Goal: Contribute content: Contribute content

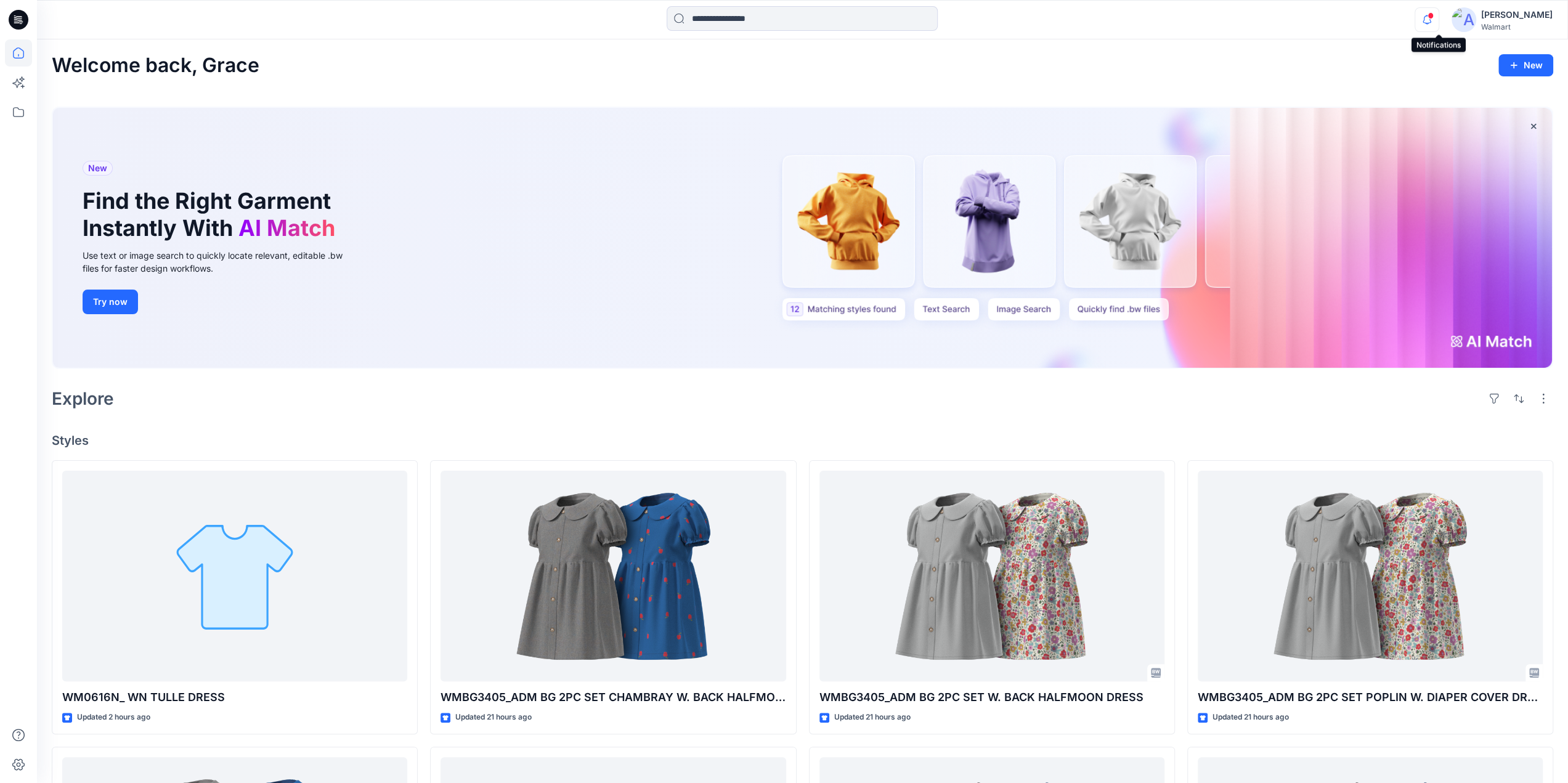
click at [1432, 23] on icon "button" at bounding box center [1427, 19] width 9 height 8
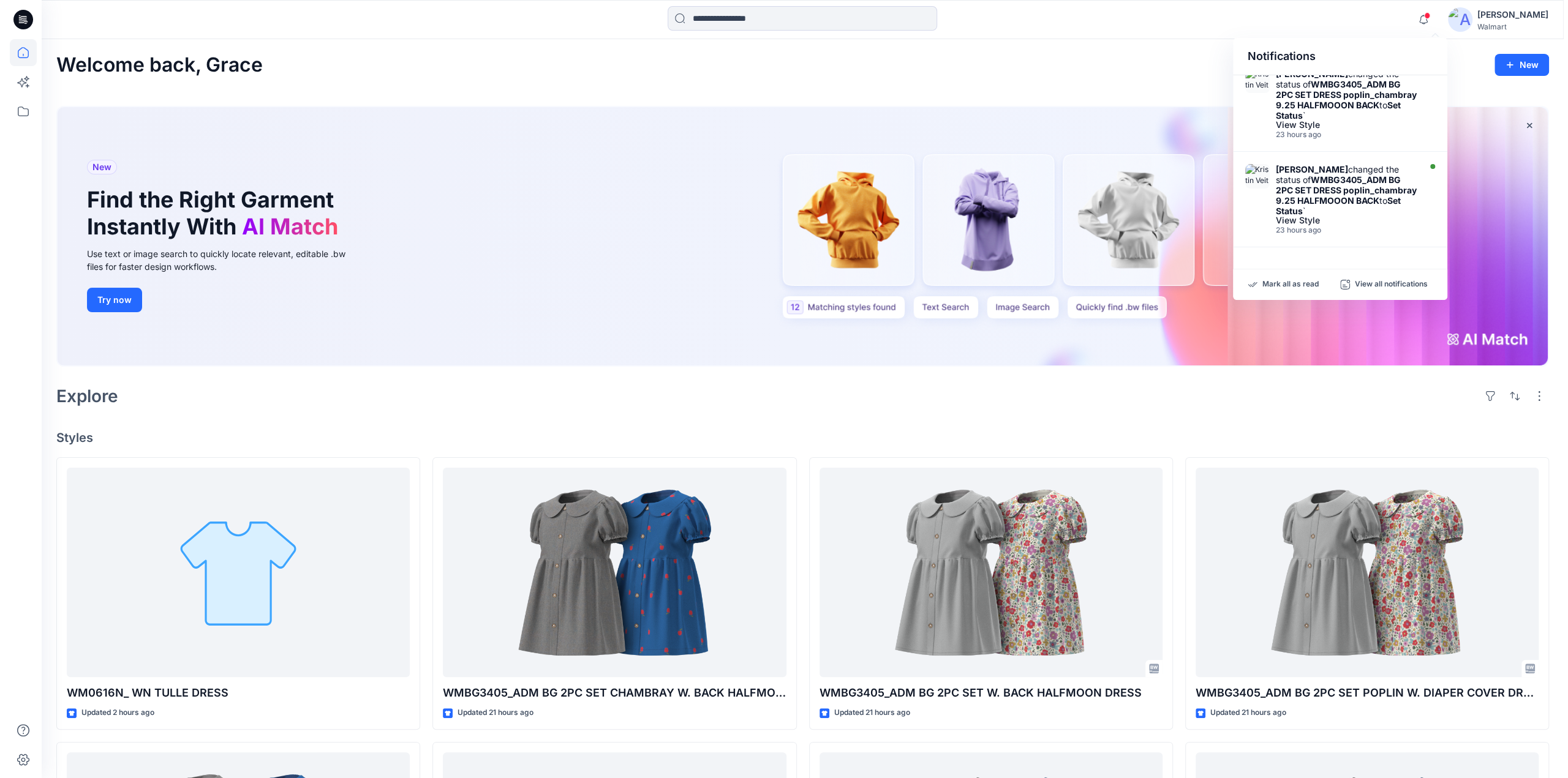
scroll to position [110, 0]
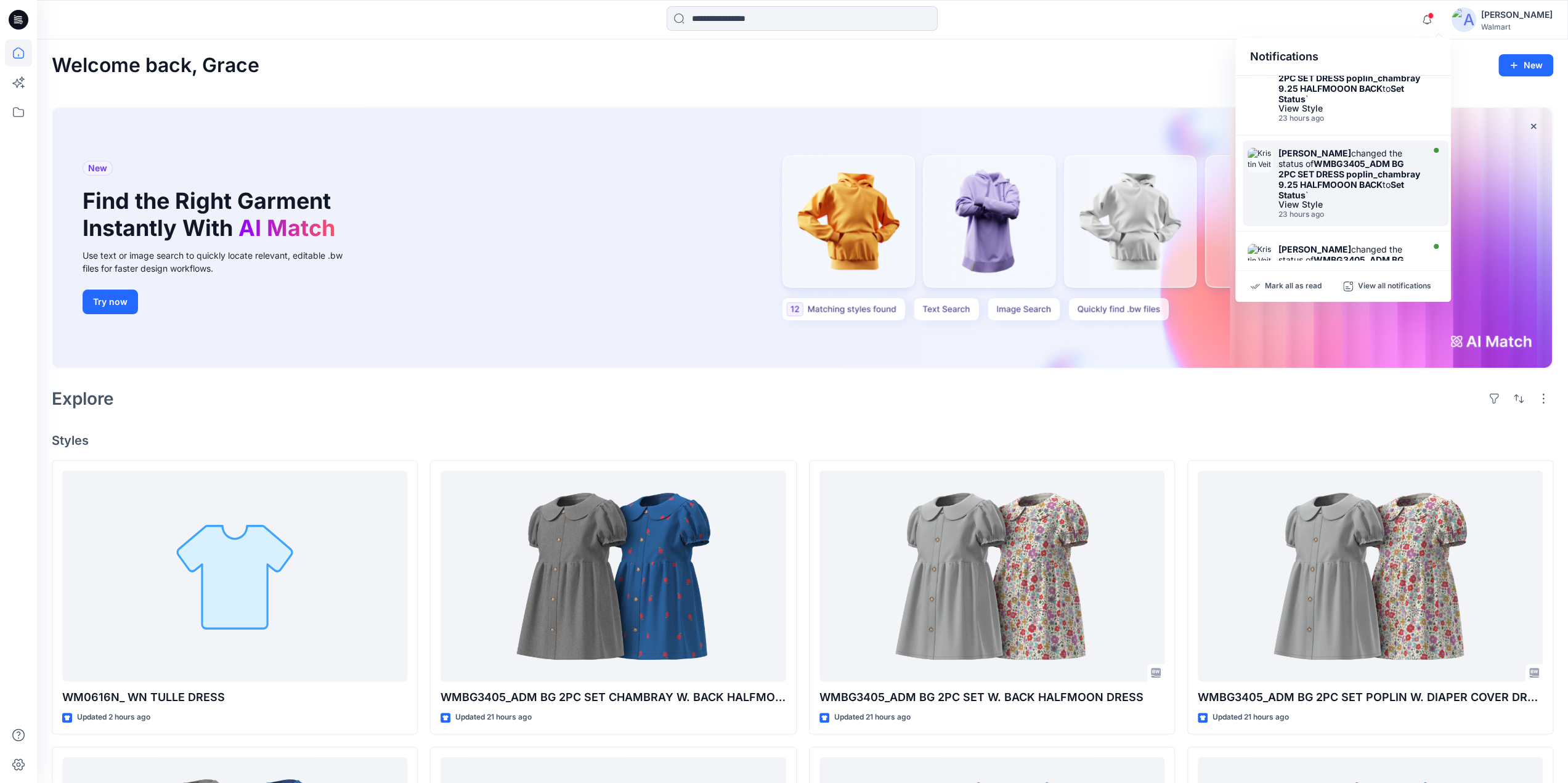
click at [1342, 169] on strong "WMBG3405_ADM BG 2PC SET DRESS poplin_chambray 9.25 HALFMOOON BACK" at bounding box center [1349, 174] width 141 height 31
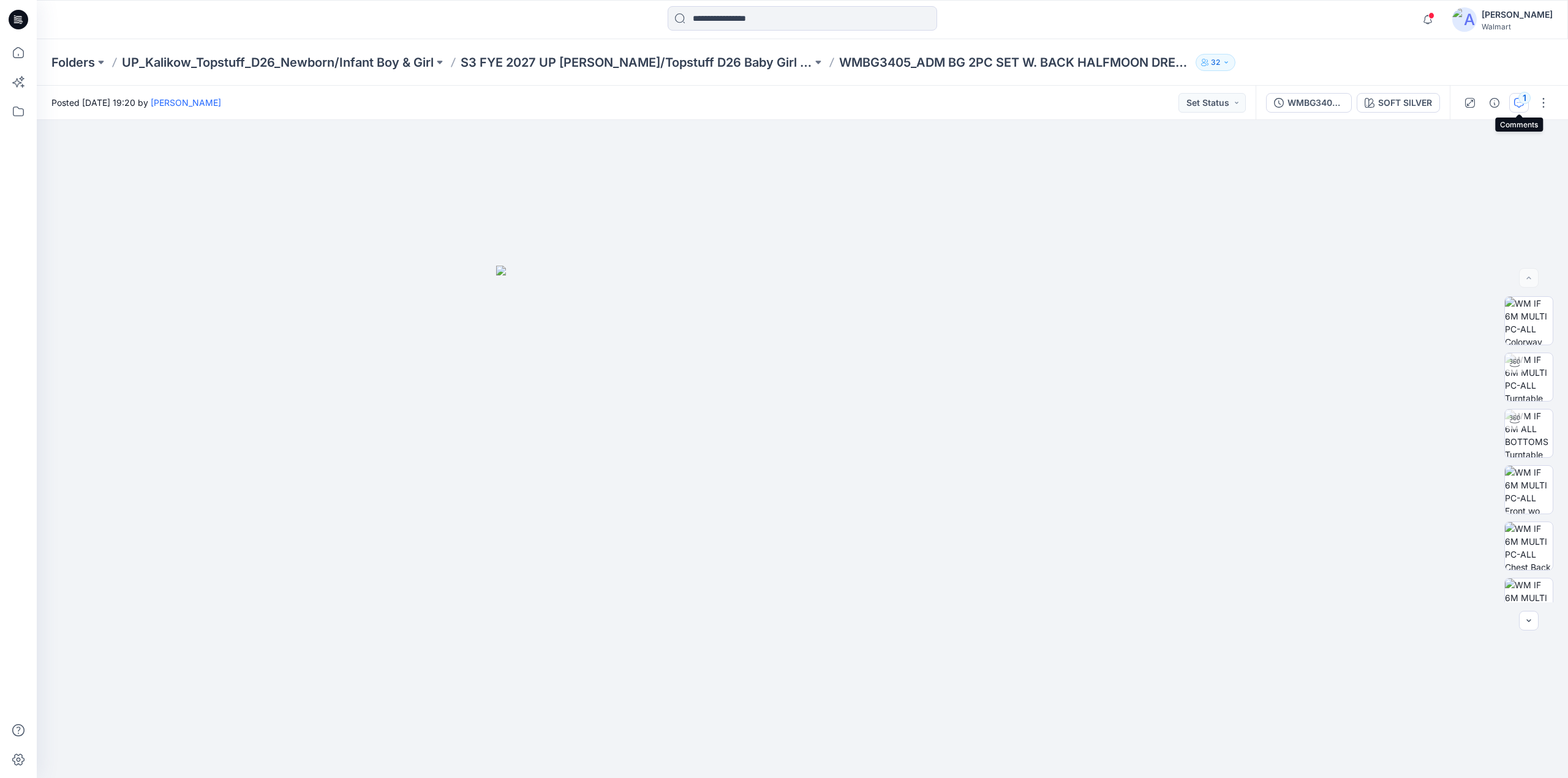
click at [1521, 95] on div "1" at bounding box center [1524, 97] width 12 height 12
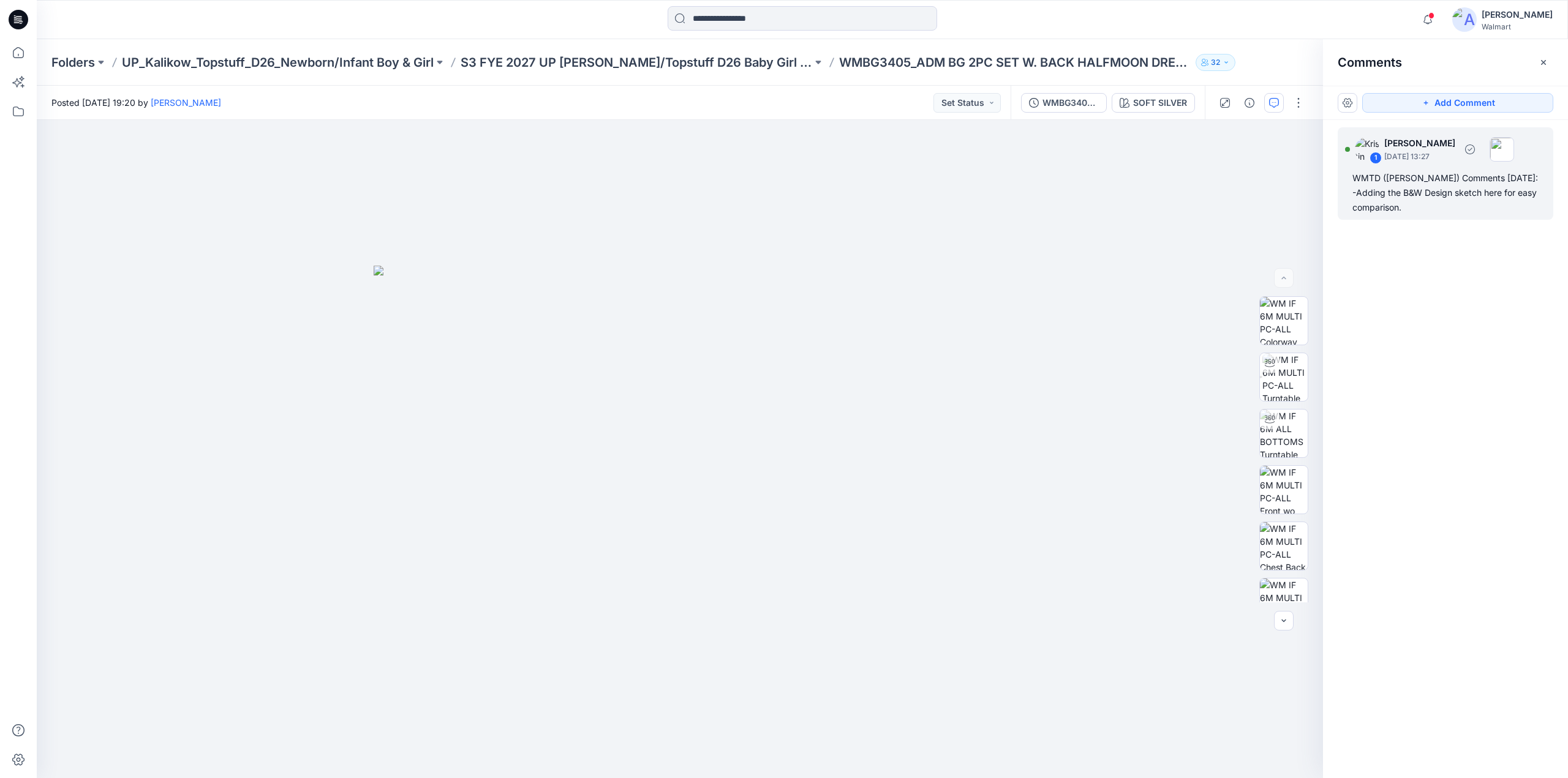
click at [1415, 173] on div "WMTD (Kristin) Comments 9.26.25: -Adding the B&W Design sketch here for easy co…" at bounding box center [1445, 193] width 186 height 44
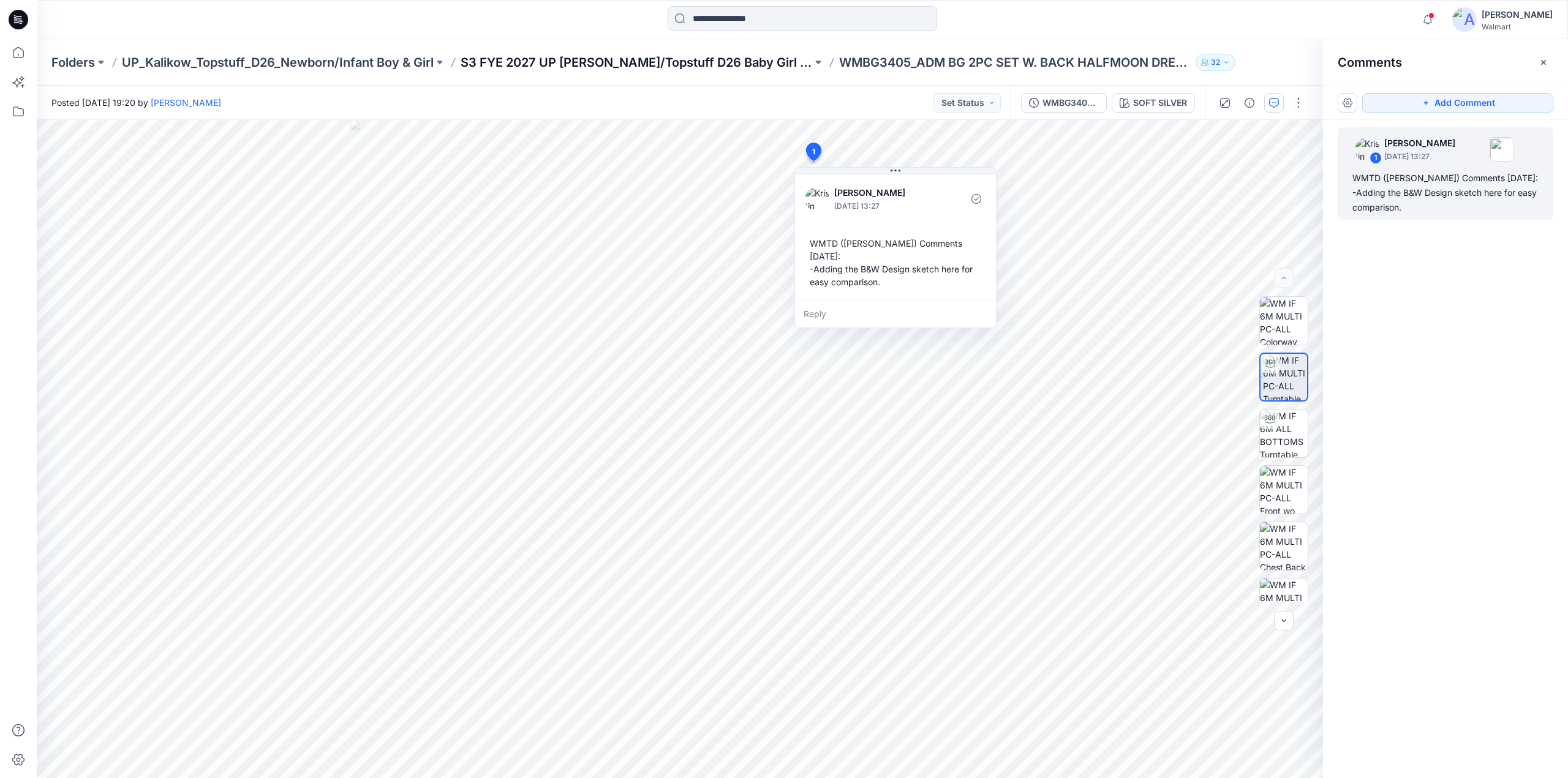
click at [737, 63] on p "S3 FYE 2027 UP Kalikow/Topstuff D26 Baby Girl & Boy" at bounding box center [636, 62] width 352 height 17
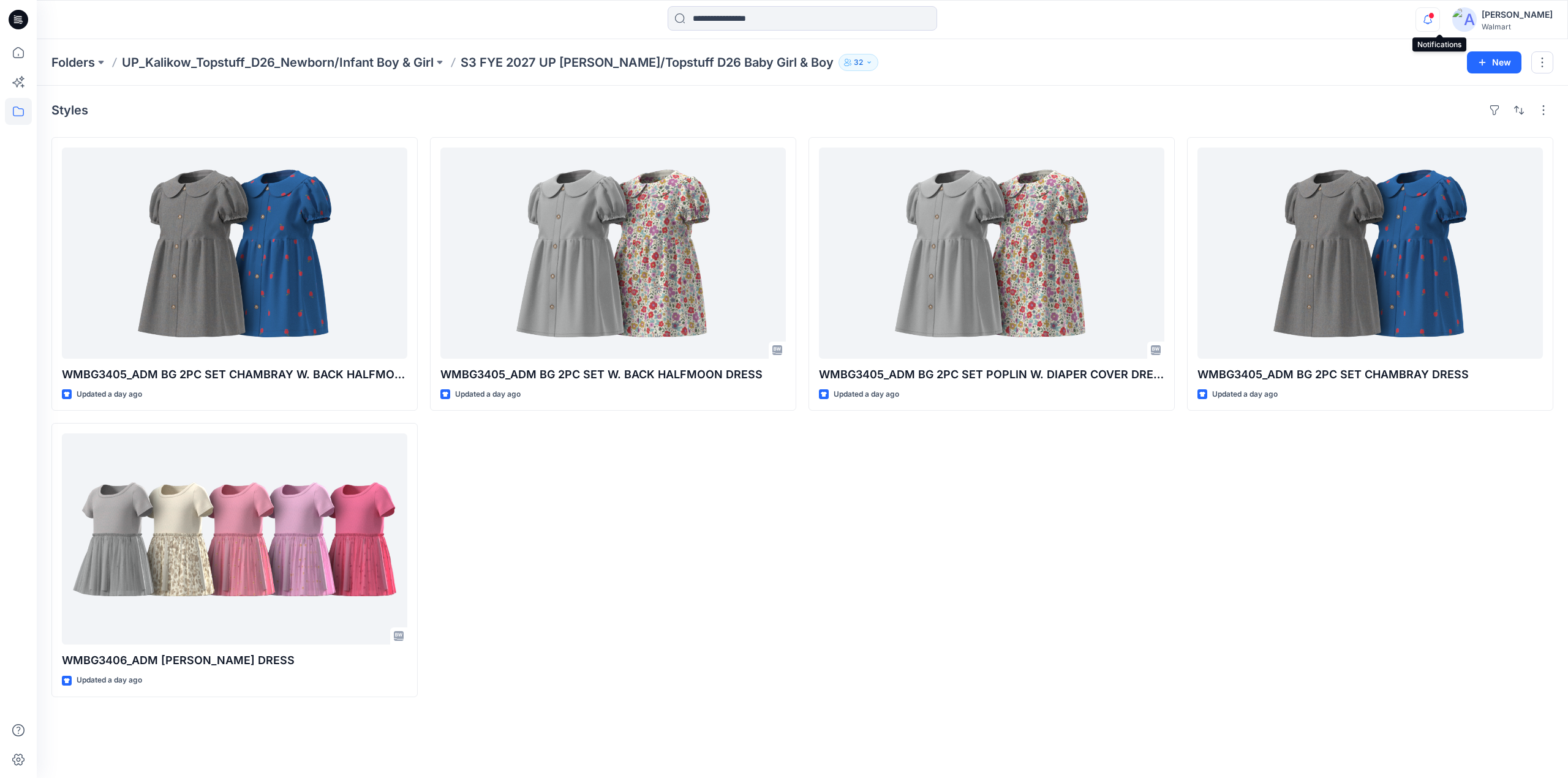
click at [1433, 21] on icon "button" at bounding box center [1427, 19] width 23 height 24
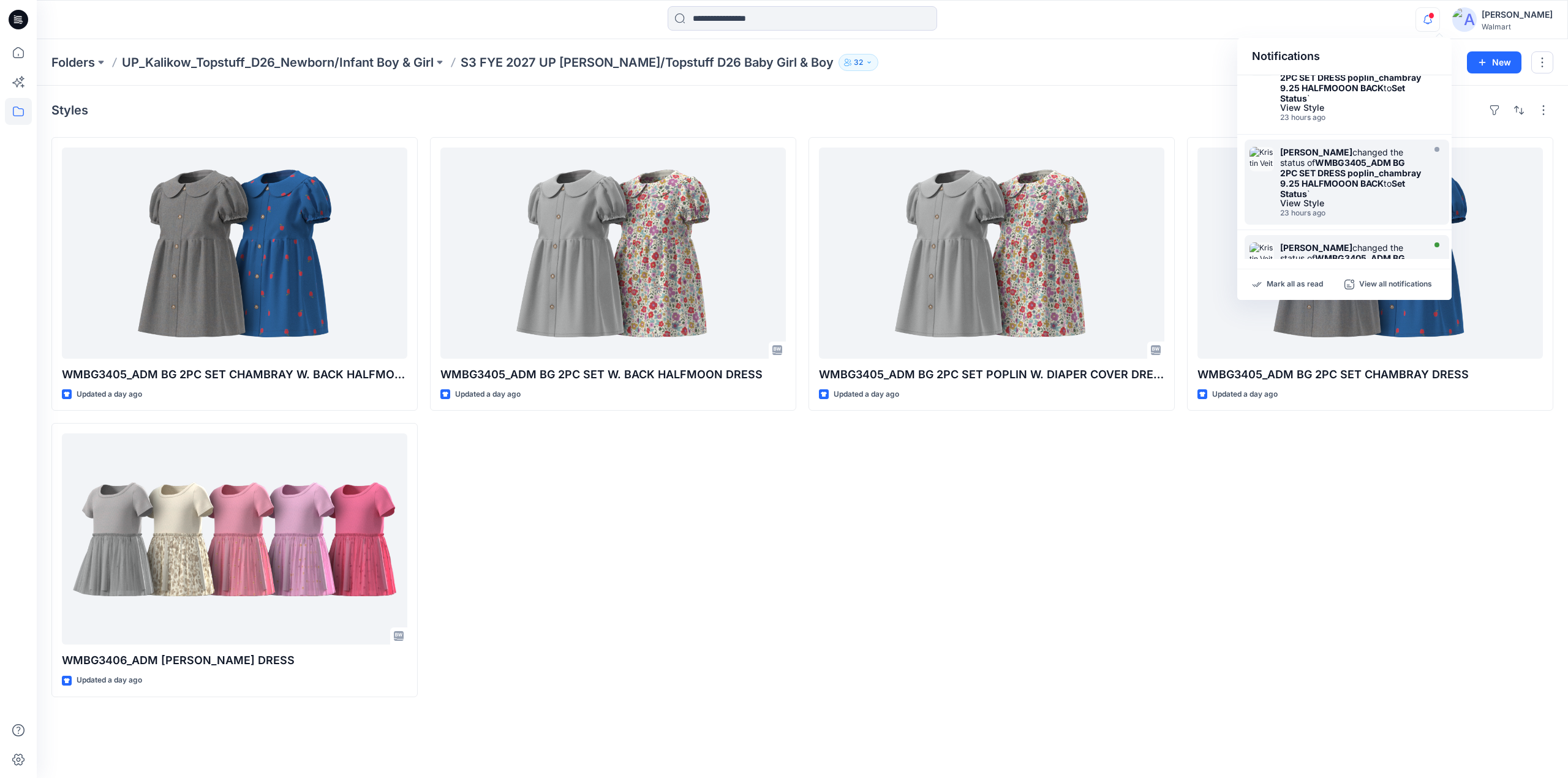
click at [1353, 253] on strong "WMBG3405_ADM BG 2PC SET DRESS" at bounding box center [1343, 263] width 125 height 21
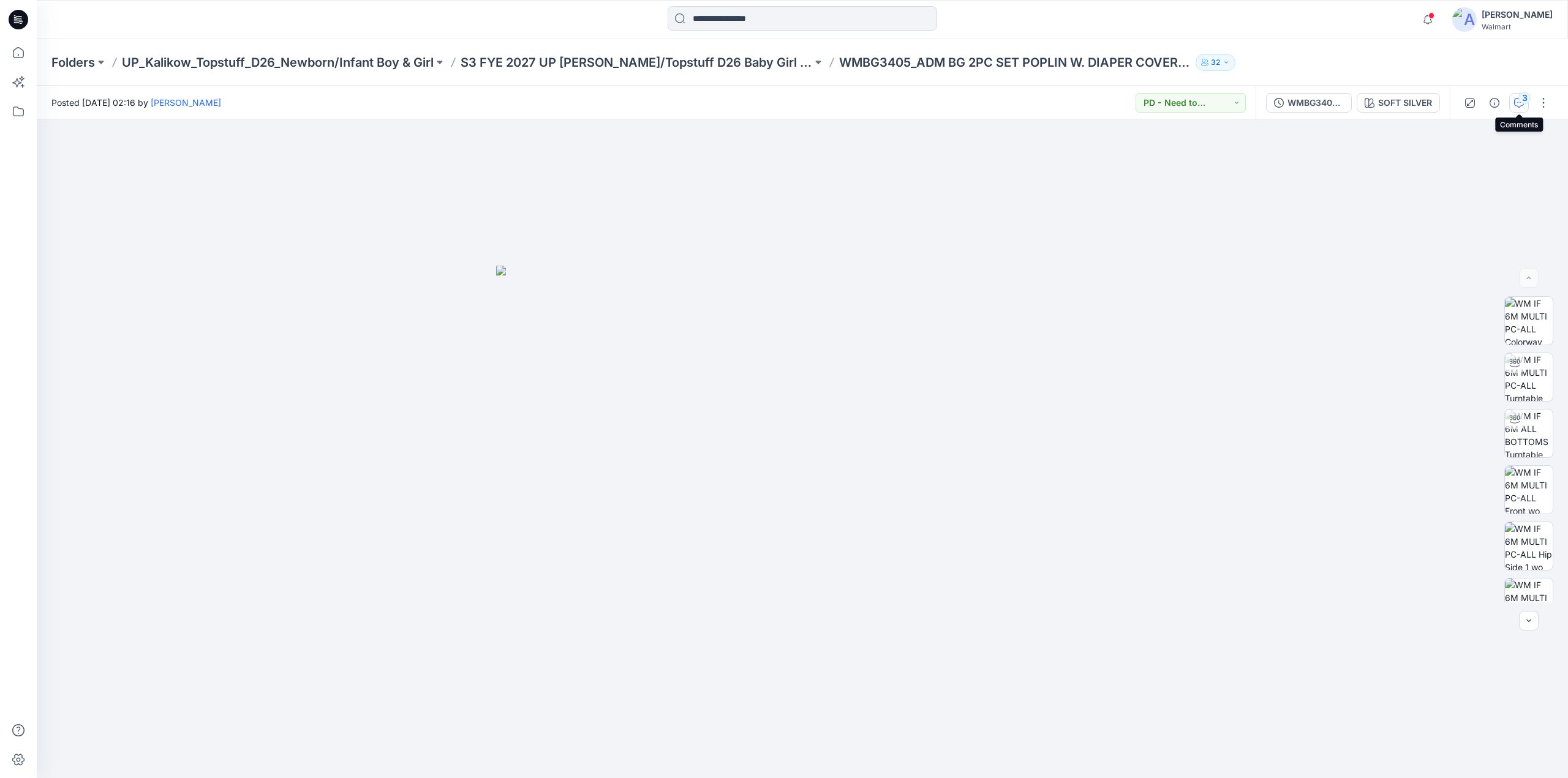
click at [1521, 101] on div "3" at bounding box center [1524, 97] width 12 height 12
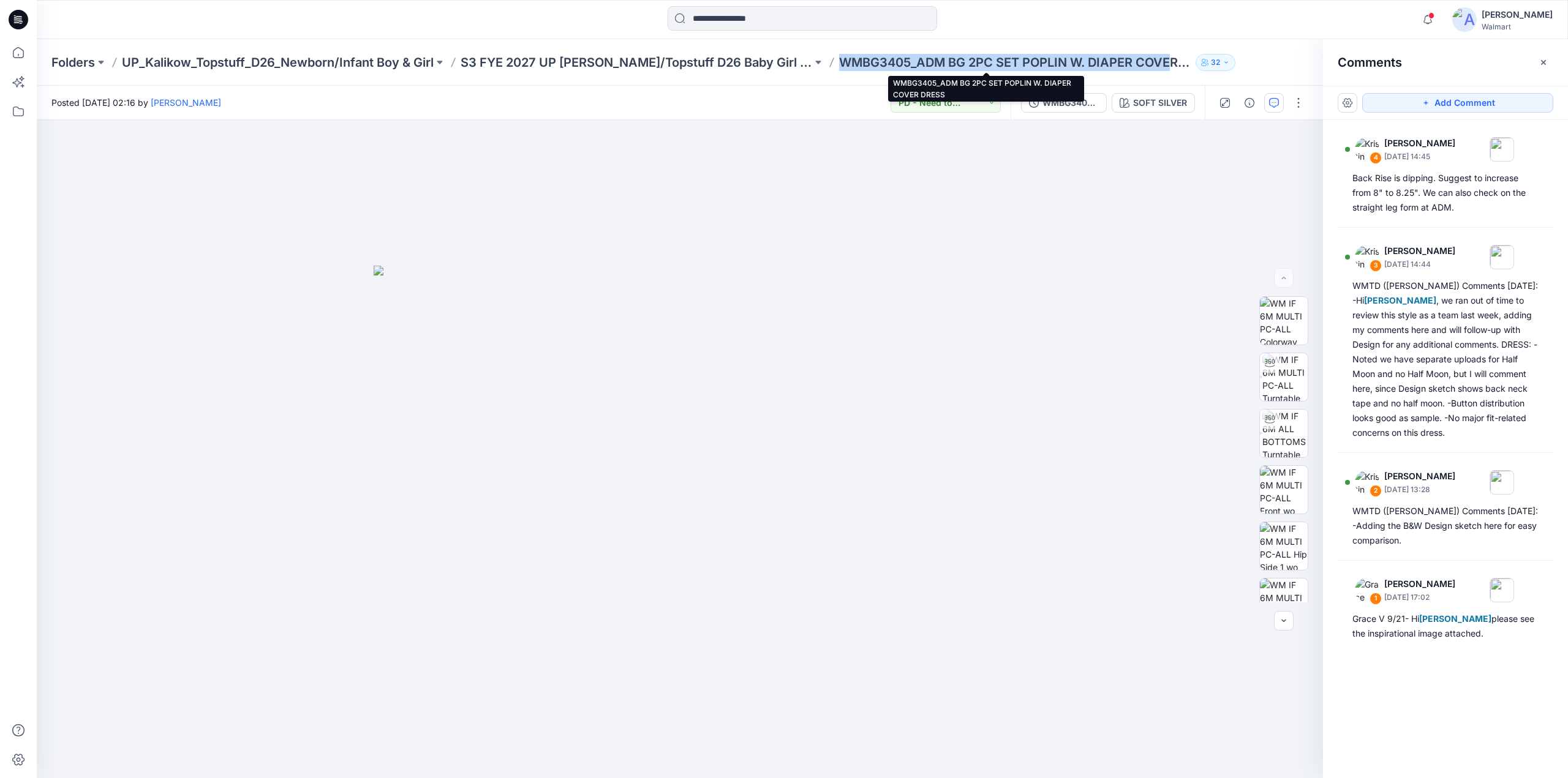
drag, startPoint x: 813, startPoint y: 69, endPoint x: 1145, endPoint y: 67, distance: 332.0
click at [1145, 67] on p "WMBG3405_ADM BG 2PC SET POPLIN W. DIAPER COVER DRESS" at bounding box center [1015, 62] width 352 height 17
copy p "WMBG3405_ADM BG 2PC SET POPLIN W. DIAPER COVE"
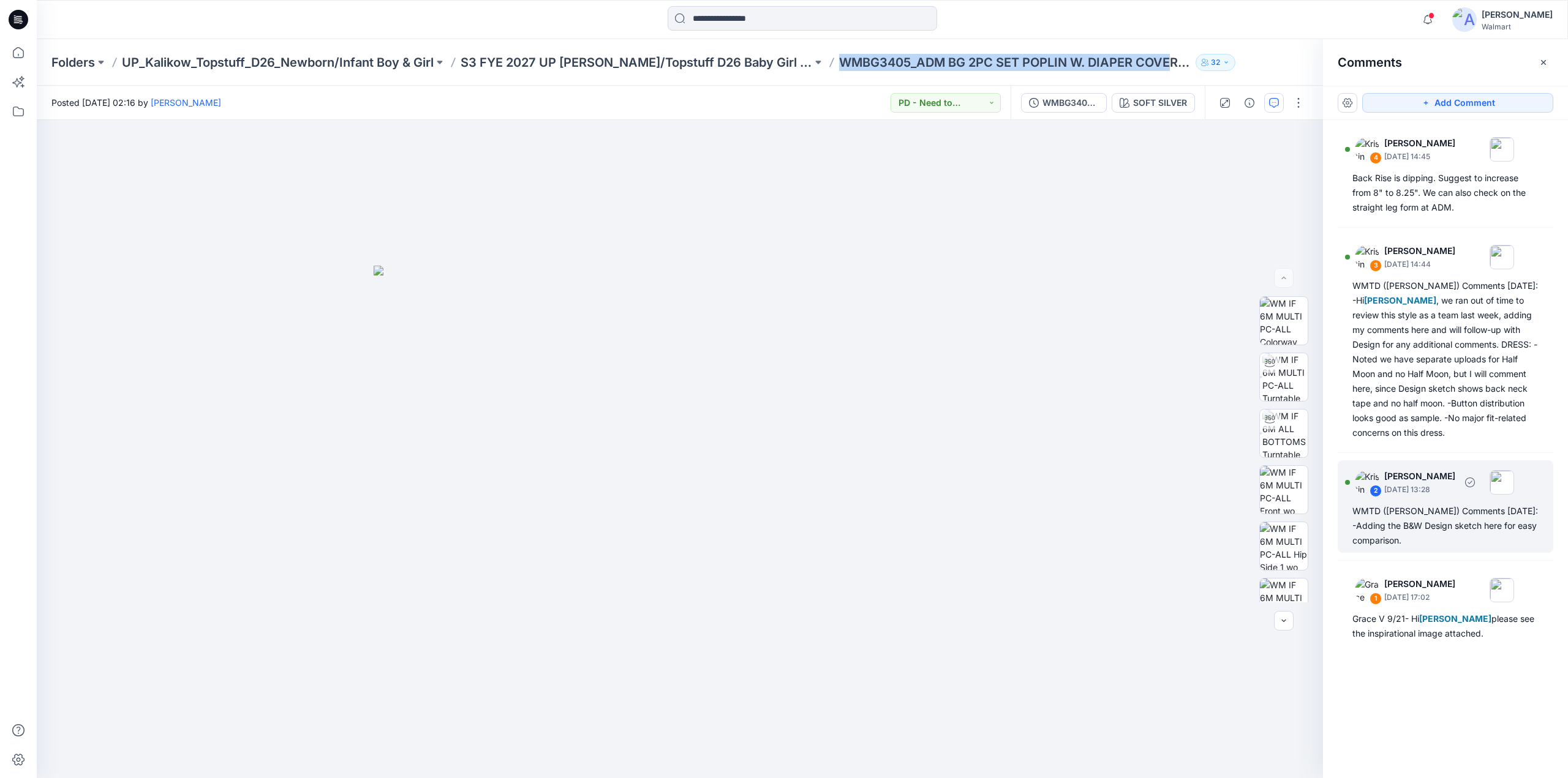
click at [1403, 508] on div "WMTD (Kristin) Comments 9.26.25: -Adding the B&W Design sketch here for easy co…" at bounding box center [1445, 526] width 186 height 44
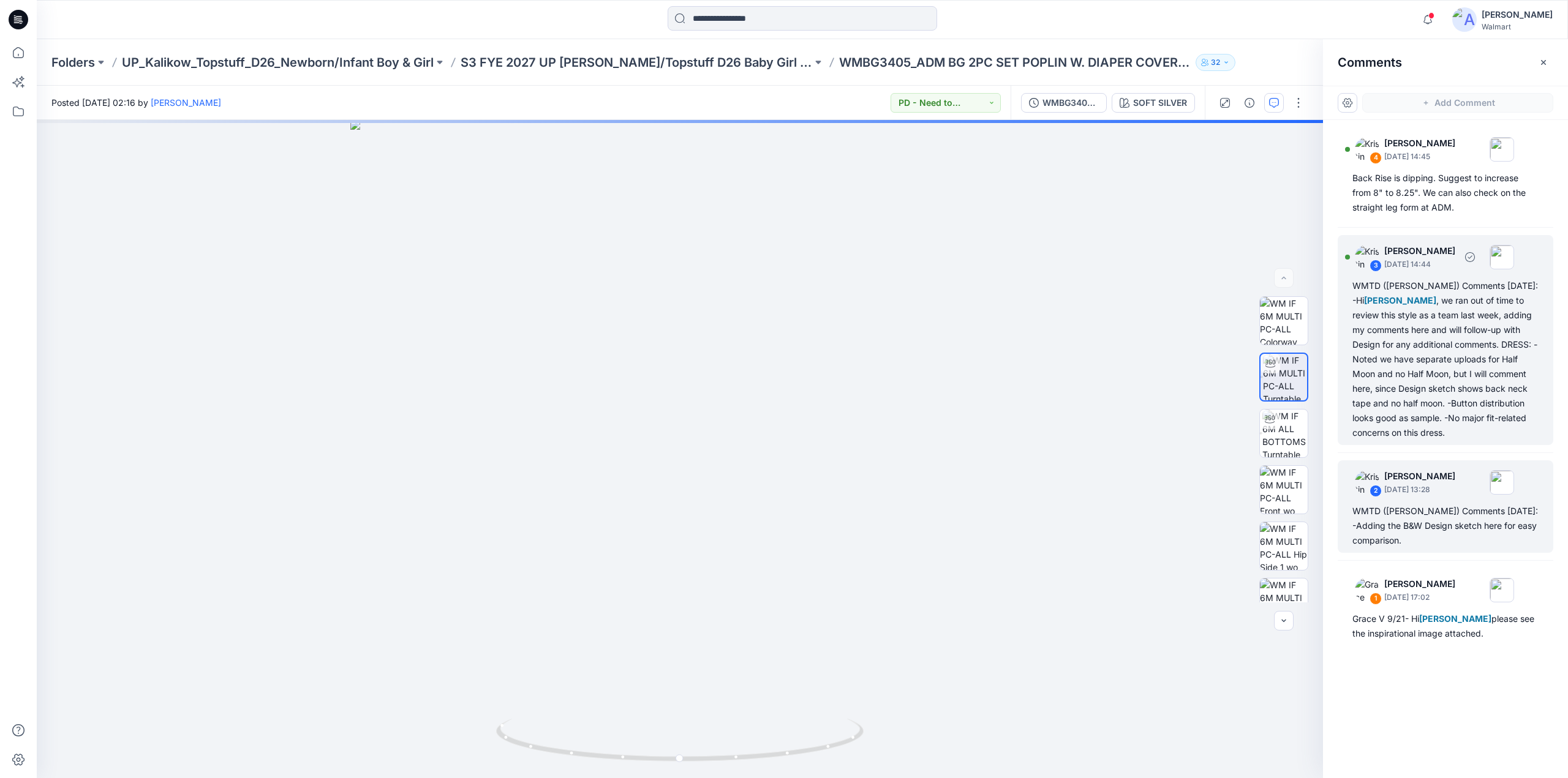
click at [1414, 330] on div "WMTD (Kristin) Comments 10/2/25: -Hi Grace Vergara , we ran out of time to revi…" at bounding box center [1445, 359] width 186 height 162
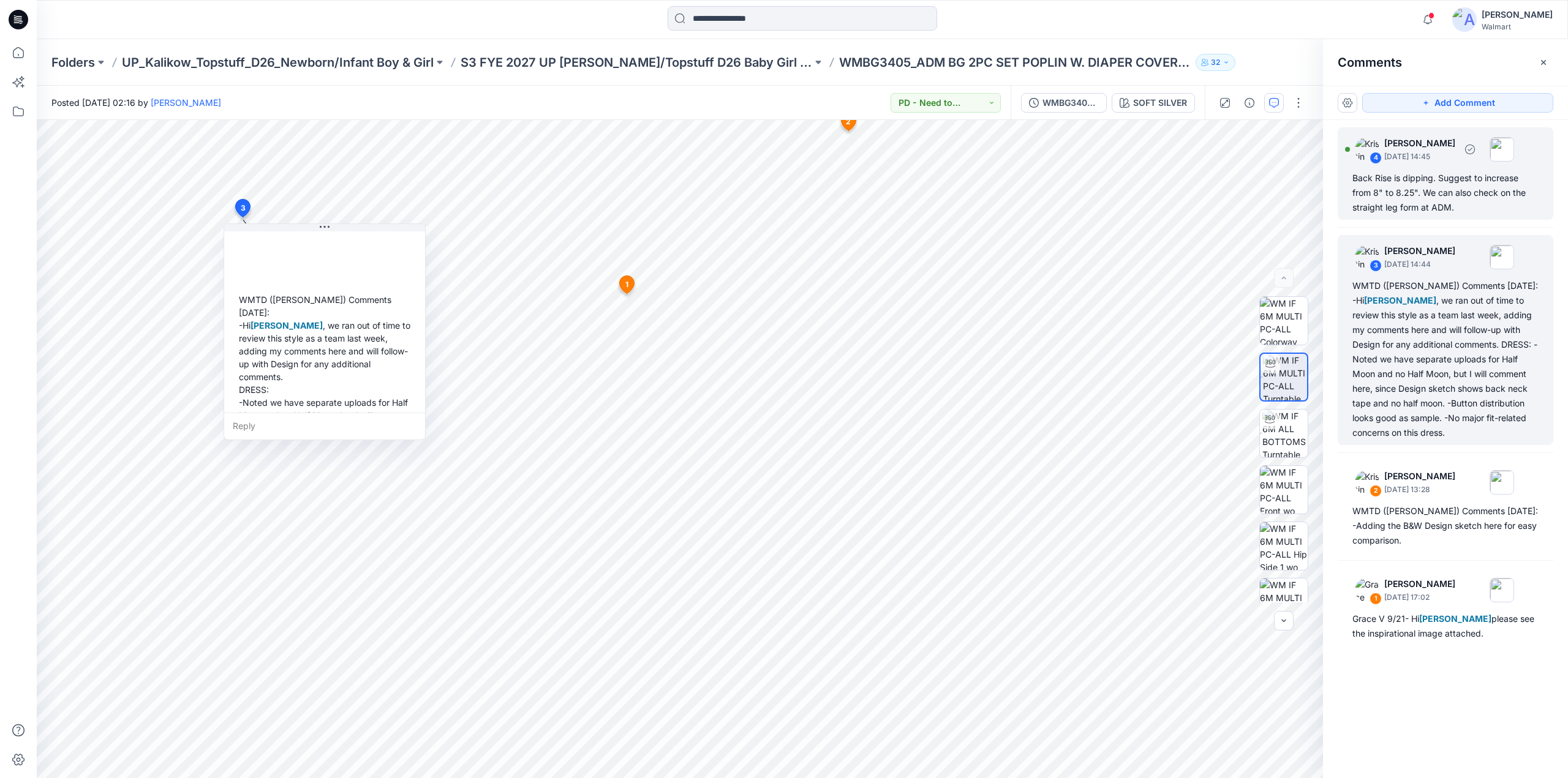
click at [1408, 158] on p "October 02, 2025 14:45" at bounding box center [1420, 156] width 71 height 12
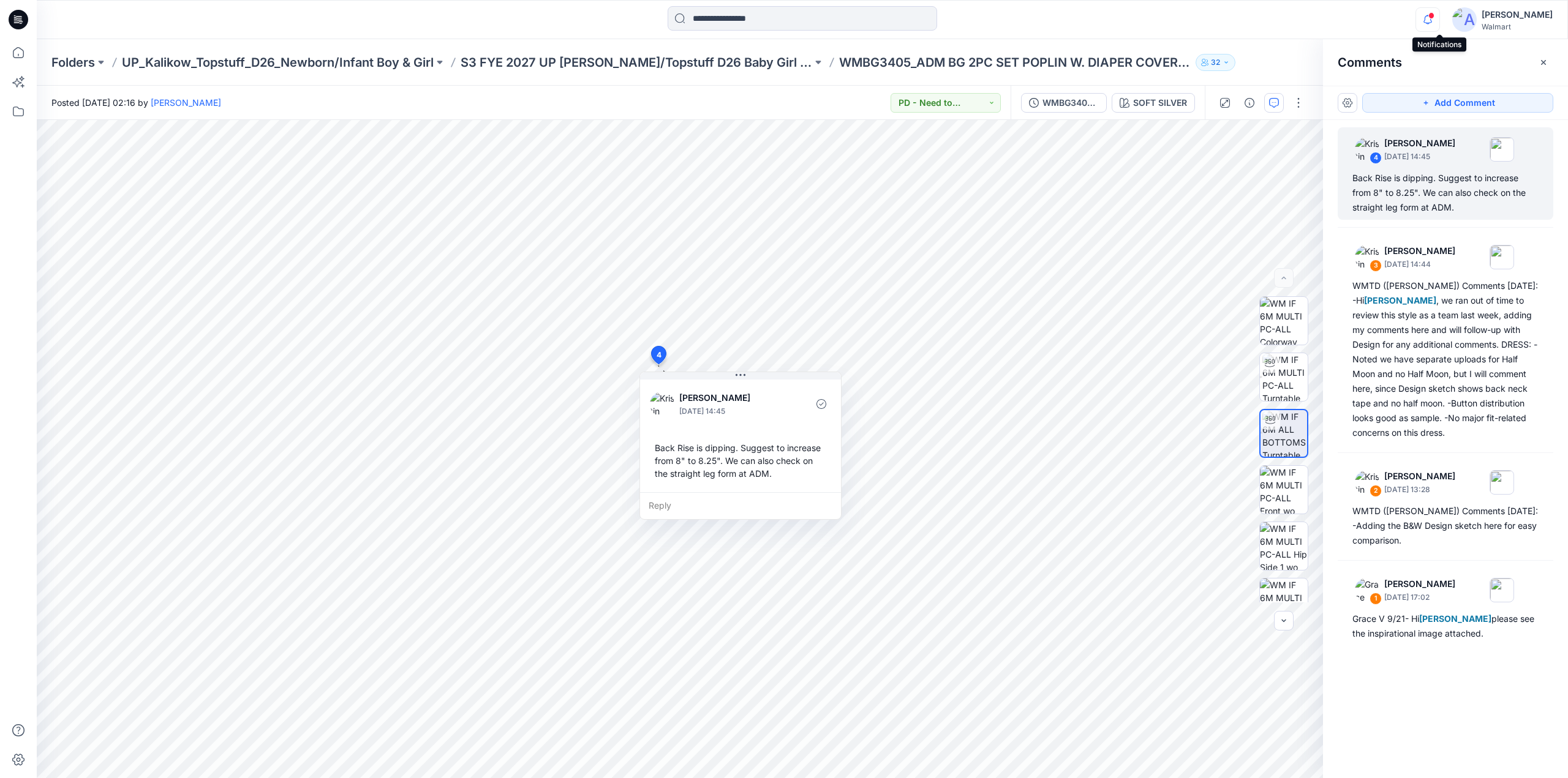
click at [1436, 20] on icon "button" at bounding box center [1427, 19] width 23 height 24
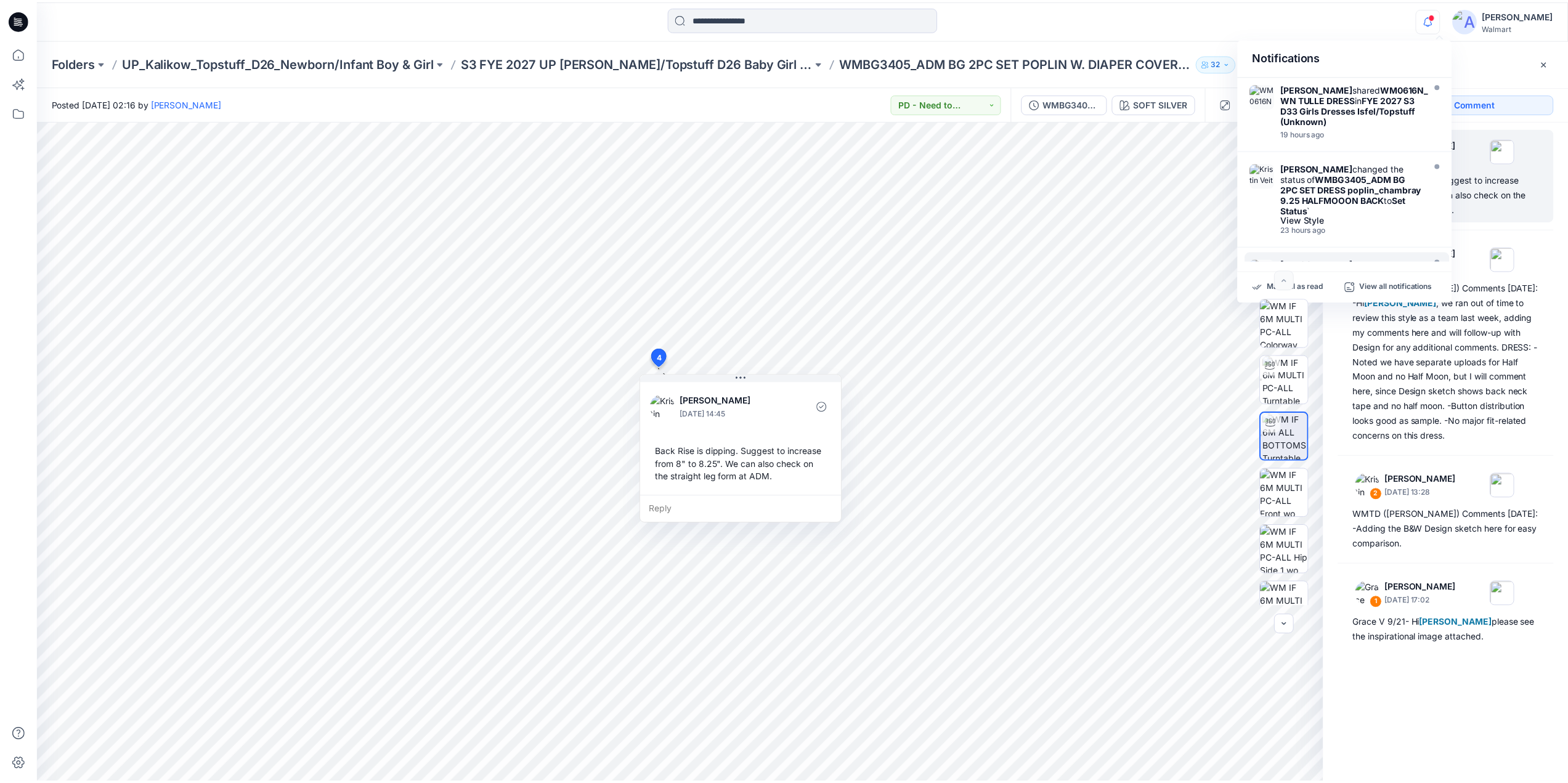
scroll to position [624, 0]
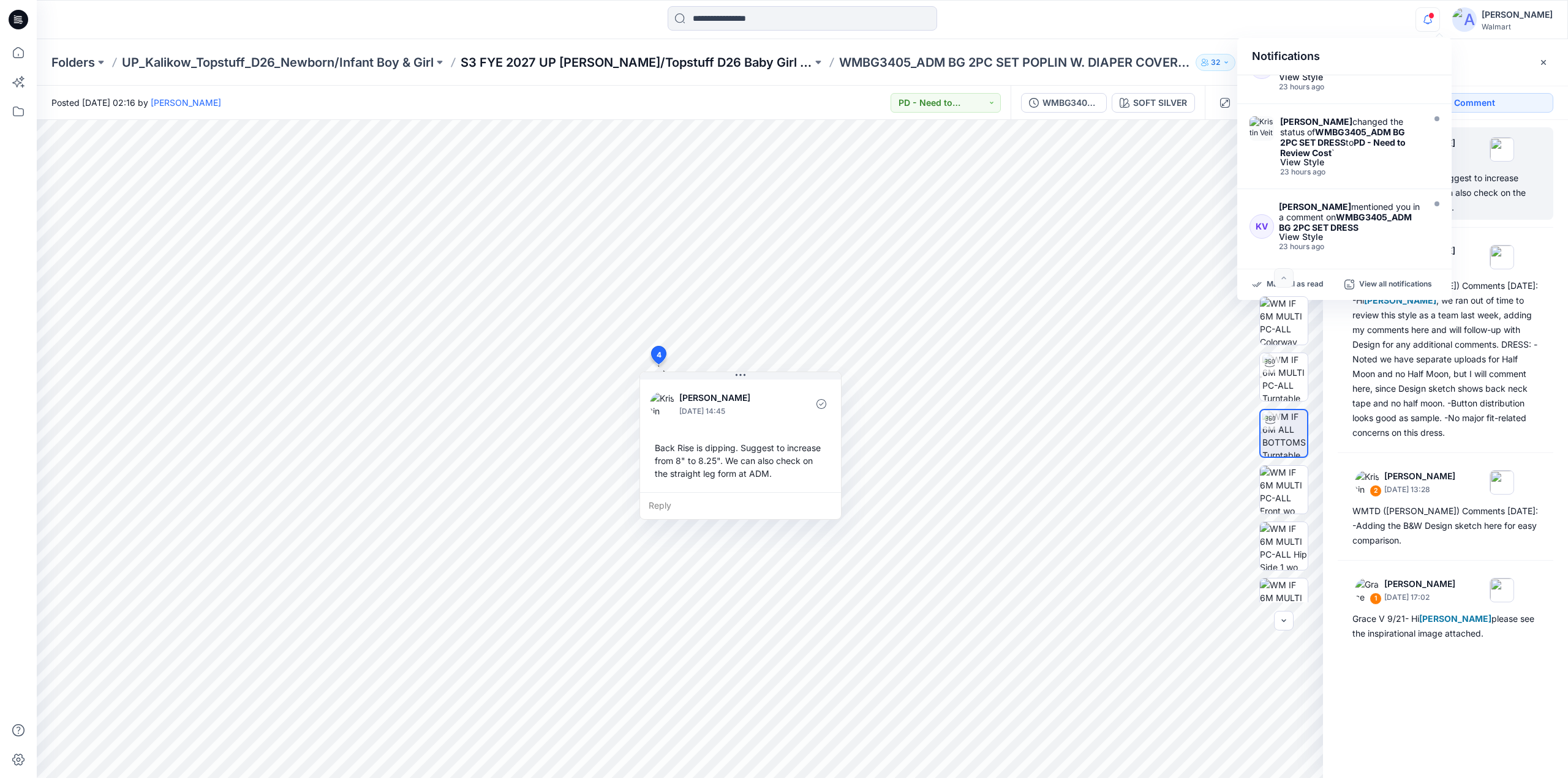
click at [524, 65] on p "S3 FYE 2027 UP Kalikow/Topstuff D26 Baby Girl & Boy" at bounding box center [636, 62] width 352 height 17
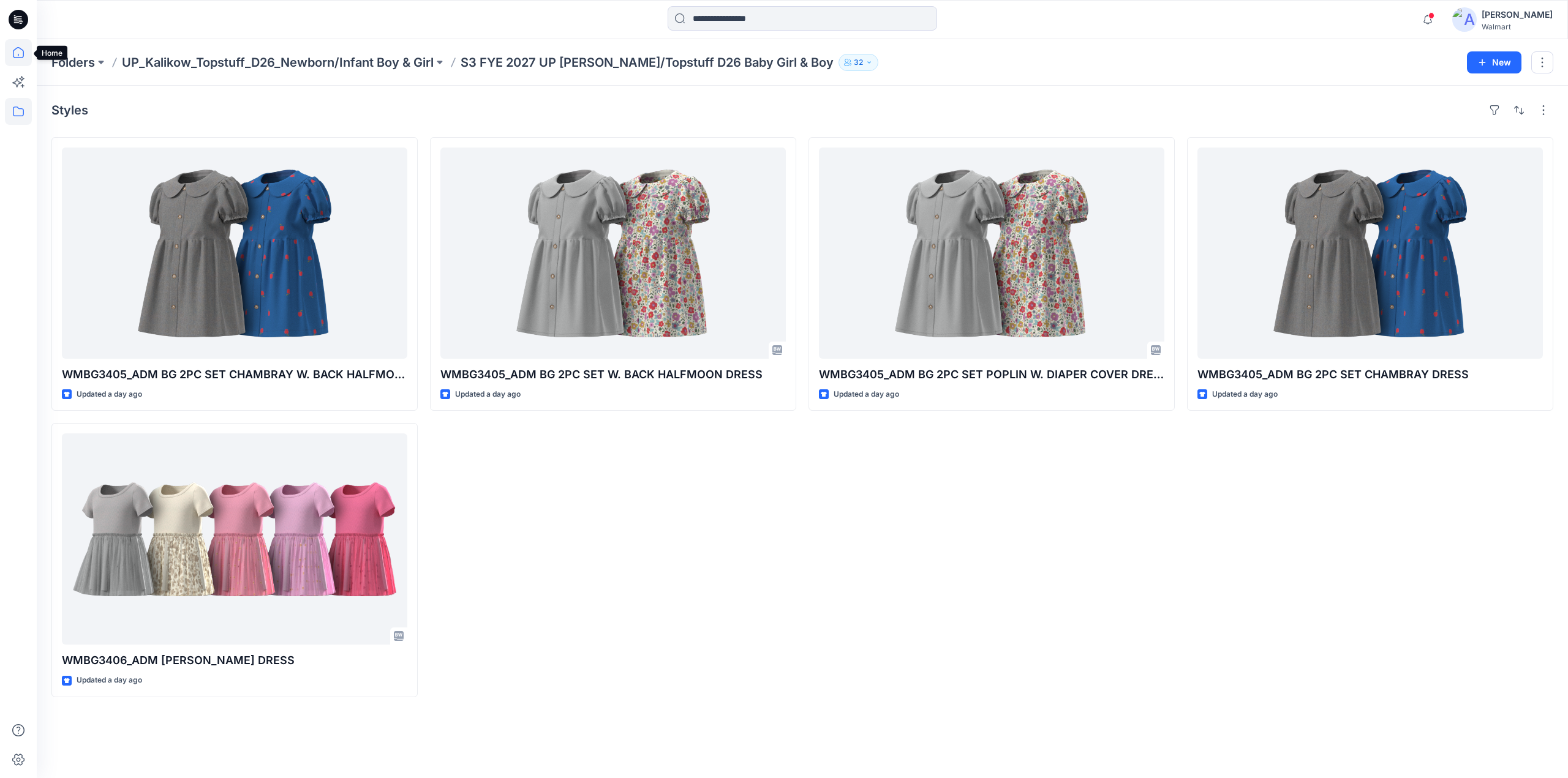
click at [21, 55] on icon at bounding box center [18, 53] width 27 height 27
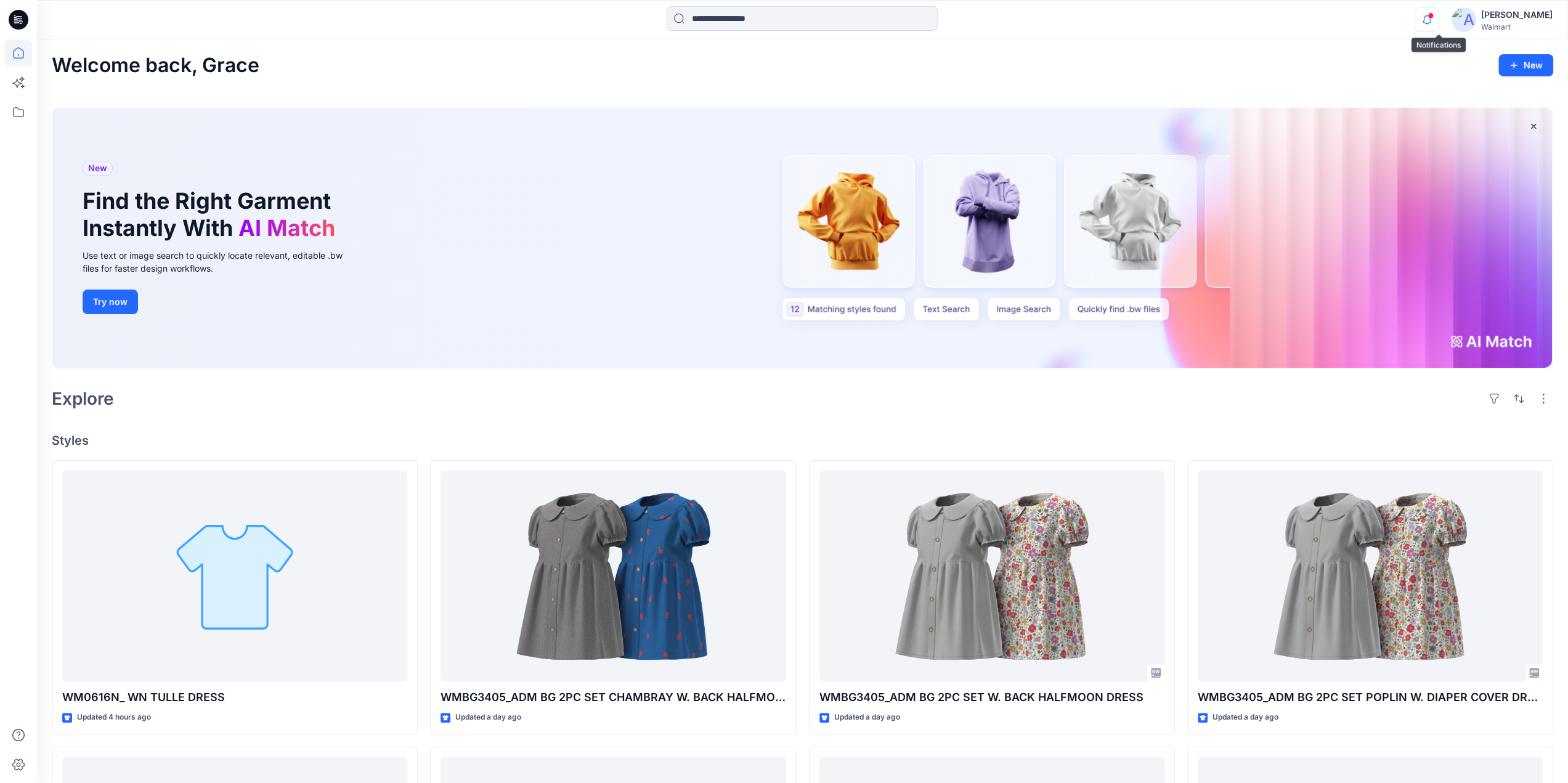
click at [1439, 20] on icon "button" at bounding box center [1427, 19] width 24 height 24
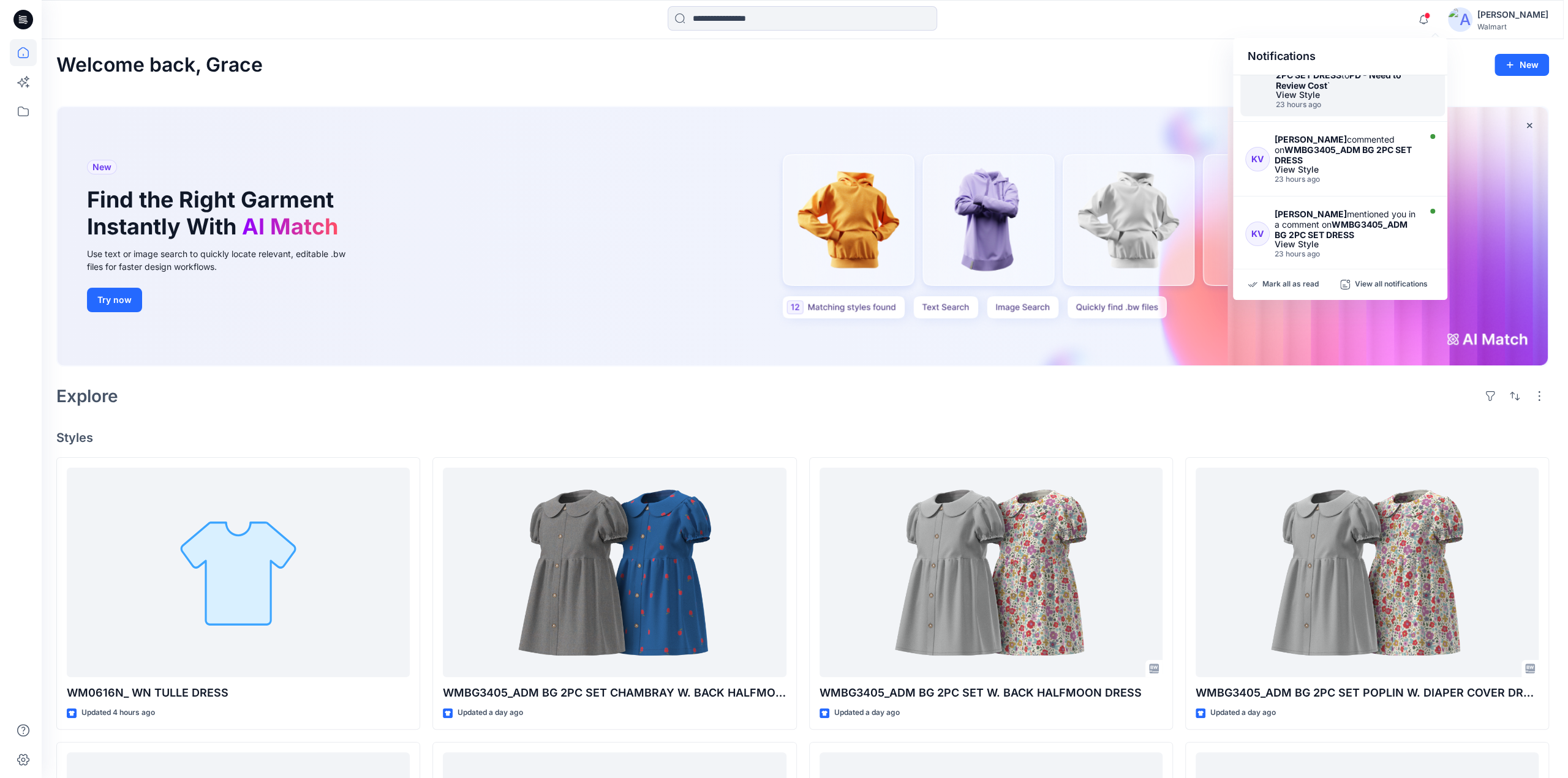
scroll to position [313, 0]
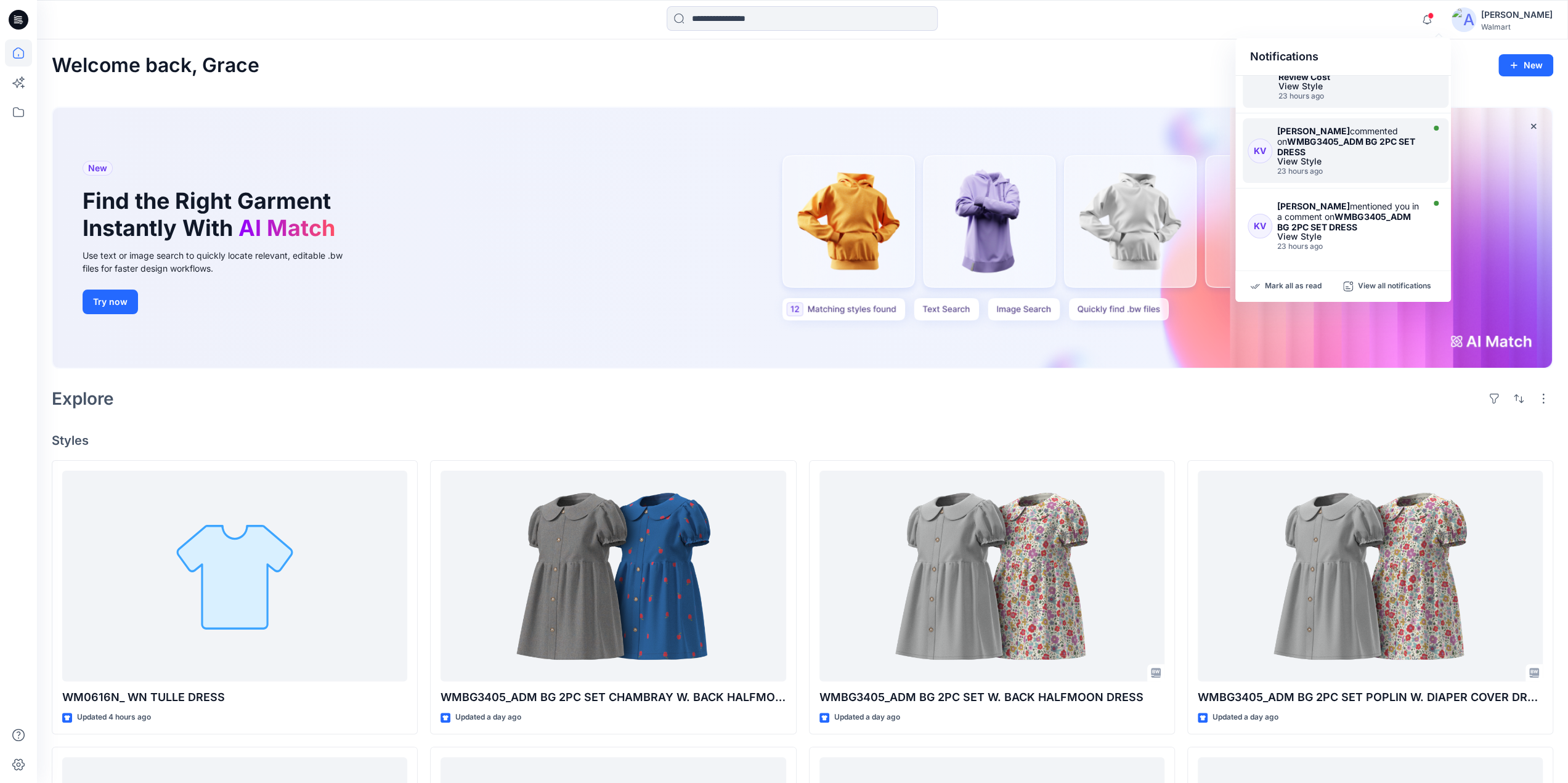
click at [1316, 146] on div "Kristin Veit commented on WMBG3405_ADM BG 2PC SET DRESS" at bounding box center [1349, 141] width 143 height 31
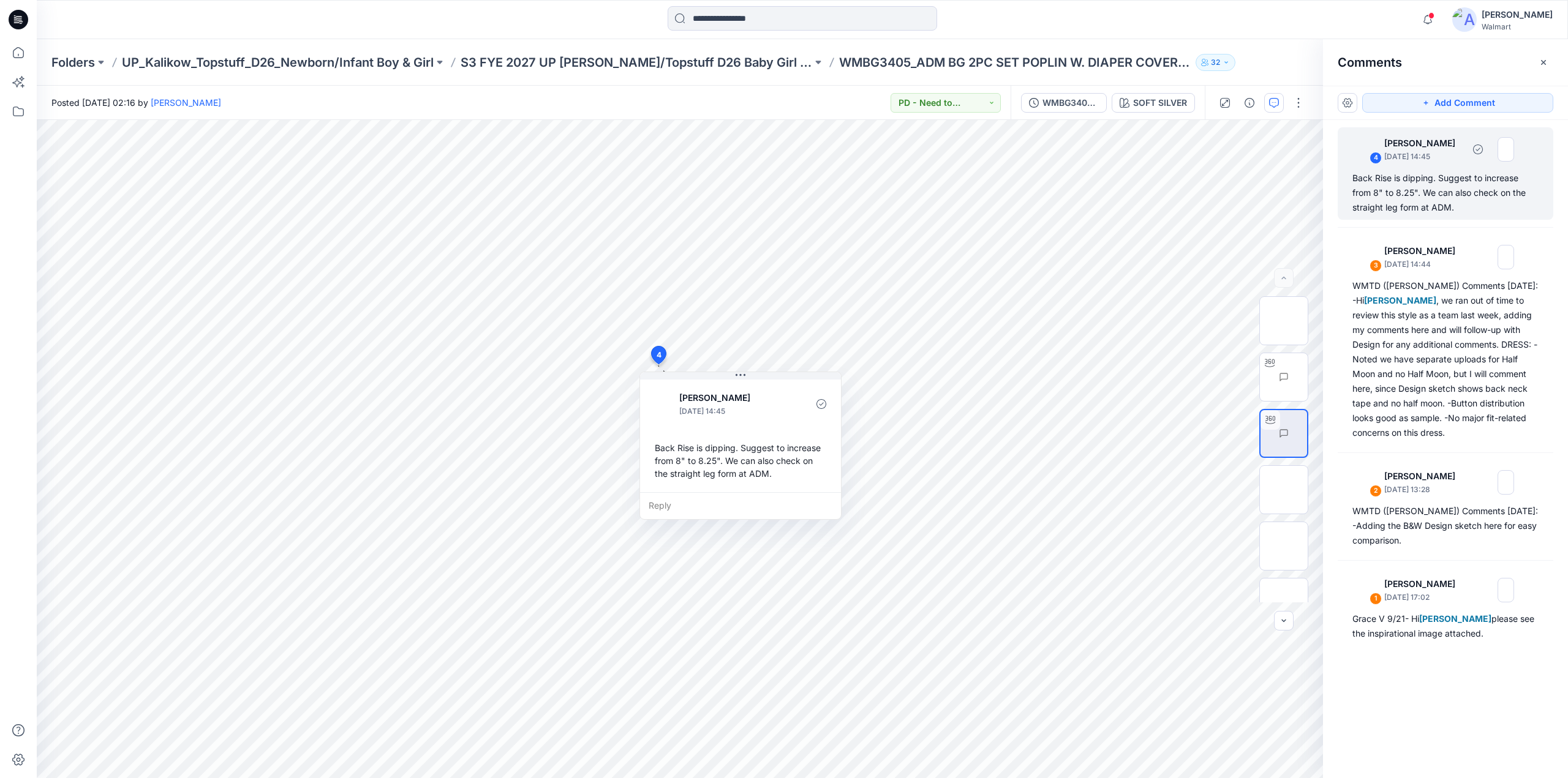
click at [1430, 165] on div "4 Kristin Veit October 02, 2025 14:45" at bounding box center [1430, 148] width 169 height 33
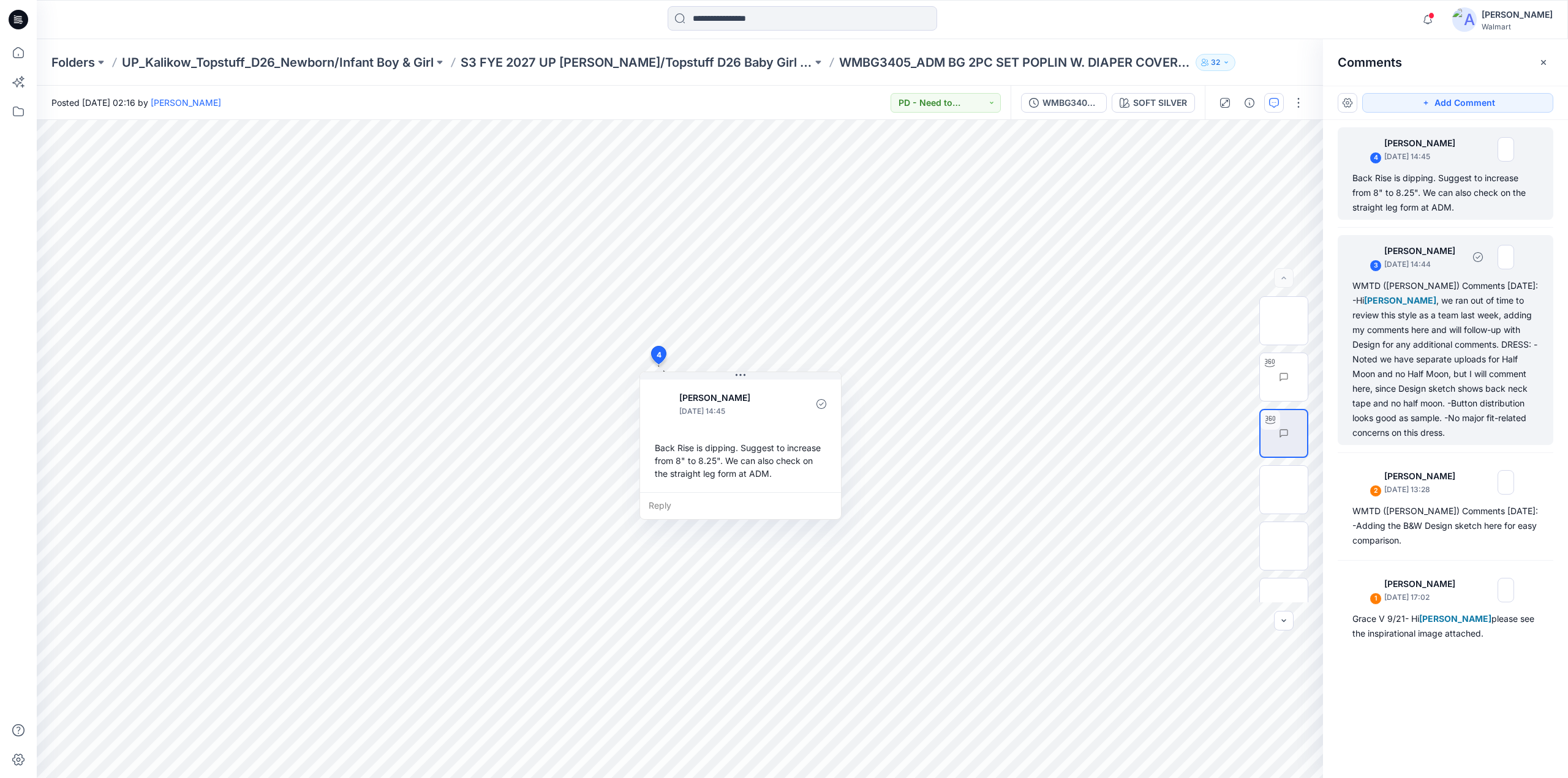
click at [1420, 308] on div "WMTD (Kristin) Comments 10/2/25: -Hi Grace Vergara , we ran out of time to revi…" at bounding box center [1445, 359] width 186 height 162
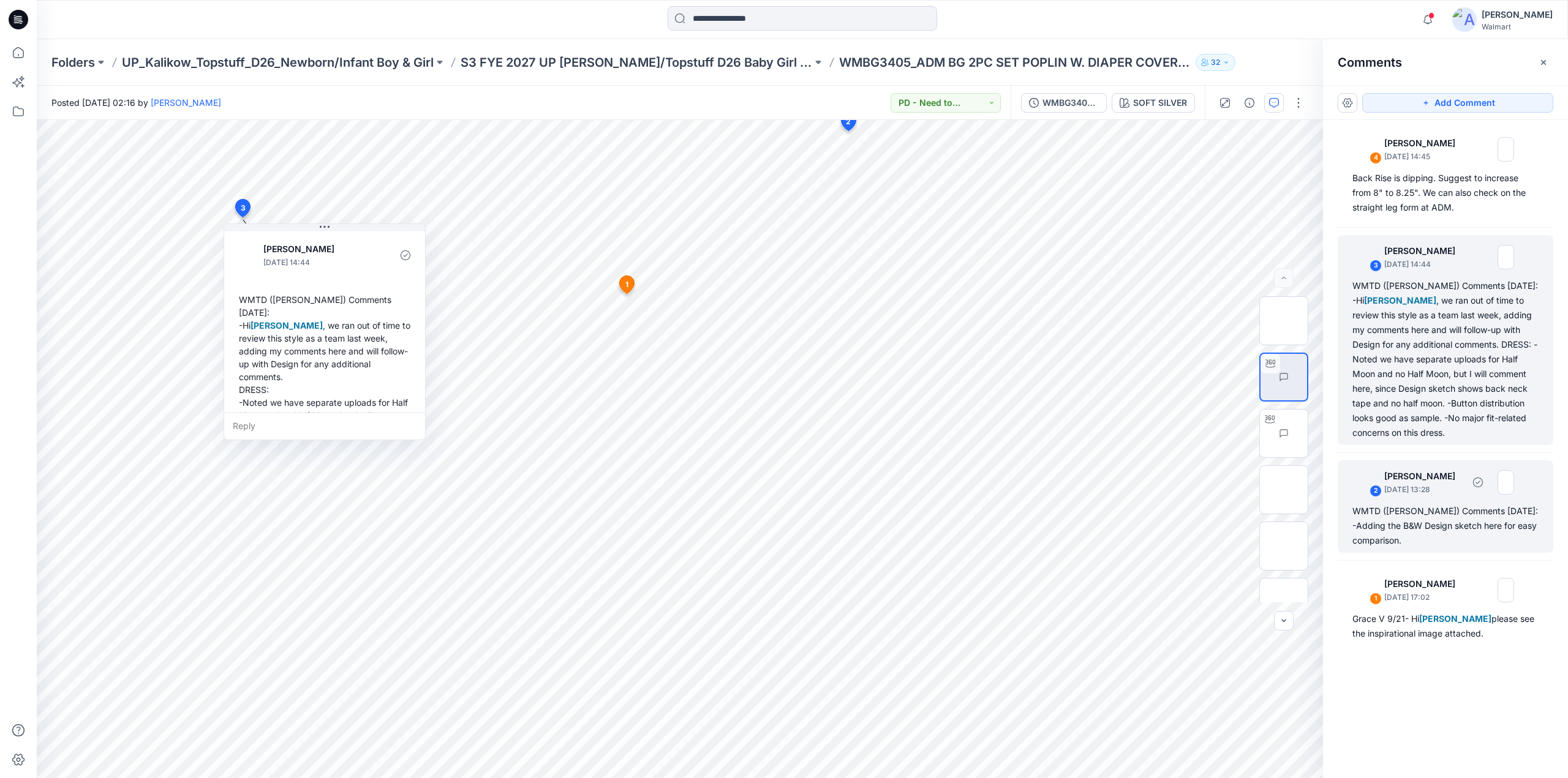
click at [1442, 488] on p "September 26, 2025 13:28" at bounding box center [1423, 489] width 79 height 12
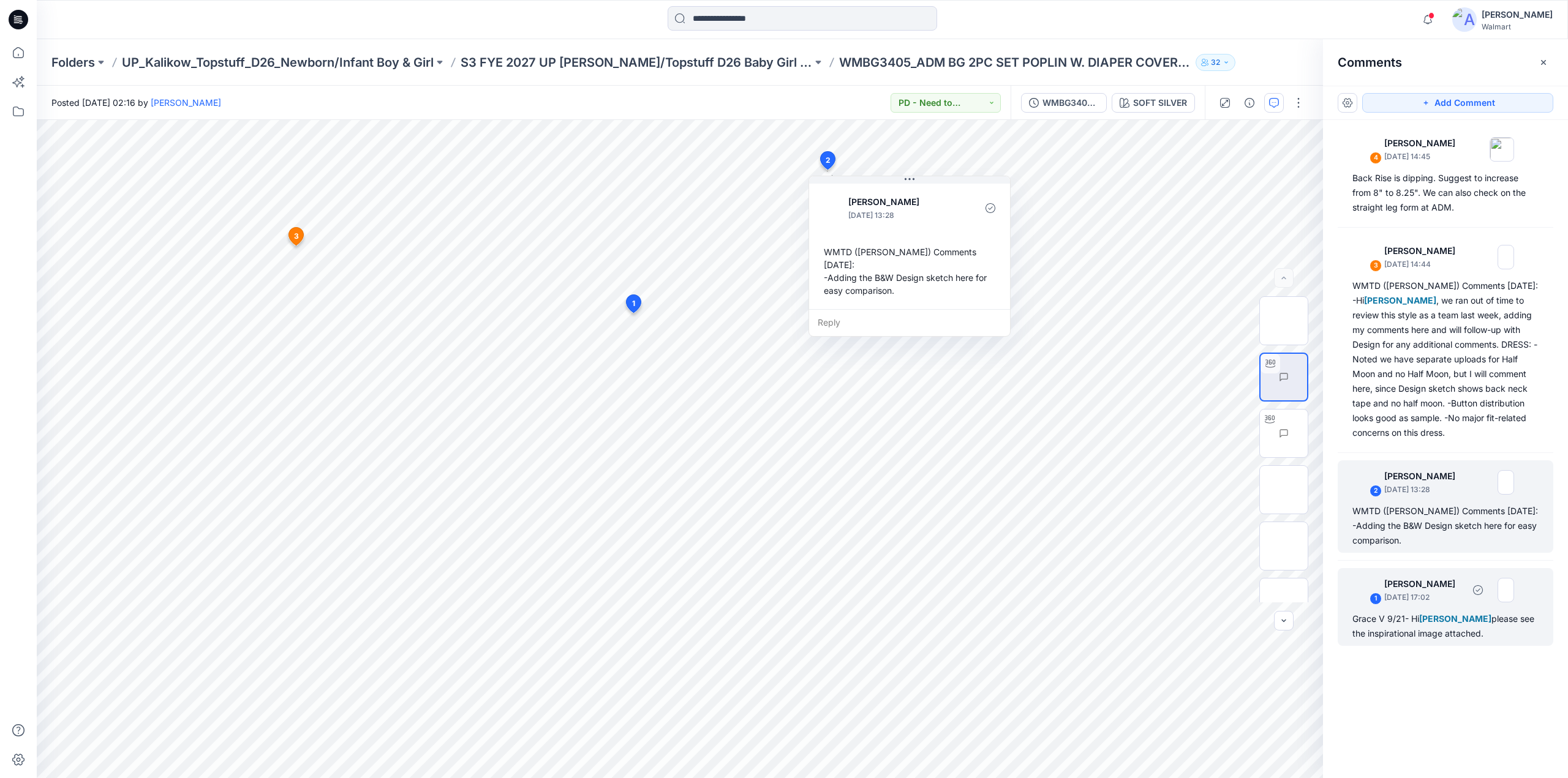
click at [1437, 606] on div "1 Grace Vergara September 21, 2025 17:02" at bounding box center [1430, 589] width 169 height 33
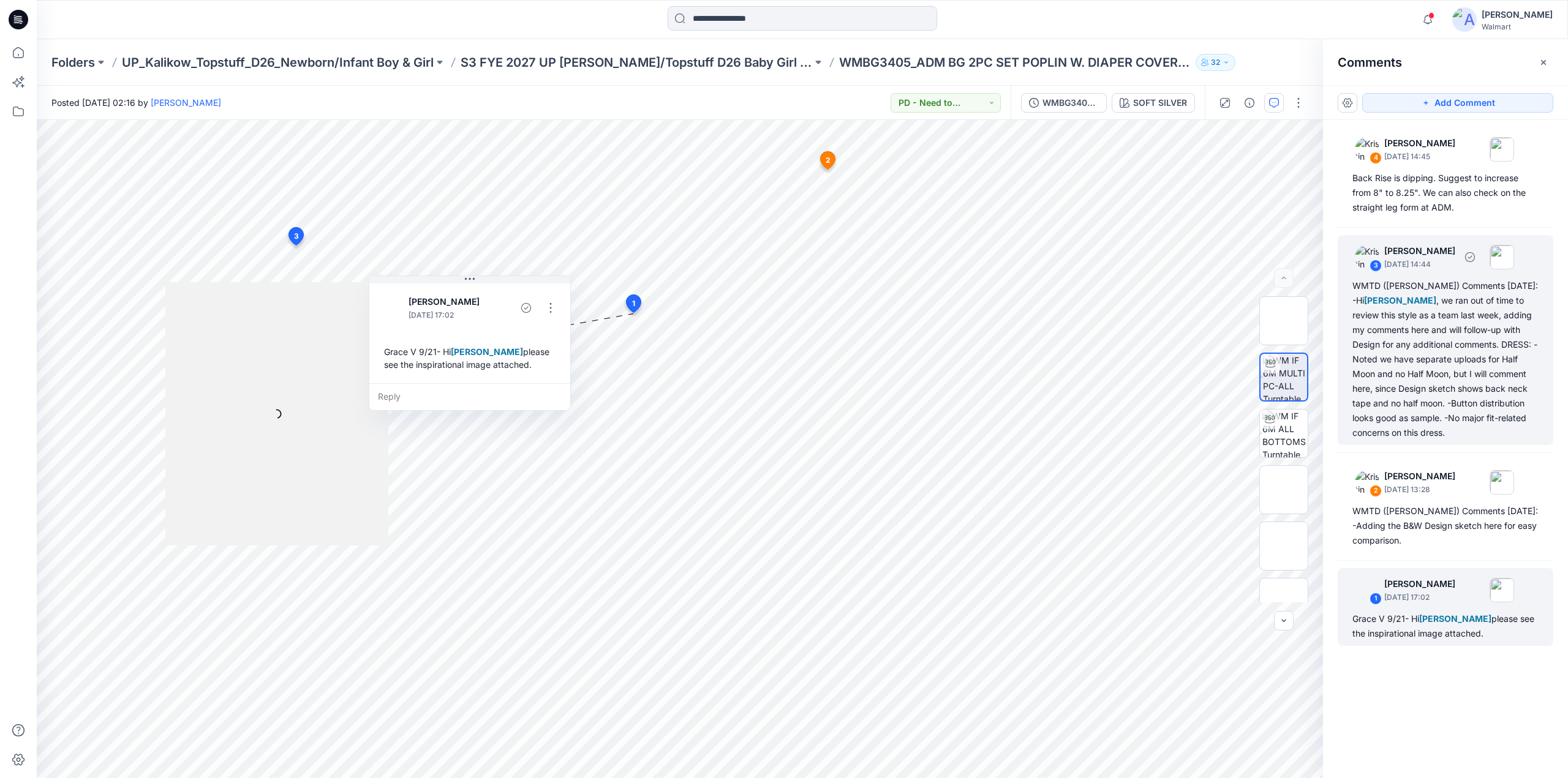
click at [1415, 404] on div "WMTD (Kristin) Comments 10/2/25: -Hi Grace Vergara , we ran out of time to revi…" at bounding box center [1445, 359] width 186 height 162
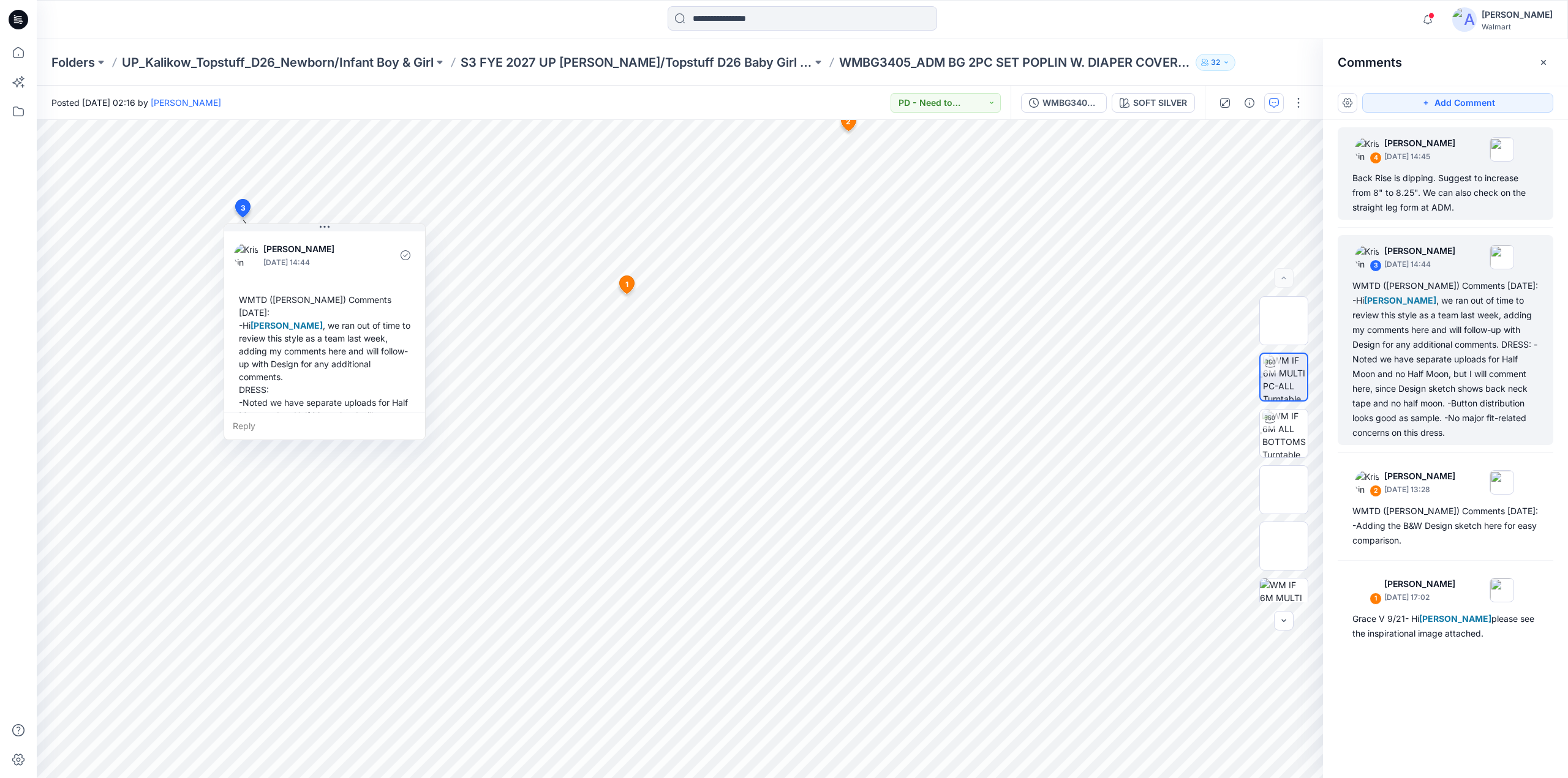
click at [1437, 212] on div "Back Rise is dipping. Suggest to increase from 8" to 8.25". We can also check o…" at bounding box center [1445, 193] width 186 height 44
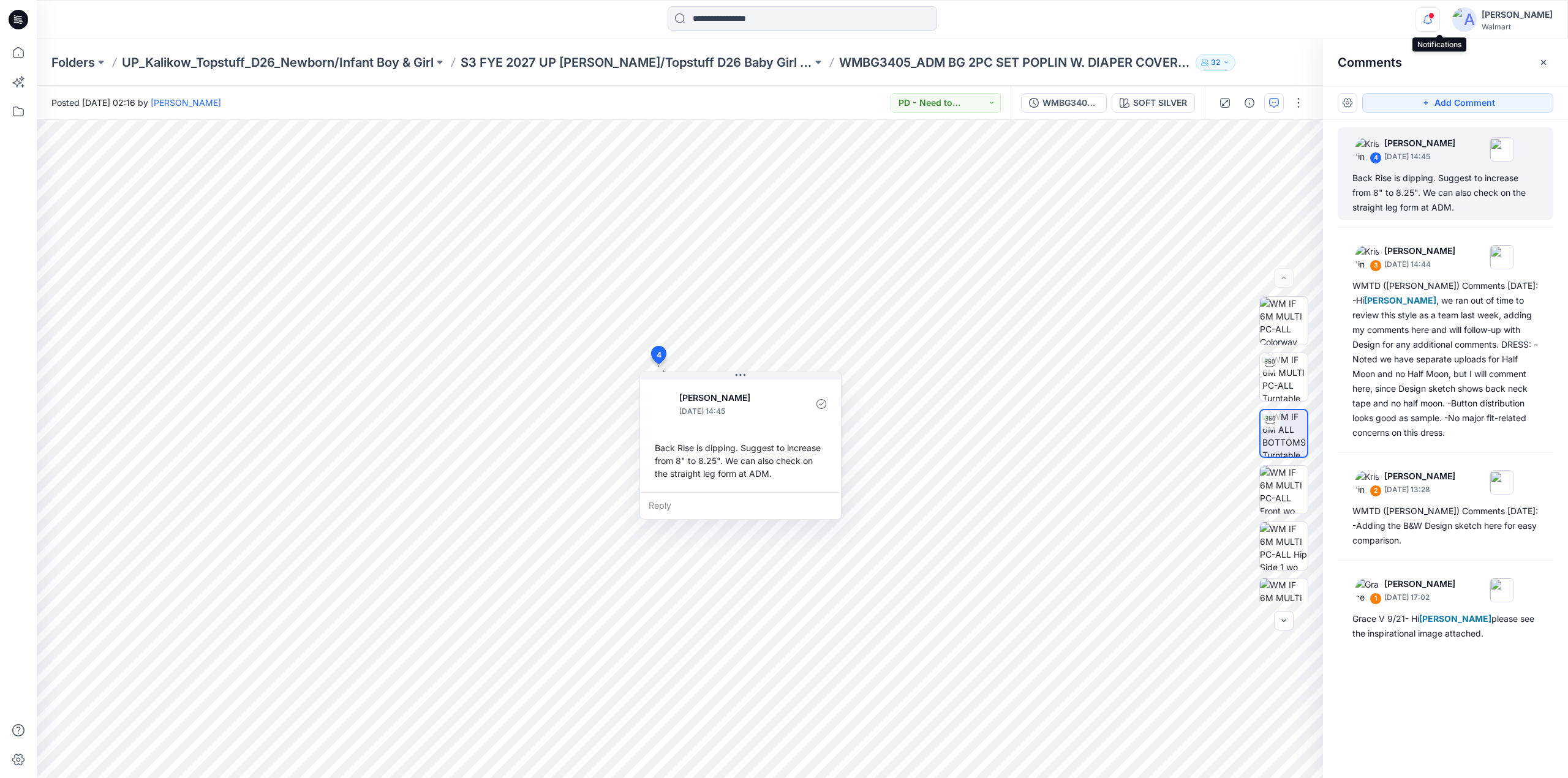
click at [1432, 21] on icon "button" at bounding box center [1427, 19] width 9 height 8
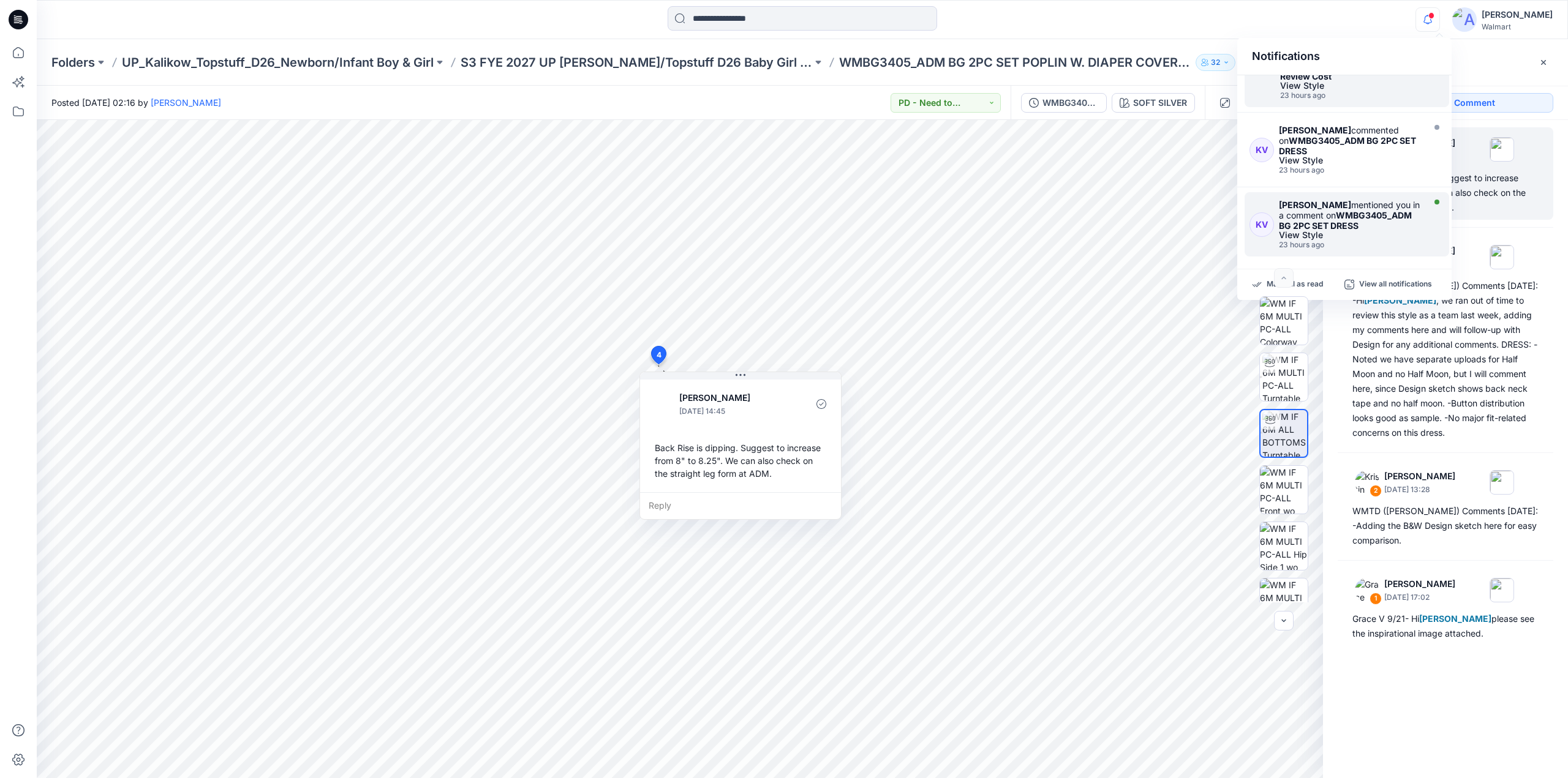
click at [1332, 210] on strong "WMBG3405_ADM BG 2PC SET DRESS" at bounding box center [1345, 220] width 133 height 21
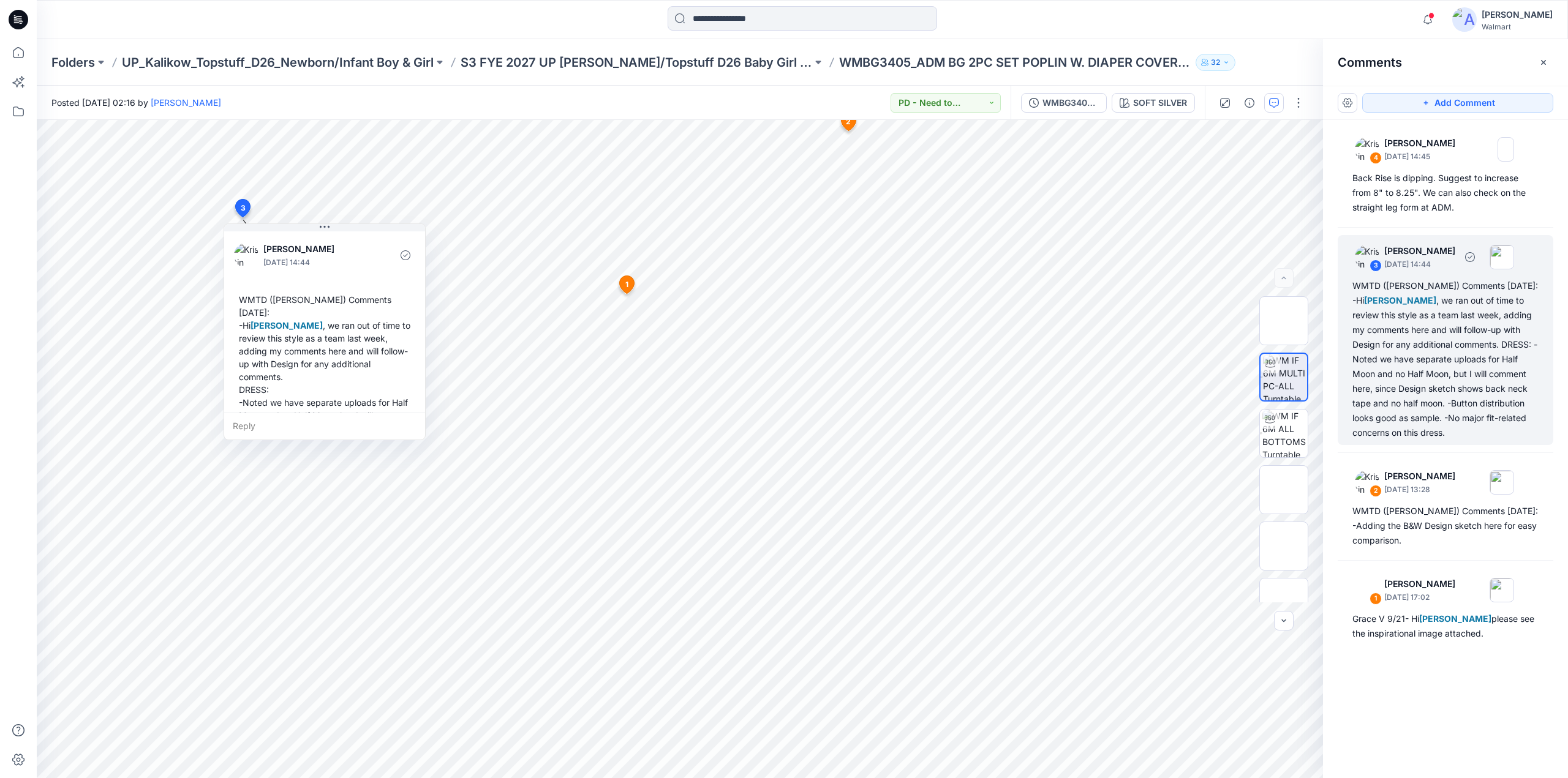
click at [1476, 380] on div "WMTD (Kristin) Comments 10/2/25: -Hi Grace Vergara , we ran out of time to revi…" at bounding box center [1445, 359] width 186 height 162
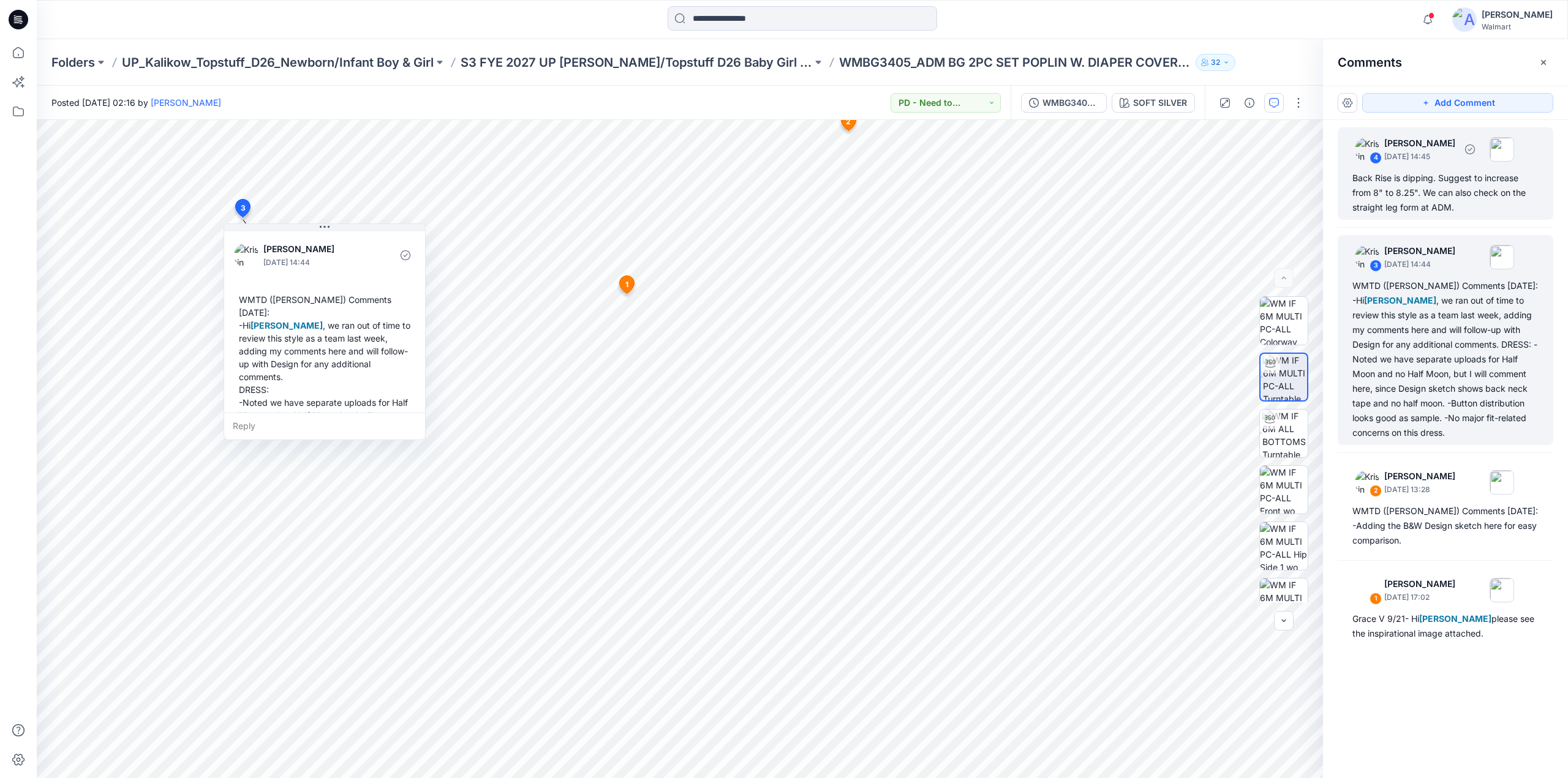
click at [1441, 180] on div "Back Rise is dipping. Suggest to increase from 8" to 8.25". We can also check o…" at bounding box center [1445, 193] width 186 height 44
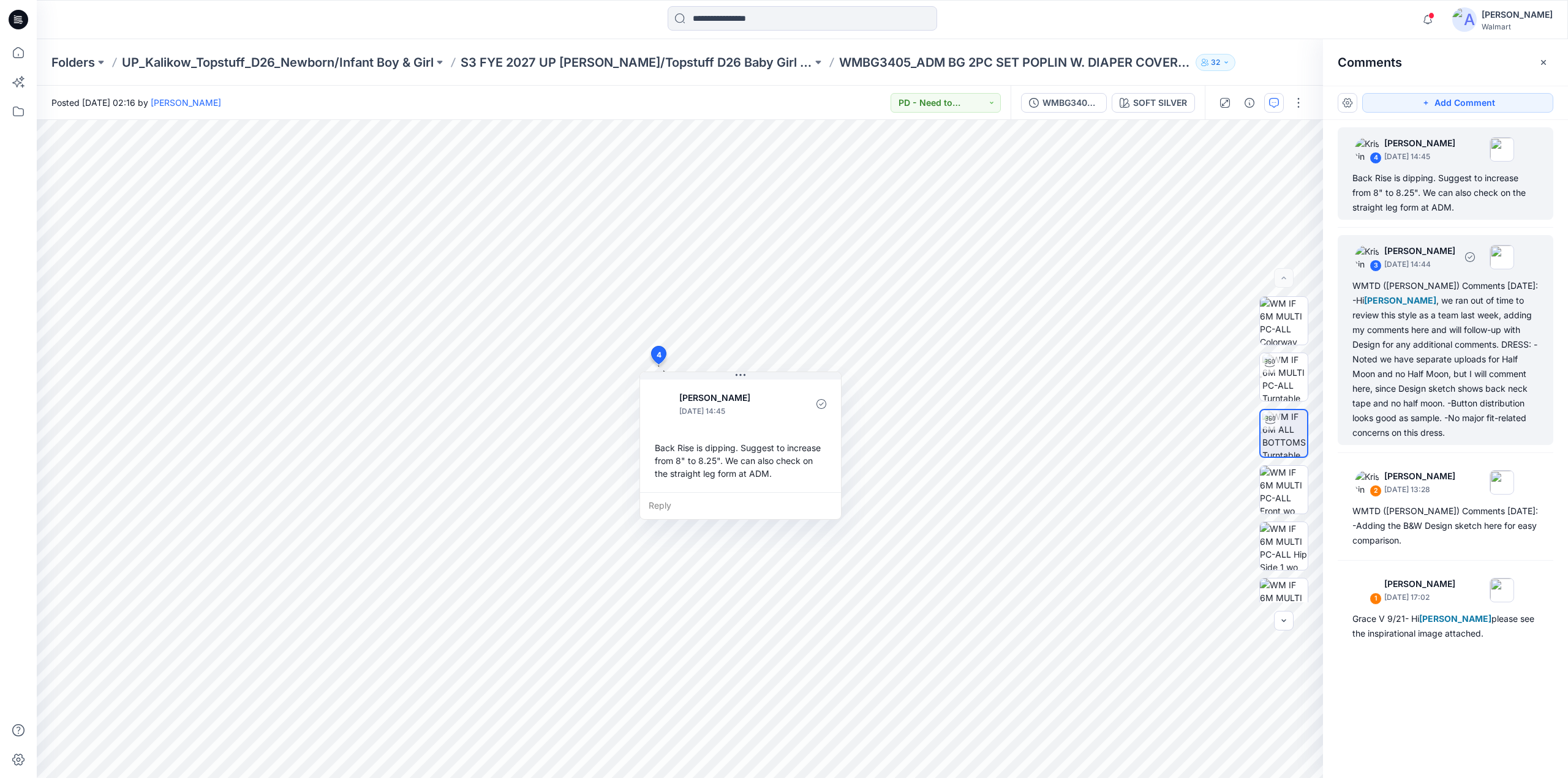
click at [1443, 380] on div "WMTD (Kristin) Comments 10/2/25: -Hi Grace Vergara , we ran out of time to revi…" at bounding box center [1445, 359] width 186 height 162
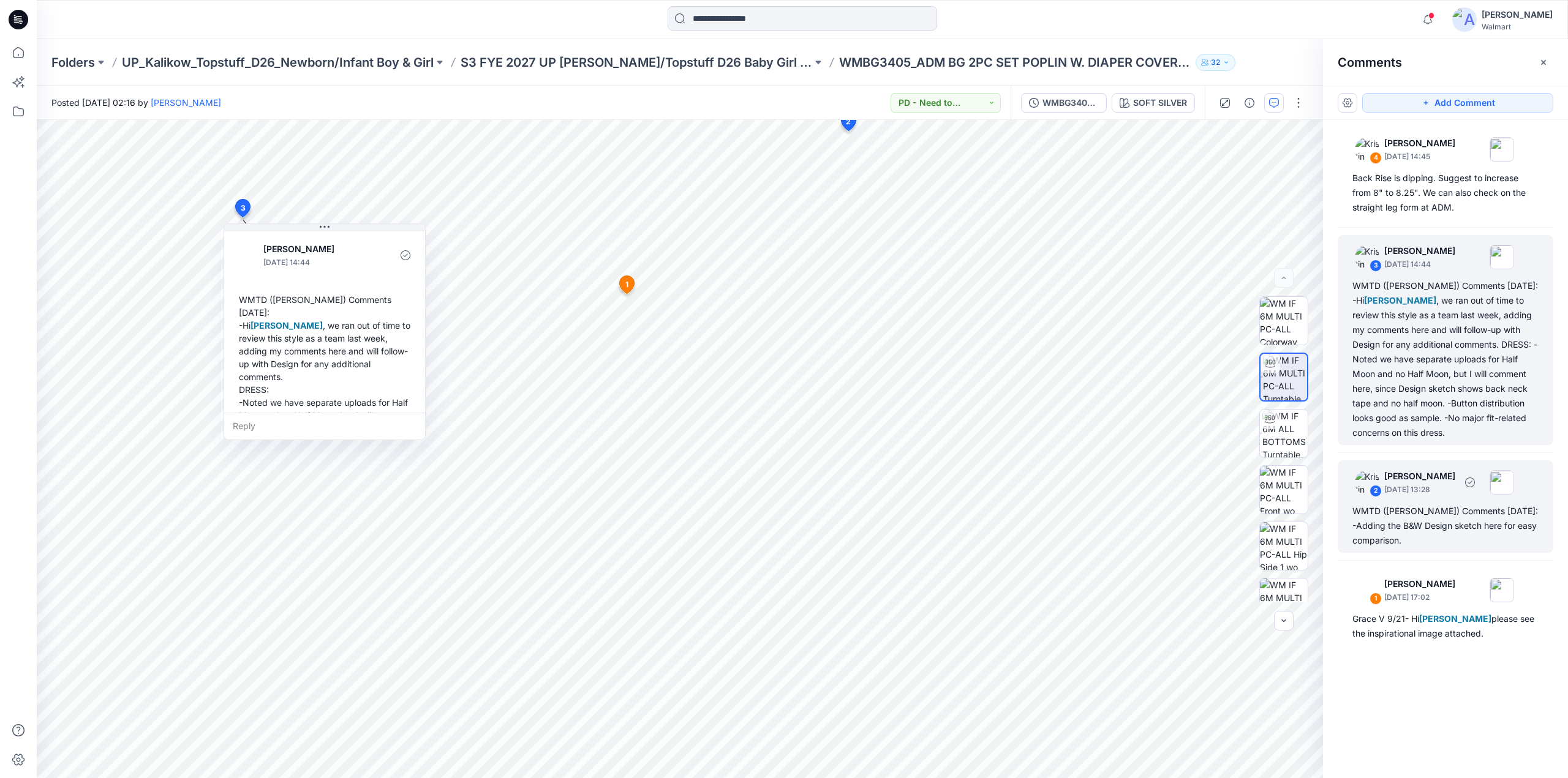
click at [1432, 506] on div "WMTD (Kristin) Comments 9.26.25: -Adding the B&W Design sketch here for easy co…" at bounding box center [1445, 526] width 186 height 44
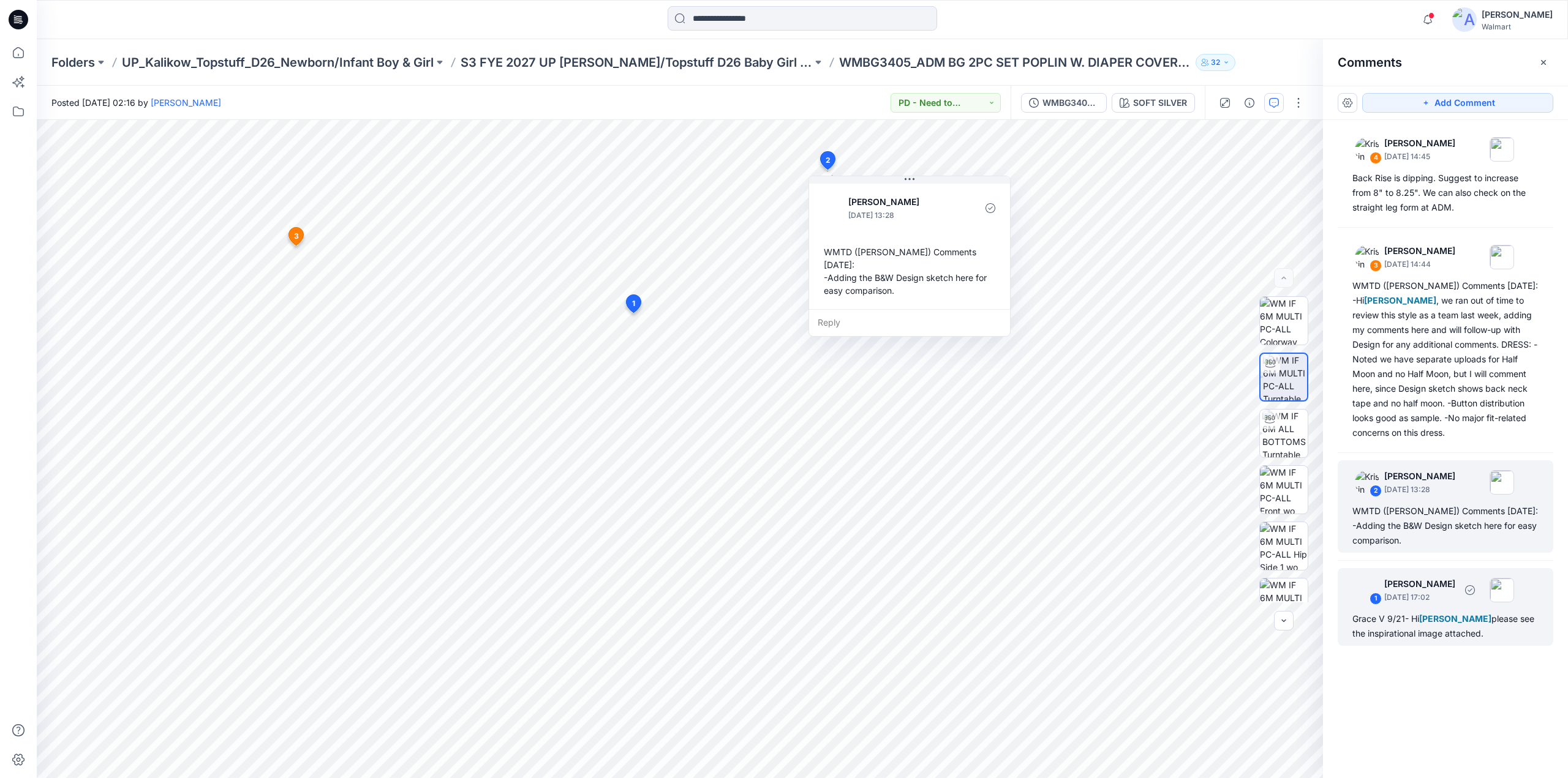
click at [1439, 615] on span "Kristin Veit" at bounding box center [1455, 618] width 72 height 11
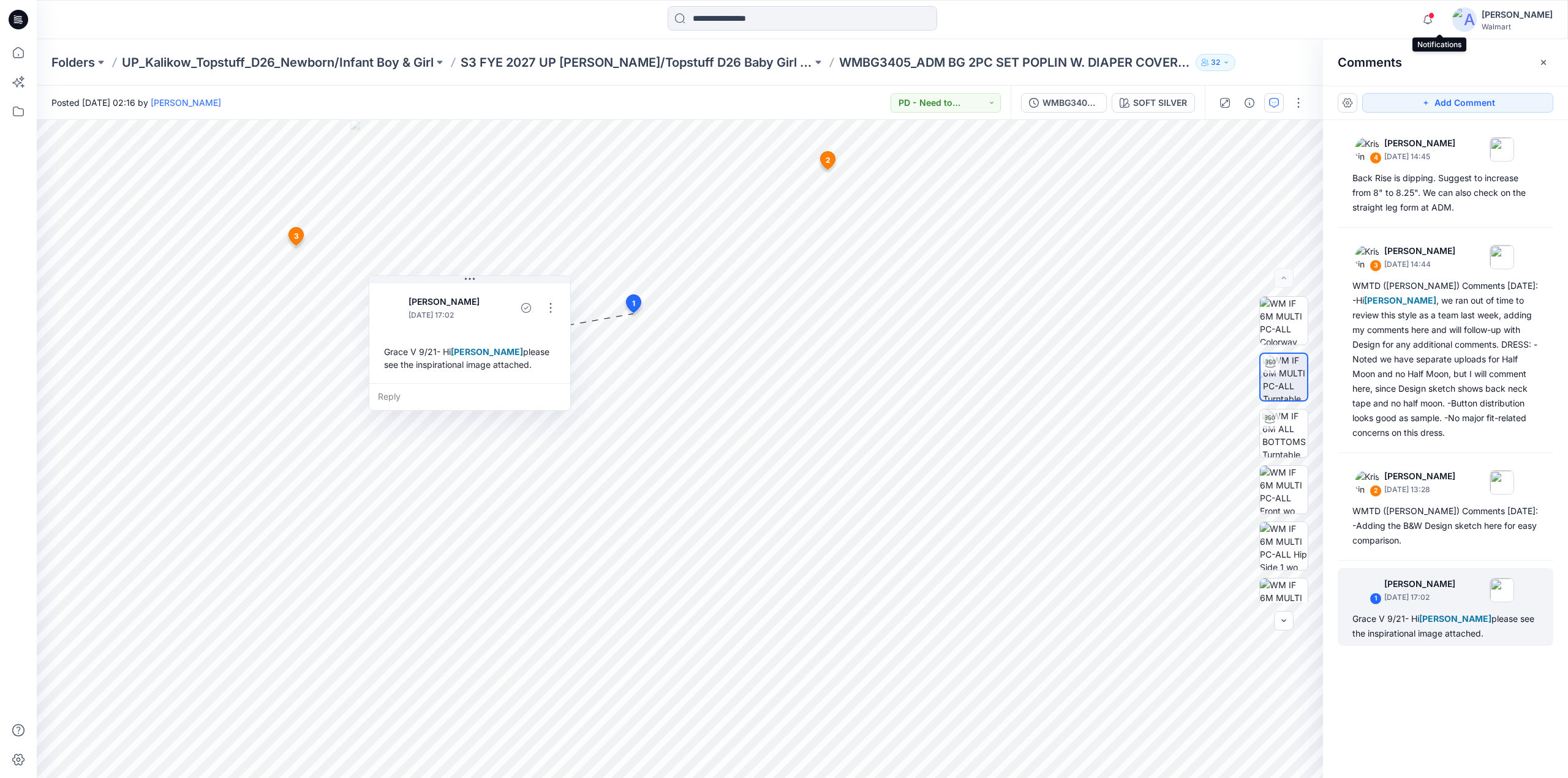
click at [1434, 15] on span at bounding box center [1431, 15] width 6 height 6
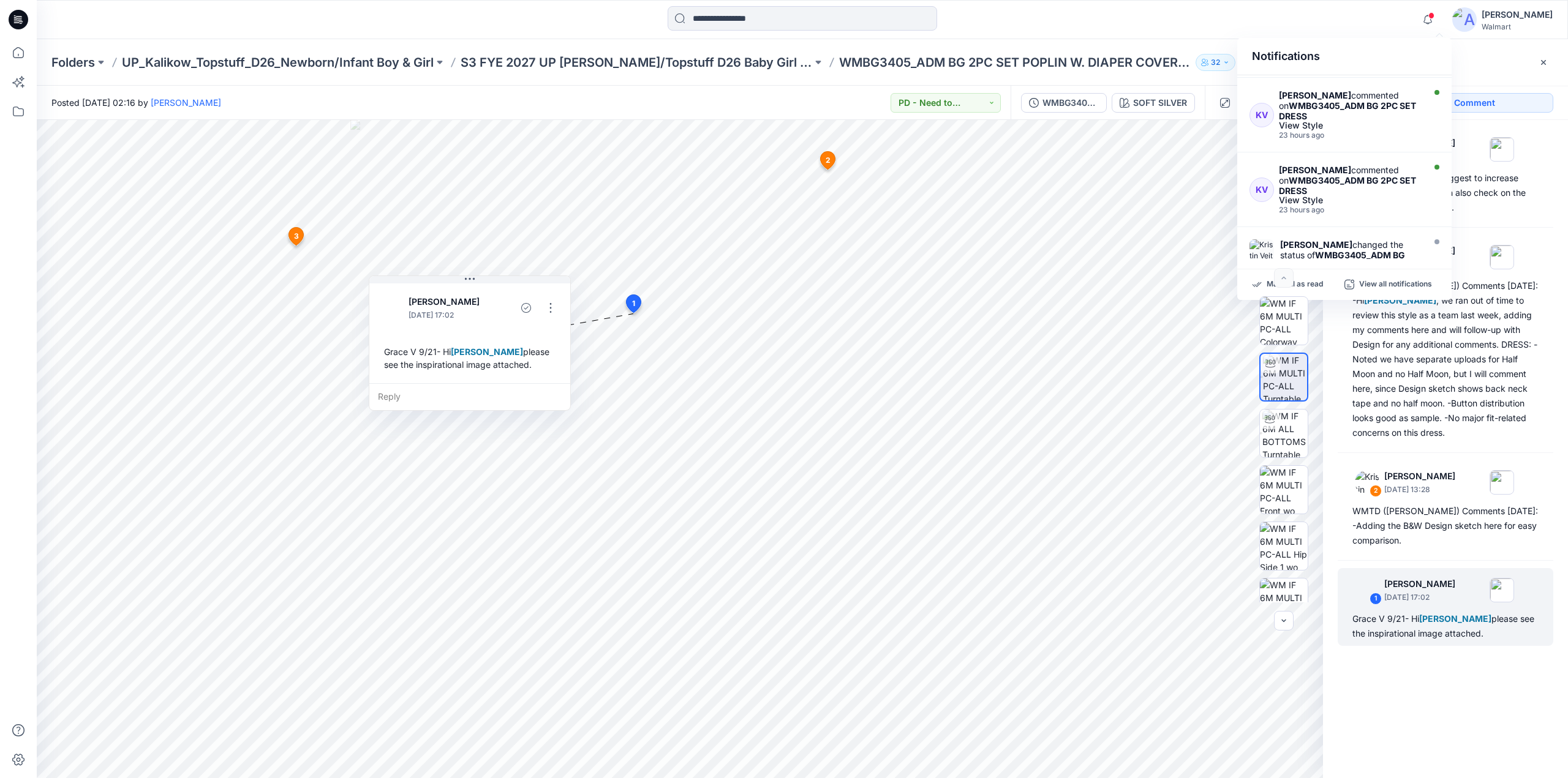
scroll to position [478, 0]
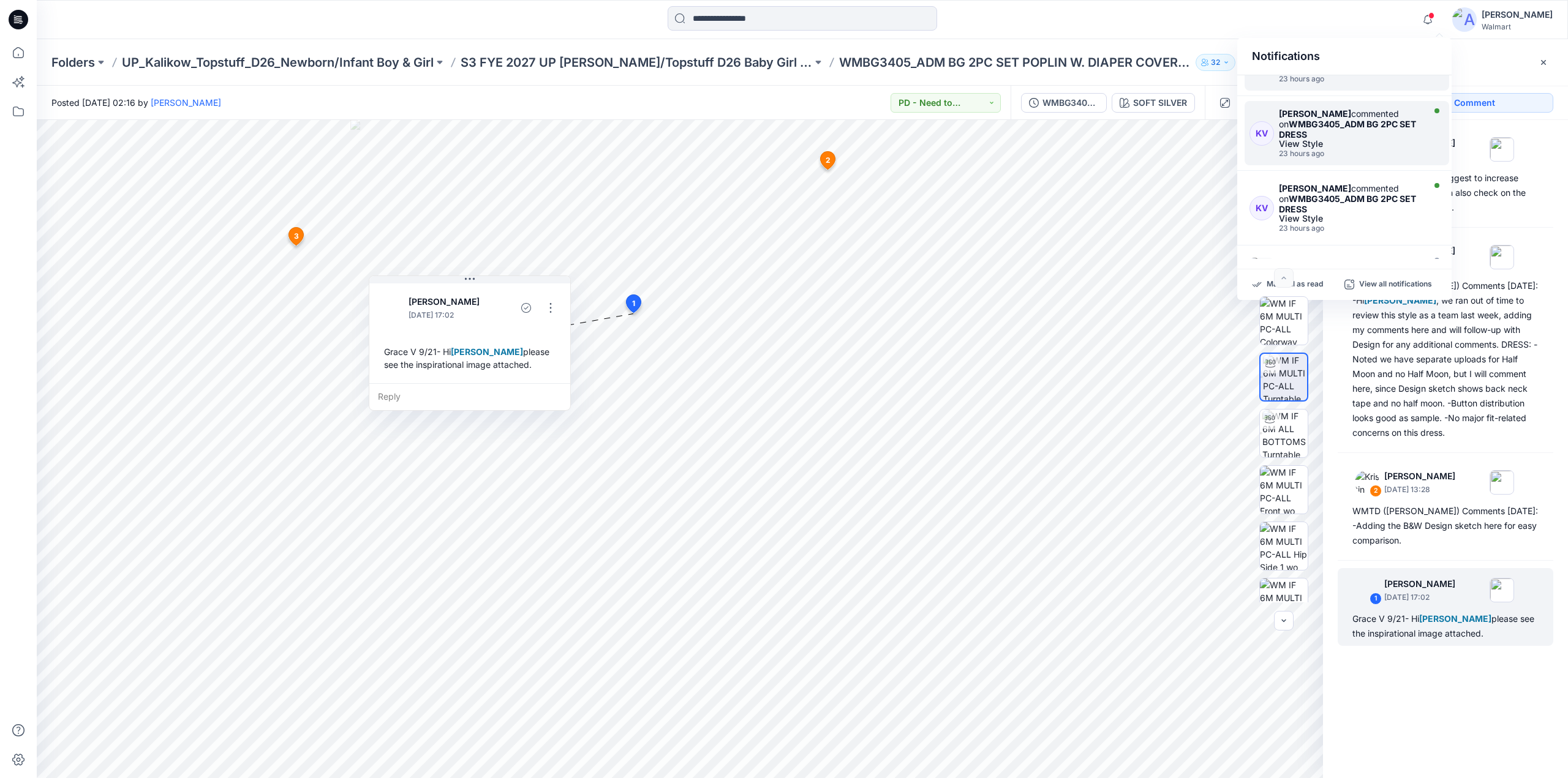
click at [1306, 119] on strong "WMBG3405_ADM BG 2PC SET DRESS" at bounding box center [1347, 128] width 137 height 21
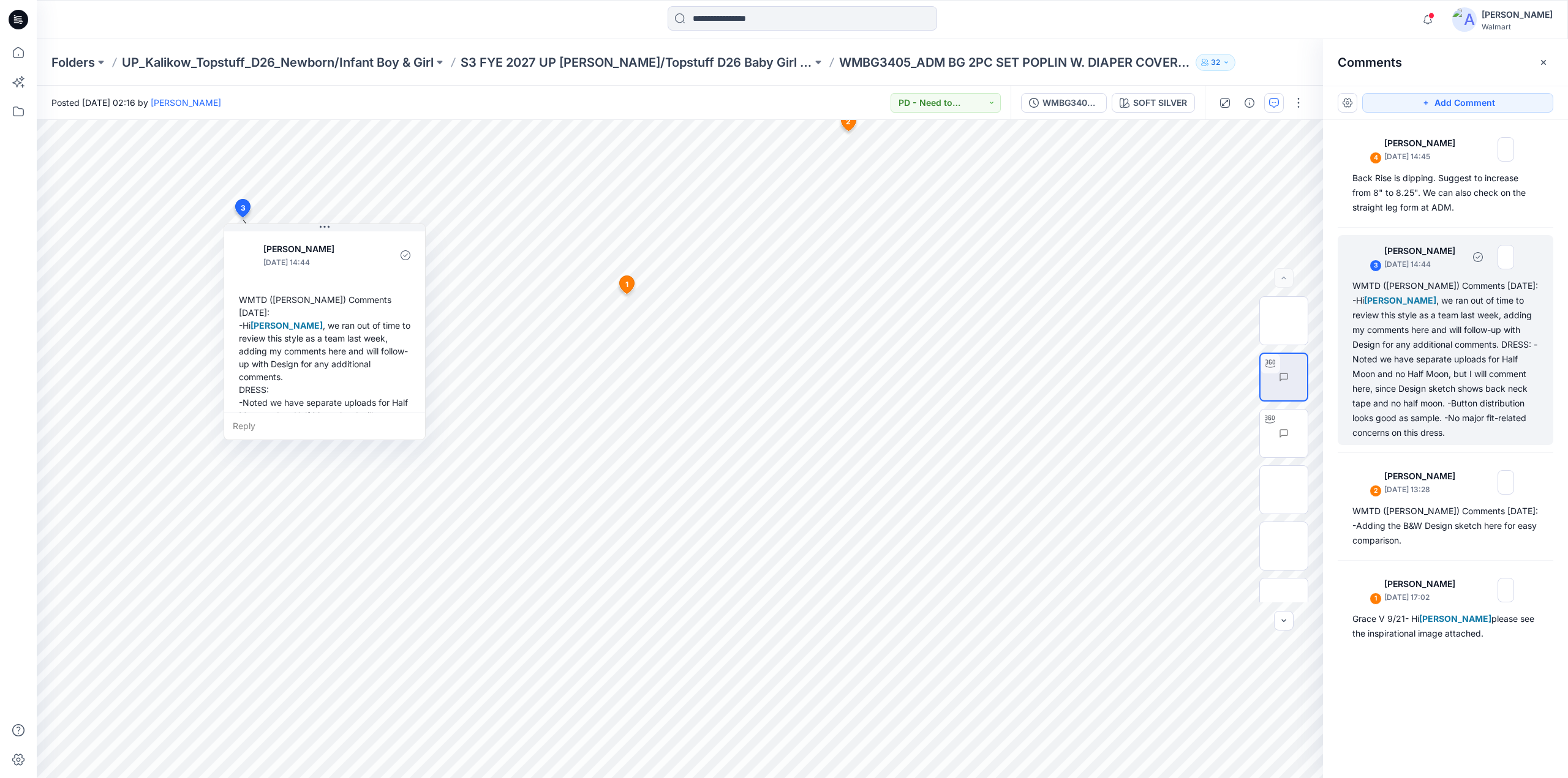
click at [1433, 362] on div "WMTD (Kristin) Comments 10/2/25: -Hi Grace Vergara , we ran out of time to revi…" at bounding box center [1445, 359] width 186 height 162
click at [1453, 167] on div "4 Kristin Veit October 02, 2025 14:45 Back Rise is dipping. Suggest to increase…" at bounding box center [1446, 173] width 216 height 92
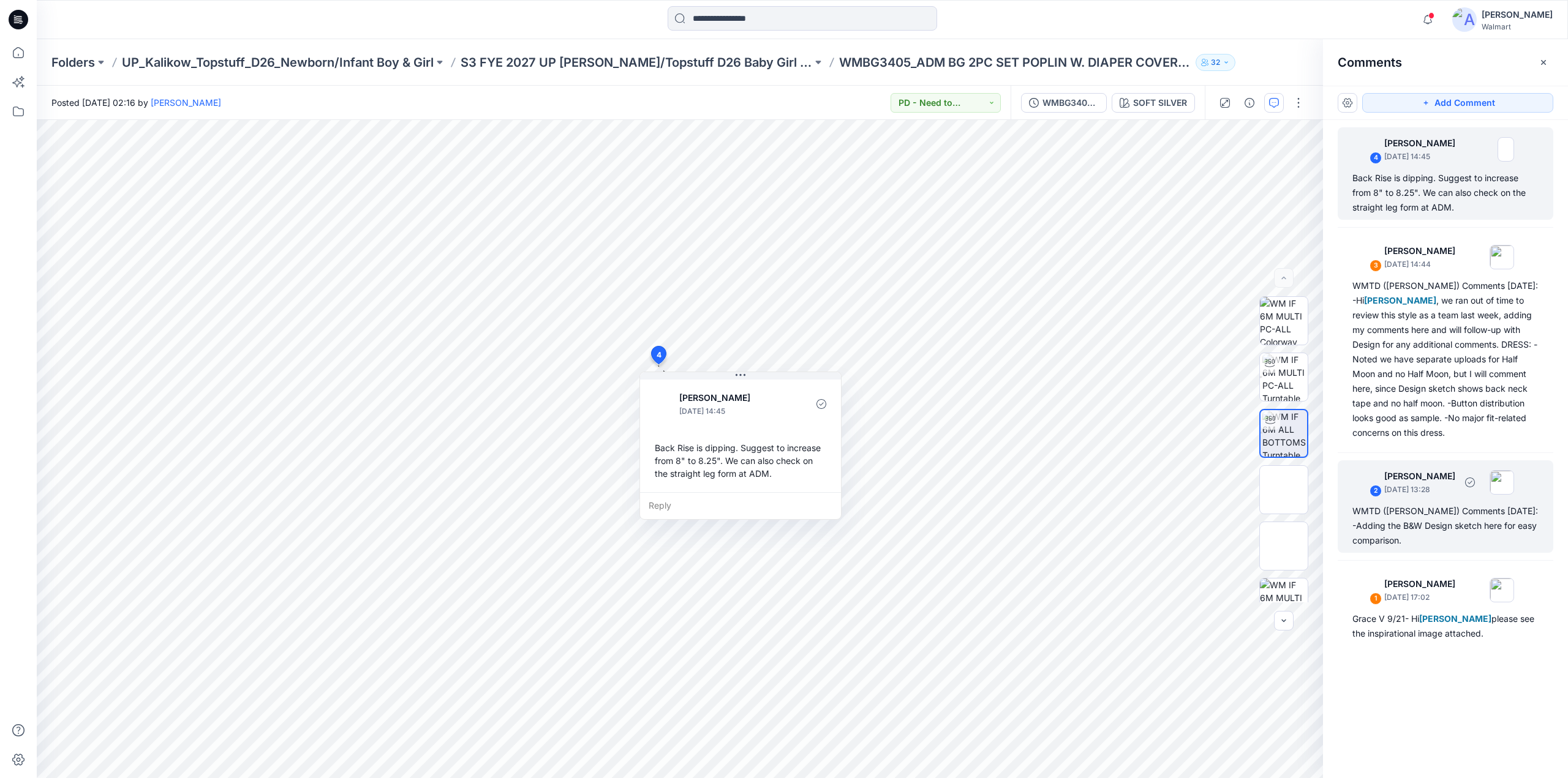
click at [1414, 519] on div "WMTD (Kristin) Comments 9.26.25: -Adding the B&W Design sketch here for easy co…" at bounding box center [1445, 526] width 186 height 44
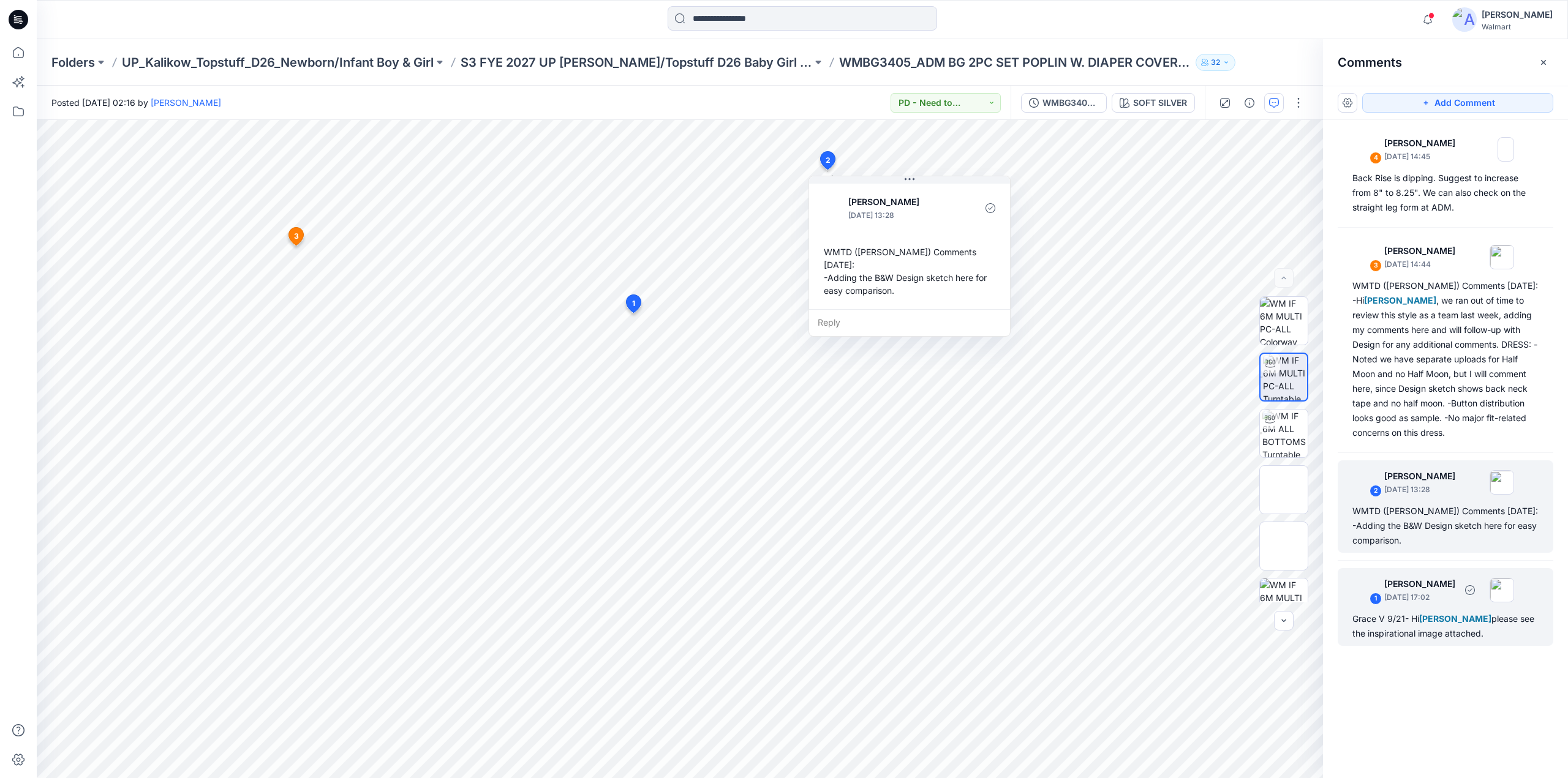
click at [1409, 613] on div "Grace V 9/21- Hi Kristin Veit please see the inspirational image attached." at bounding box center [1445, 626] width 186 height 29
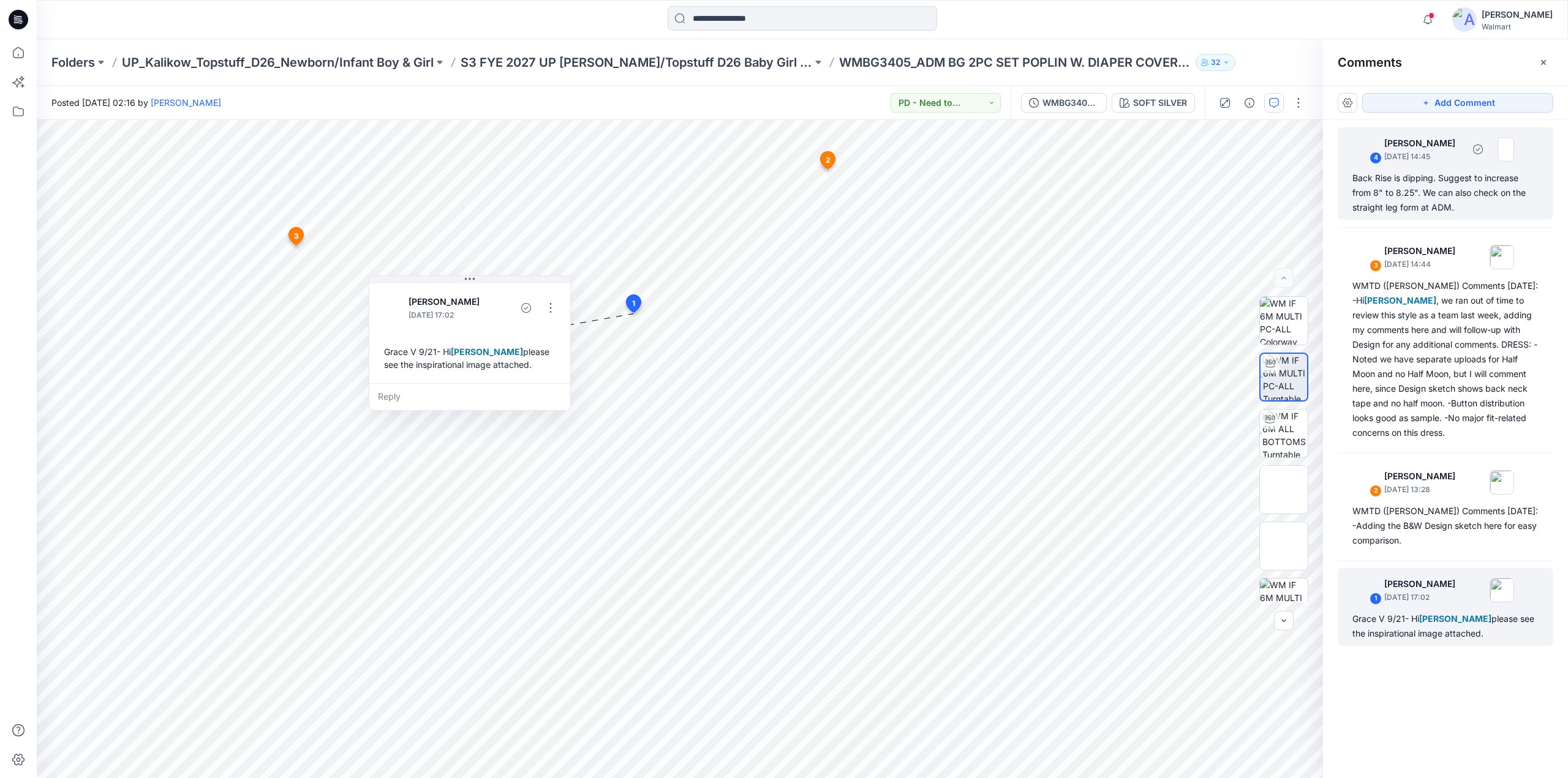
drag, startPoint x: 1421, startPoint y: 199, endPoint x: 1443, endPoint y: 103, distance: 98.5
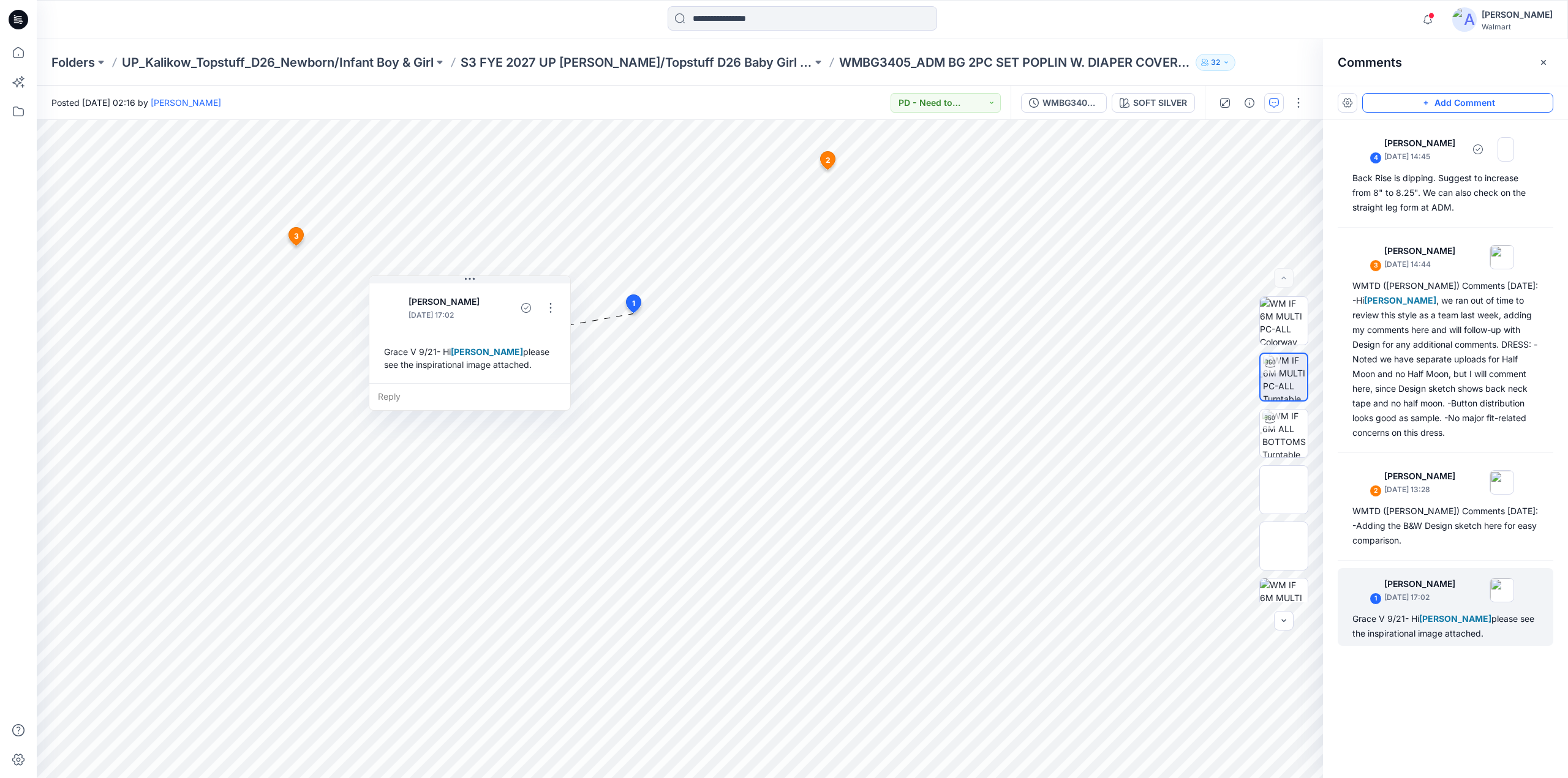
click at [1421, 199] on div "Back Rise is dipping. Suggest to increase from 8" to 8.25". We can also check o…" at bounding box center [1445, 193] width 186 height 44
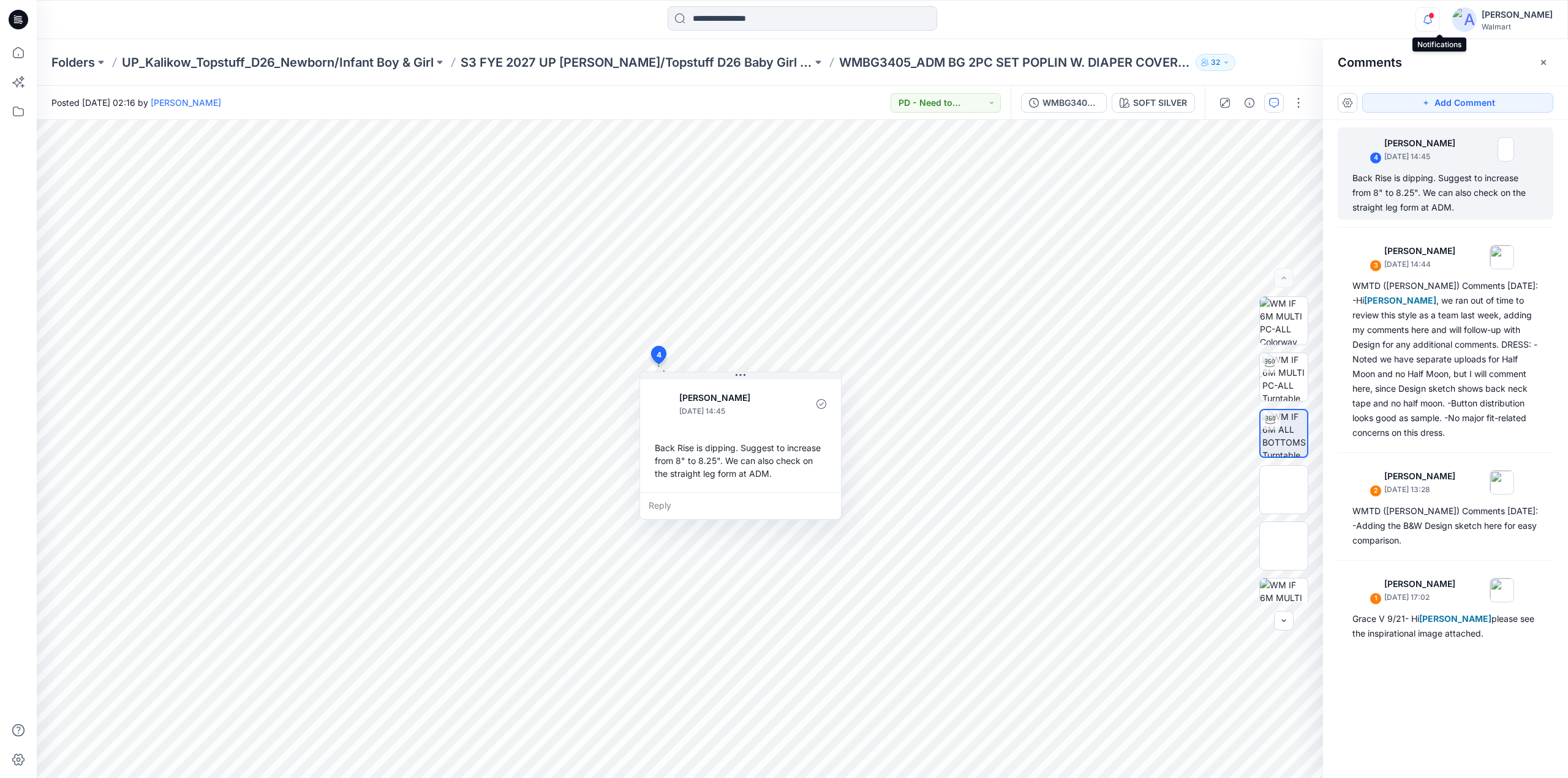
click at [1439, 19] on icon "button" at bounding box center [1427, 19] width 23 height 24
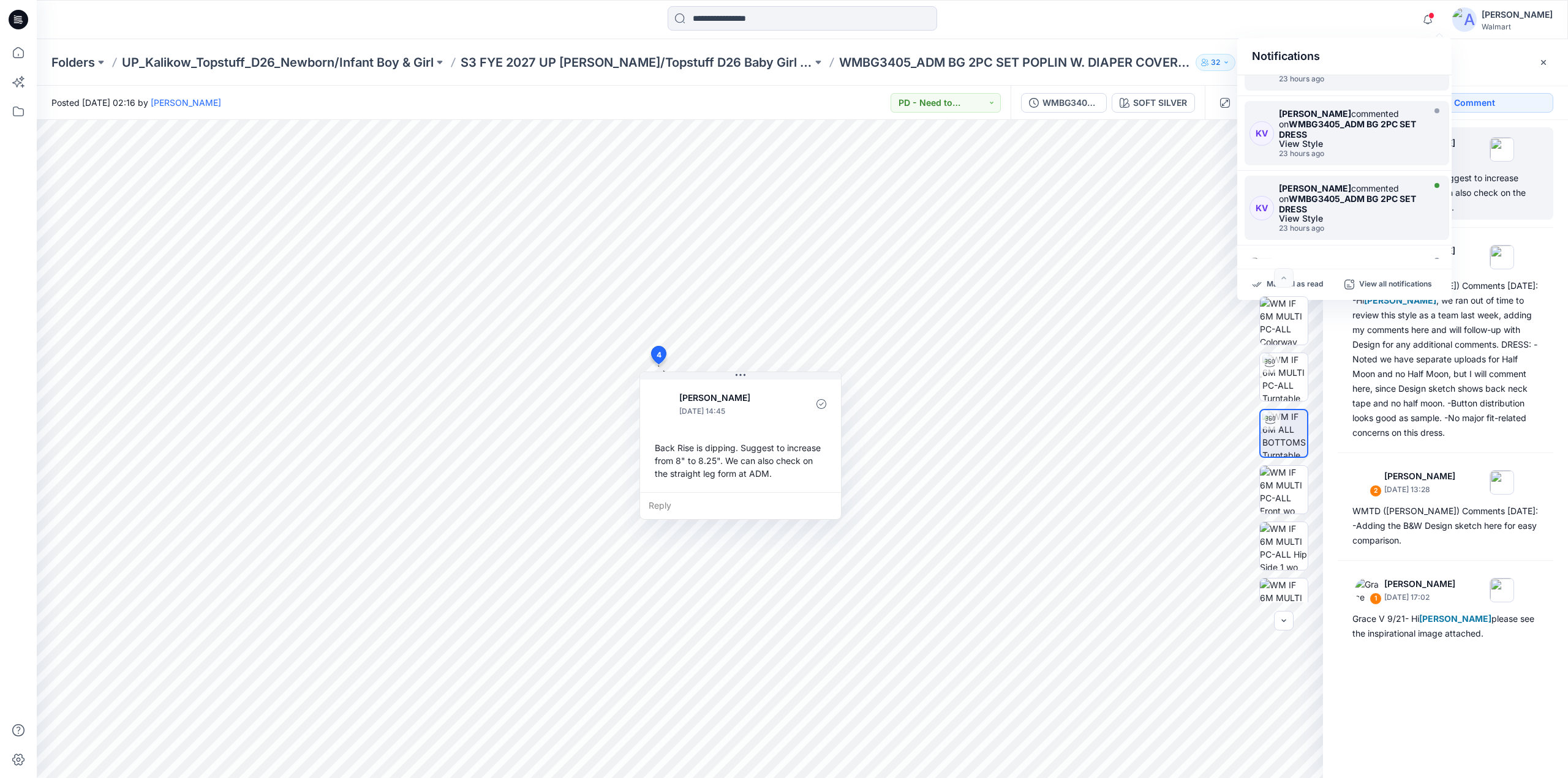
click at [1311, 195] on strong "WMBG3405_ADM BG 2PC SET DRESS" at bounding box center [1347, 204] width 137 height 21
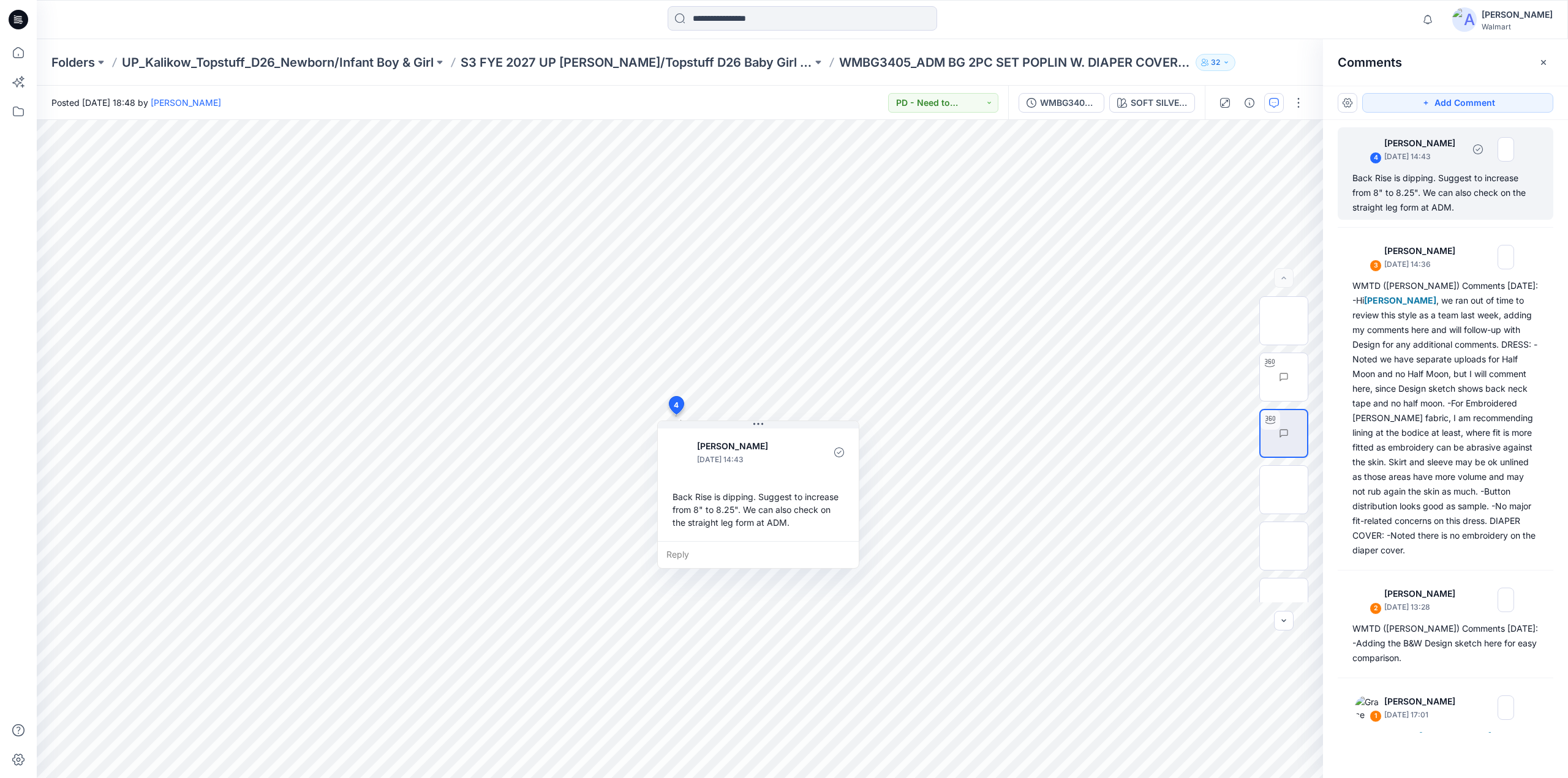
click at [1432, 150] on p "October 02, 2025 14:43" at bounding box center [1423, 156] width 79 height 12
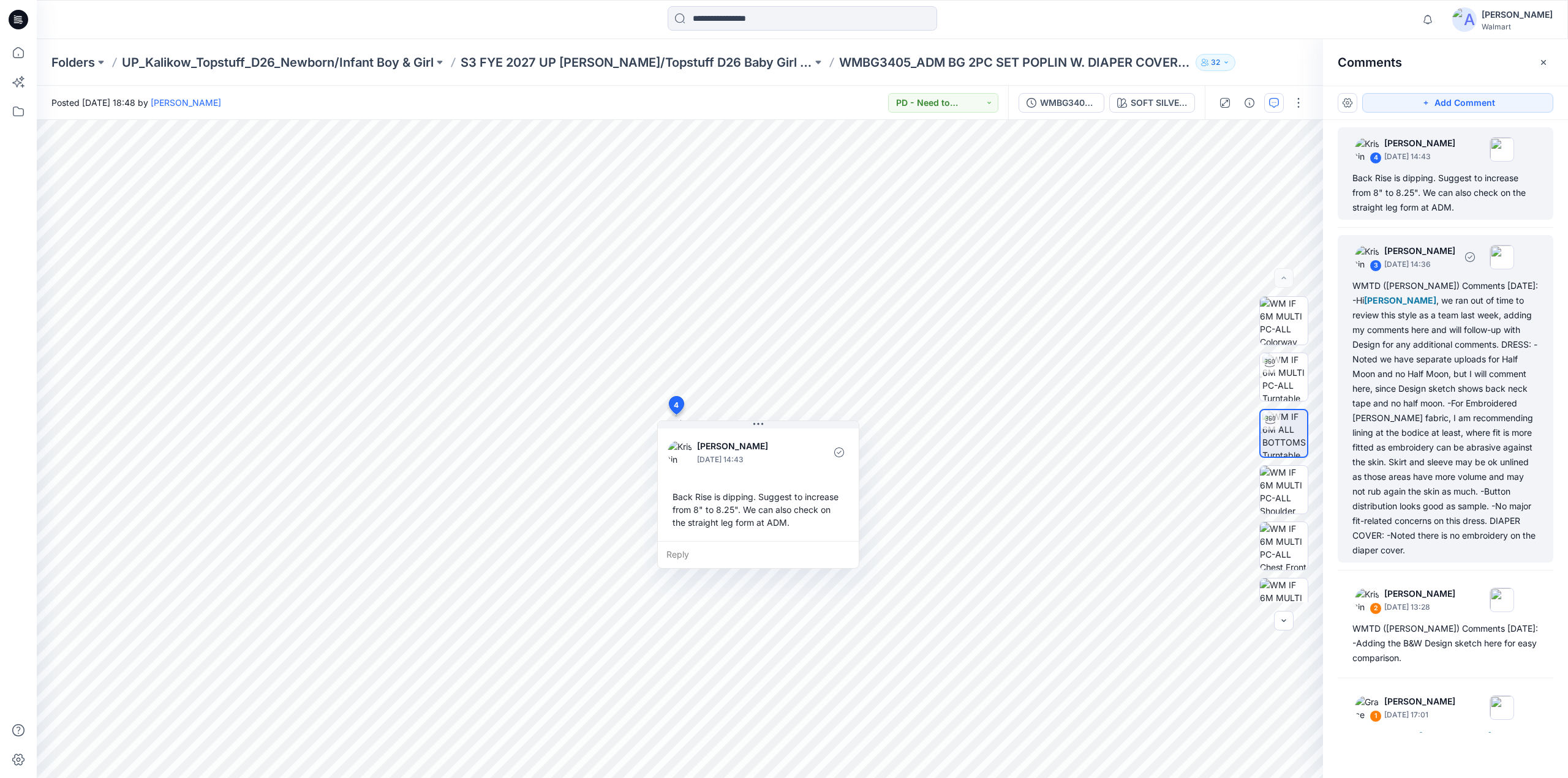
click at [1419, 404] on div "WMTD (Kristin) Comments 10/2/25: -Hi Grace Vergara , we ran out of time to revi…" at bounding box center [1445, 417] width 186 height 279
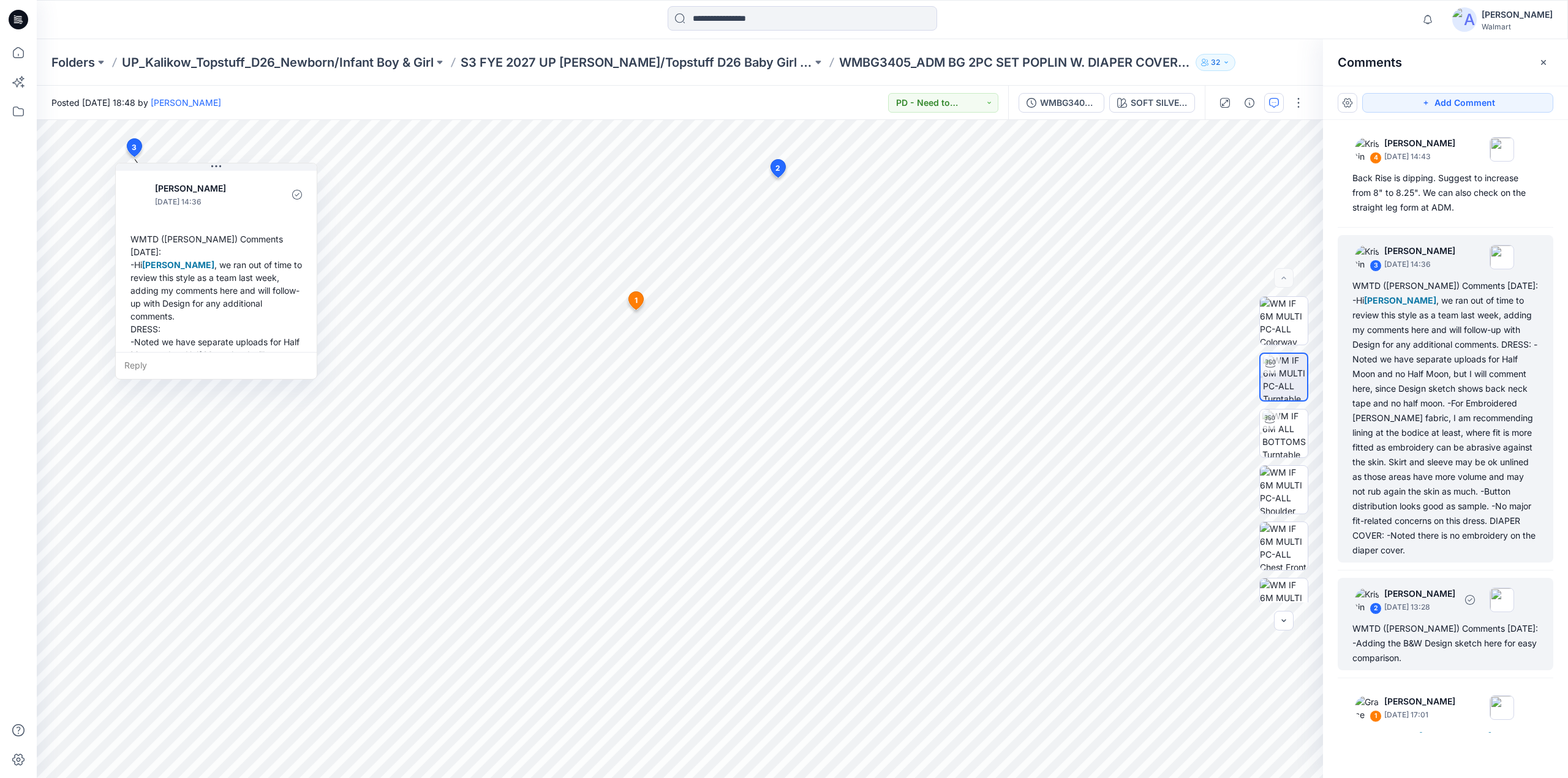
click at [1412, 635] on div "2 Kristin Veit September 26, 2025 13:28 WMTD (Kristin) Comments 9.26.25: -Addin…" at bounding box center [1446, 624] width 216 height 92
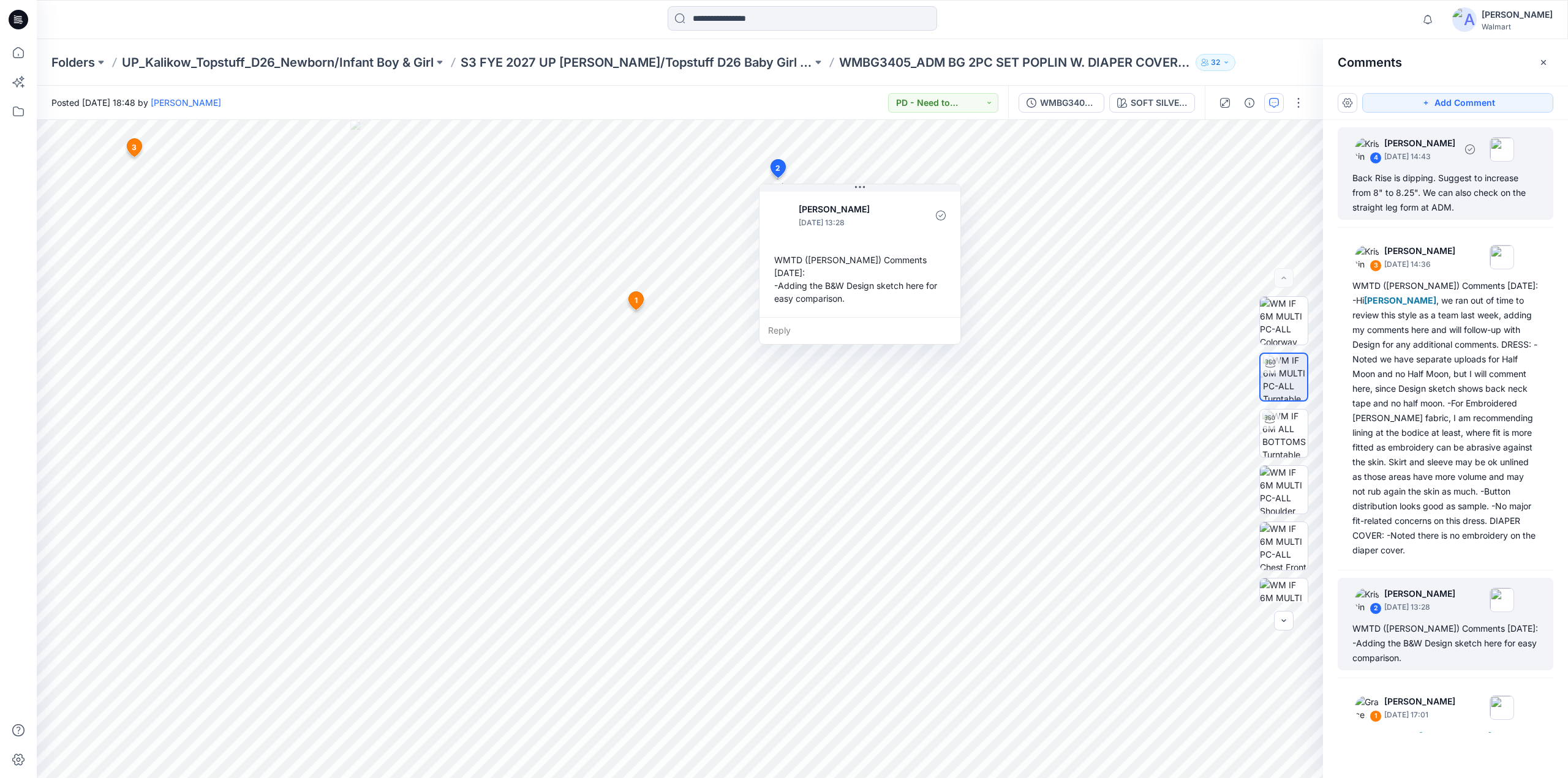
click at [1436, 176] on div "Back Rise is dipping. Suggest to increase from 8" to 8.25". We can also check o…" at bounding box center [1445, 193] width 186 height 44
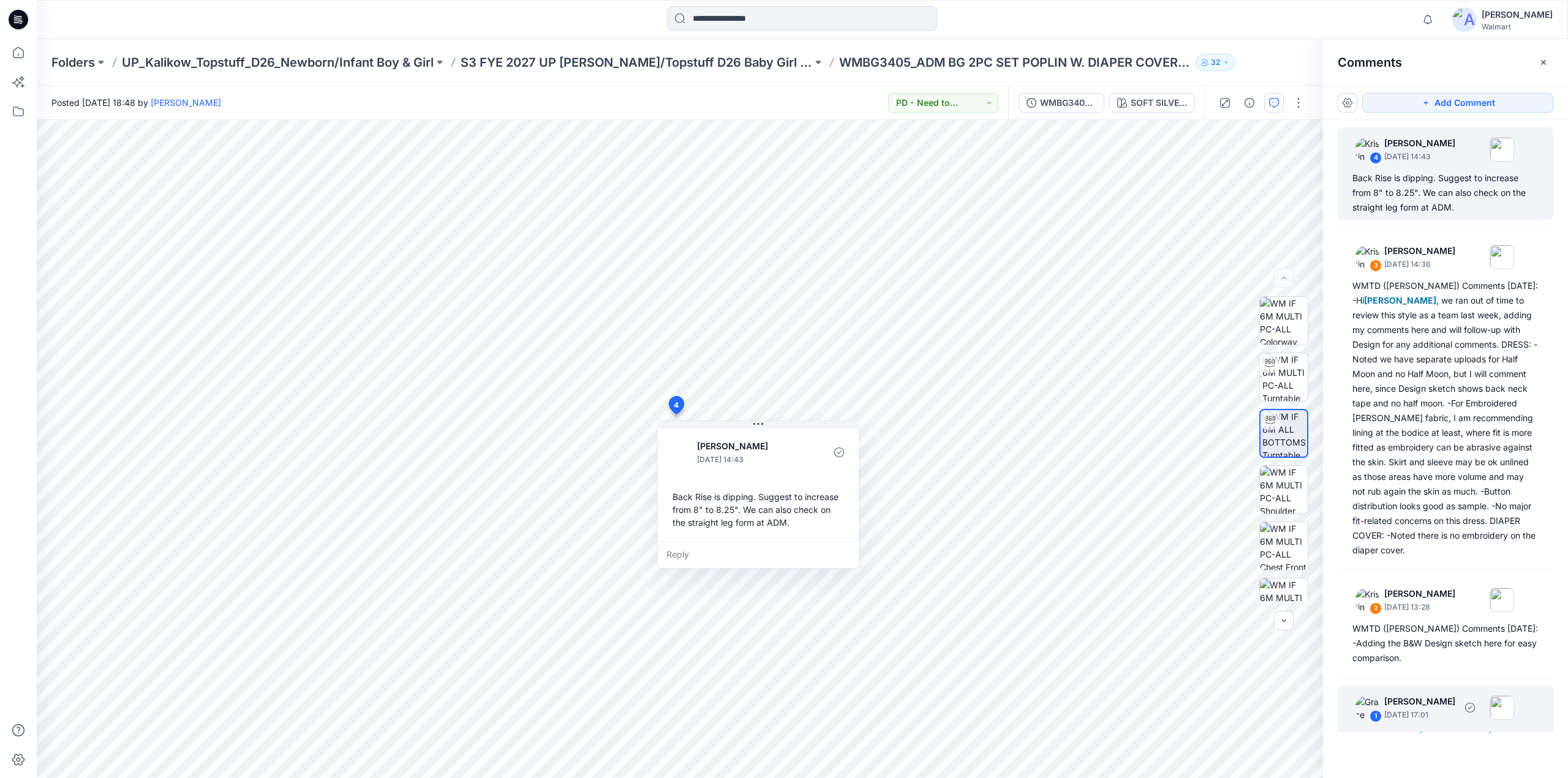
click at [1405, 709] on p "[PERSON_NAME]" at bounding box center [1420, 701] width 71 height 15
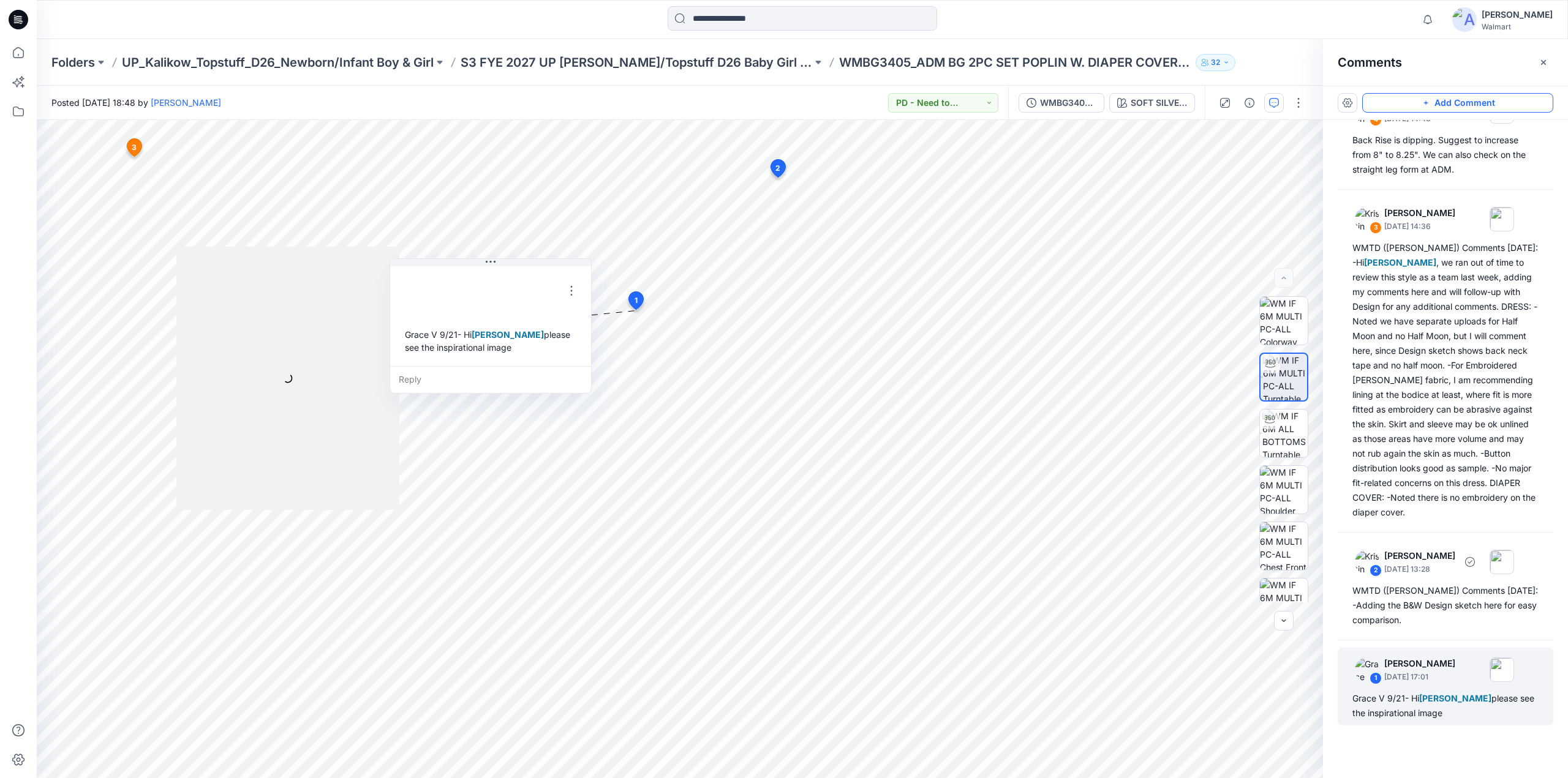
scroll to position [44, 0]
click at [1439, 20] on icon "button" at bounding box center [1427, 19] width 23 height 24
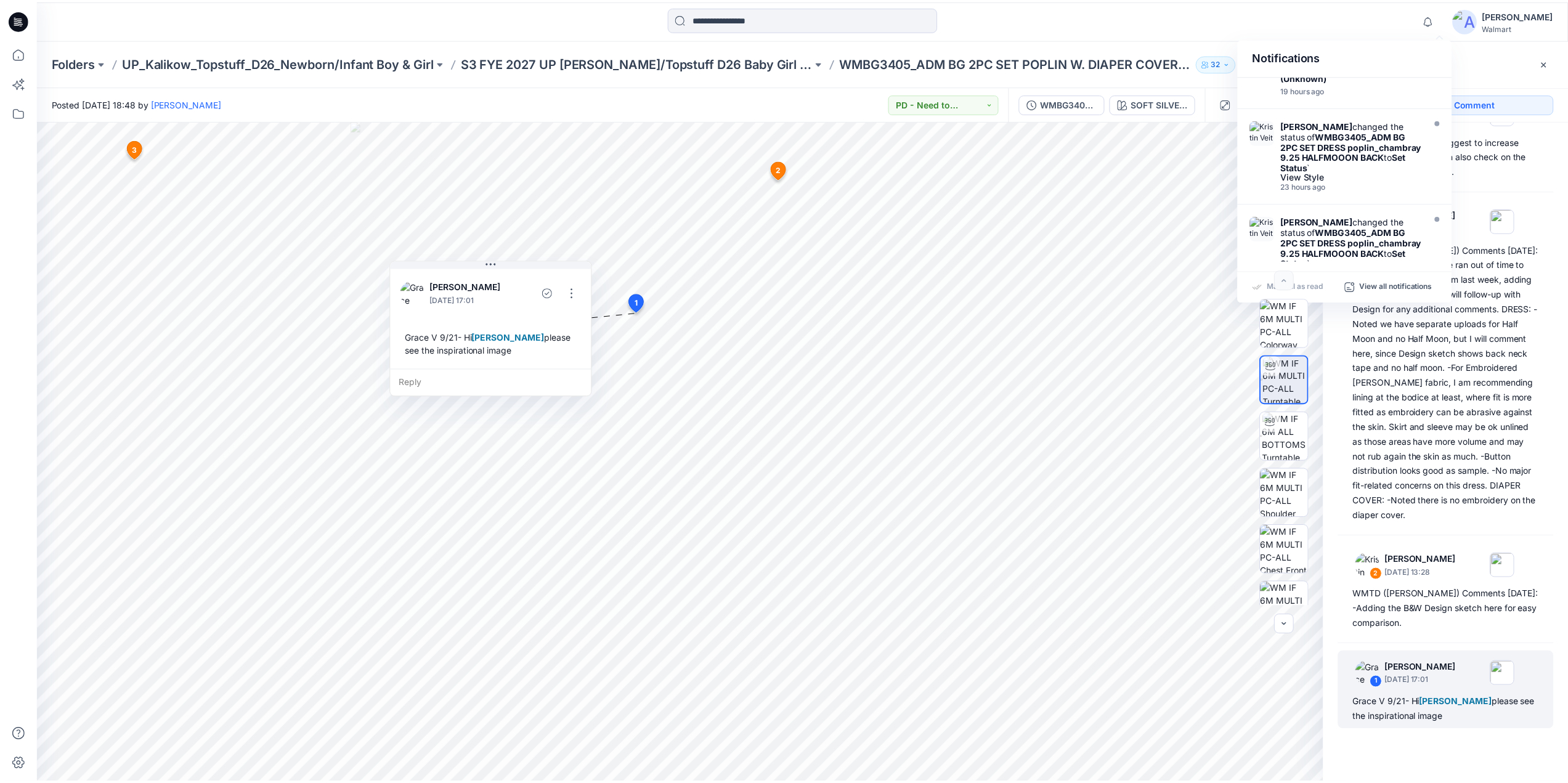
scroll to position [20, 0]
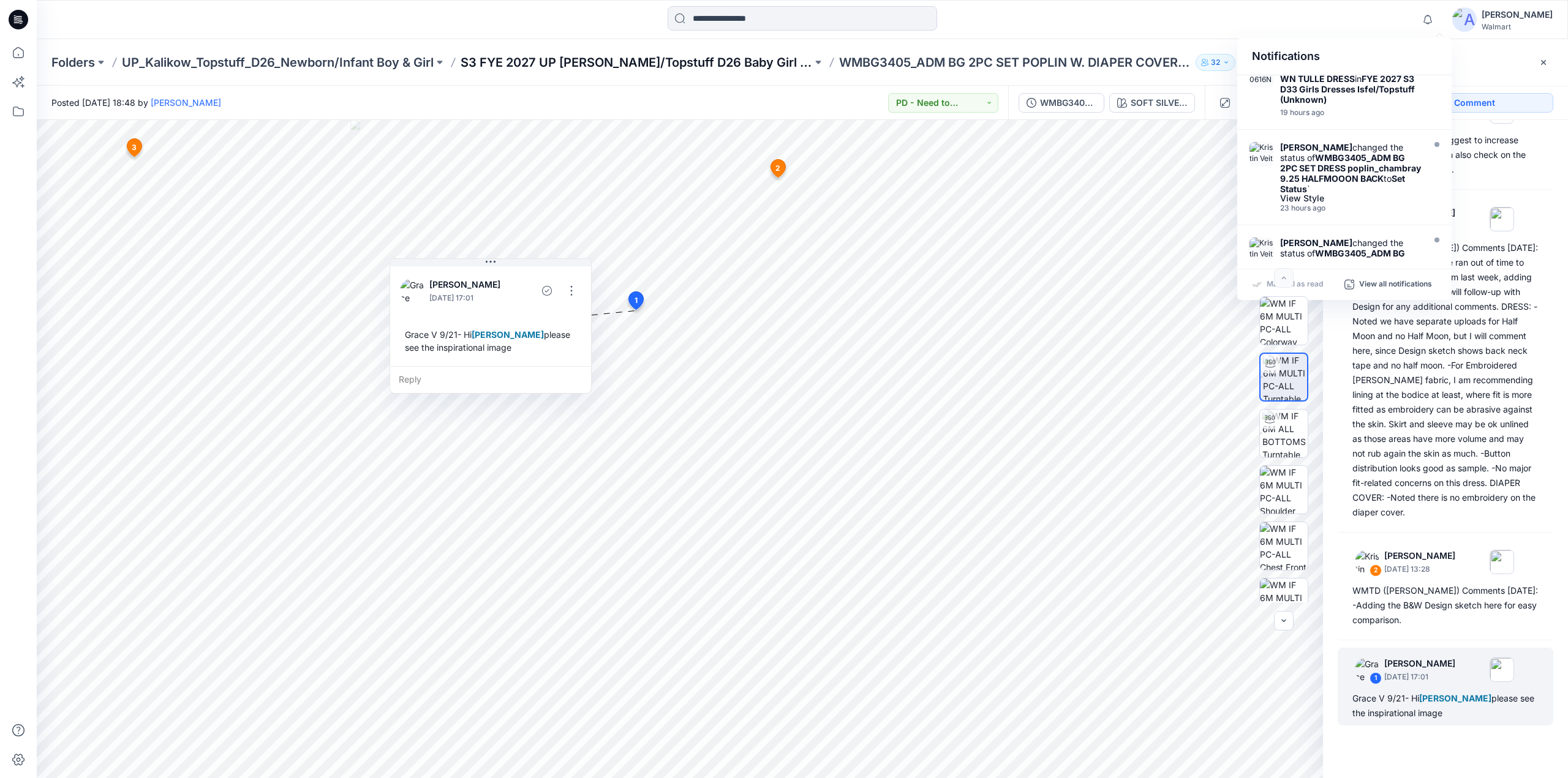
click at [588, 65] on p "S3 FYE 2027 UP Kalikow/Topstuff D26 Baby Girl & Boy" at bounding box center [636, 62] width 352 height 17
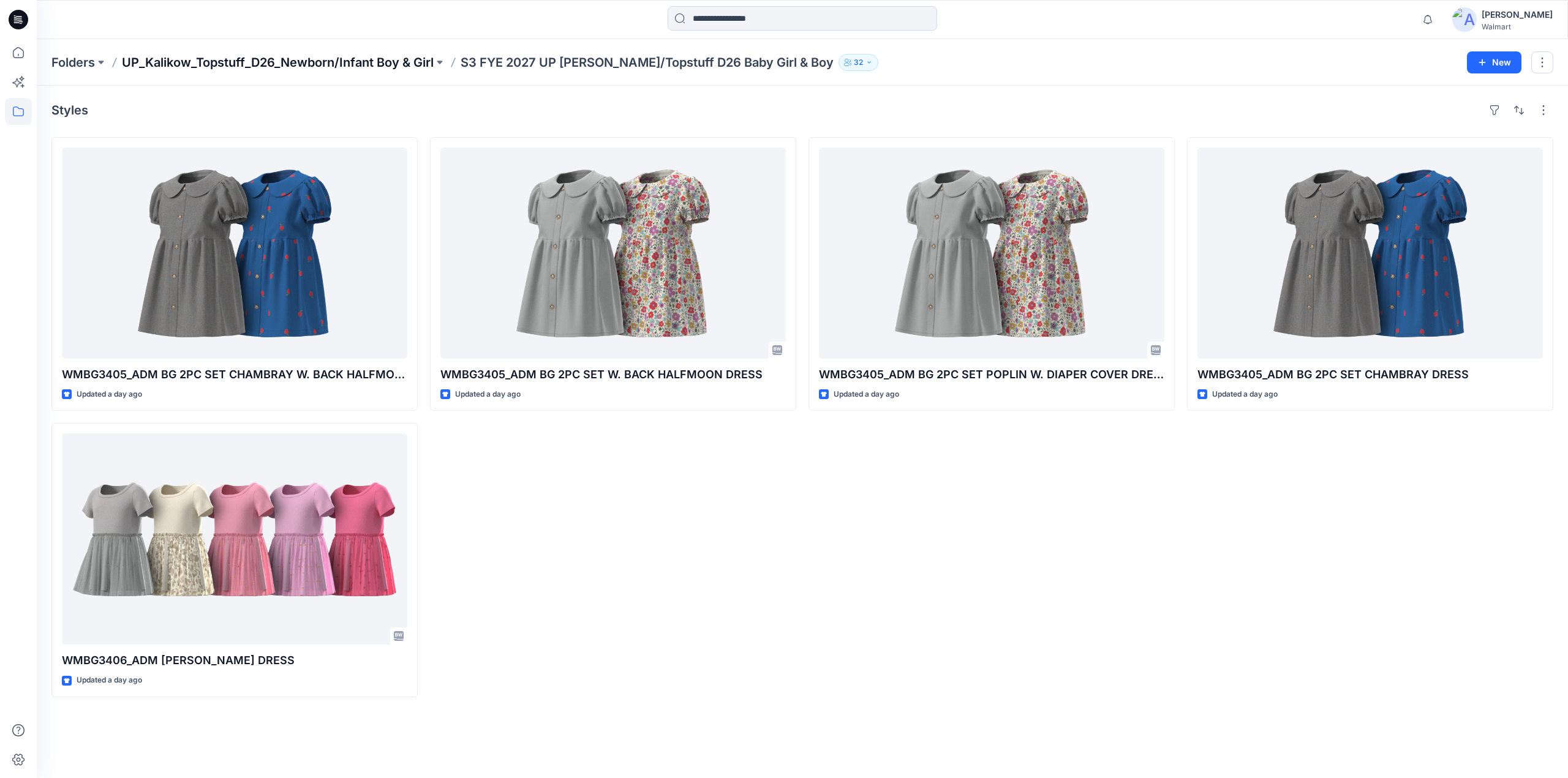
click at [195, 55] on p "UP_Kalikow_Topstuff_D26_Newborn/Infant Boy & Girl" at bounding box center [278, 62] width 312 height 17
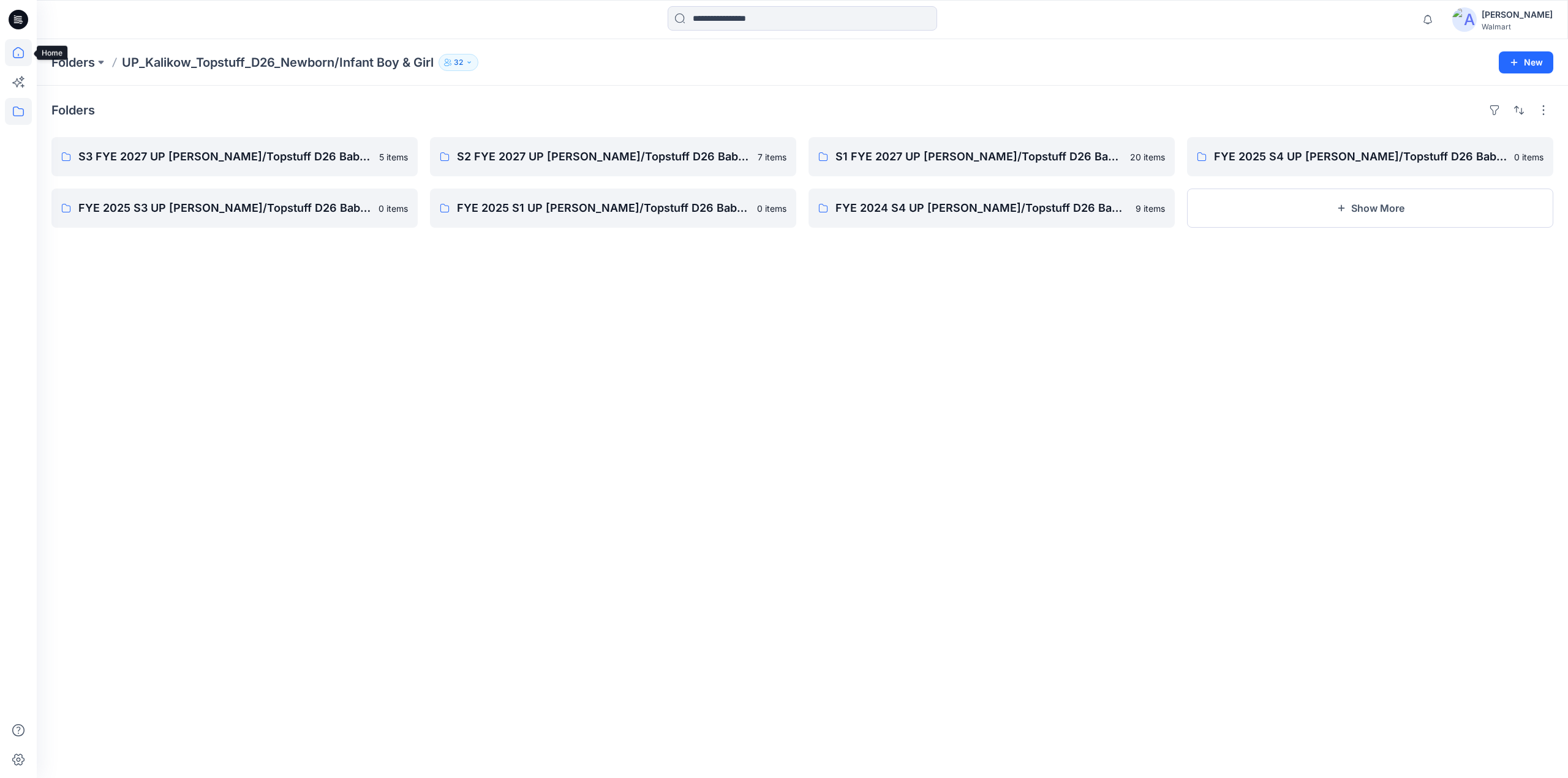
click at [20, 54] on icon at bounding box center [18, 53] width 27 height 27
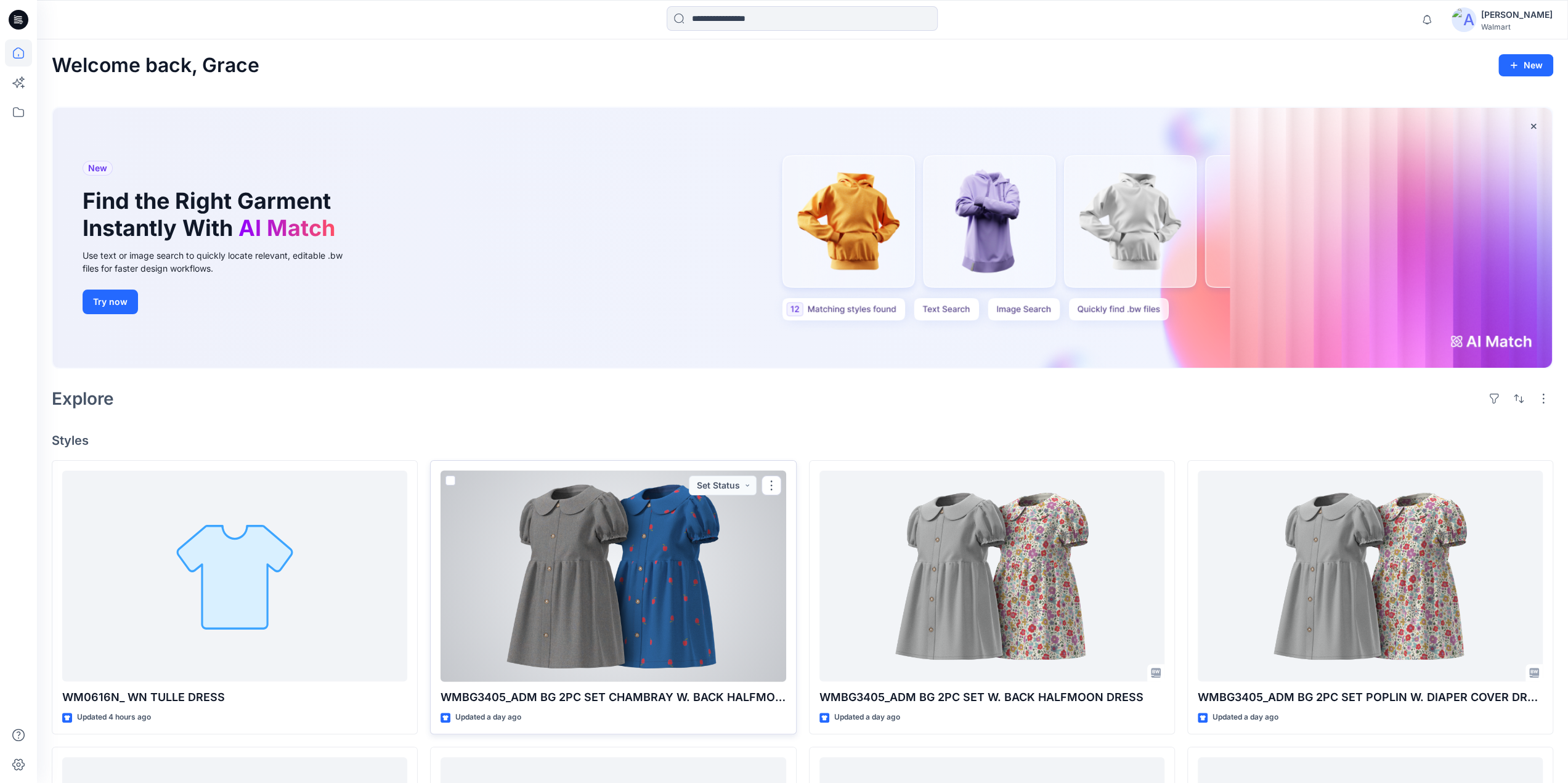
scroll to position [583, 0]
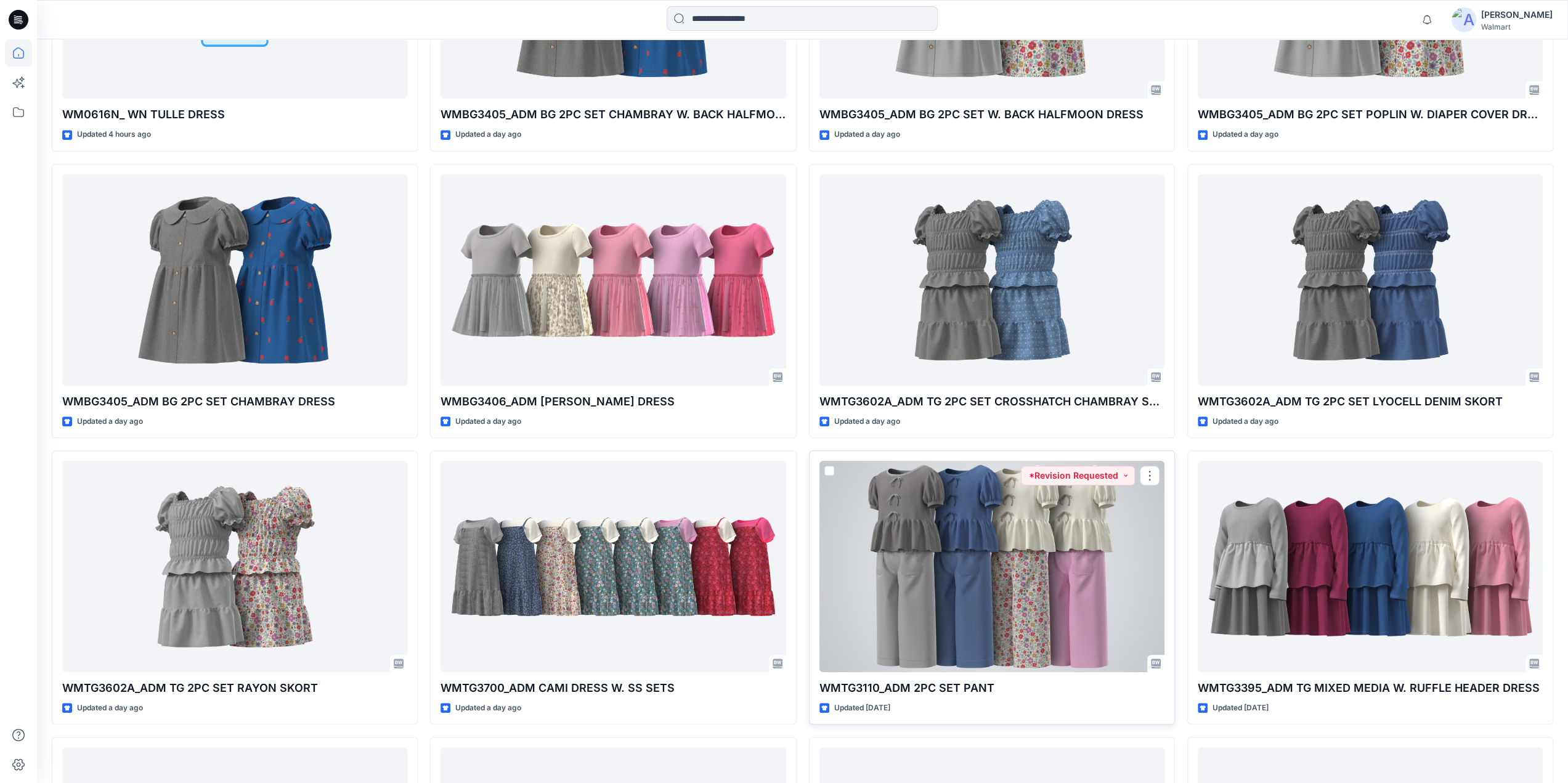
click at [1033, 553] on div at bounding box center [992, 567] width 345 height 211
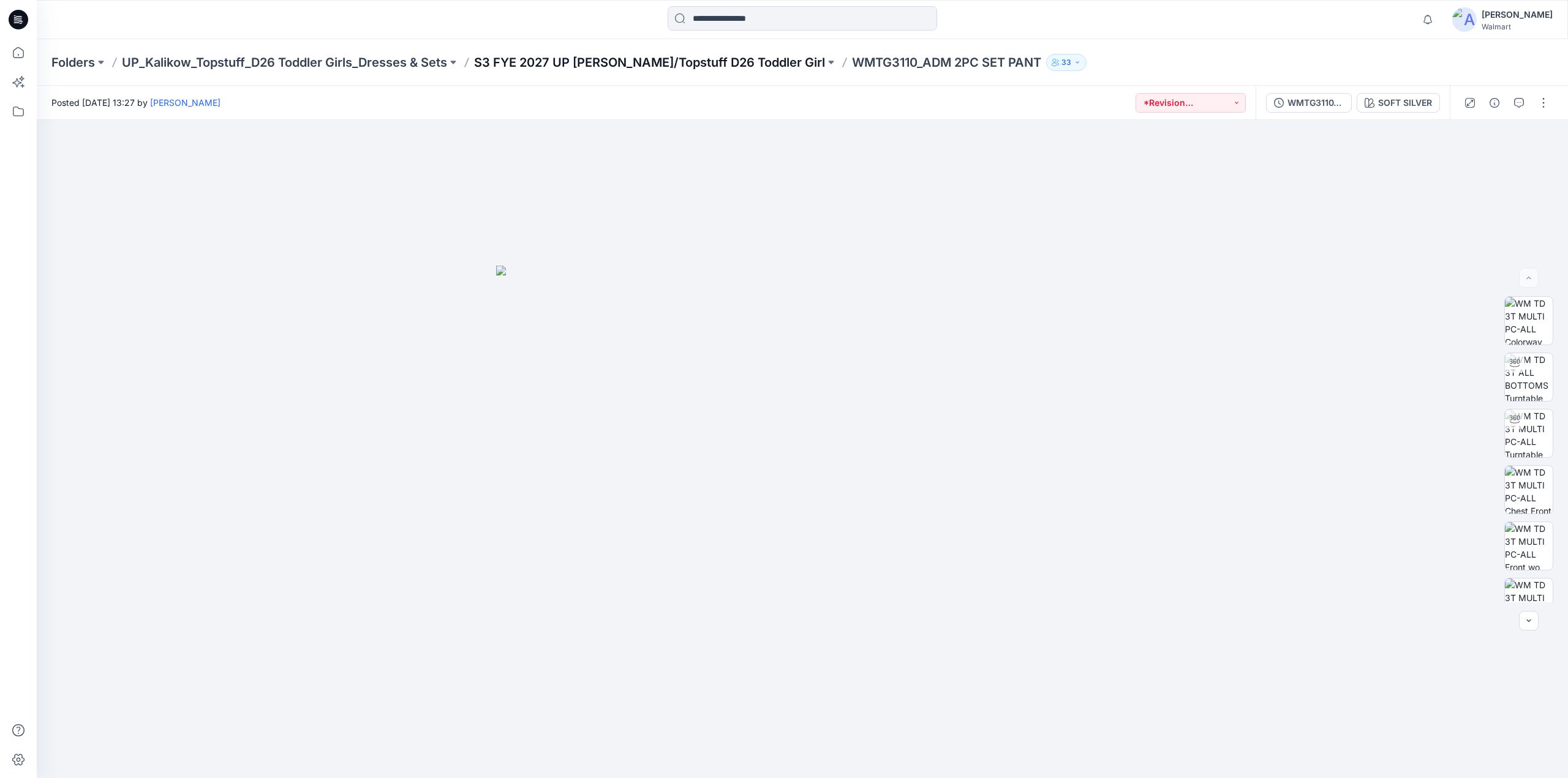
click at [544, 66] on p "S3 FYE 2027 UP Kalikow/Topstuff D26 Toddler Girl" at bounding box center [650, 62] width 351 height 17
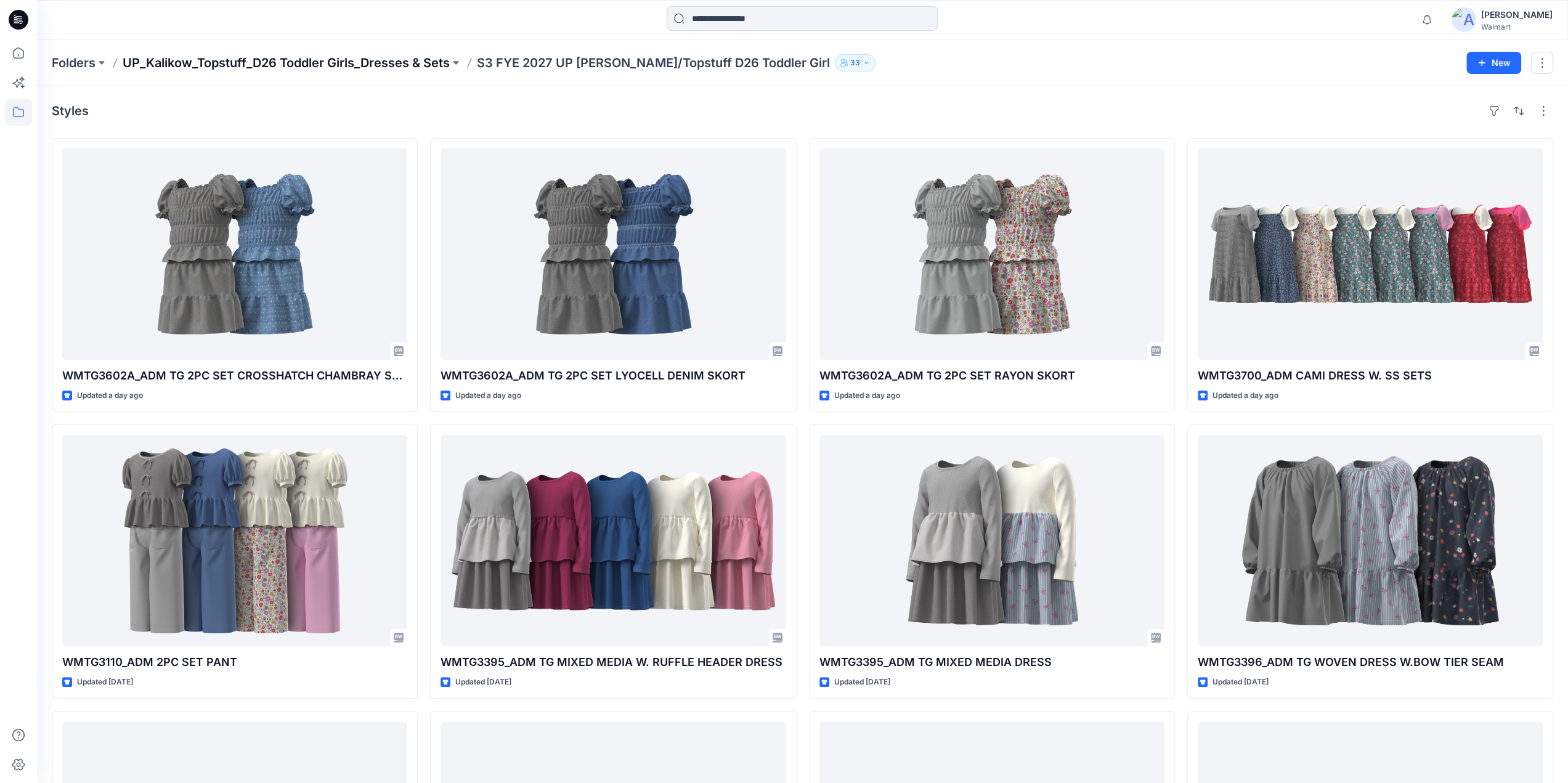
click at [381, 61] on p "UP_Kalikow_Topstuff_D26 Toddler Girls_Dresses & Sets" at bounding box center [286, 63] width 327 height 17
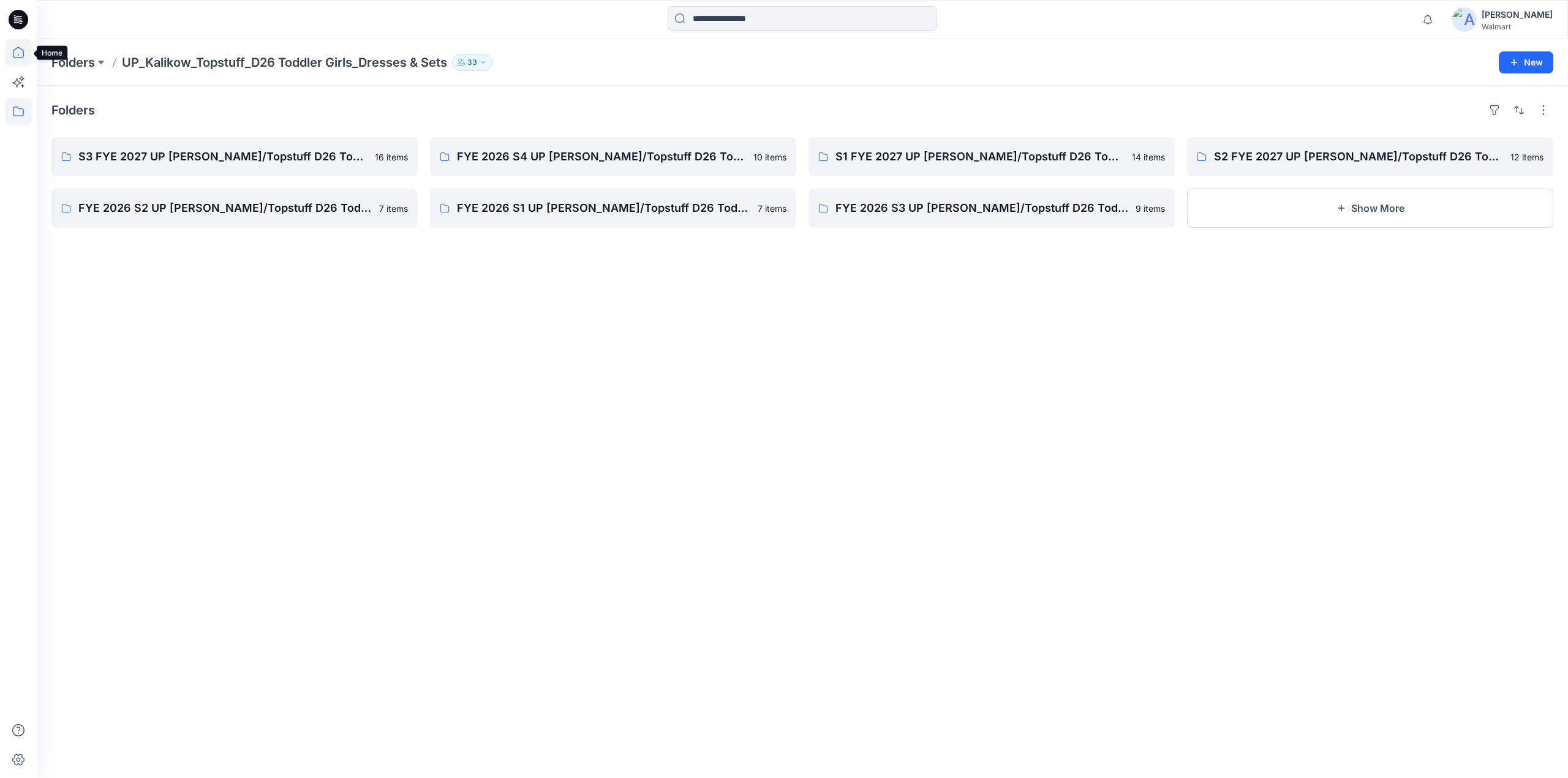
click at [26, 53] on icon at bounding box center [18, 53] width 27 height 27
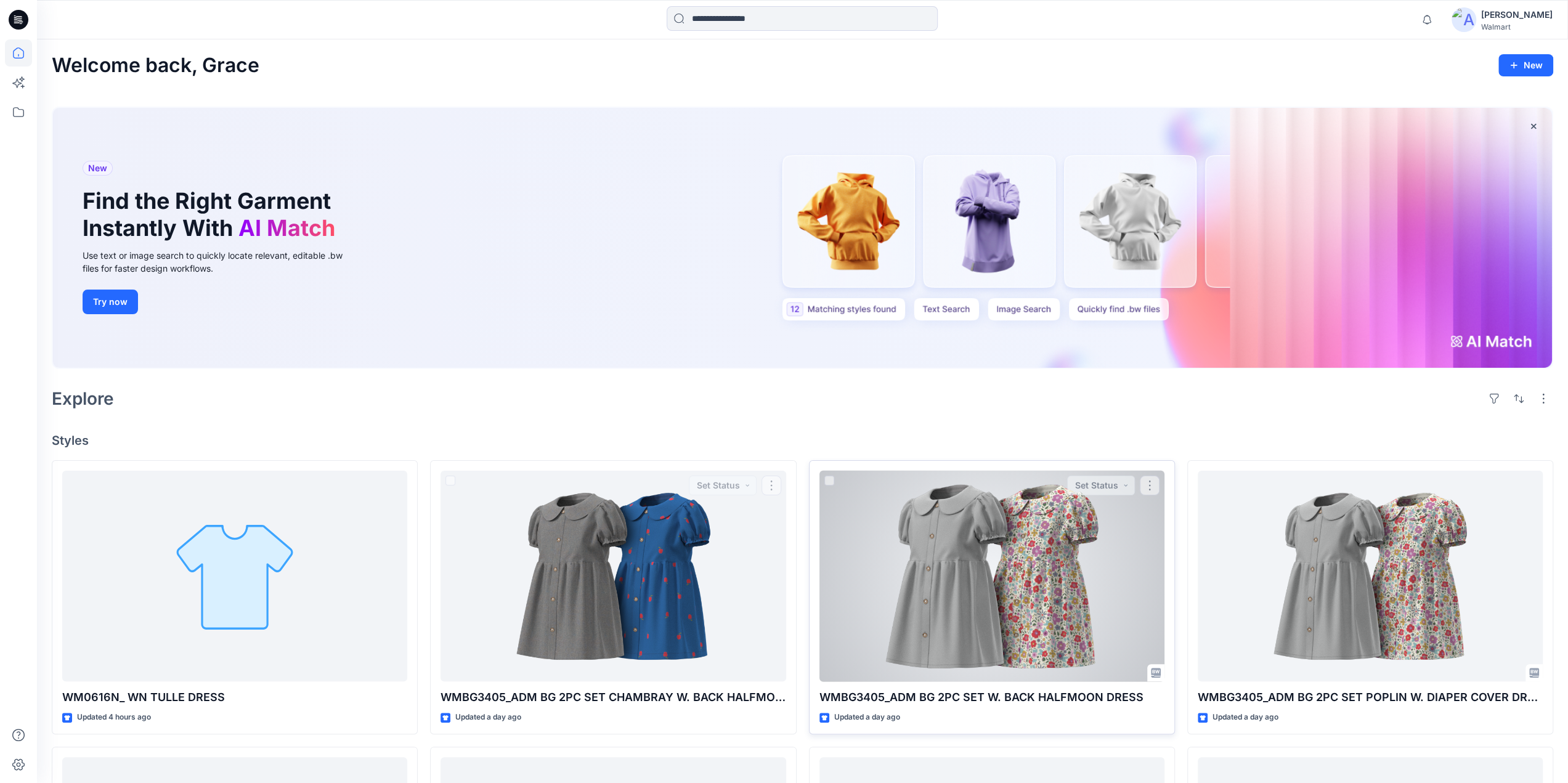
scroll to position [583, 0]
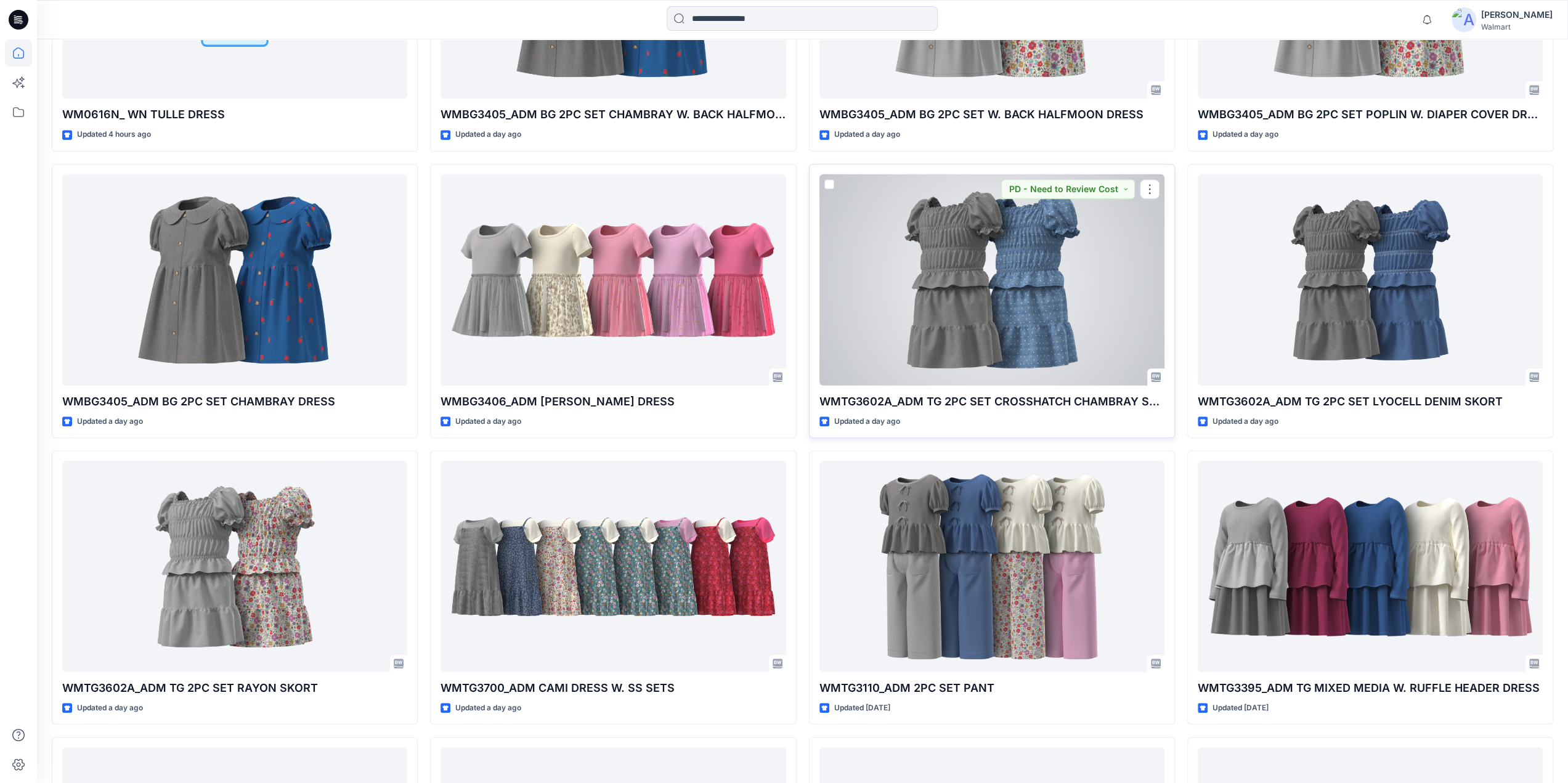
click at [1014, 351] on div at bounding box center [992, 280] width 345 height 211
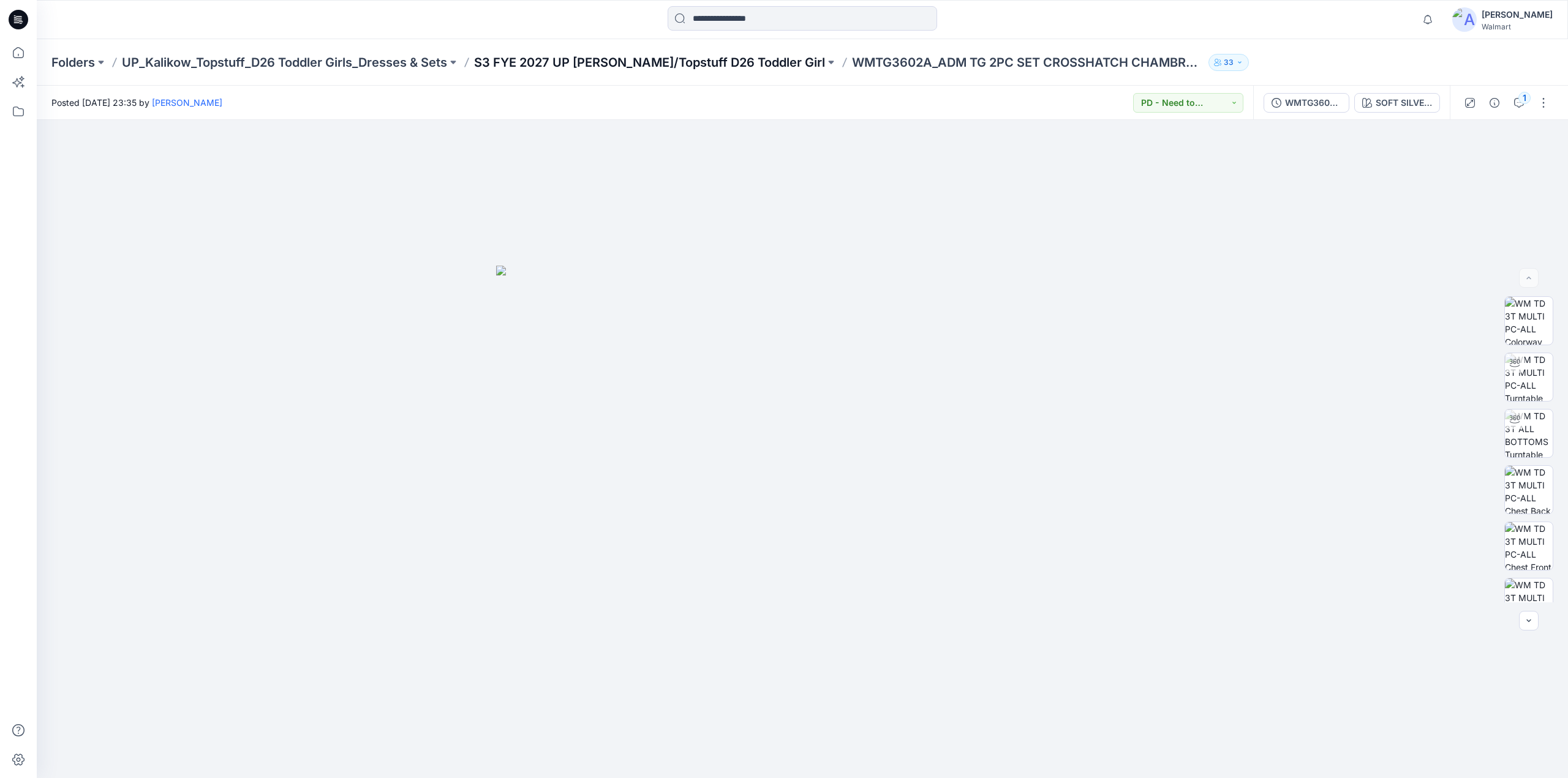
click at [689, 63] on p "S3 FYE 2027 UP Kalikow/Topstuff D26 Toddler Girl" at bounding box center [650, 62] width 351 height 17
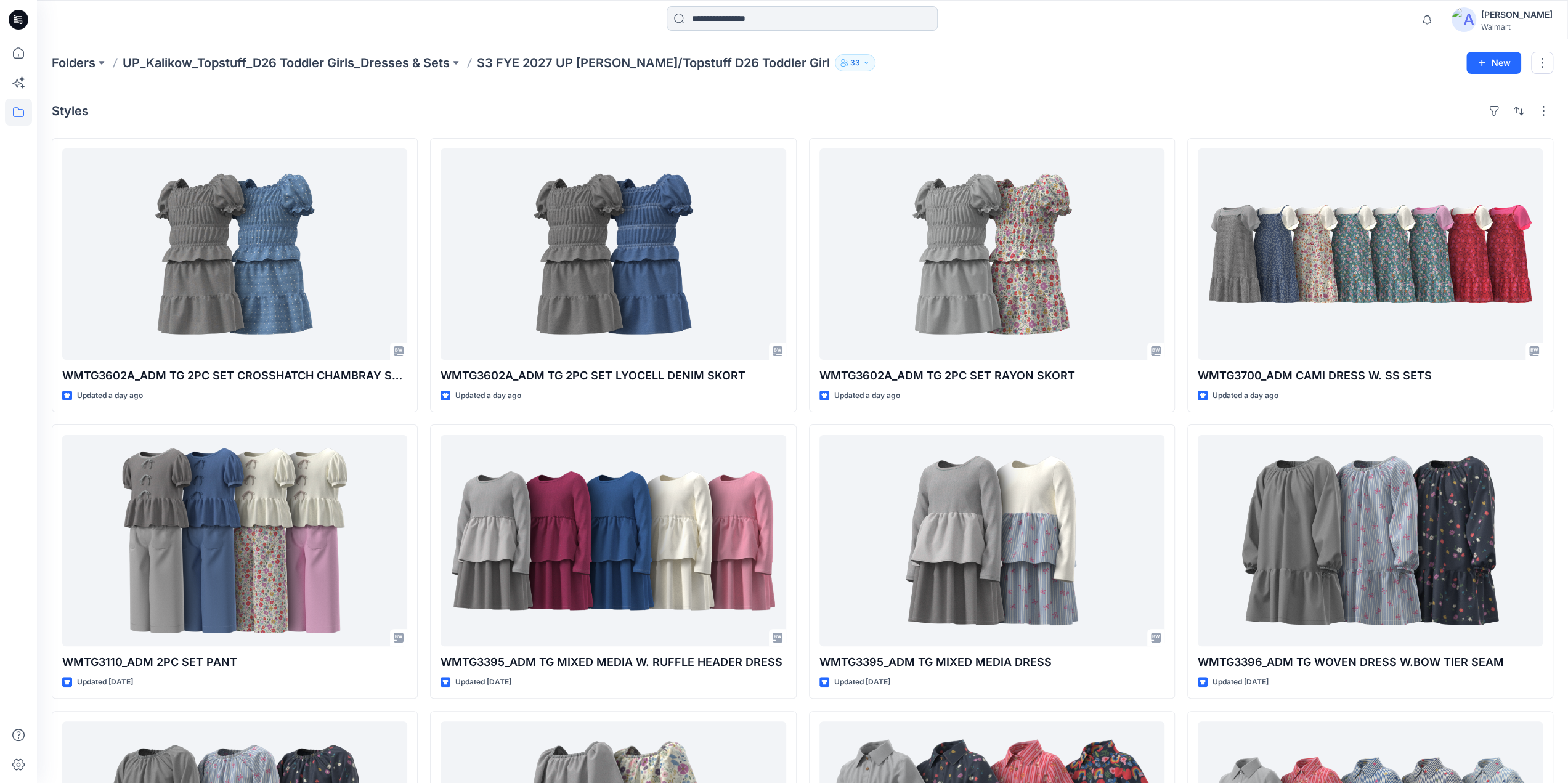
click at [755, 16] on input at bounding box center [802, 19] width 271 height 24
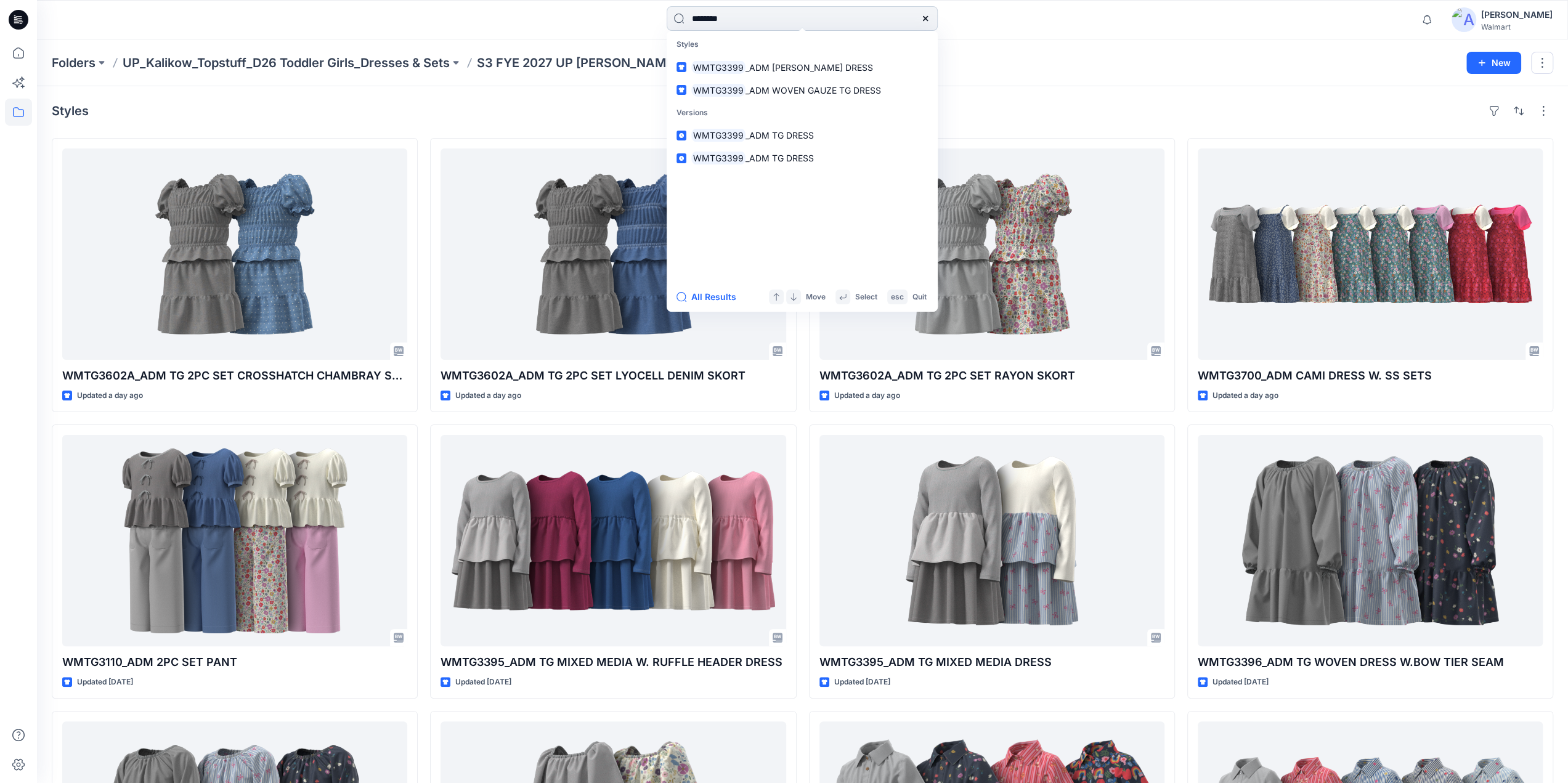
type input "********"
click at [500, 60] on p "S3 FYE 2027 UP Kalikow/Topstuff D26 Toddler Girl" at bounding box center [654, 63] width 353 height 17
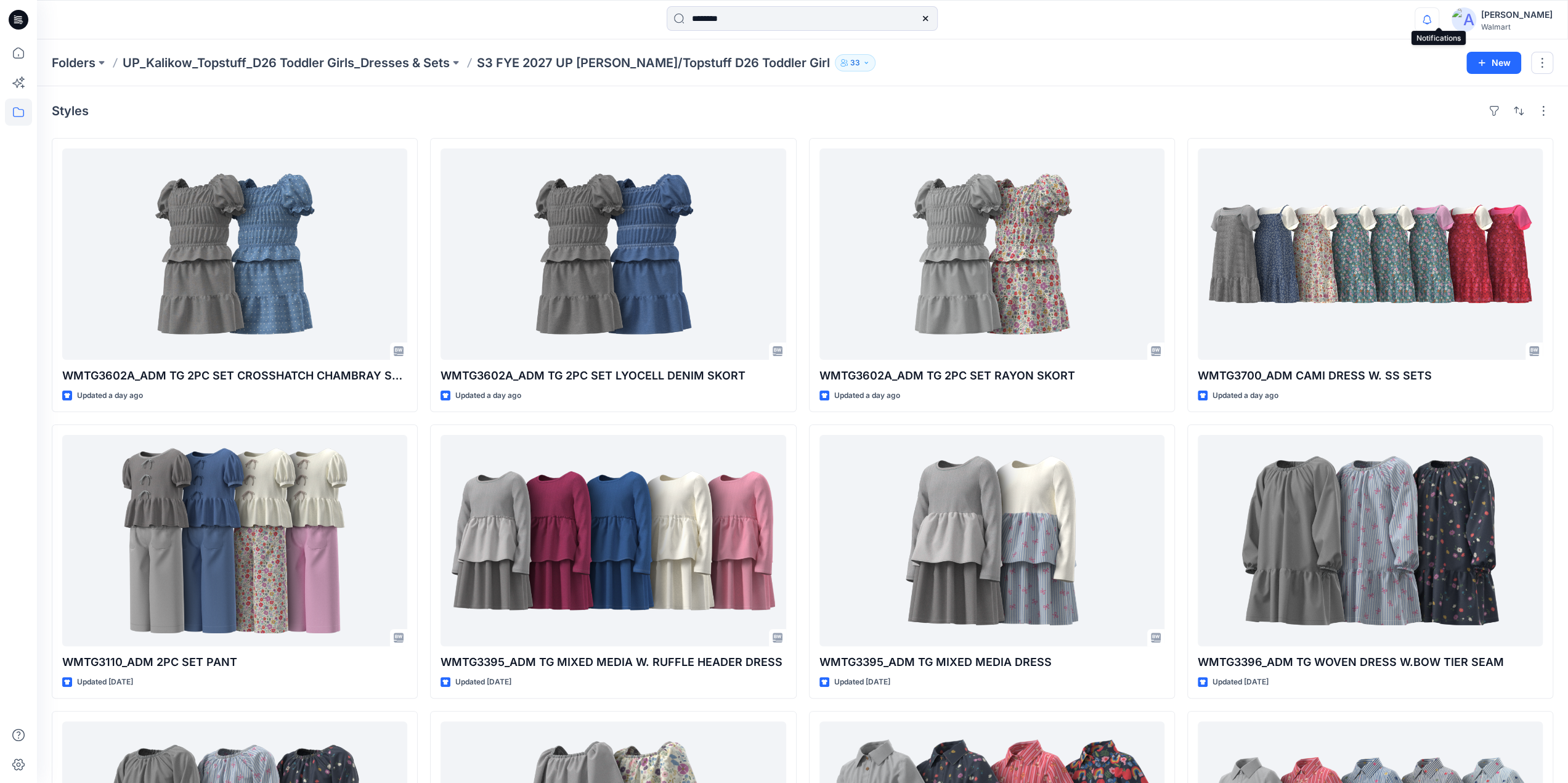
click at [1439, 20] on icon "button" at bounding box center [1427, 19] width 24 height 24
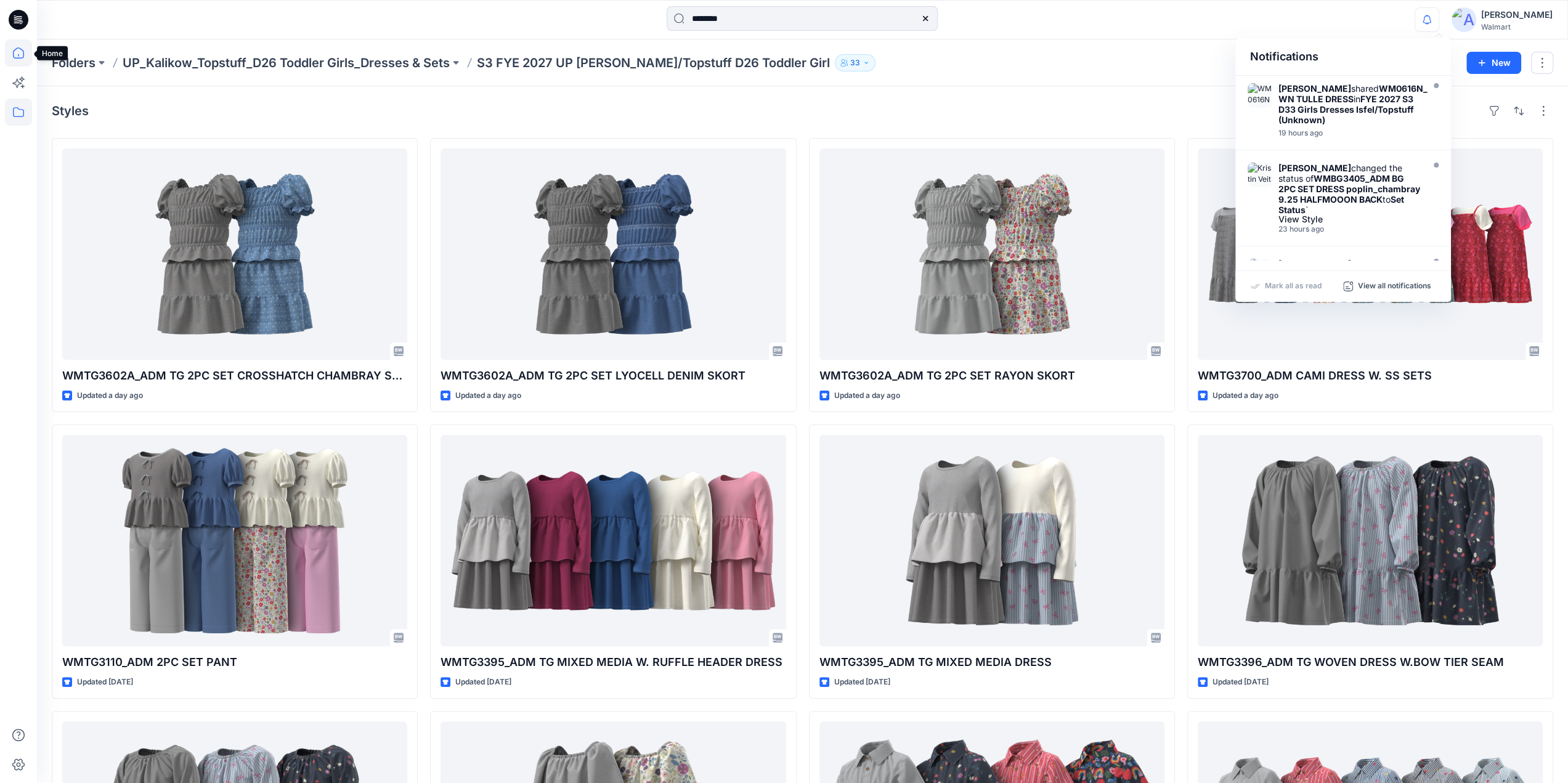
click at [19, 55] on icon at bounding box center [19, 53] width 11 height 11
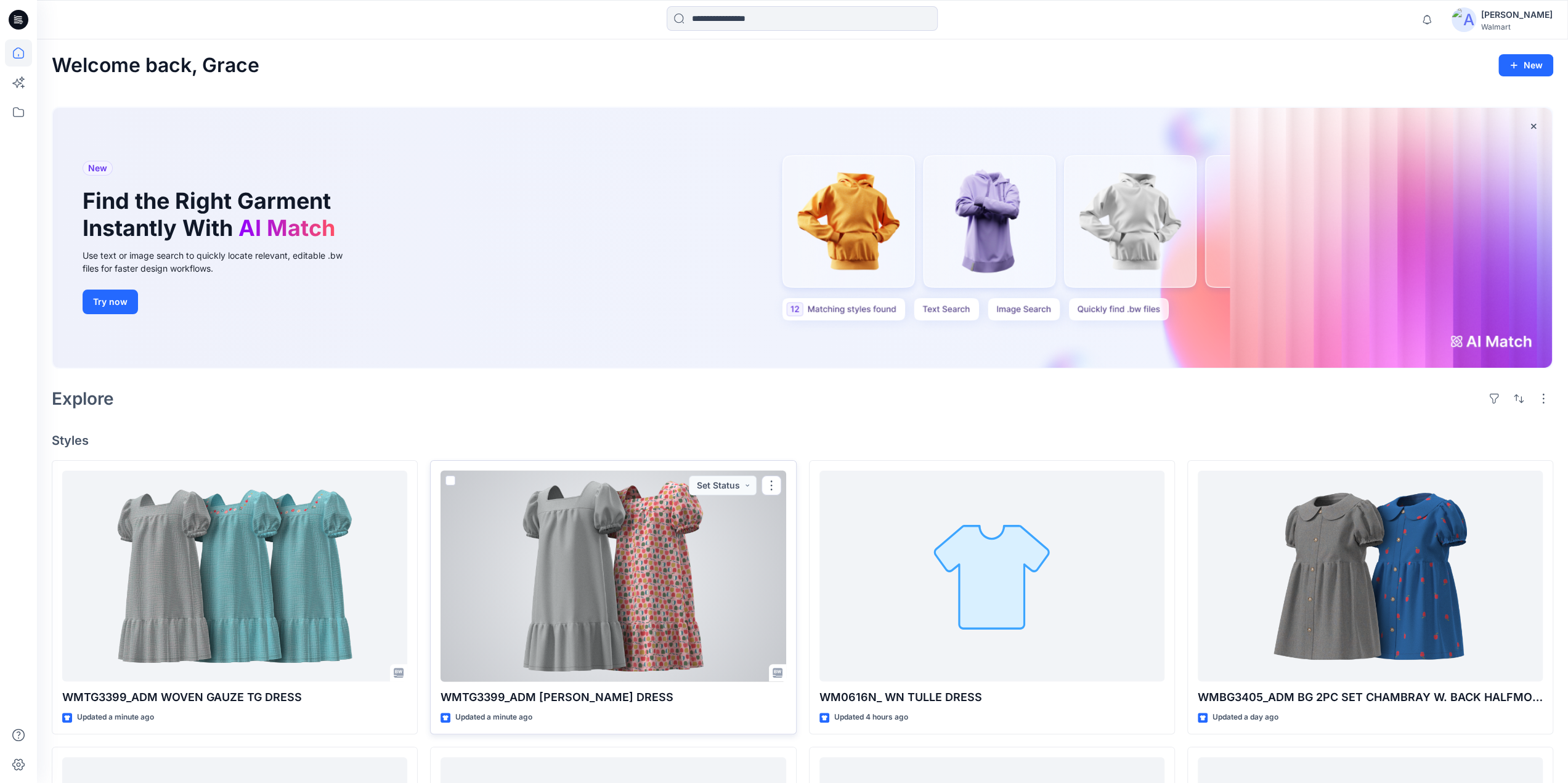
click at [614, 582] on div at bounding box center [613, 577] width 345 height 211
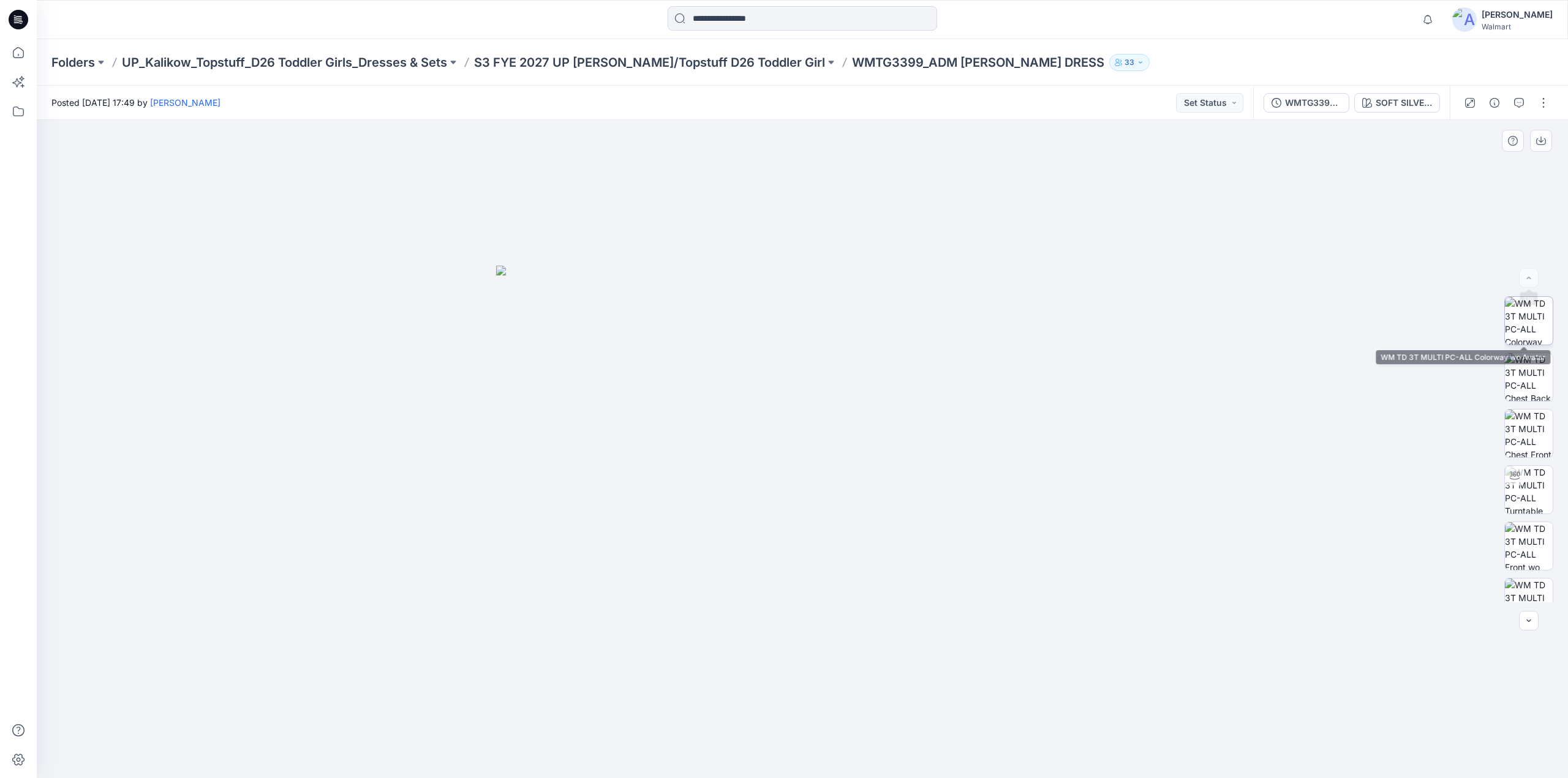
scroll to position [137, 0]
click at [1523, 348] on img at bounding box center [1528, 352] width 48 height 48
drag, startPoint x: 811, startPoint y: 765, endPoint x: 923, endPoint y: 743, distance: 114.1
click at [923, 743] on icon at bounding box center [804, 742] width 371 height 46
drag, startPoint x: 911, startPoint y: 756, endPoint x: 1003, endPoint y: 746, distance: 92.5
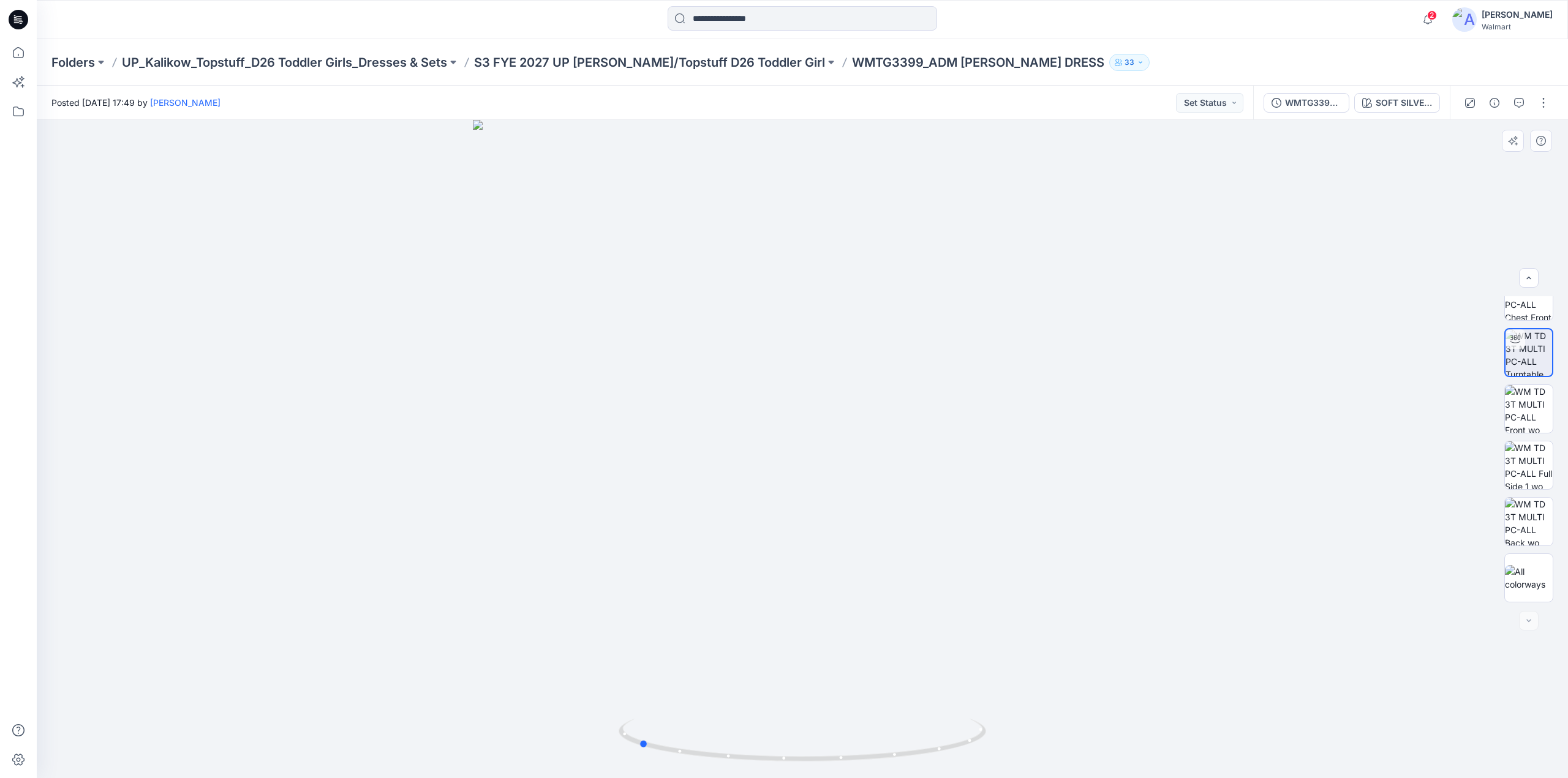
click at [1003, 746] on div at bounding box center [802, 449] width 1531 height 658
click at [1435, 23] on icon "button" at bounding box center [1427, 19] width 23 height 24
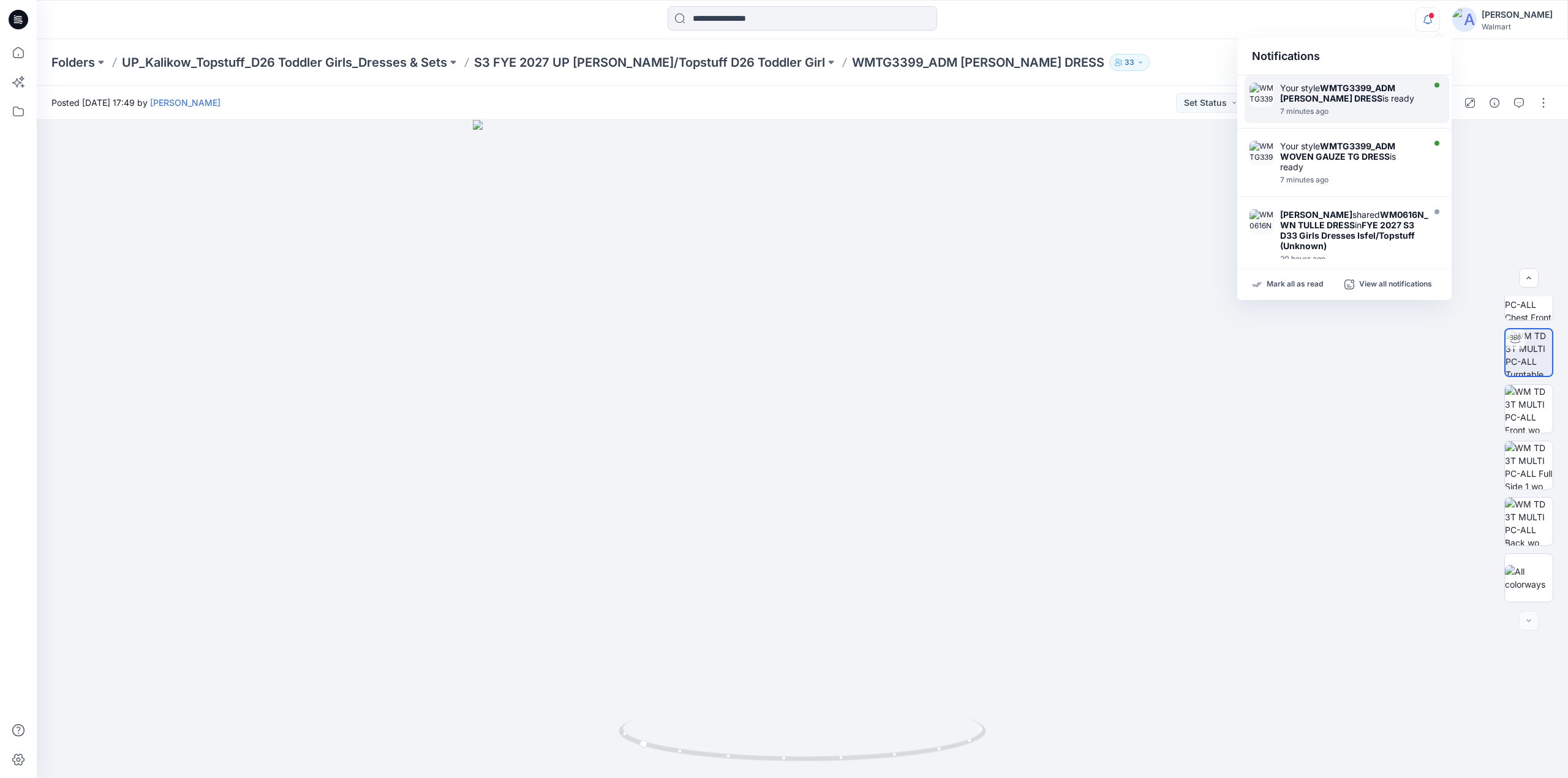
click at [1334, 102] on strong "WMTG3399_ADM POPLIN TG DRESS" at bounding box center [1338, 92] width 115 height 21
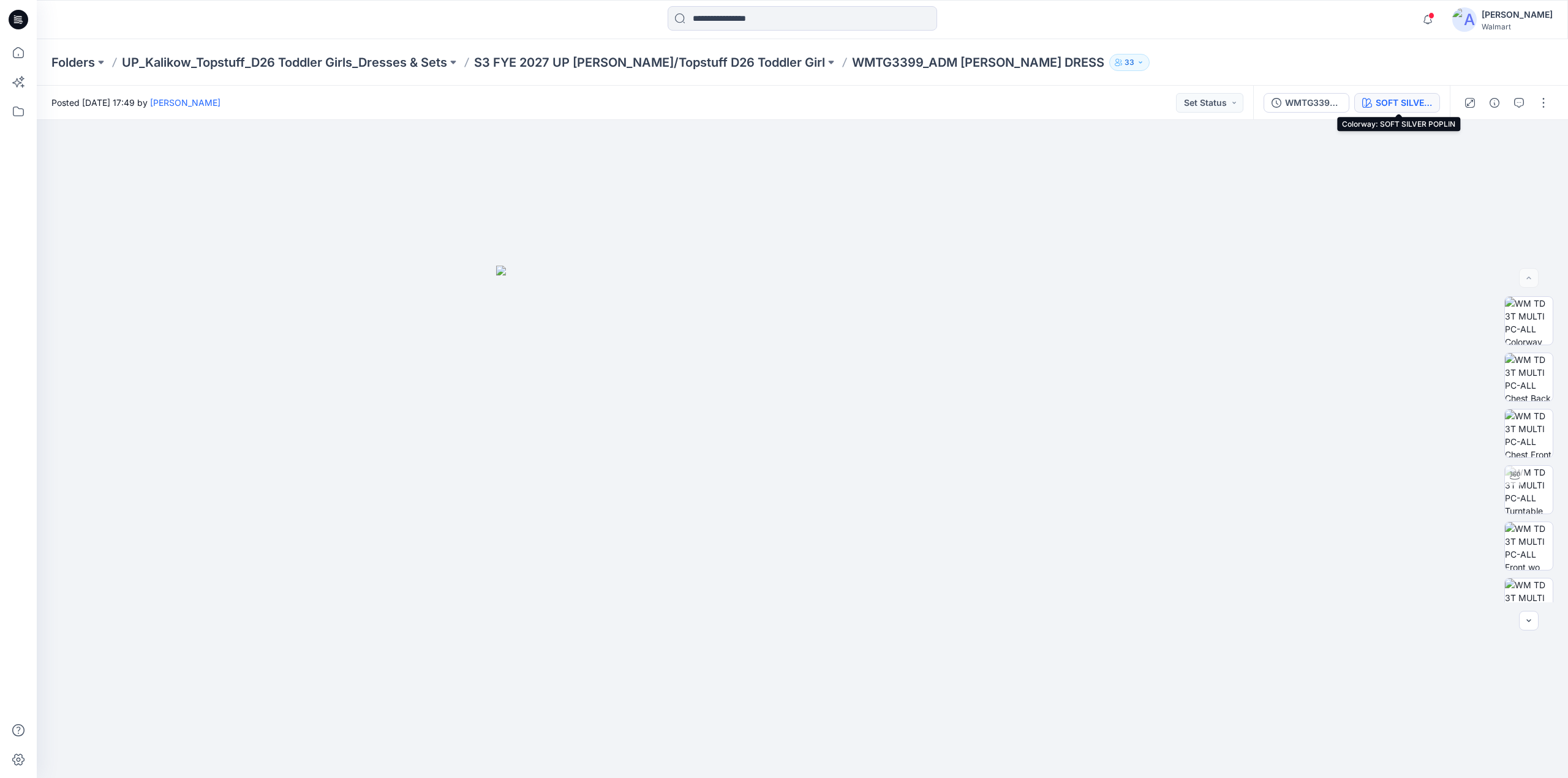
click at [1379, 102] on div "SOFT SILVER POPLIN" at bounding box center [1403, 102] width 56 height 13
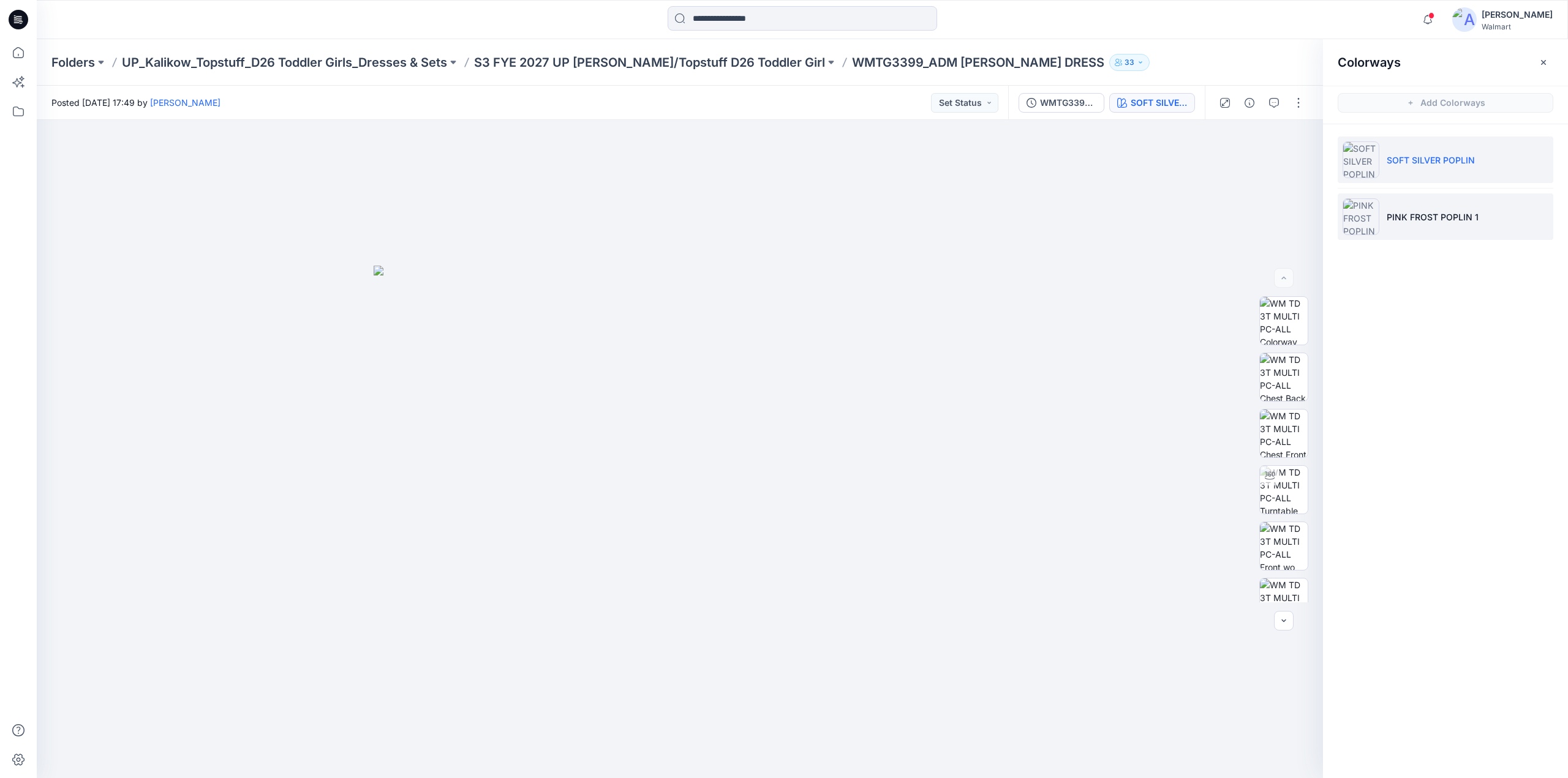
click at [1407, 216] on p "PINK FROST POPLIN 1" at bounding box center [1432, 217] width 92 height 13
click at [1439, 17] on icon "button" at bounding box center [1427, 19] width 23 height 24
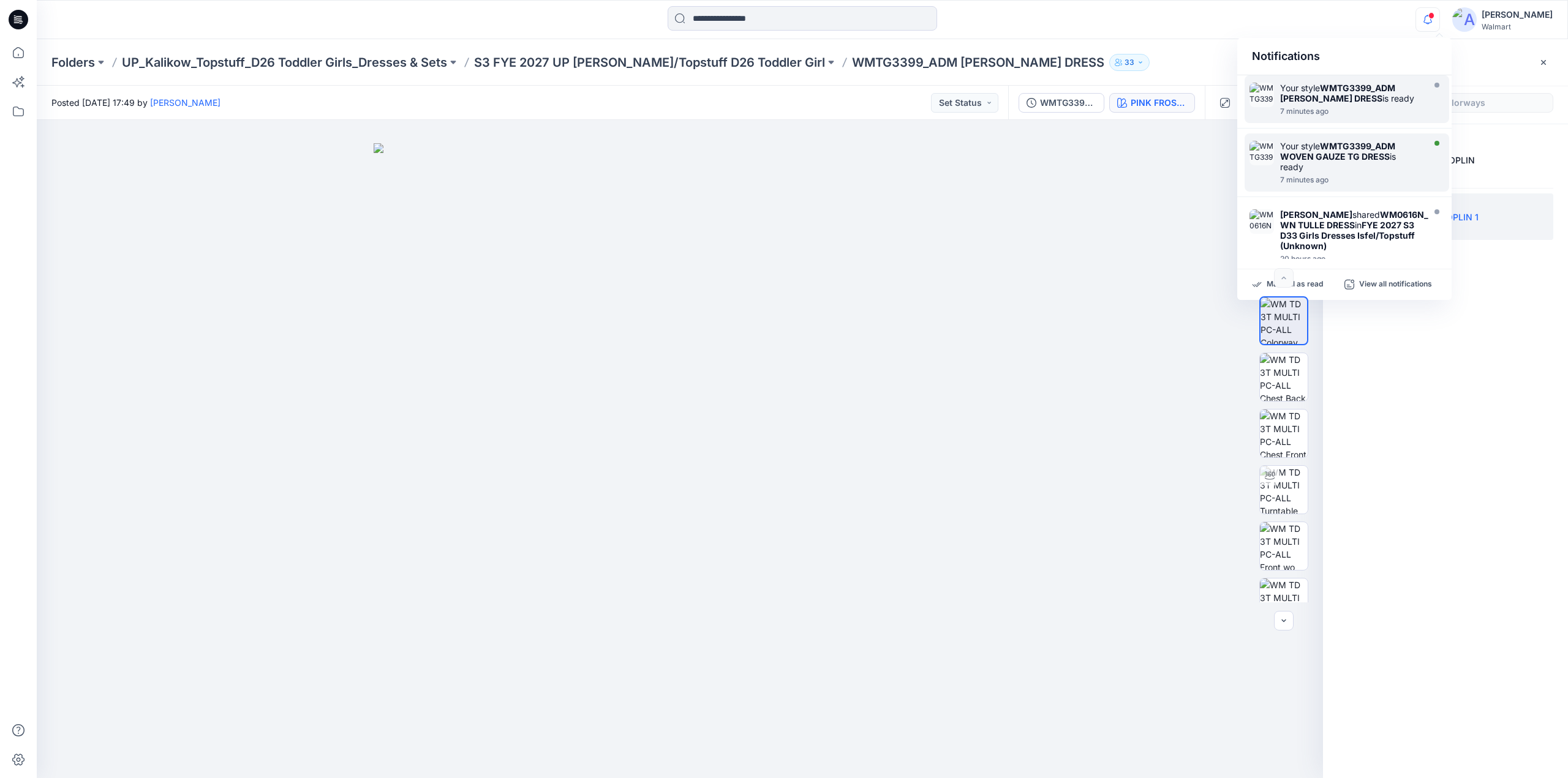
click at [1319, 153] on strong "WMTG3399_ADM WOVEN GAUZE TG DRESS" at bounding box center [1338, 150] width 115 height 21
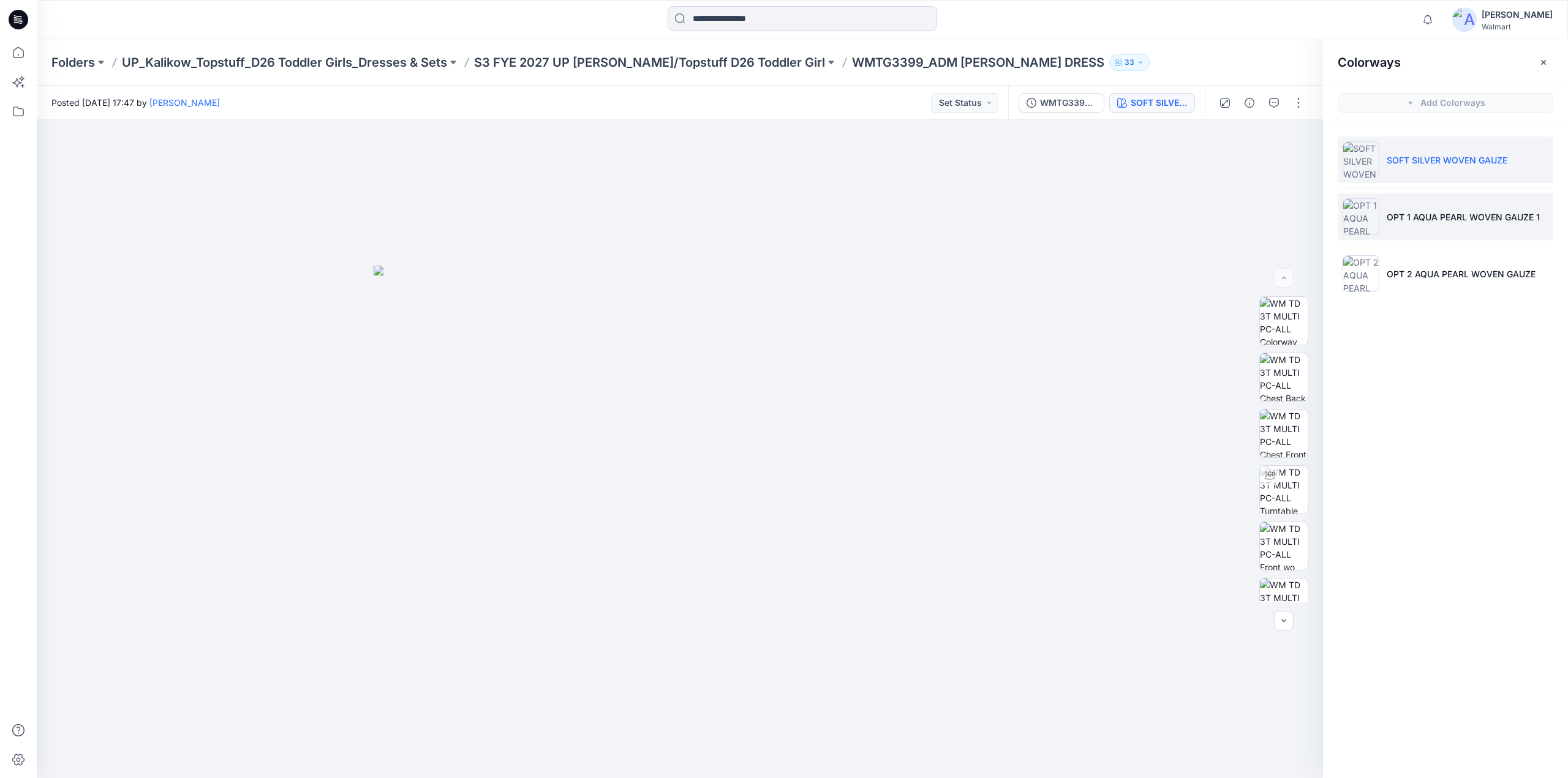
click at [1423, 214] on p "OPT 1 AQUA PEARL WOVEN GAUZE 1" at bounding box center [1464, 217] width 153 height 13
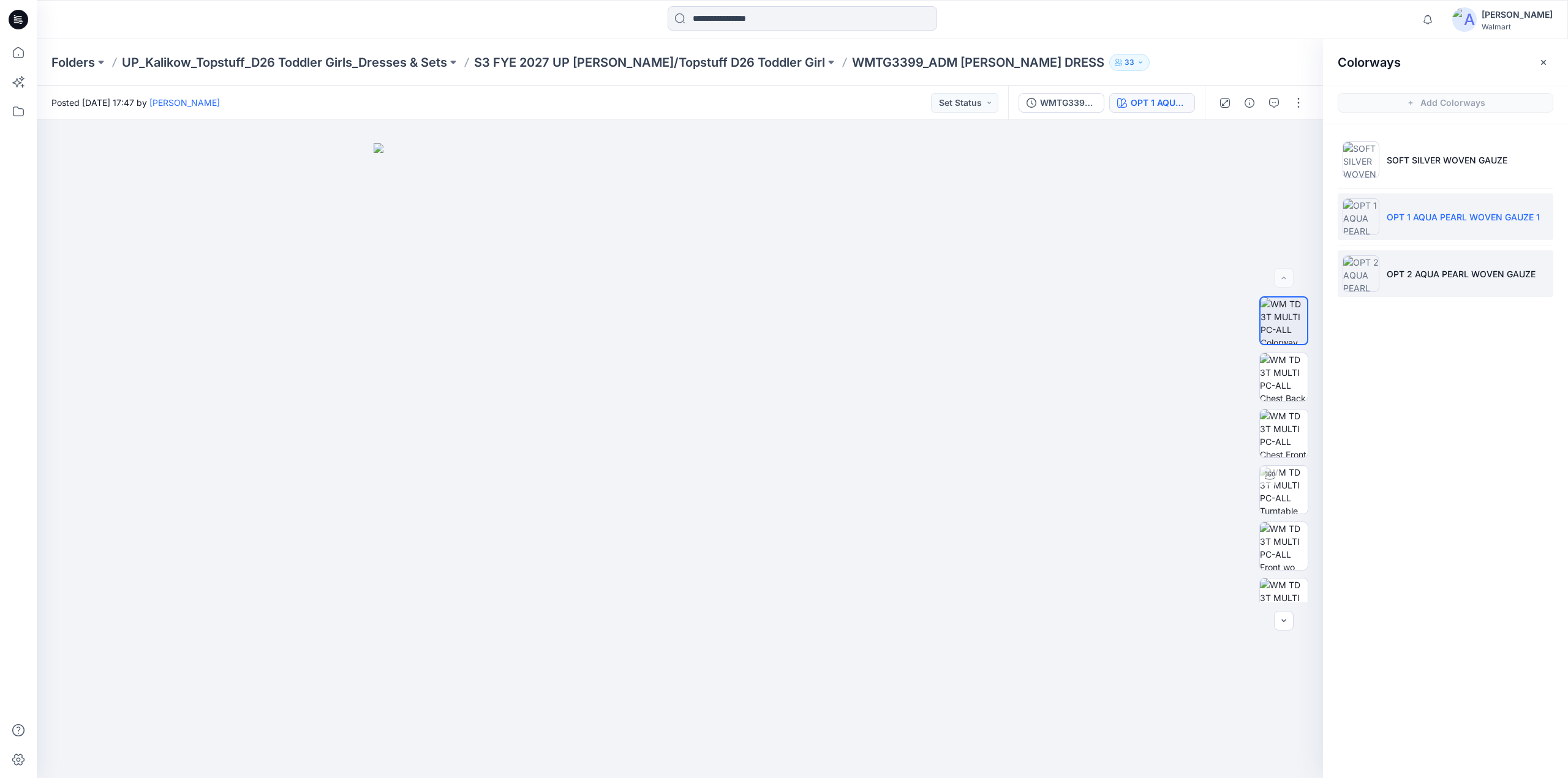
click at [1410, 274] on p "OPT 2 AQUA PEARL WOVEN GAUZE" at bounding box center [1461, 274] width 149 height 13
click at [1406, 163] on p "SOFT SILVER WOVEN GAUZE" at bounding box center [1447, 160] width 121 height 13
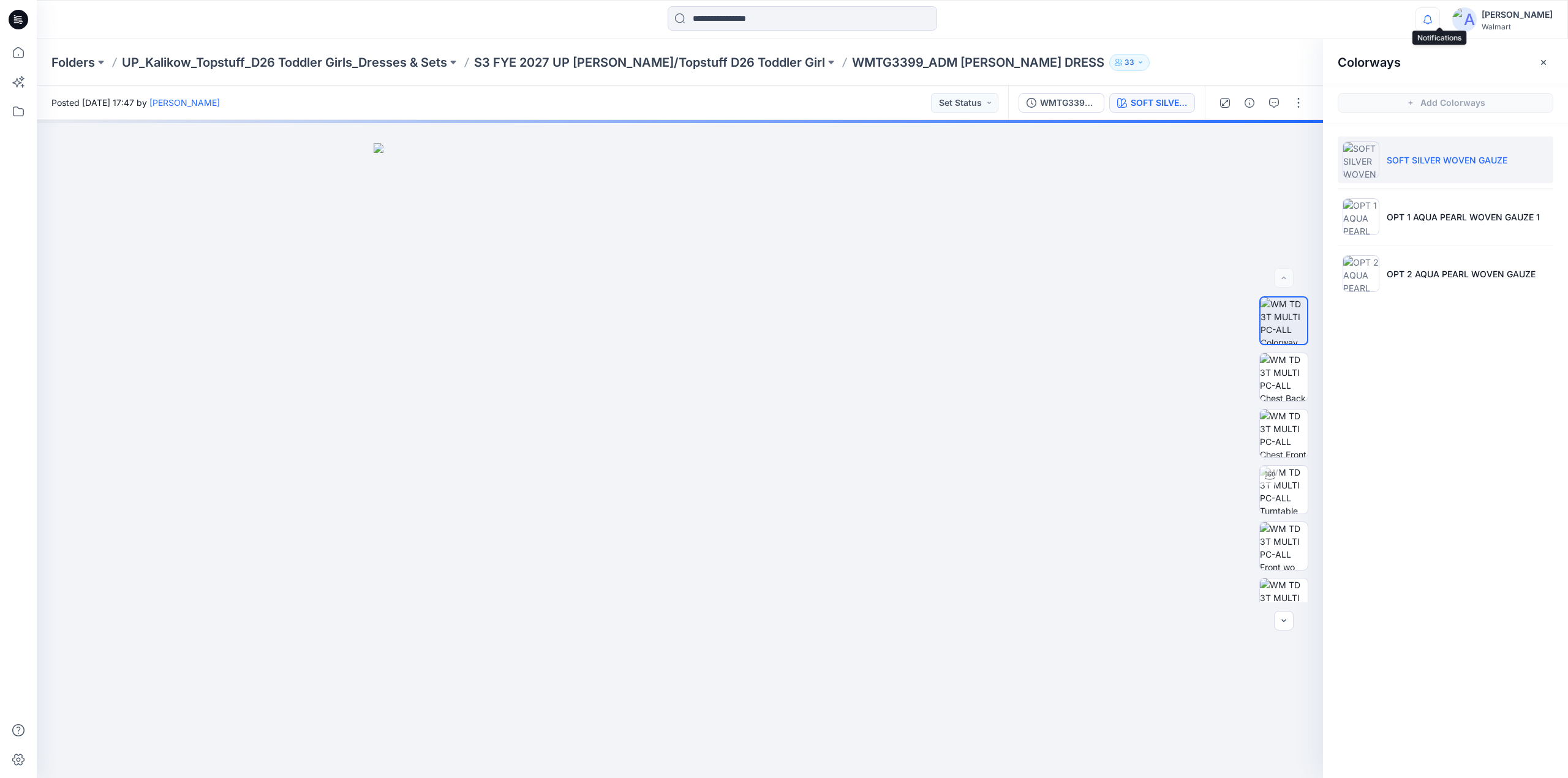
click at [1438, 16] on icon "button" at bounding box center [1427, 19] width 23 height 24
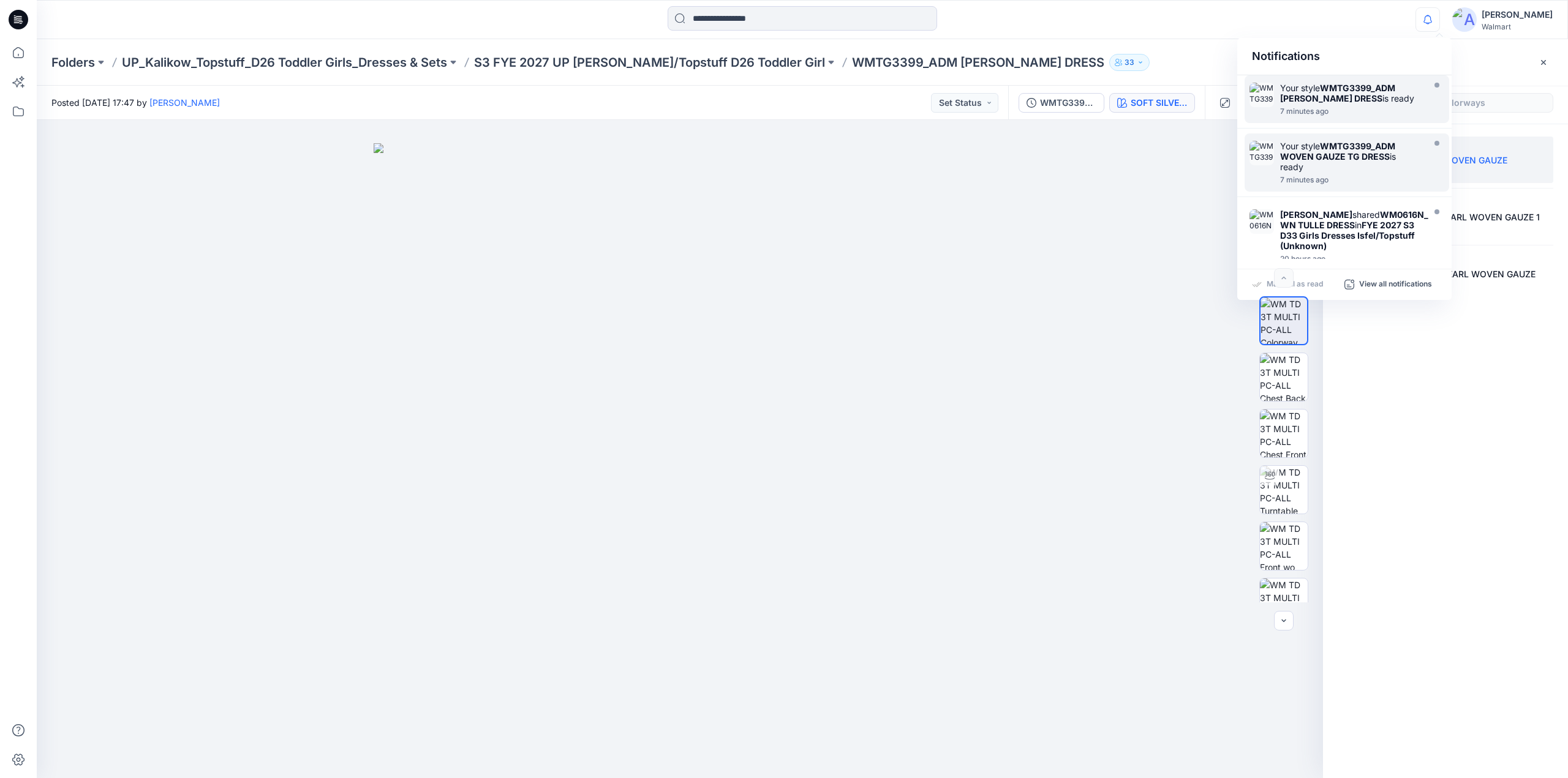
click at [1323, 86] on strong "WMTG3399_ADM POPLIN TG DRESS" at bounding box center [1338, 92] width 115 height 21
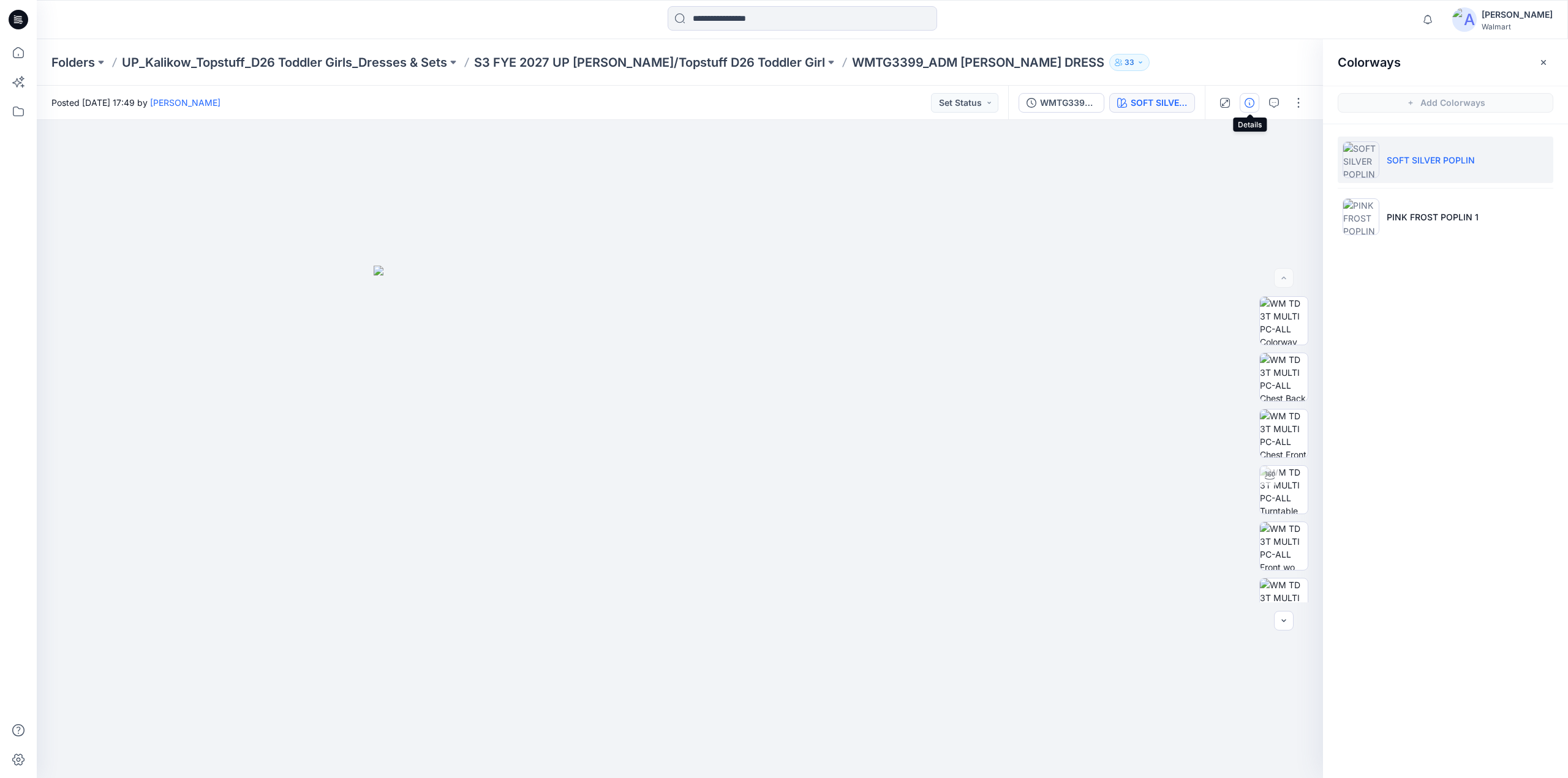
click at [1247, 104] on icon "button" at bounding box center [1250, 103] width 10 height 10
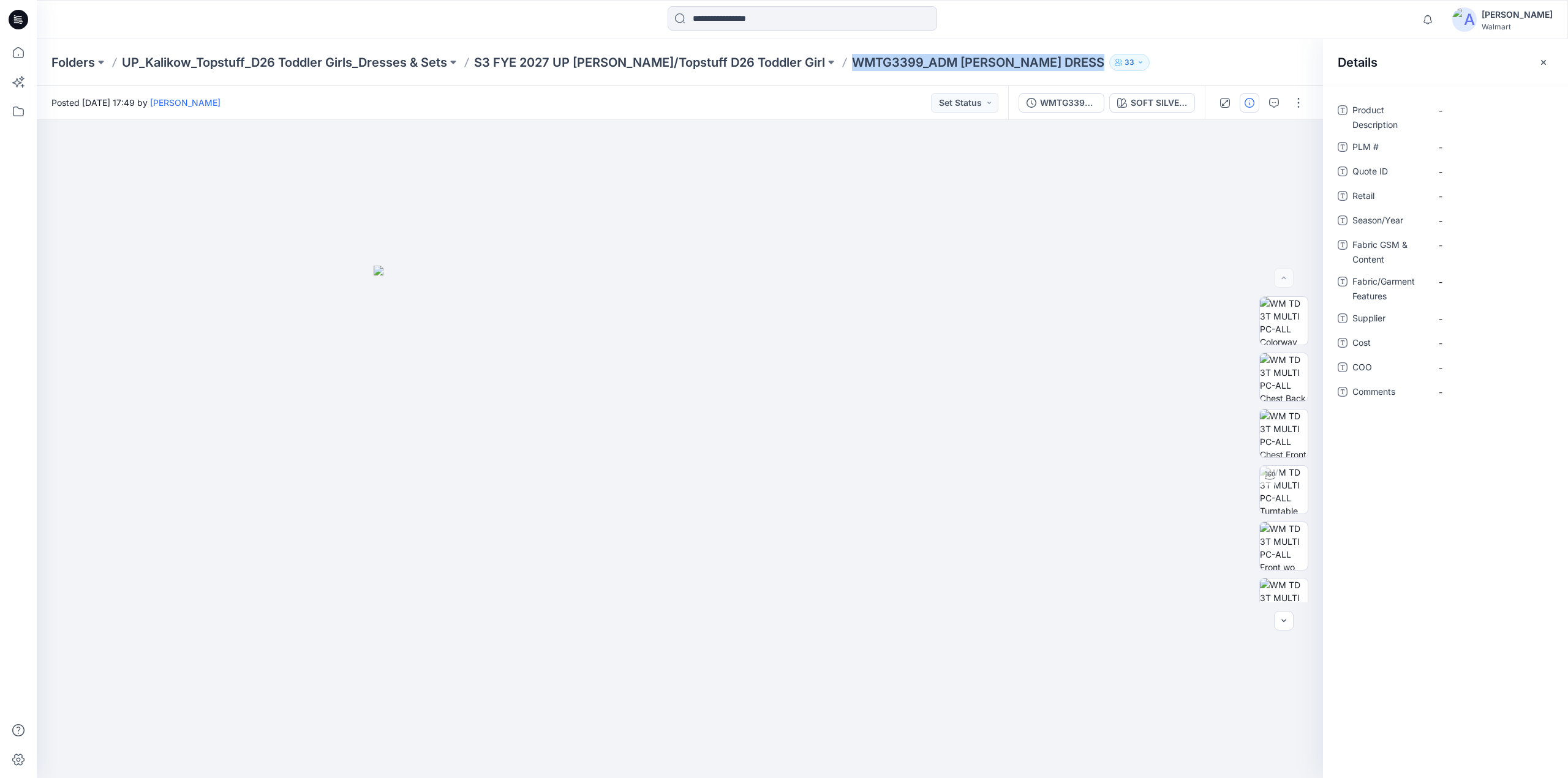
drag, startPoint x: 808, startPoint y: 73, endPoint x: 1033, endPoint y: 65, distance: 225.1
click at [1033, 65] on div "Folders UP_Kalikow_Topstuff_D26 Toddler Girls_Dresses & Sets S3 FYE 2027 UP Kal…" at bounding box center [802, 62] width 1531 height 47
copy div "WMTG3399_ADM POPLIN TG DRESS 33"
click at [1449, 112] on Description "-" at bounding box center [1492, 111] width 107 height 13
type textarea "**********"
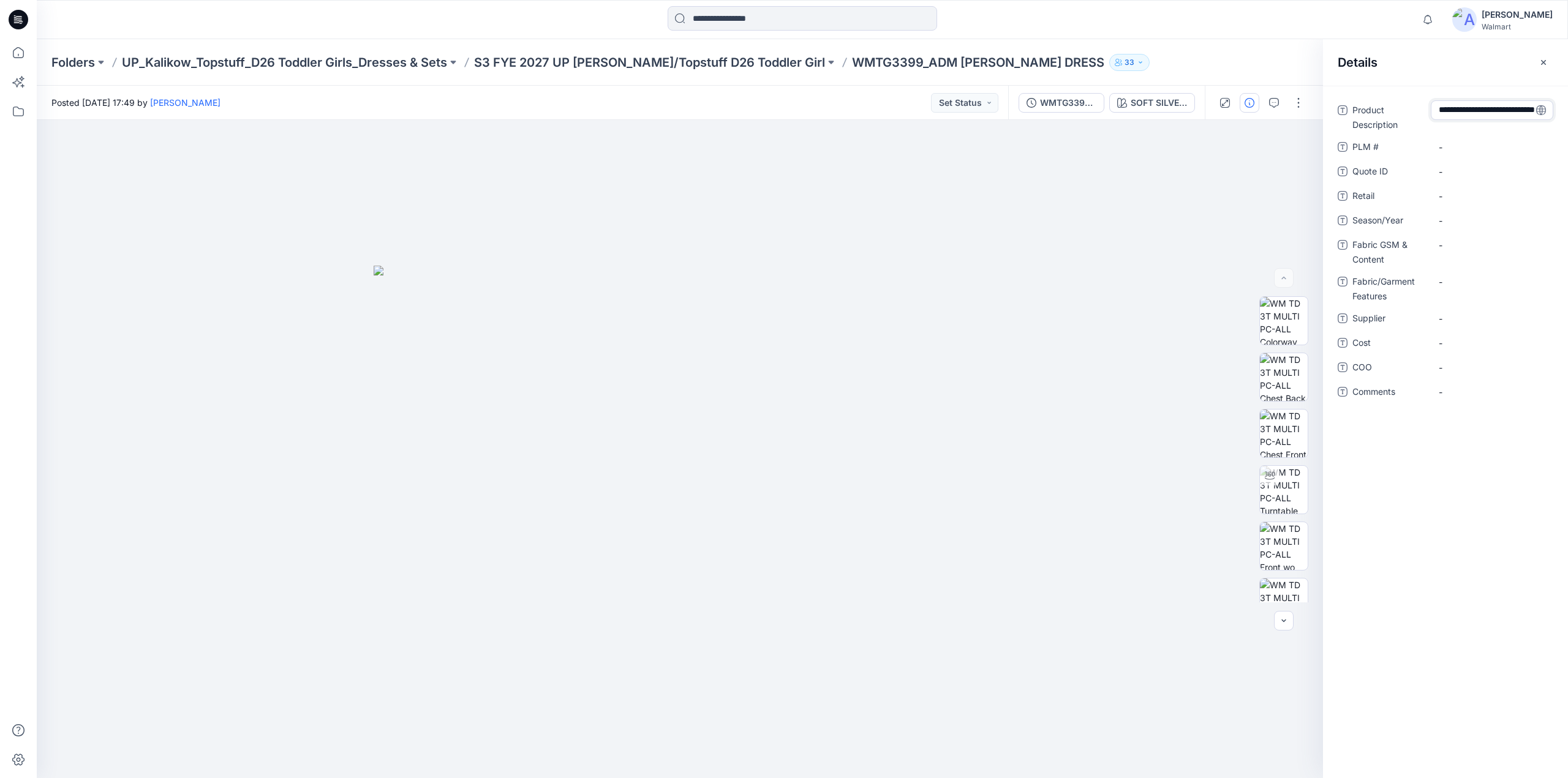
scroll to position [47, 0]
drag, startPoint x: 804, startPoint y: 69, endPoint x: 871, endPoint y: 63, distance: 67.3
click at [871, 63] on p "WMTG3399_ADM POPLIN TG DRESS" at bounding box center [978, 62] width 252 height 17
copy p "WMTG3399"
click at [1452, 170] on \ "-" at bounding box center [1492, 168] width 107 height 13
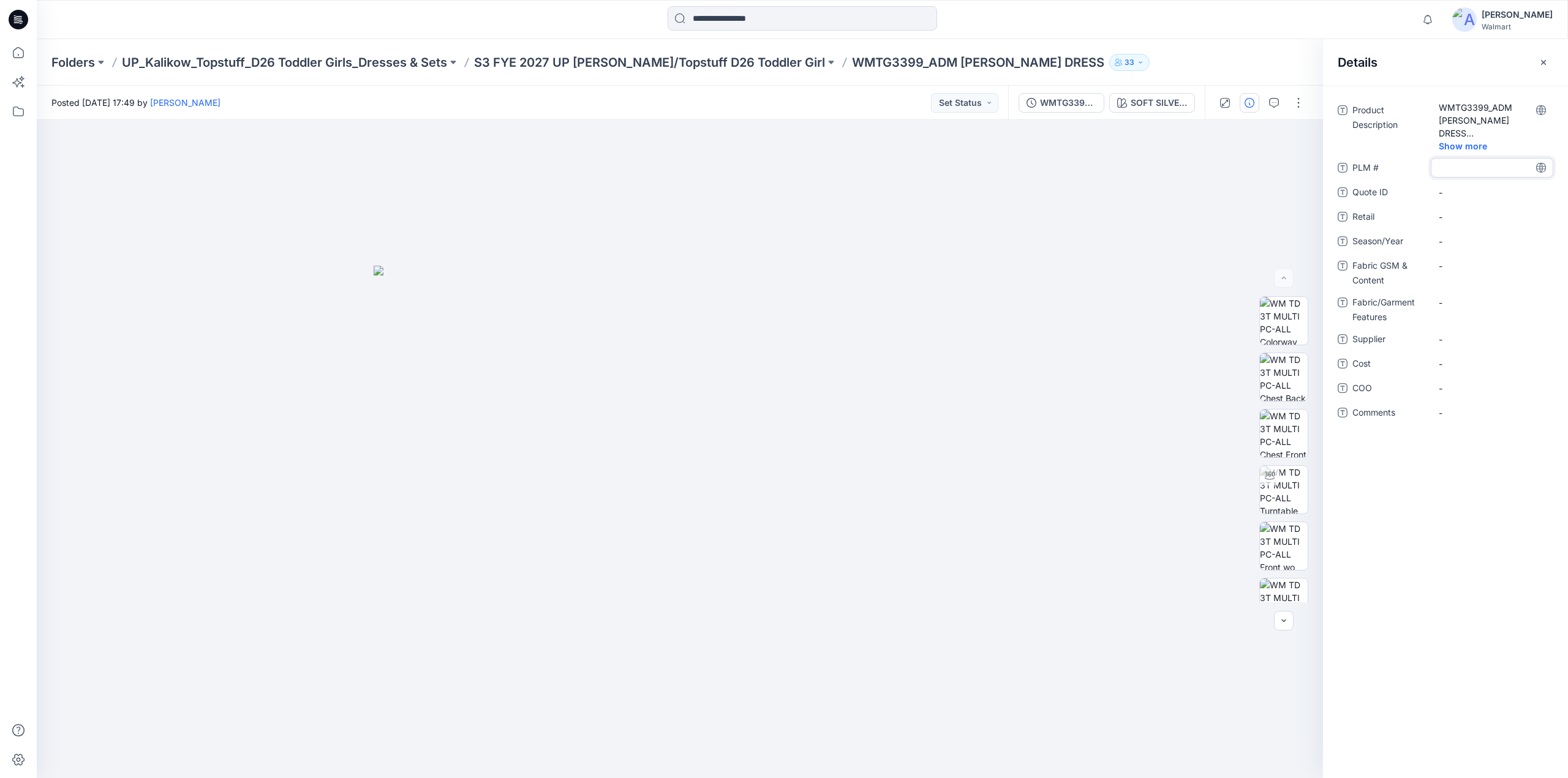
type textarea "********"
click at [1464, 194] on ID "-" at bounding box center [1492, 192] width 107 height 13
type textarea "********"
click at [1461, 217] on span "-" at bounding box center [1492, 217] width 107 height 13
type textarea "********"
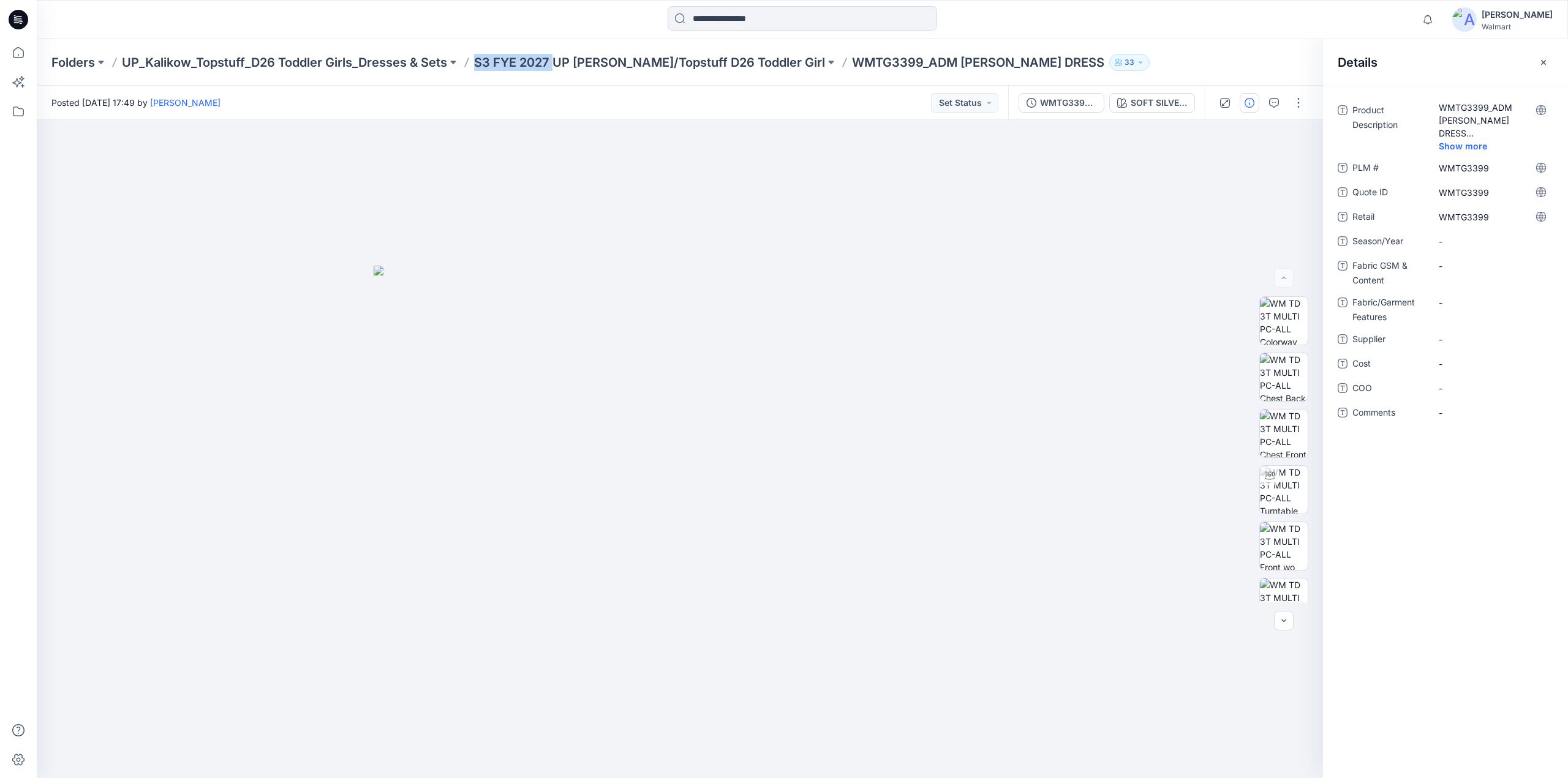
drag, startPoint x: 477, startPoint y: 74, endPoint x: 556, endPoint y: 72, distance: 79.0
click at [556, 72] on div "Folders UP_Kalikow_Topstuff_D26 Toddler Girls_Dresses & Sets S3 FYE 2027 UP Kal…" at bounding box center [802, 62] width 1531 height 47
copy p "S3 FYE 2027"
click at [1455, 241] on span "-" at bounding box center [1492, 241] width 107 height 13
type textarea "**********"
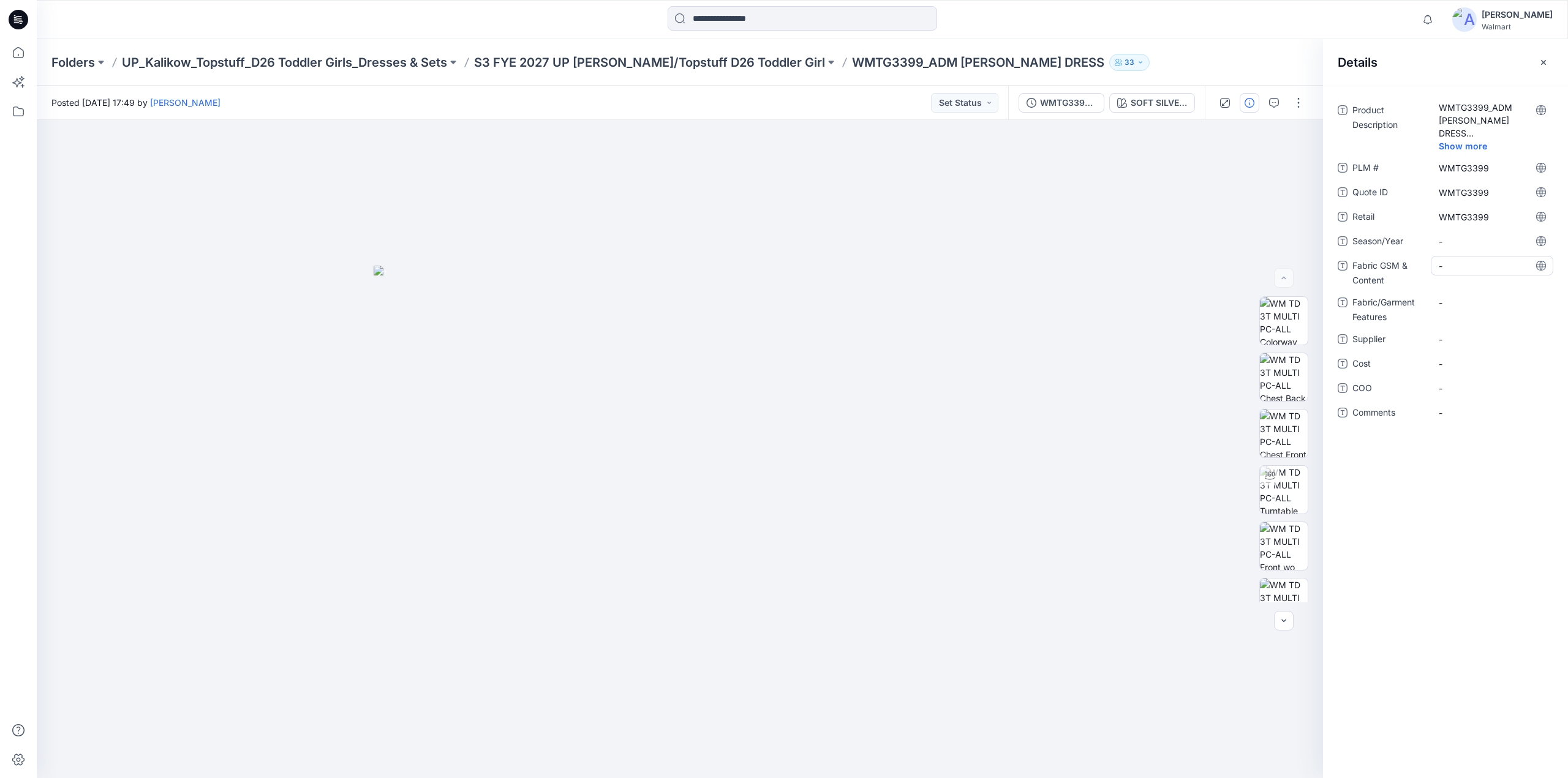
click at [1453, 265] on Content "-" at bounding box center [1492, 266] width 107 height 13
type textarea "**********"
click at [510, 37] on div "Notifications Your style WMTG3399_ADM POPLIN TG DRESS is ready 7 minutes ago Yo…" at bounding box center [802, 19] width 1531 height 39
drag, startPoint x: 484, startPoint y: 47, endPoint x: 555, endPoint y: 55, distance: 71.4
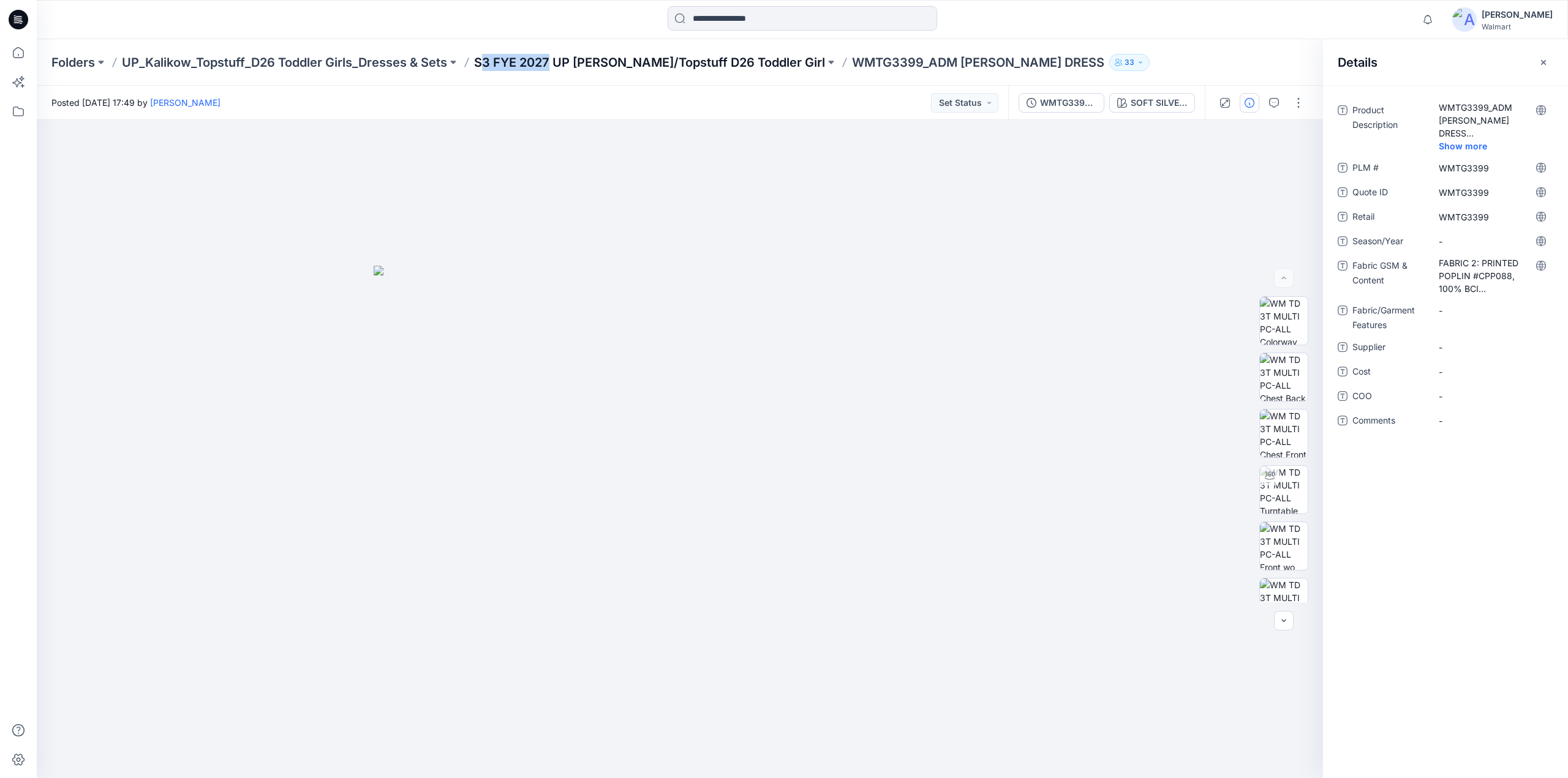
click at [555, 55] on div "Folders UP_Kalikow_Topstuff_D26 Toddler Girls_Dresses & Sets S3 FYE 2027 UP Kal…" at bounding box center [802, 62] width 1531 height 47
drag, startPoint x: 555, startPoint y: 47, endPoint x: 472, endPoint y: 47, distance: 83.0
click at [472, 47] on div "Folders UP_Kalikow_Topstuff_D26 Toddler Girls_Dresses & Sets S3 FYE 2027 UP Kal…" at bounding box center [802, 62] width 1531 height 47
copy p "S3 FYE 2027"
click at [1475, 236] on span "-" at bounding box center [1492, 241] width 107 height 13
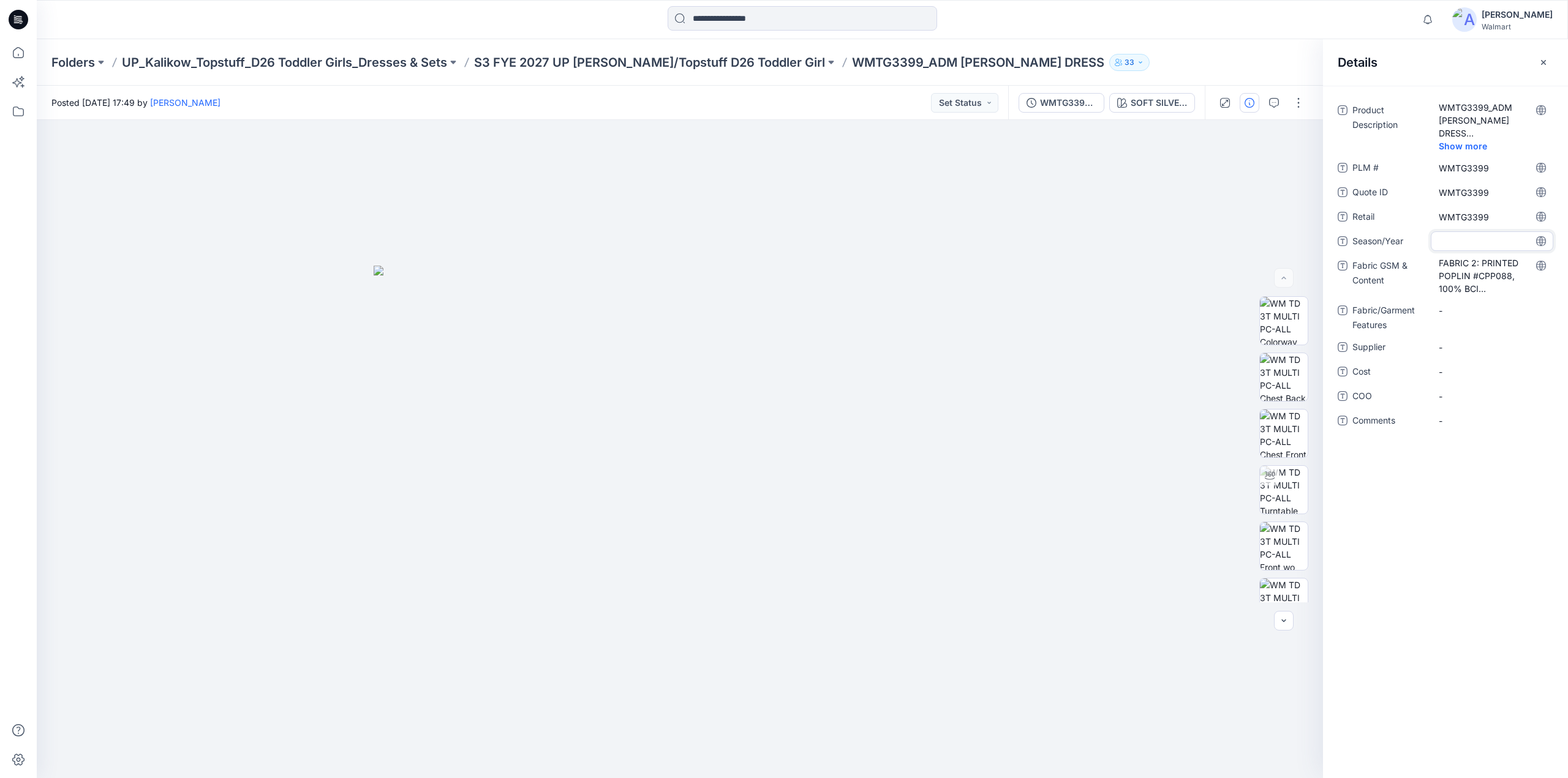
type textarea "**********"
click at [1469, 347] on span "-" at bounding box center [1492, 347] width 107 height 13
type textarea "********"
click at [686, 65] on p "S3 FYE 2027 UP Kalikow/Topstuff D26 Toddler Girl" at bounding box center [650, 62] width 351 height 17
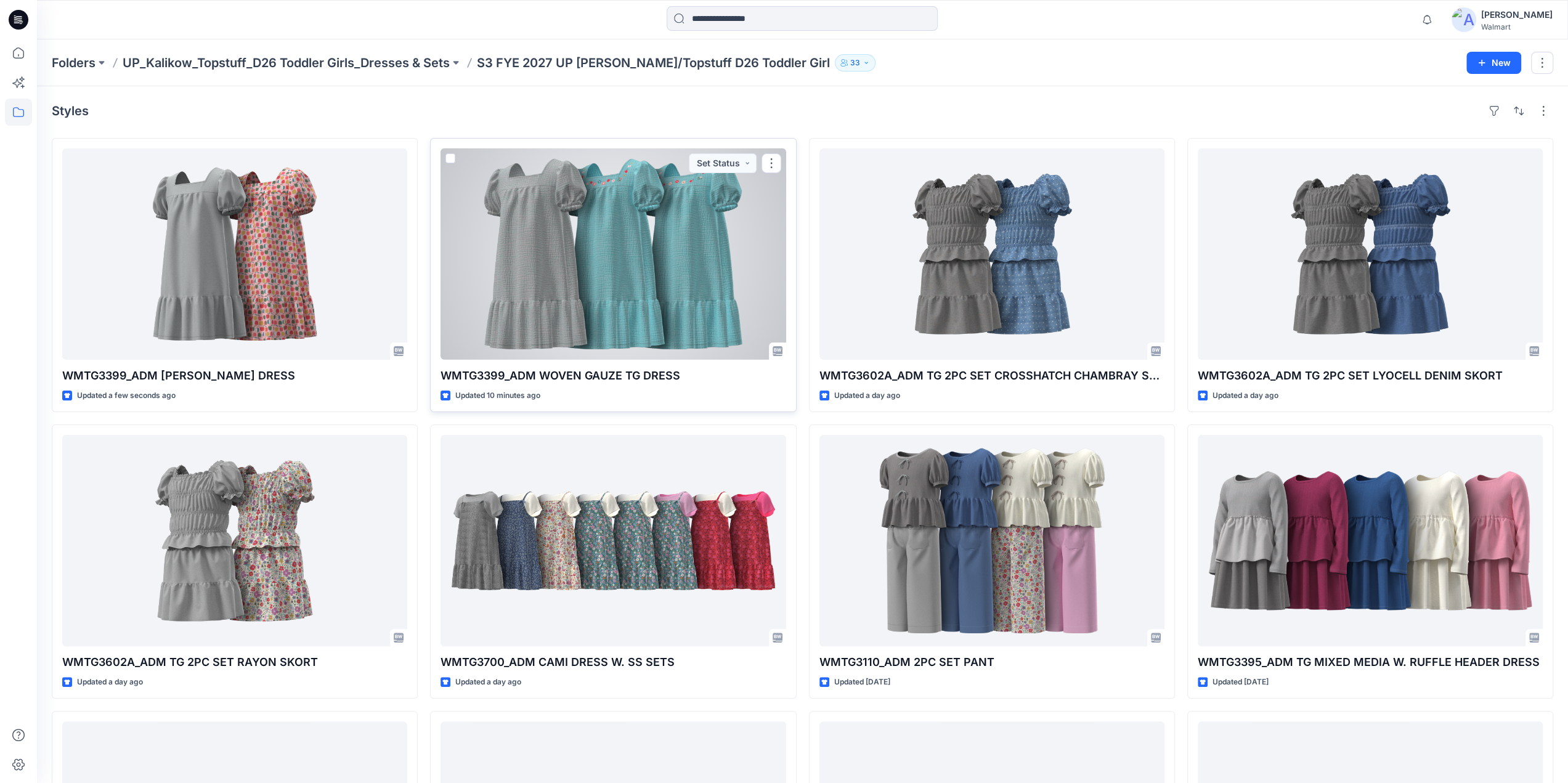
click at [573, 236] on div at bounding box center [613, 254] width 345 height 211
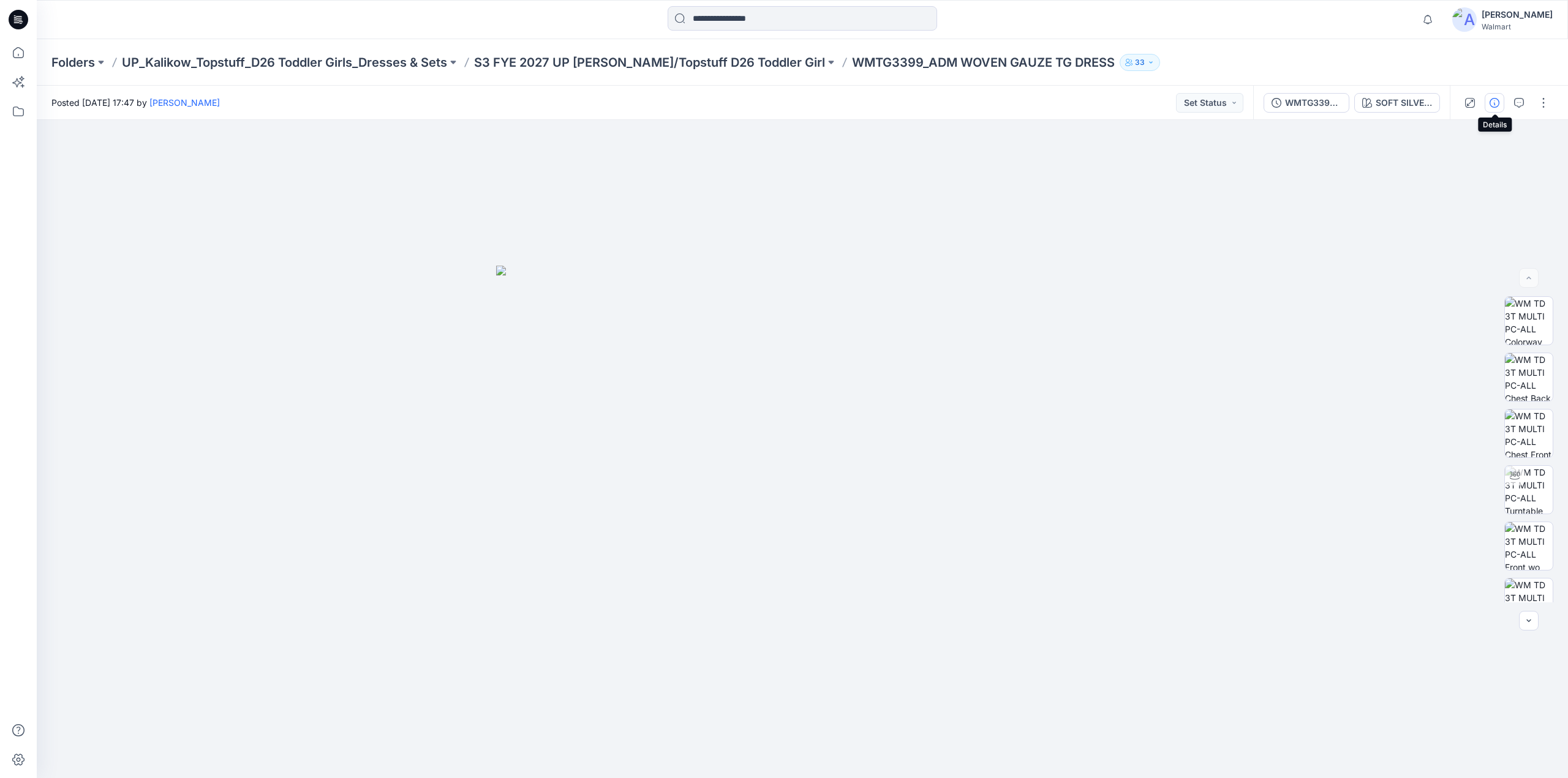
click at [1498, 102] on icon "button" at bounding box center [1495, 103] width 10 height 10
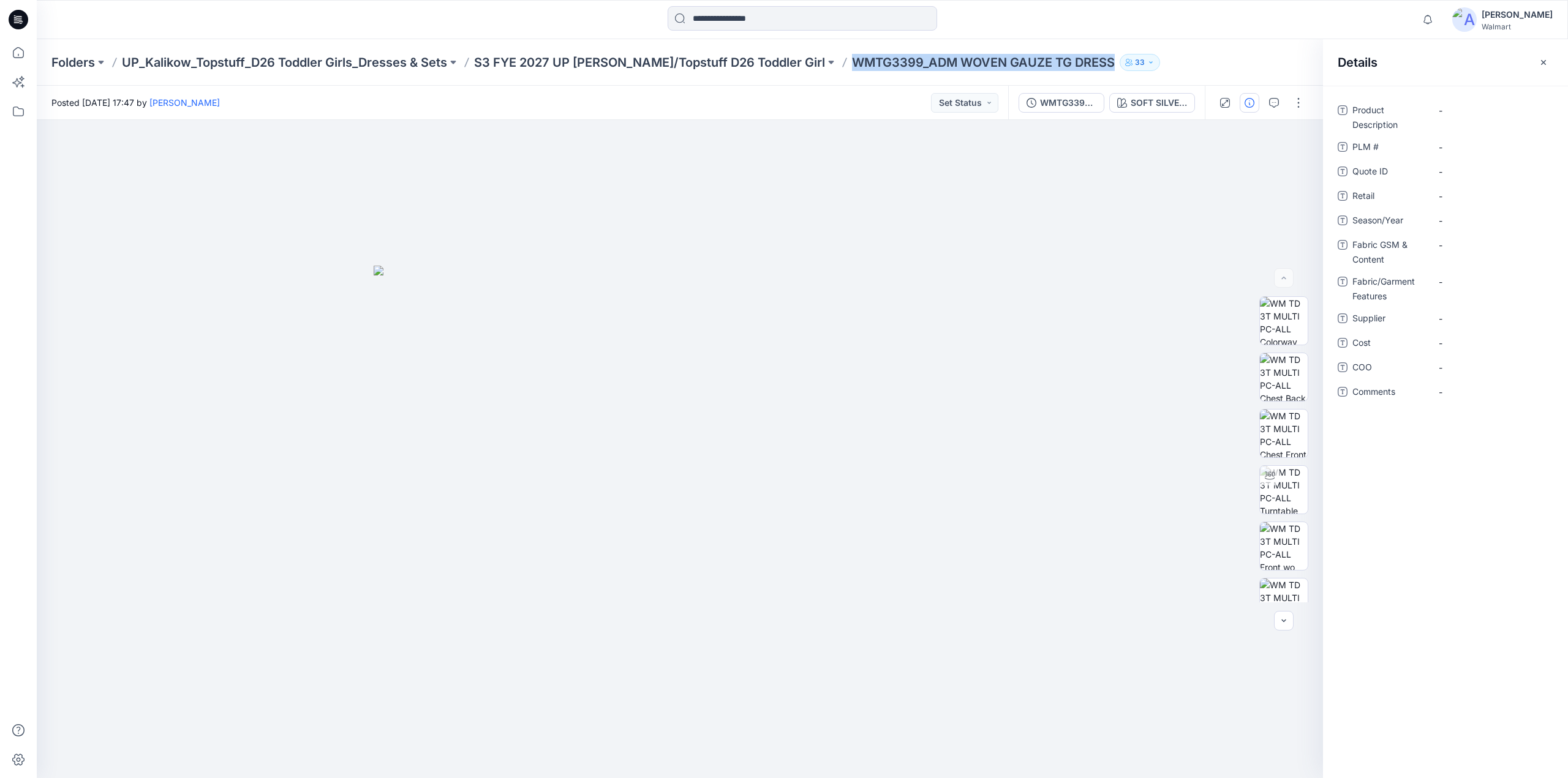
drag, startPoint x: 804, startPoint y: 67, endPoint x: 1079, endPoint y: 70, distance: 275.0
click at [1079, 70] on div "Folders UP_Kalikow_Topstuff_D26 Toddler Girls_Dresses & Sets S3 FYE 2027 UP Kal…" at bounding box center [754, 62] width 1406 height 17
copy div "WMTG3399_ADM WOVEN GAUZE TG DRESS 33"
click at [1458, 114] on Description "-" at bounding box center [1492, 111] width 107 height 13
type textarea "**********"
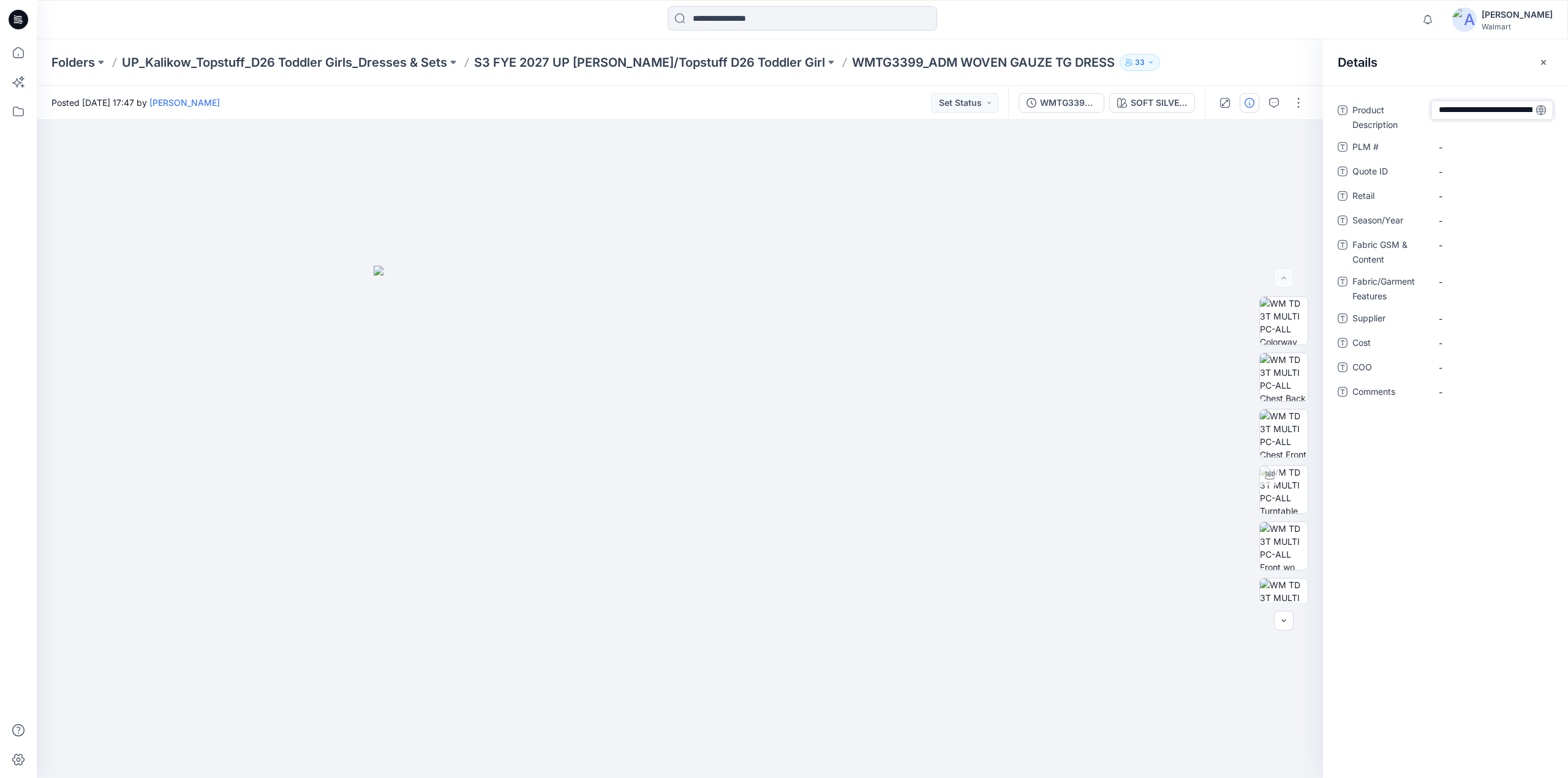
scroll to position [60, 0]
drag, startPoint x: 802, startPoint y: 69, endPoint x: 876, endPoint y: 65, distance: 74.1
click at [876, 65] on div "Folders UP_Kalikow_Topstuff_D26 Toddler Girls_Dresses & Sets S3 FYE 2027 UP Kal…" at bounding box center [754, 62] width 1406 height 17
copy p "WMTG3399"
click at [1459, 165] on \ "-" at bounding box center [1492, 168] width 107 height 13
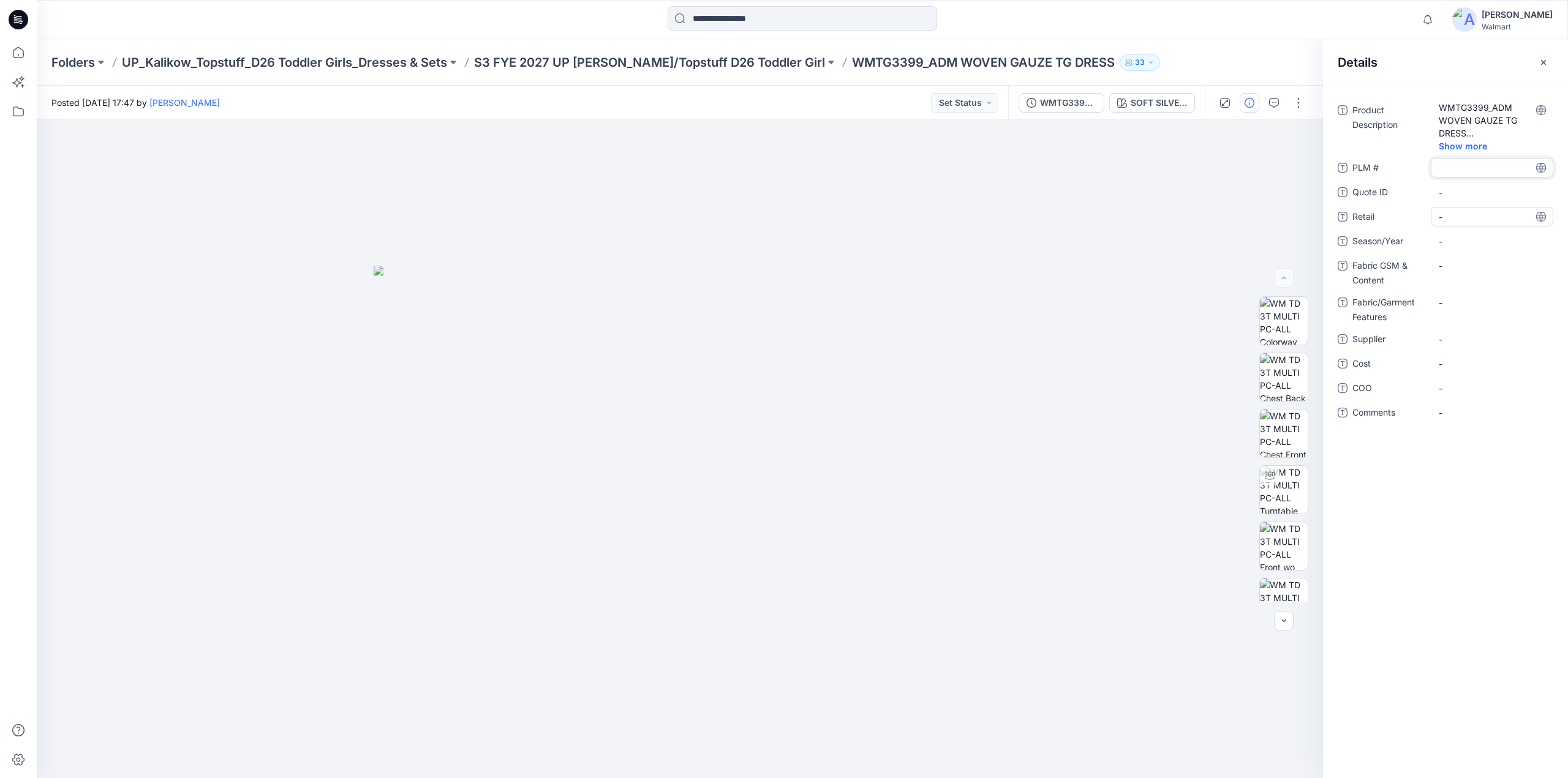
type textarea "********"
click at [1461, 194] on ID "-" at bounding box center [1492, 192] width 107 height 13
type textarea "********"
click at [1457, 217] on span "-" at bounding box center [1492, 217] width 107 height 13
type textarea "********"
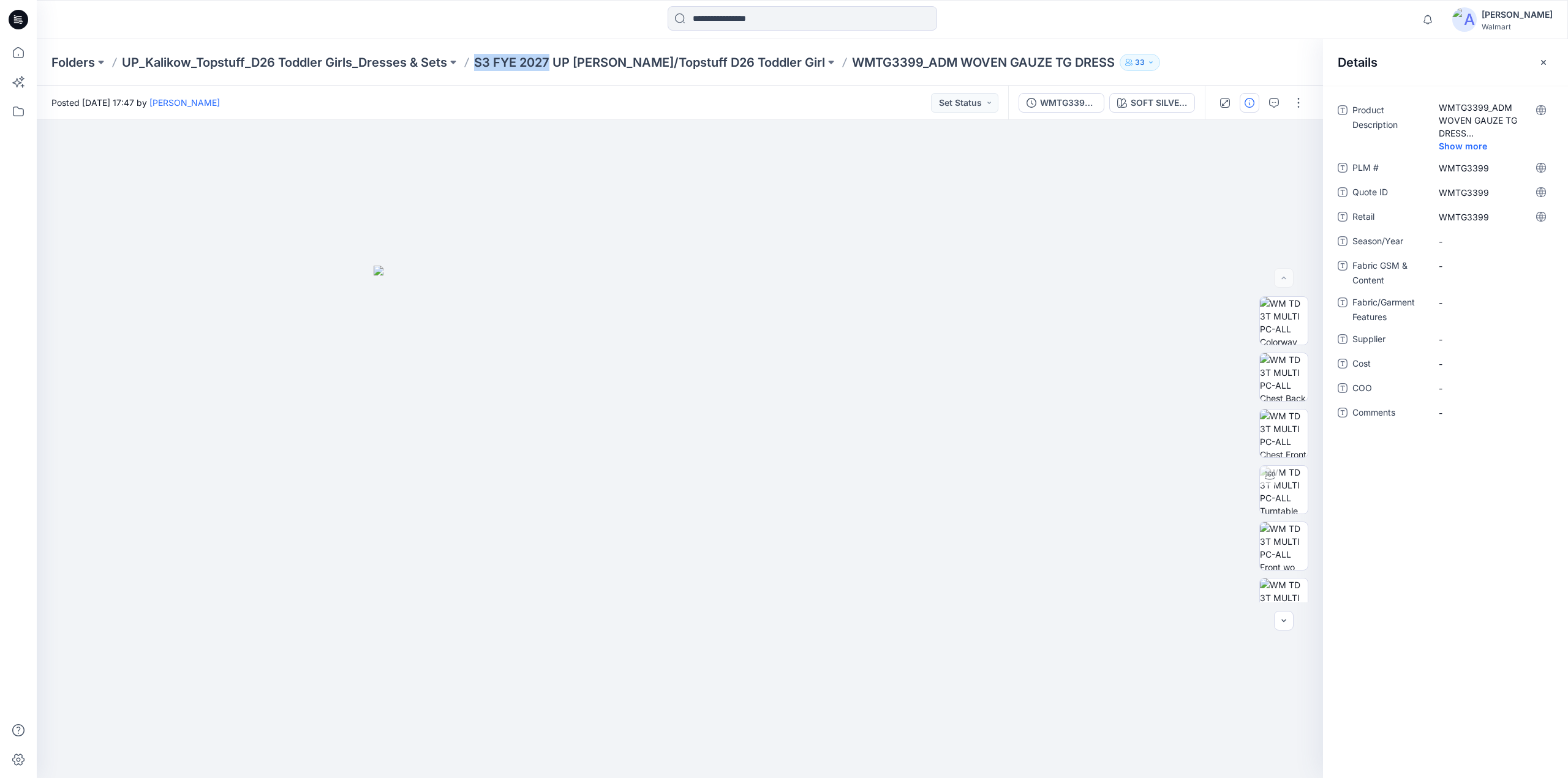
drag, startPoint x: 477, startPoint y: 69, endPoint x: 552, endPoint y: 74, distance: 75.2
click at [552, 74] on div "Folders UP_Kalikow_Topstuff_D26 Toddler Girls_Dresses & Sets S3 FYE 2027 UP Kal…" at bounding box center [802, 62] width 1531 height 47
copy p "S3 FYE 2027"
click at [1481, 241] on span "-" at bounding box center [1492, 241] width 107 height 13
type textarea "**********"
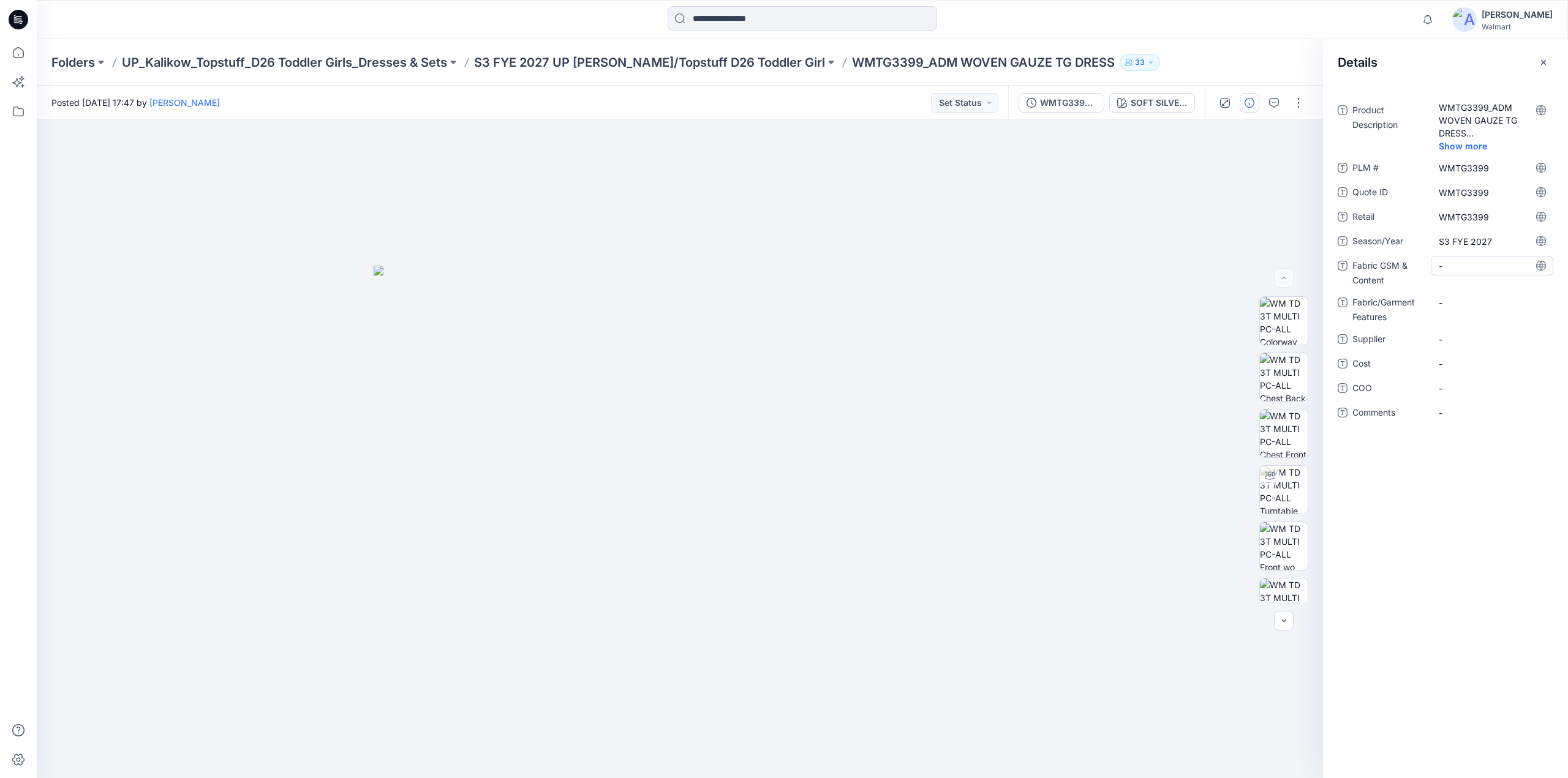
click at [1469, 265] on Content "-" at bounding box center [1492, 266] width 107 height 13
type textarea "**********"
click at [1449, 345] on span "-" at bounding box center [1492, 347] width 107 height 13
type textarea "********"
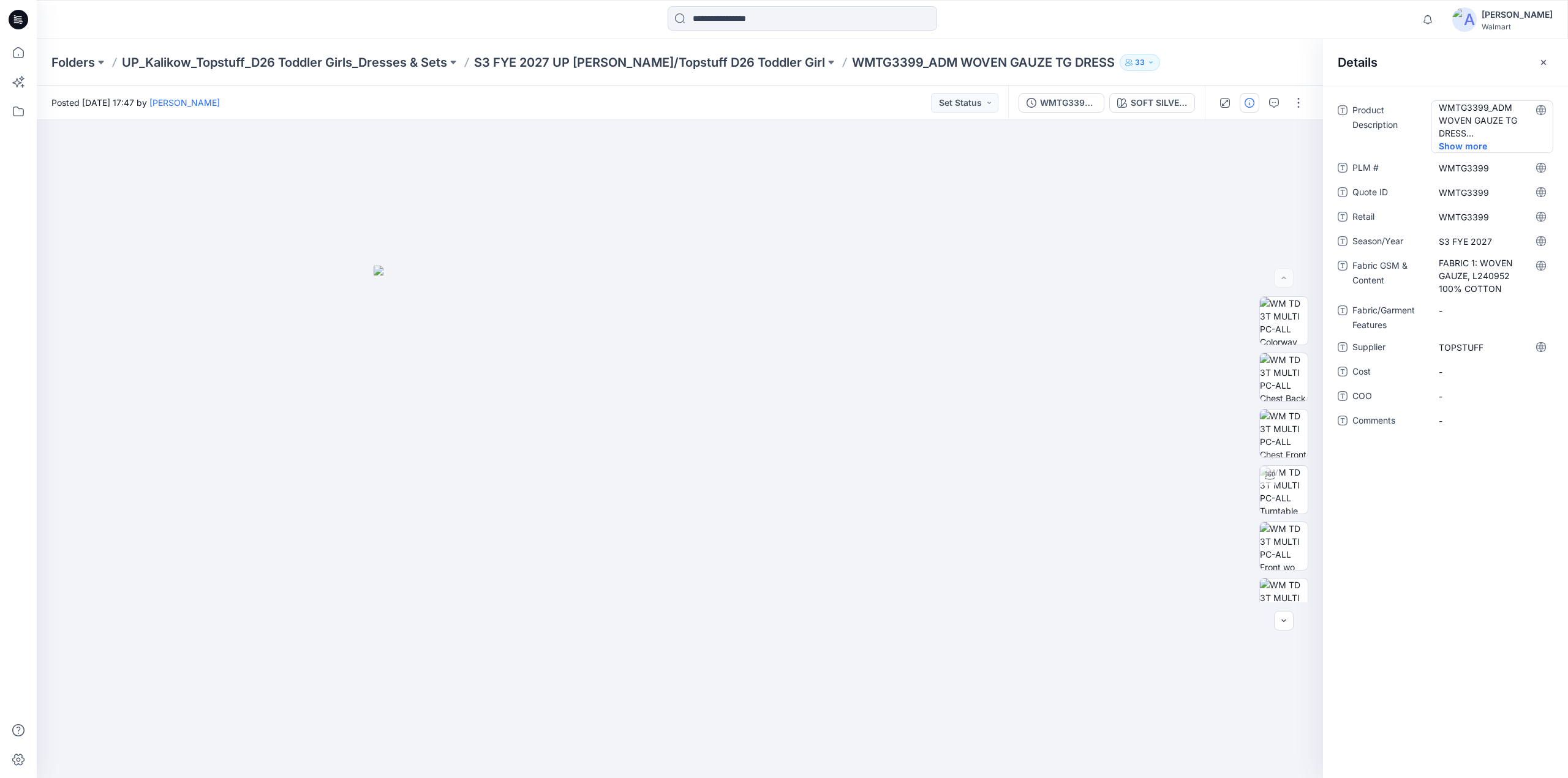
click at [1471, 109] on Description "WMTG3399_ADM WOVEN GAUZE TG DRESS" at bounding box center [1492, 120] width 107 height 38
drag, startPoint x: 1490, startPoint y: 109, endPoint x: 1420, endPoint y: 112, distance: 70.1
click at [1420, 112] on div "**********" at bounding box center [1446, 119] width 216 height 38
drag, startPoint x: 1521, startPoint y: 111, endPoint x: 1395, endPoint y: 122, distance: 126.5
click at [1395, 122] on div "**********" at bounding box center [1446, 119] width 216 height 38
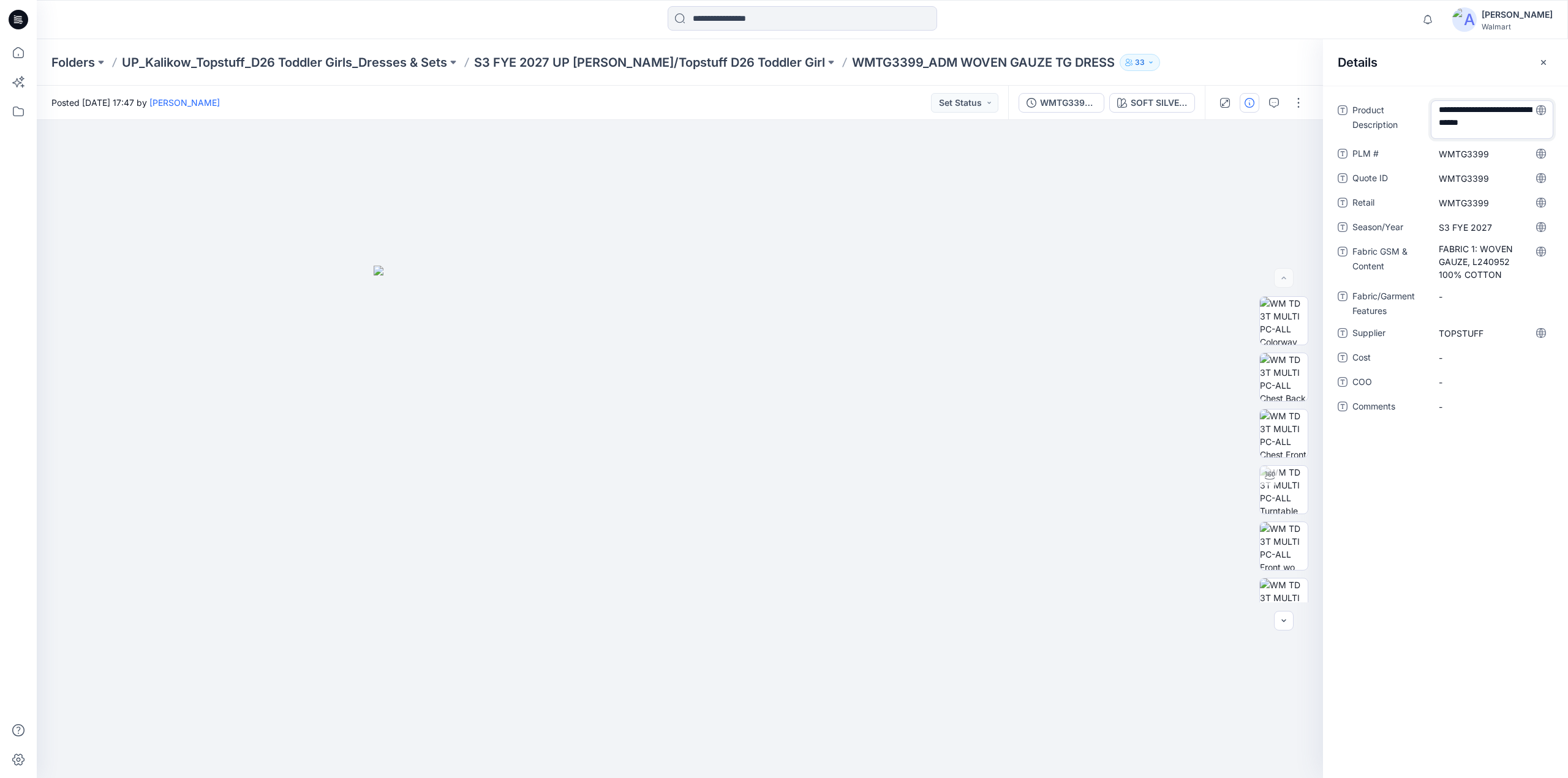
drag, startPoint x: 1516, startPoint y: 109, endPoint x: 1423, endPoint y: 114, distance: 93.1
click at [1423, 114] on div "**********" at bounding box center [1446, 119] width 216 height 38
type textarea "**********"
click at [1298, 100] on button "button" at bounding box center [1299, 103] width 20 height 20
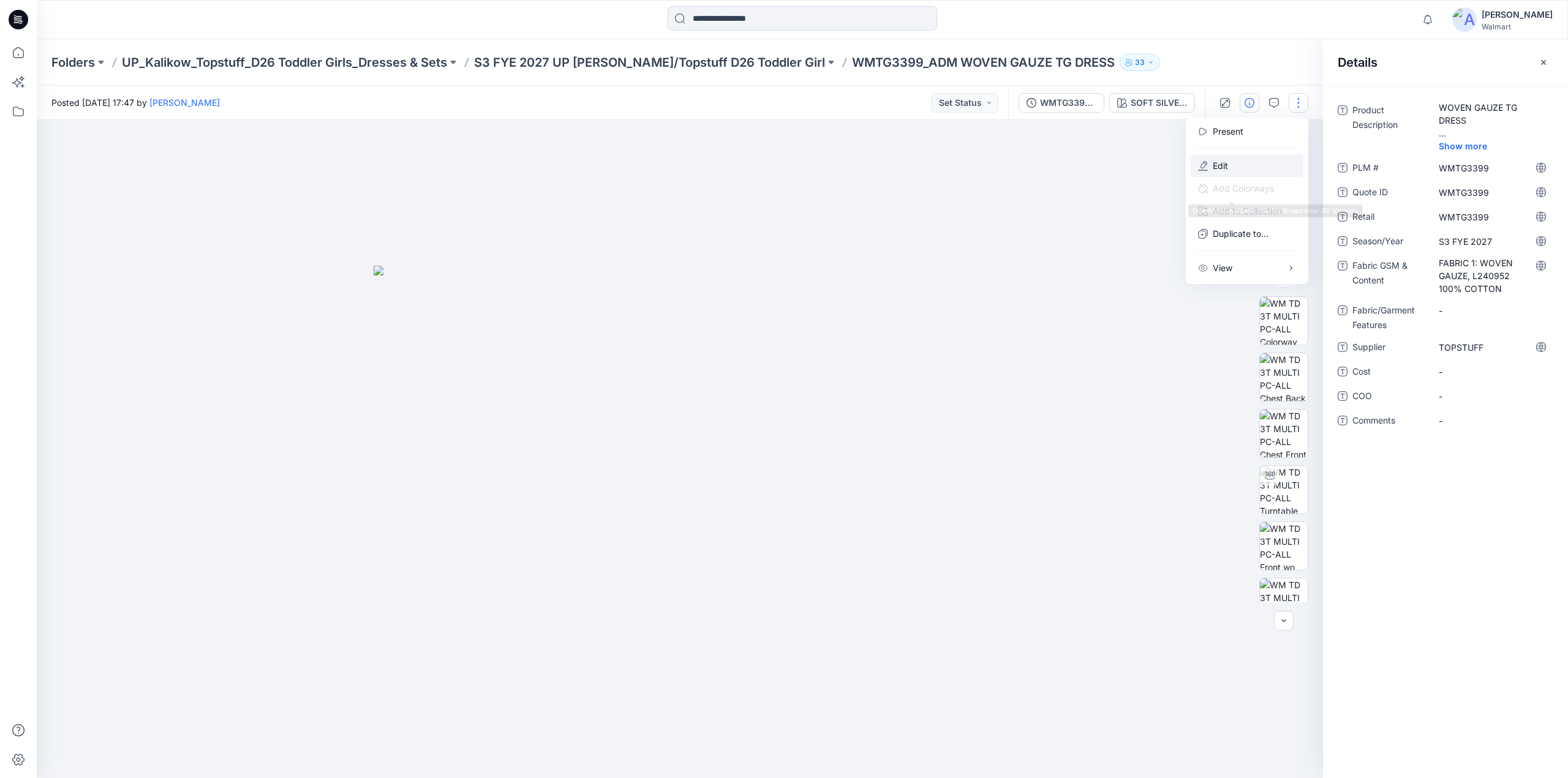
click at [1224, 164] on p "Edit" at bounding box center [1221, 165] width 16 height 13
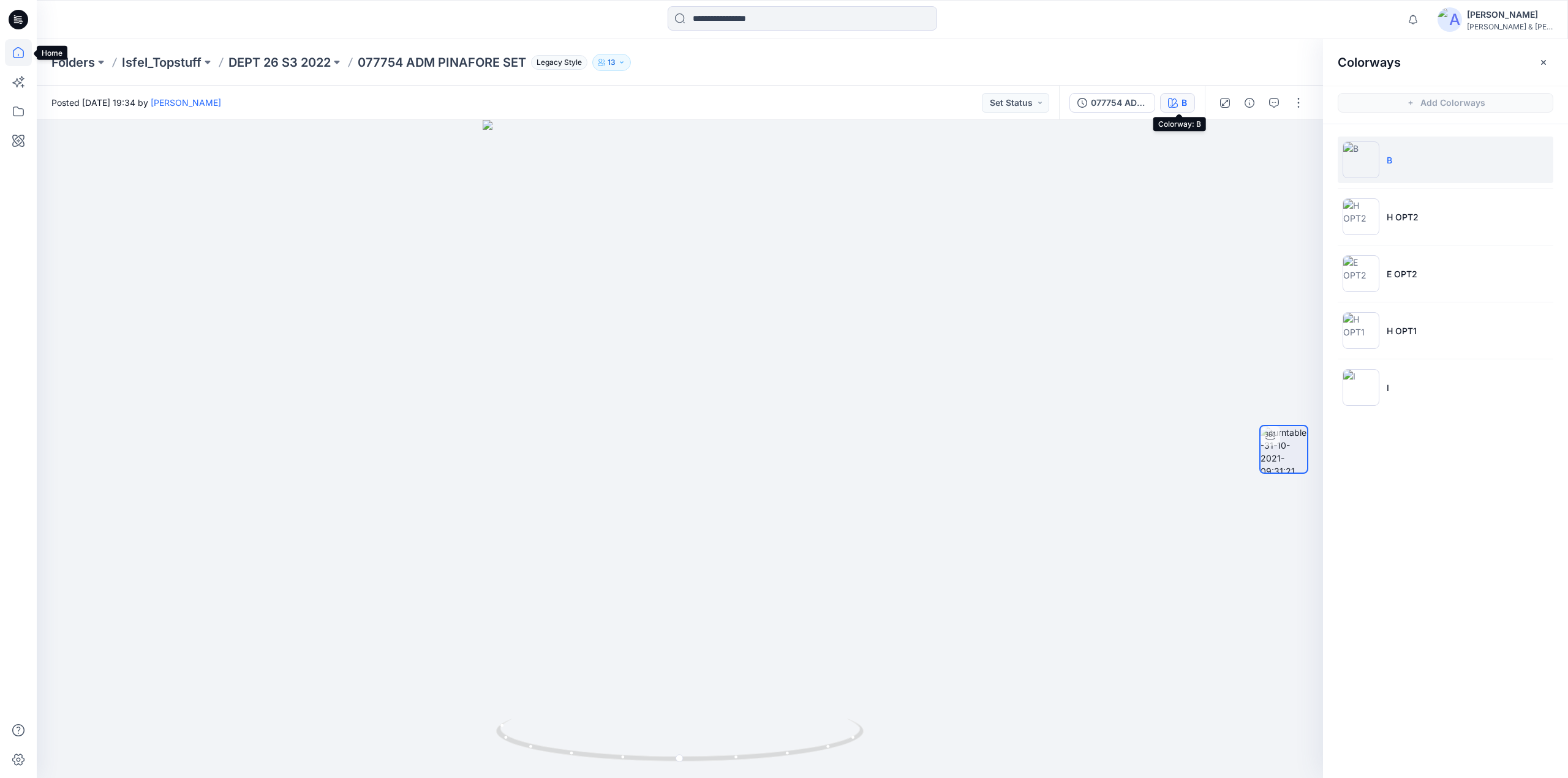
click at [24, 52] on icon at bounding box center [18, 53] width 27 height 27
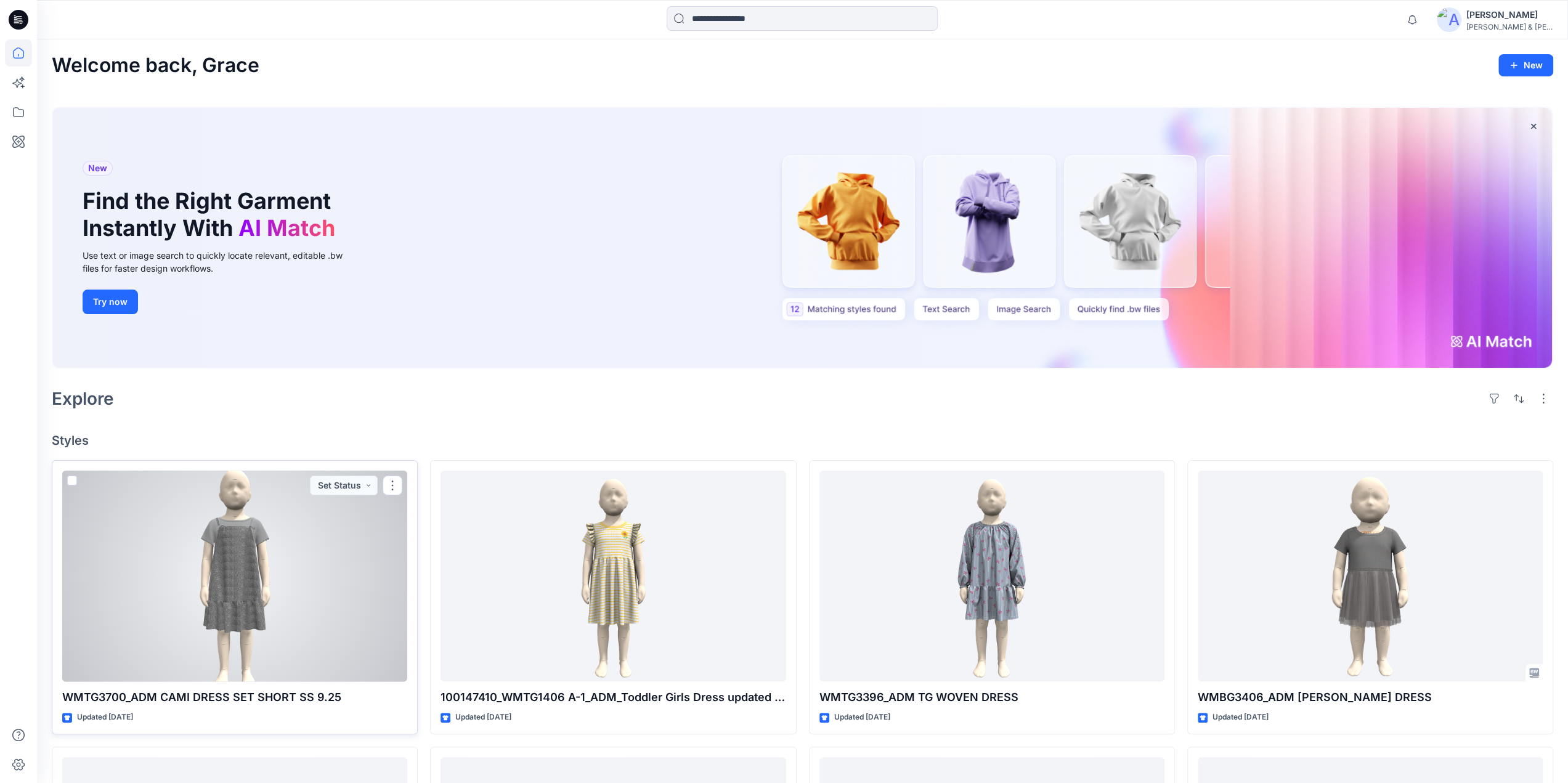
click at [201, 599] on div at bounding box center [234, 577] width 345 height 211
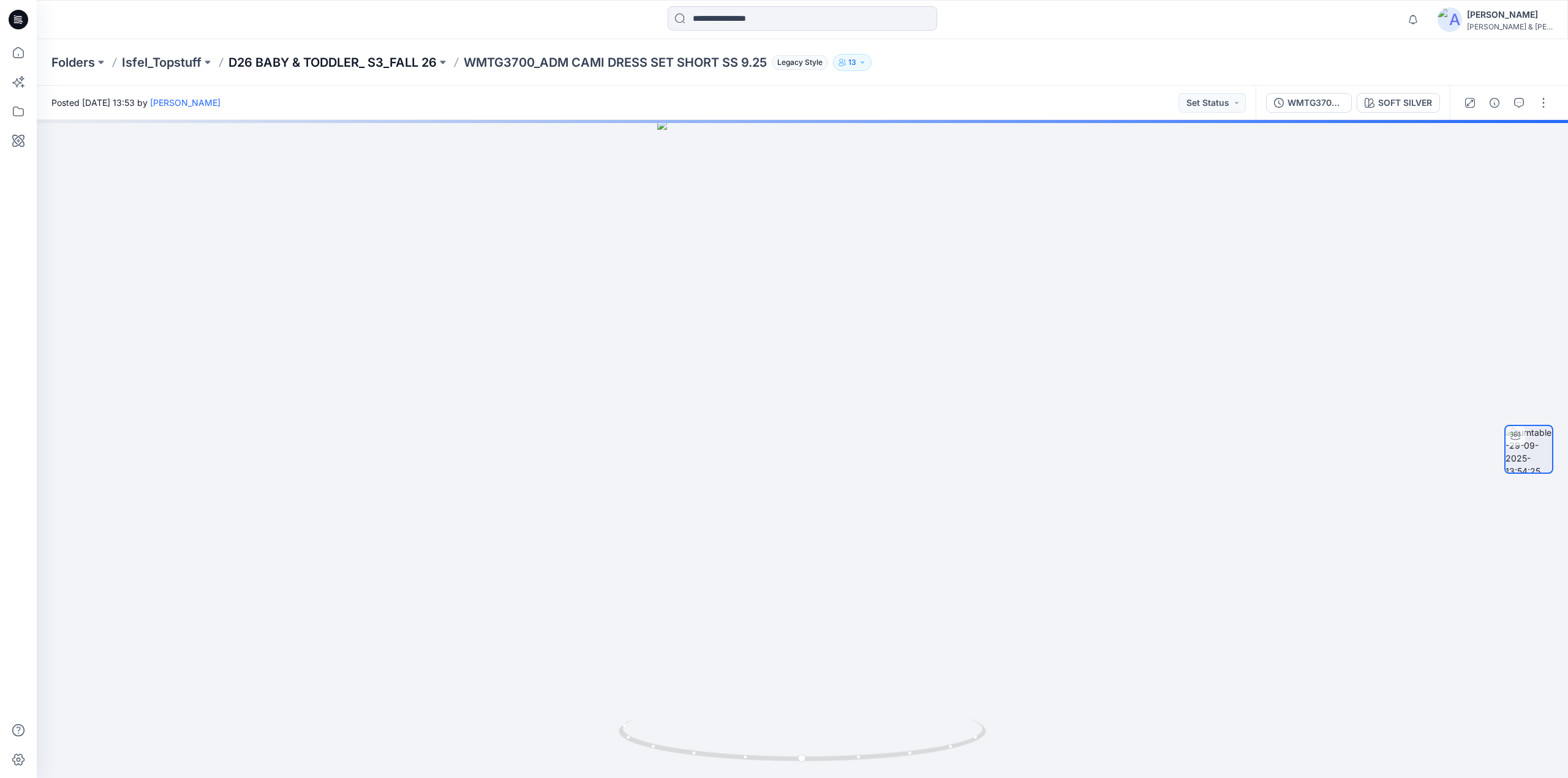
click at [390, 60] on p "D26 BABY & TODDLER_ S3_FALL 26" at bounding box center [332, 62] width 208 height 17
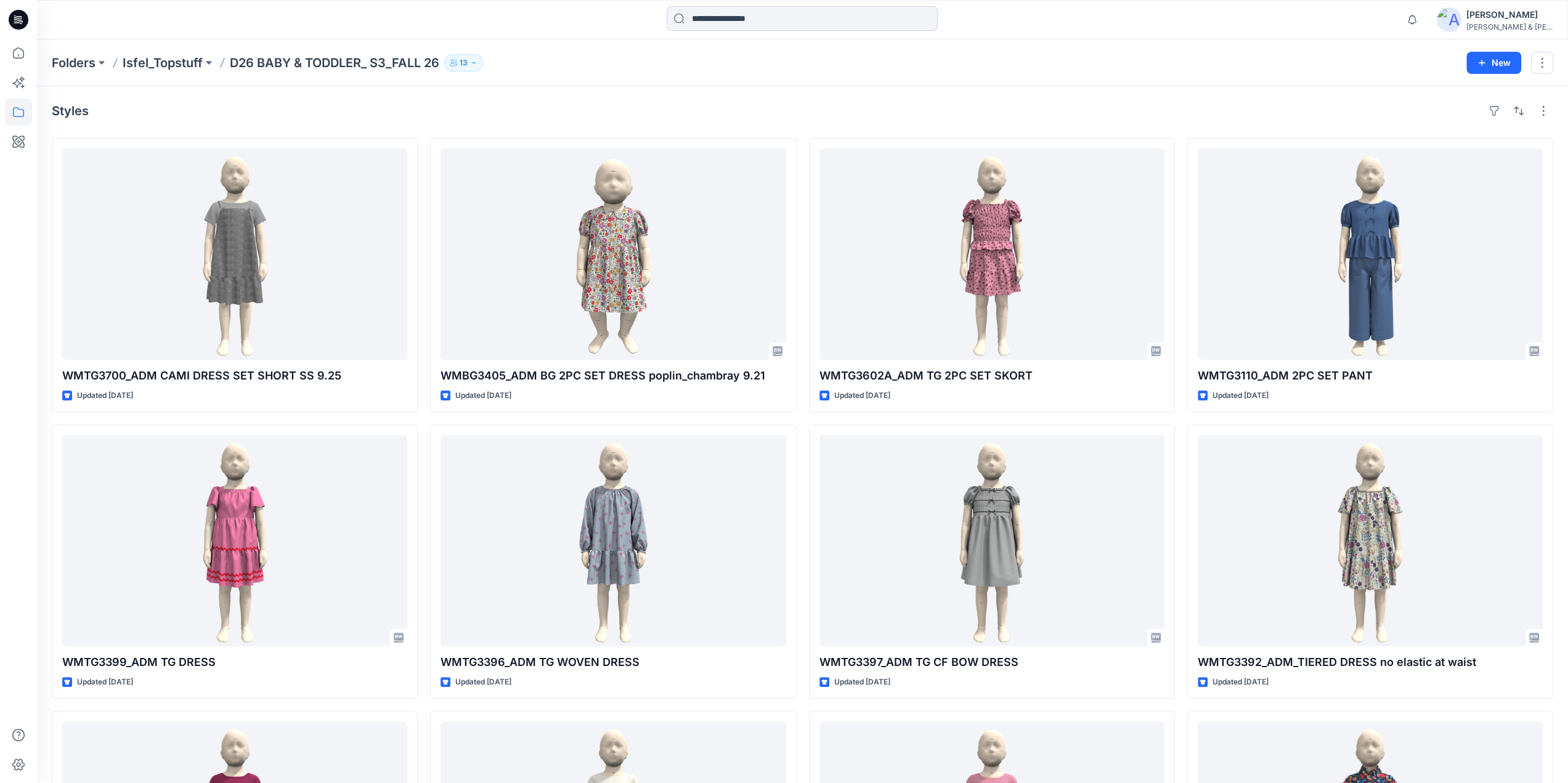
click at [756, 19] on input at bounding box center [802, 19] width 271 height 24
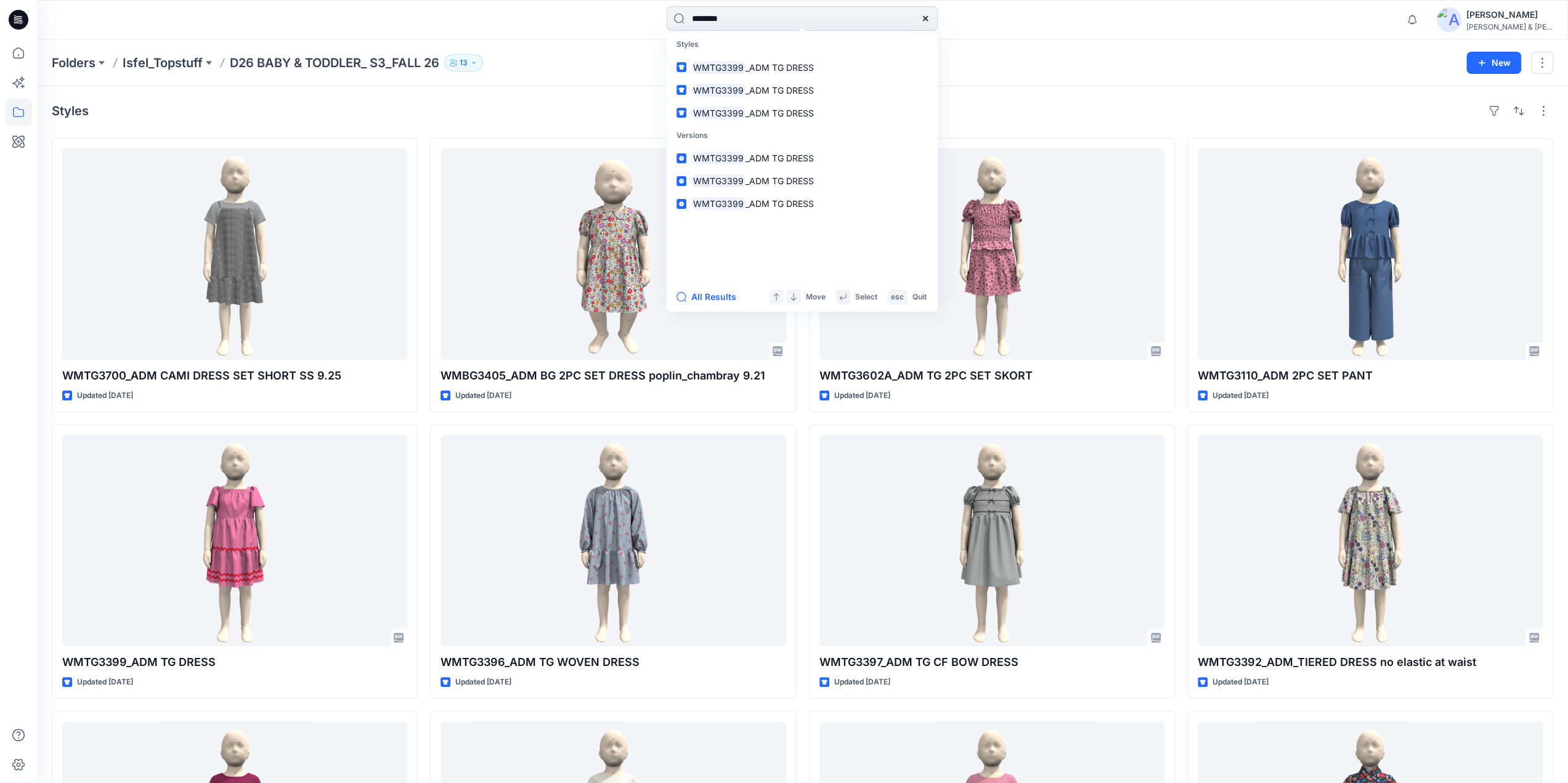
type input "********"
click at [707, 296] on button "All Results" at bounding box center [710, 296] width 68 height 15
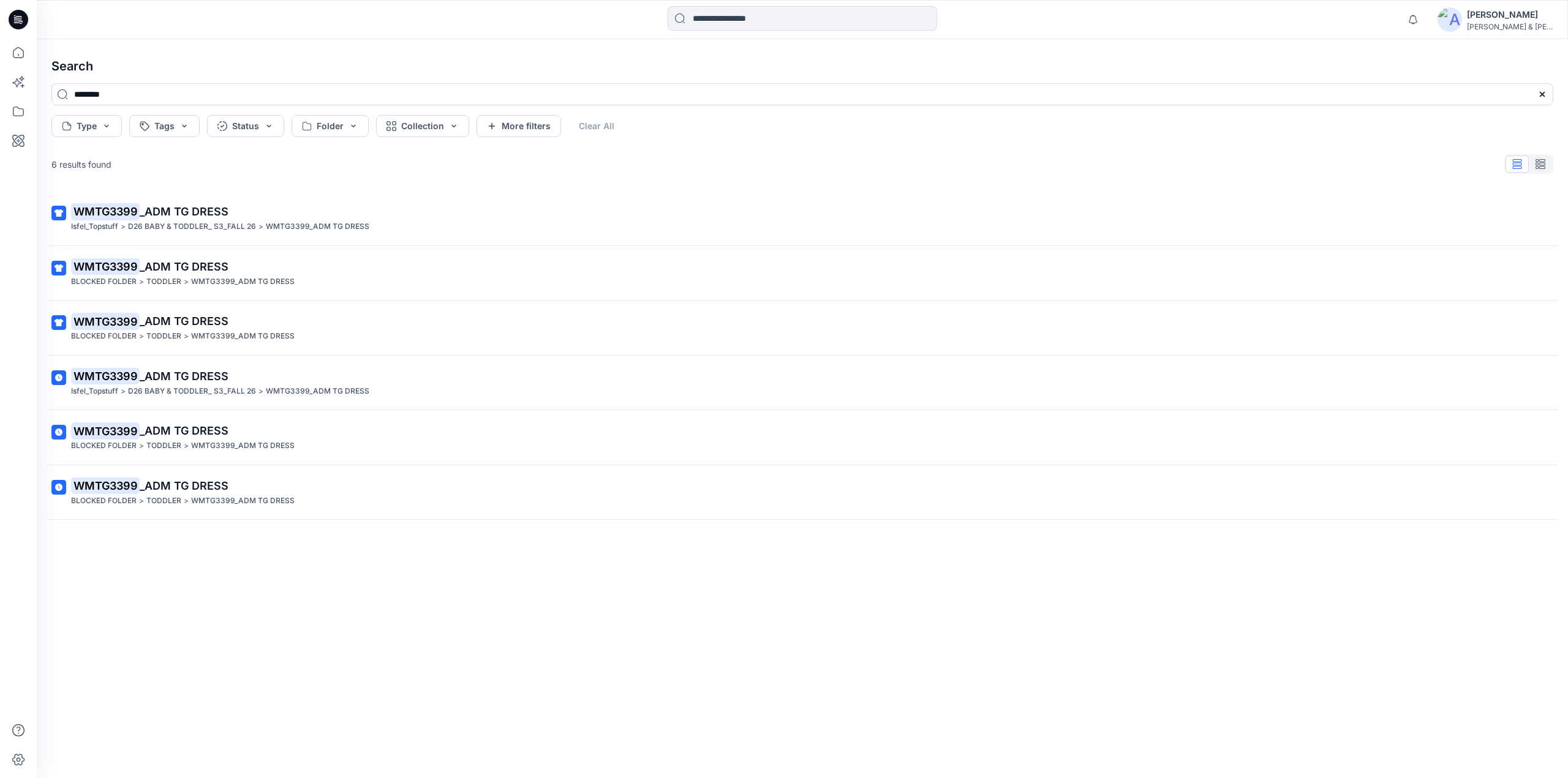
click at [200, 210] on span "_ADM TG DRESS" at bounding box center [184, 212] width 89 height 13
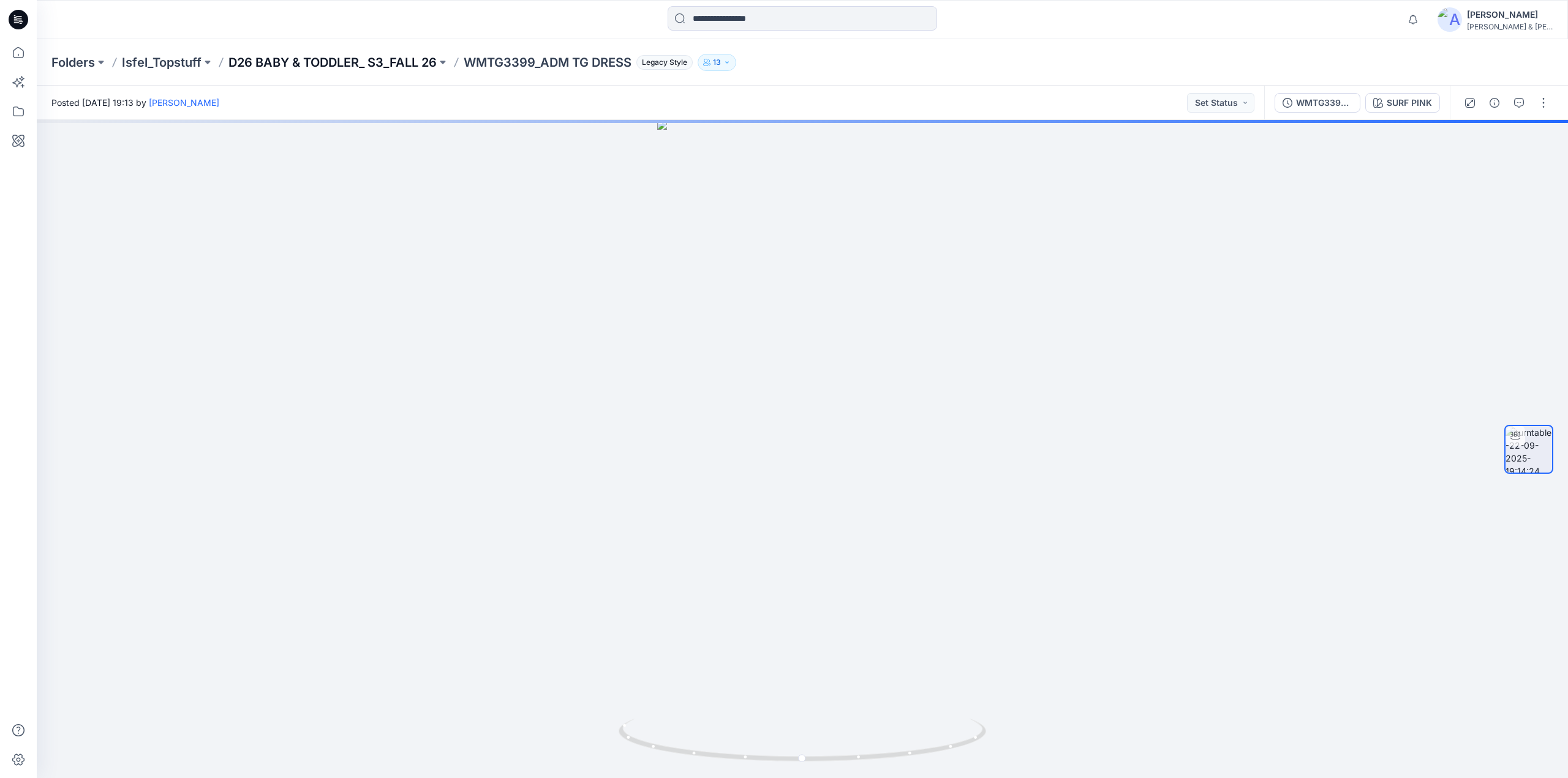
click at [398, 62] on p "D26 BABY & TODDLER_ S3_FALL 26" at bounding box center [332, 62] width 208 height 17
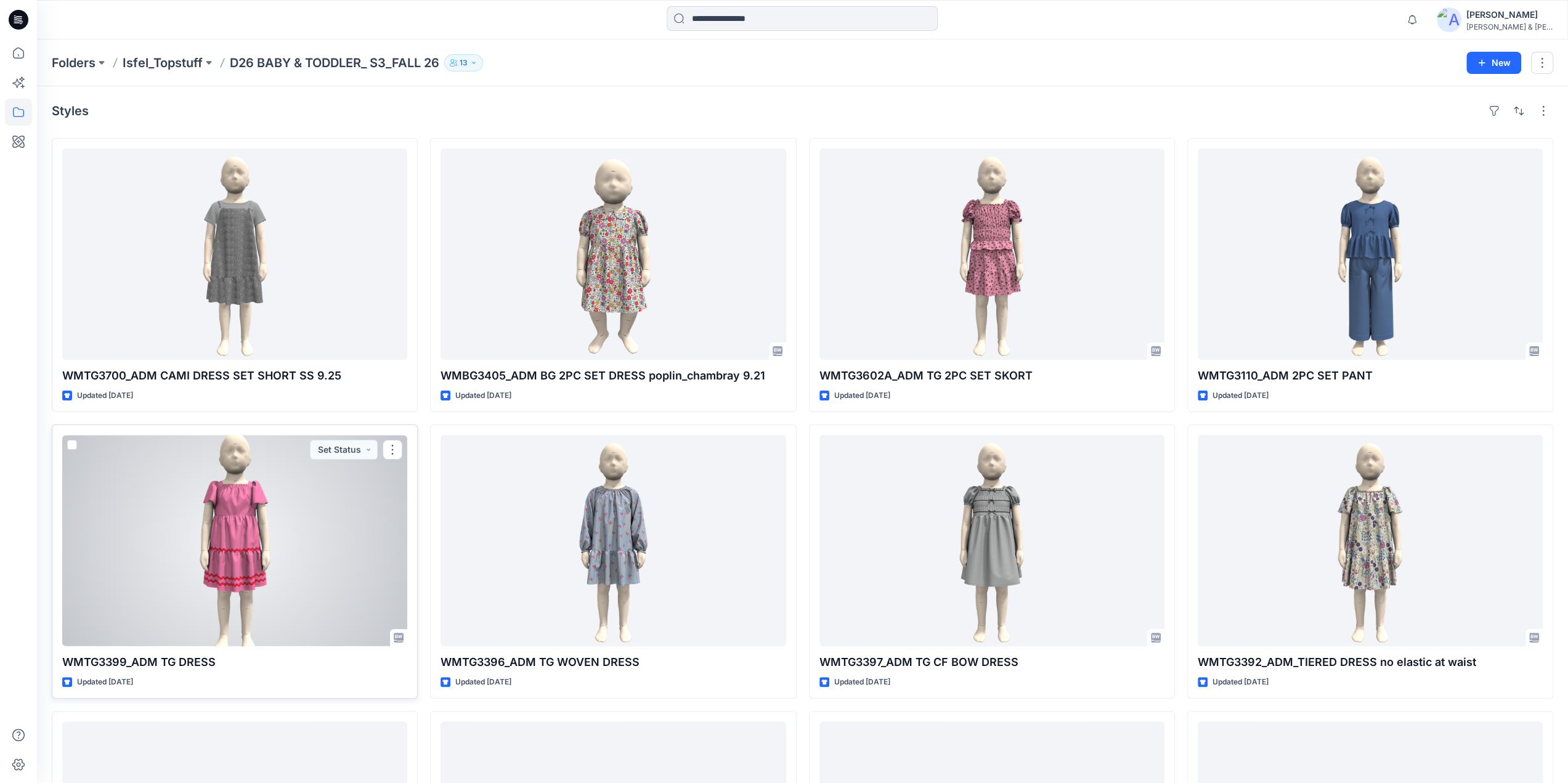
click at [239, 551] on div at bounding box center [234, 541] width 345 height 211
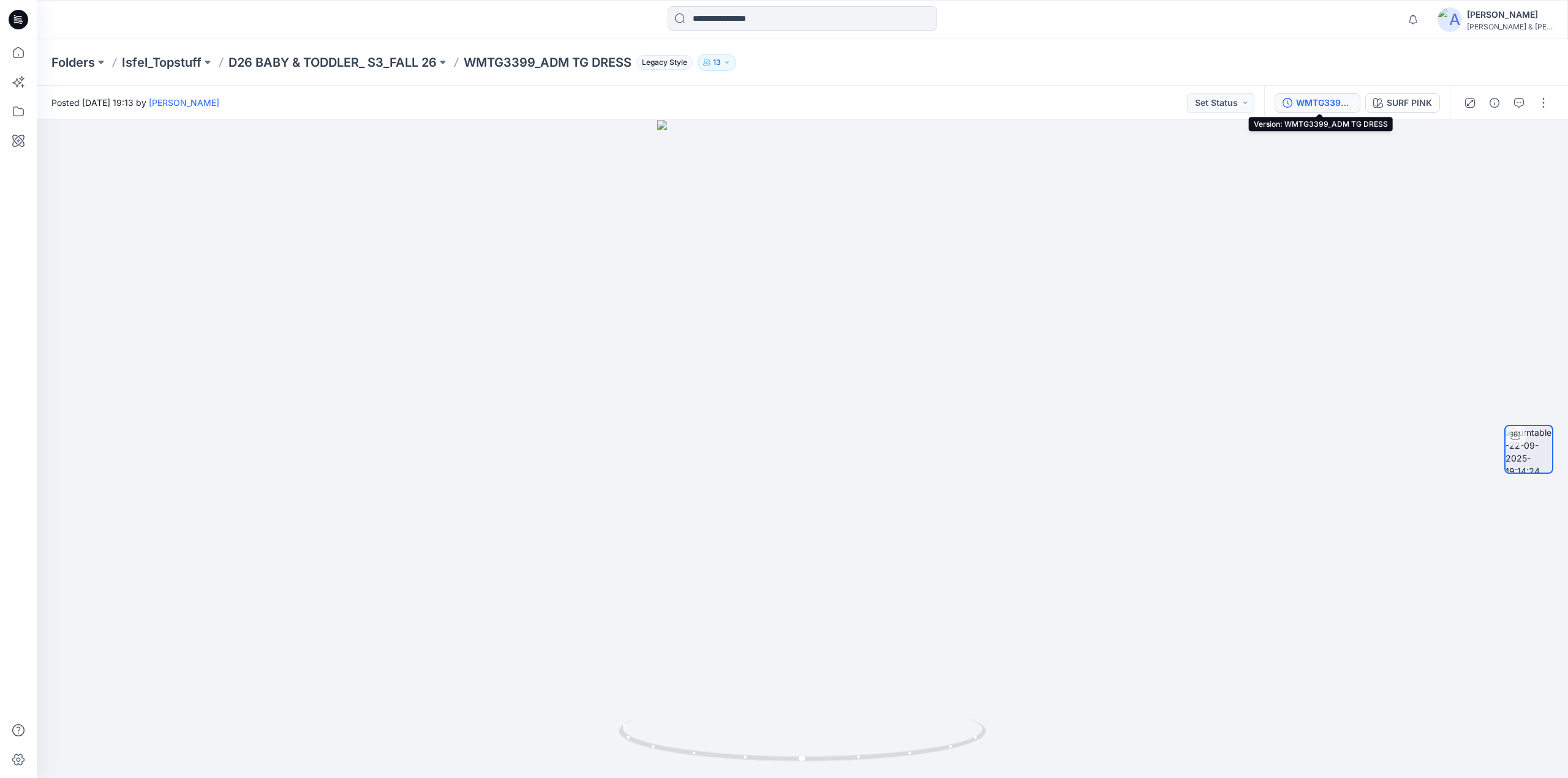
click at [1318, 106] on div "WMTG3399_ADM TG DRESS" at bounding box center [1324, 102] width 56 height 13
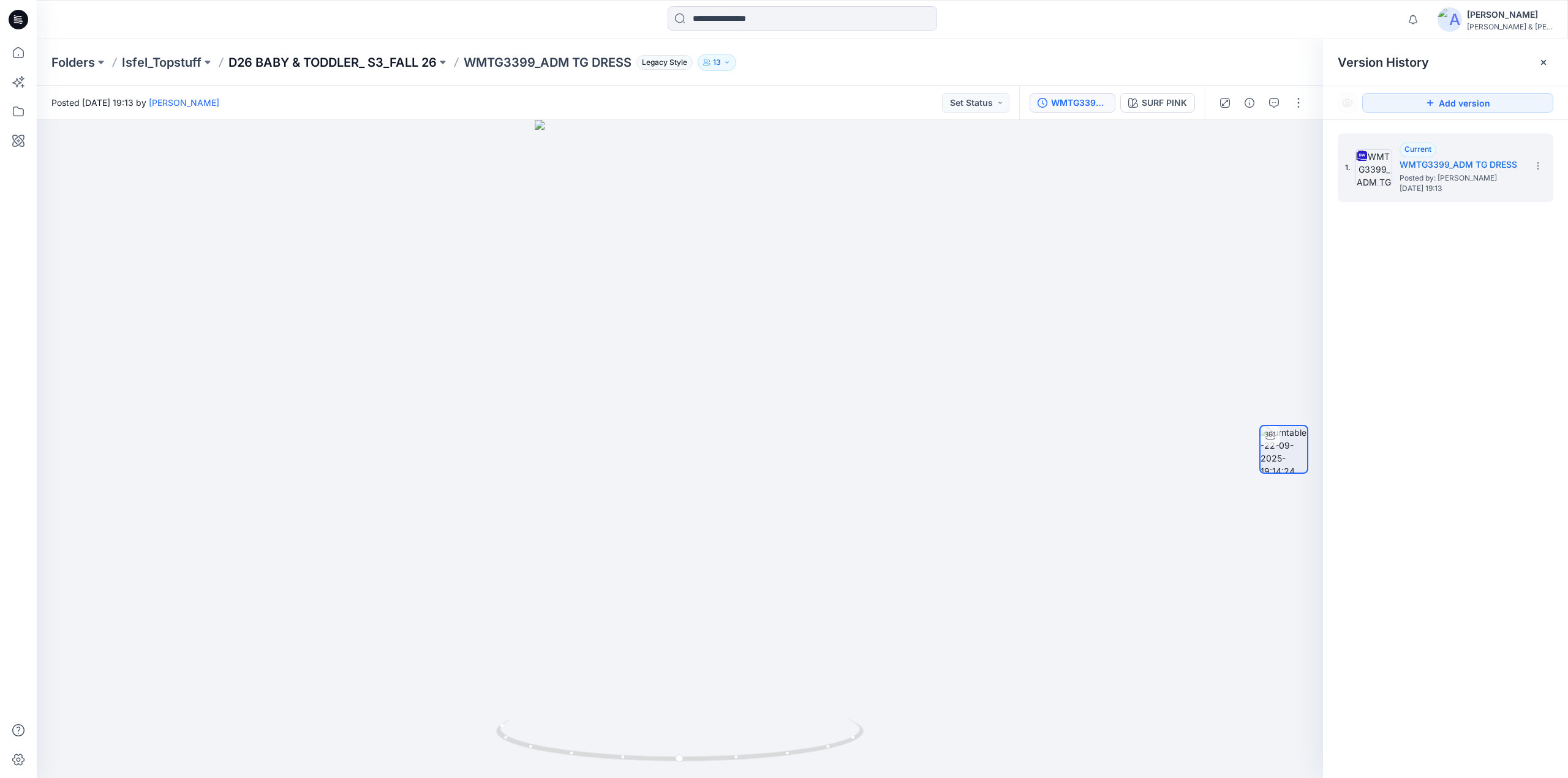
click at [305, 57] on p "D26 BABY & TODDLER_ S3_FALL 26" at bounding box center [332, 62] width 208 height 17
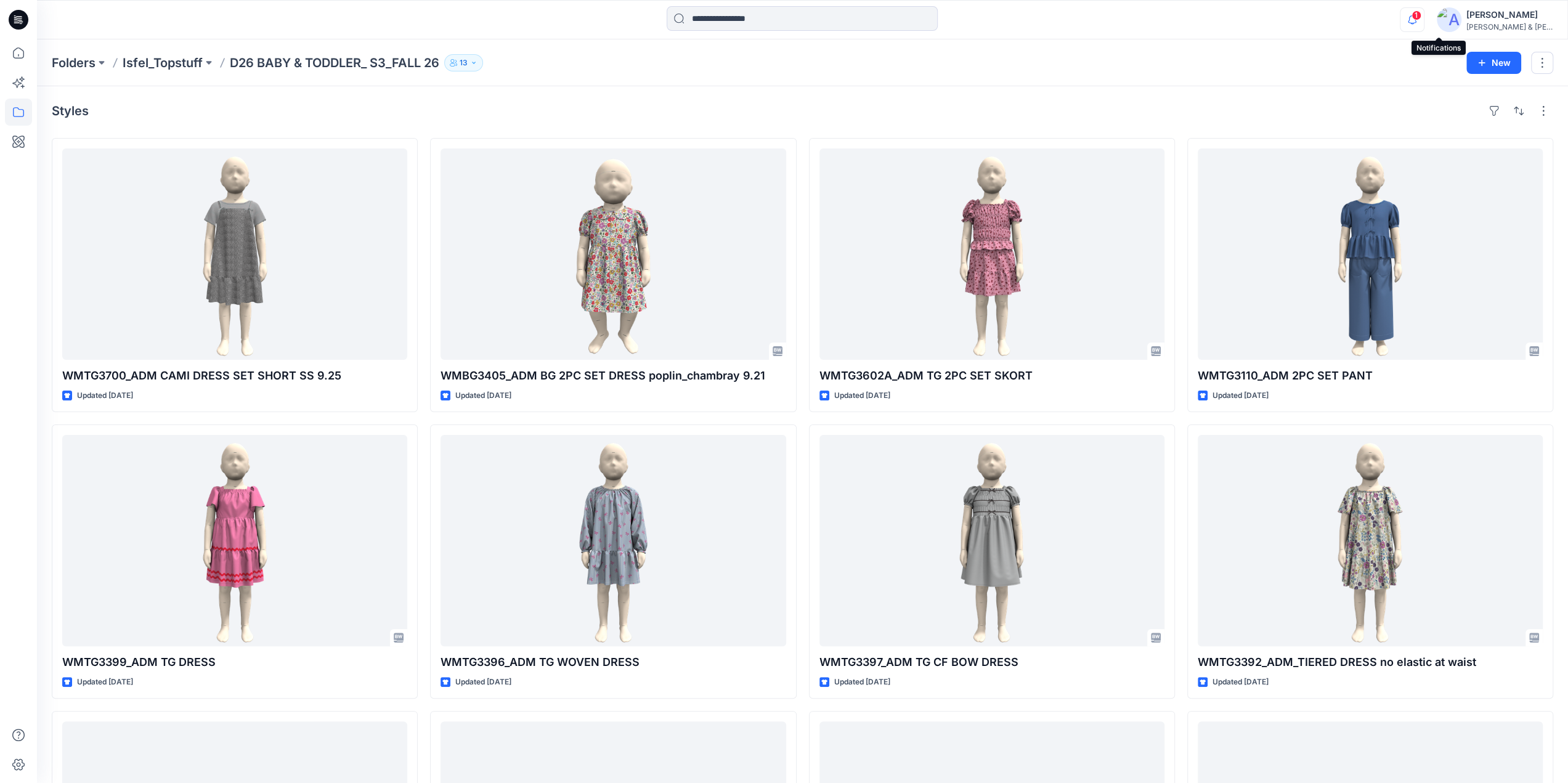
click at [1417, 16] on icon "button" at bounding box center [1412, 19] width 9 height 8
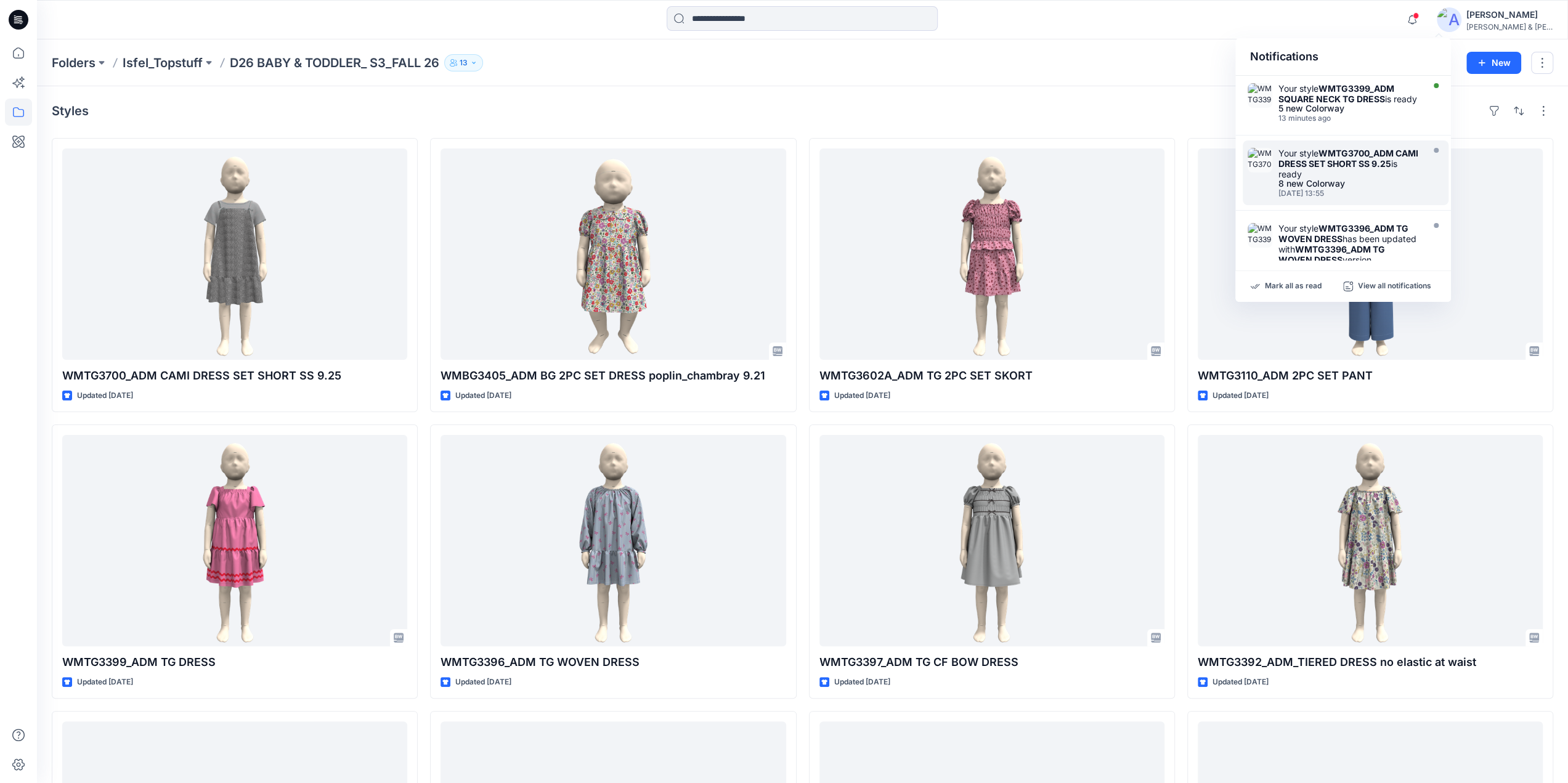
click at [1335, 95] on strong "WMTG3399_ADM SQUARE NECK TG DRESS" at bounding box center [1337, 93] width 116 height 21
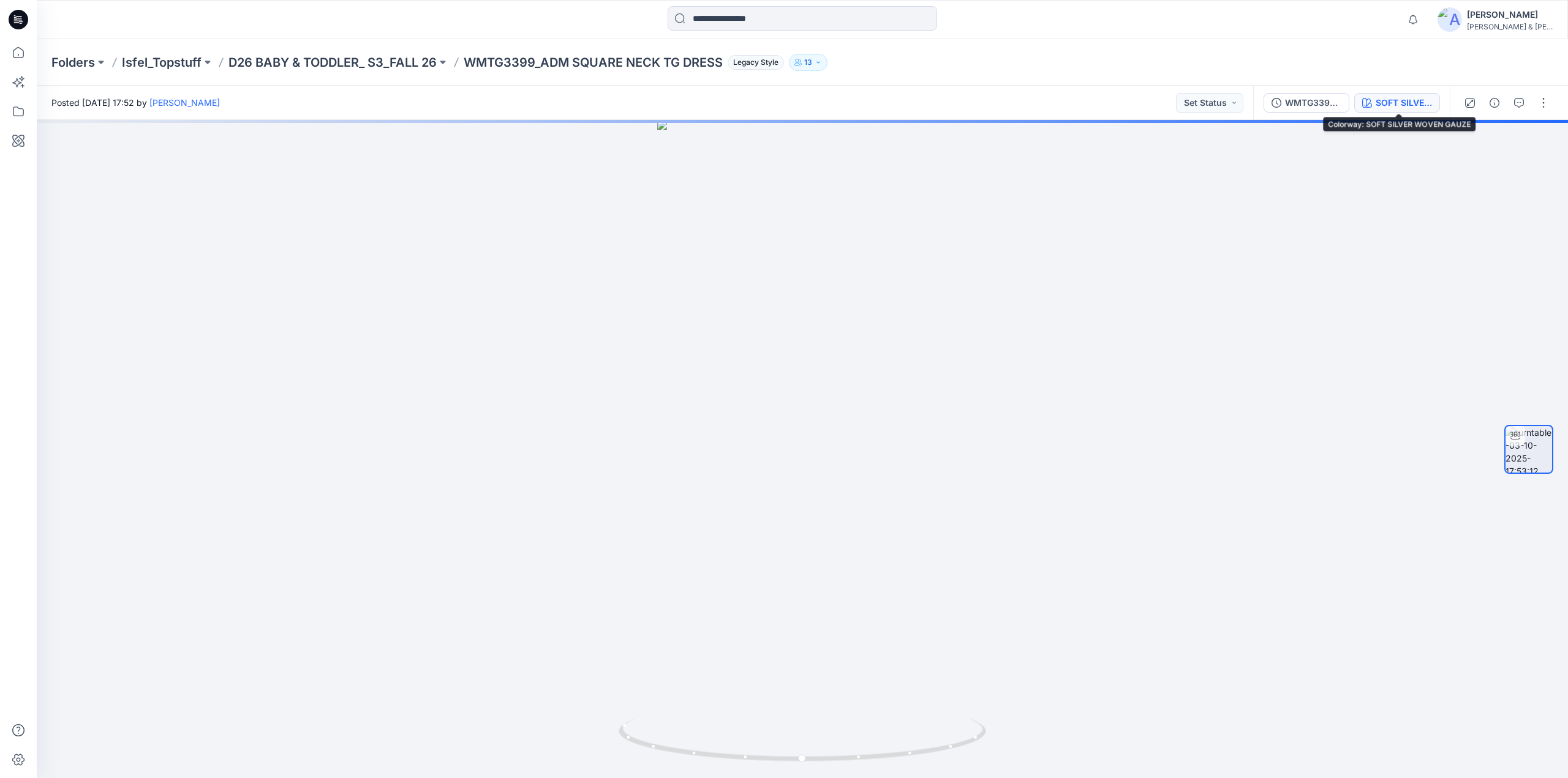
click at [1385, 100] on div "SOFT SILVER WOVEN GAUZE" at bounding box center [1403, 102] width 56 height 13
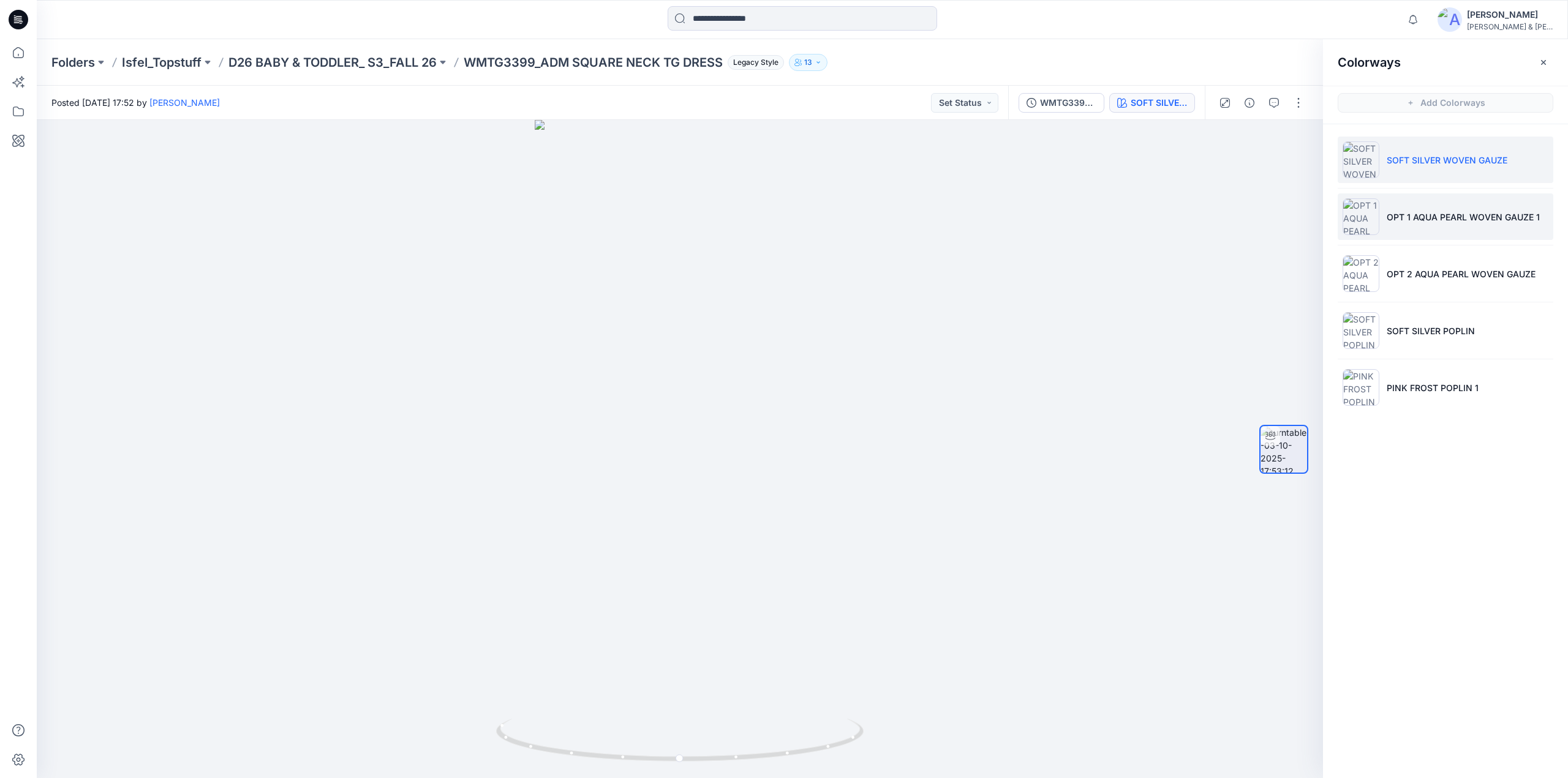
click at [1427, 229] on li "OPT 1 AQUA PEARL WOVEN GAUZE 1" at bounding box center [1446, 217] width 216 height 47
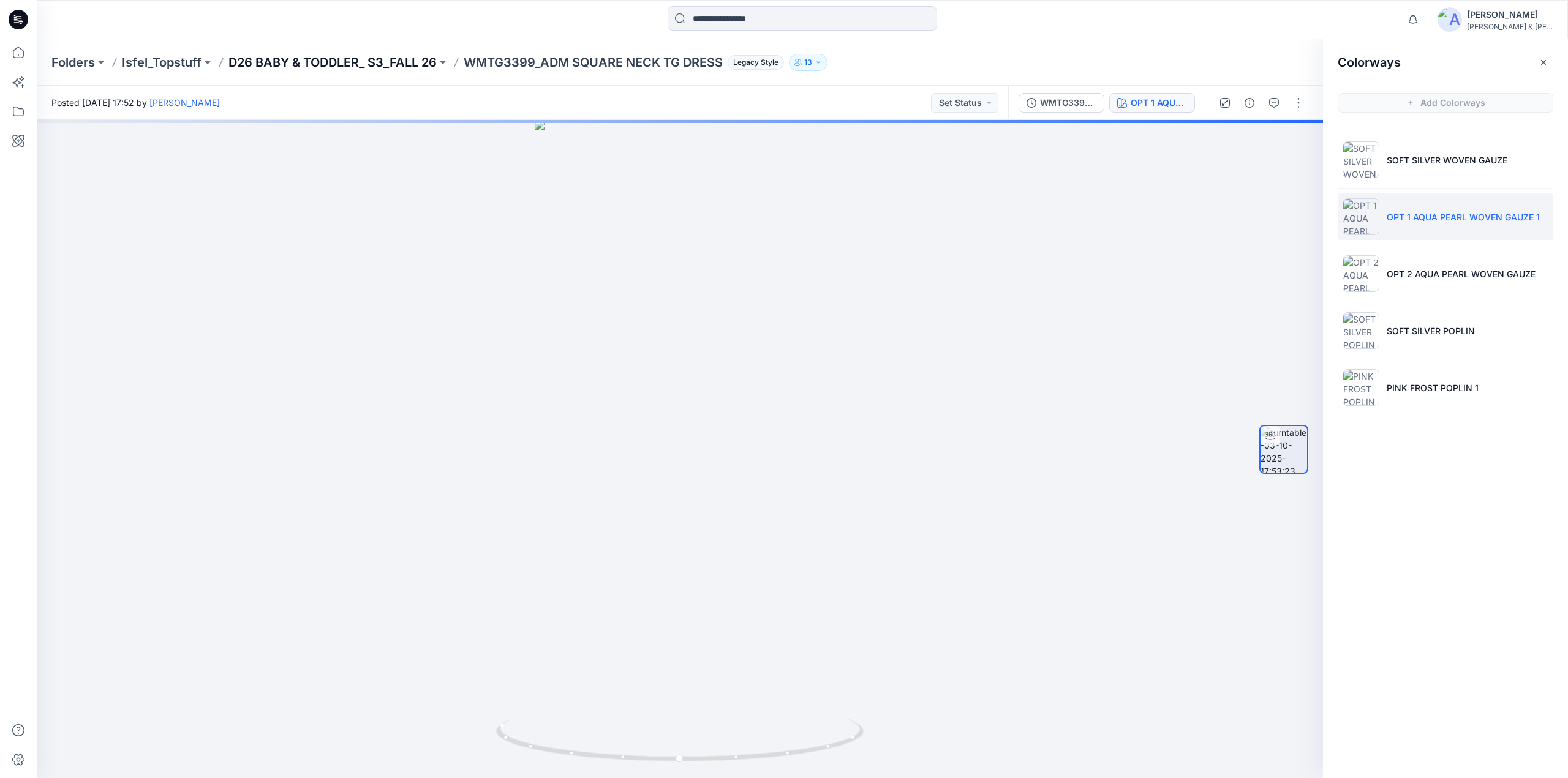
click at [357, 66] on p "D26 BABY & TODDLER_ S3_FALL 26" at bounding box center [332, 62] width 208 height 17
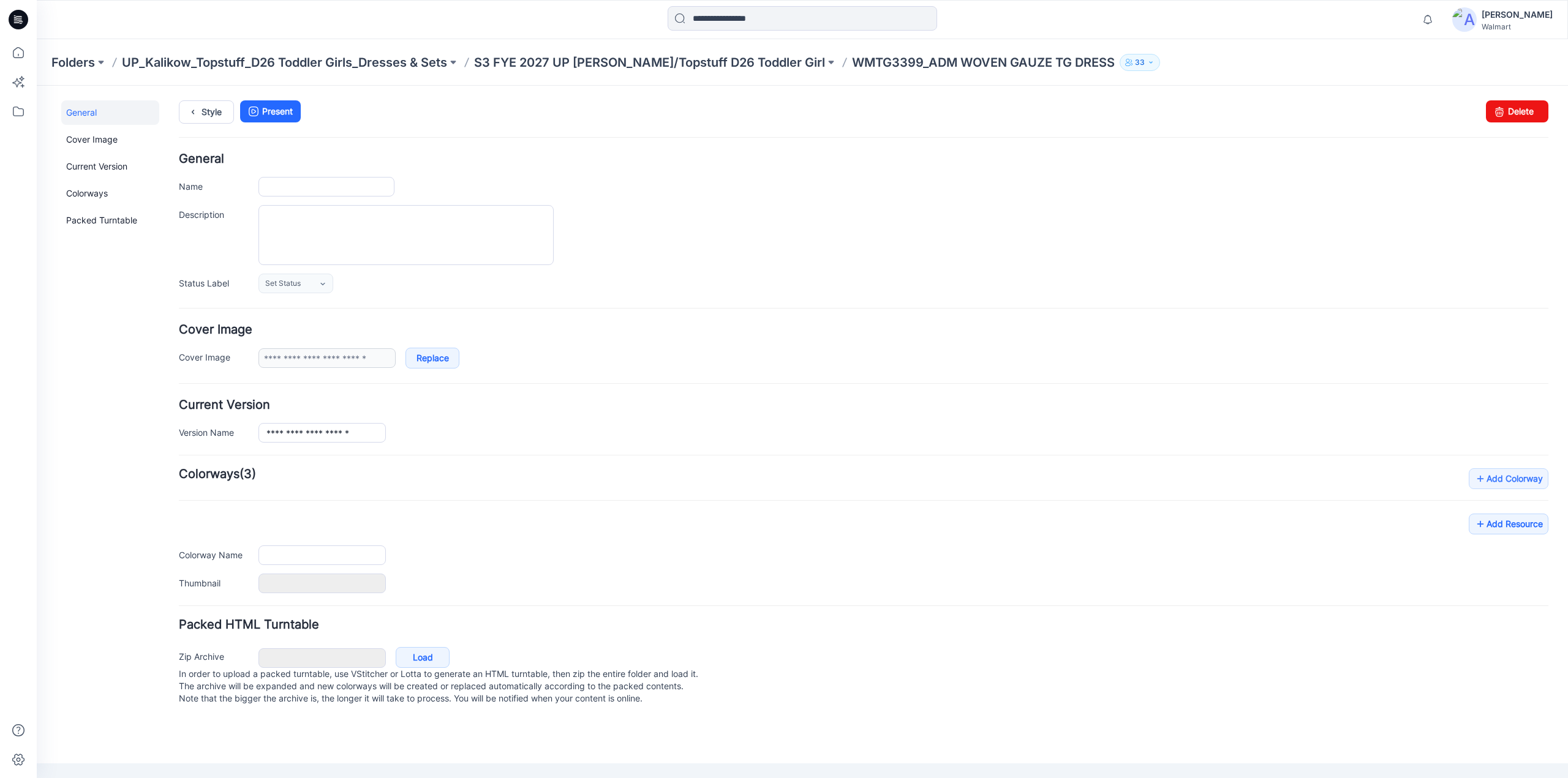
type input "**********"
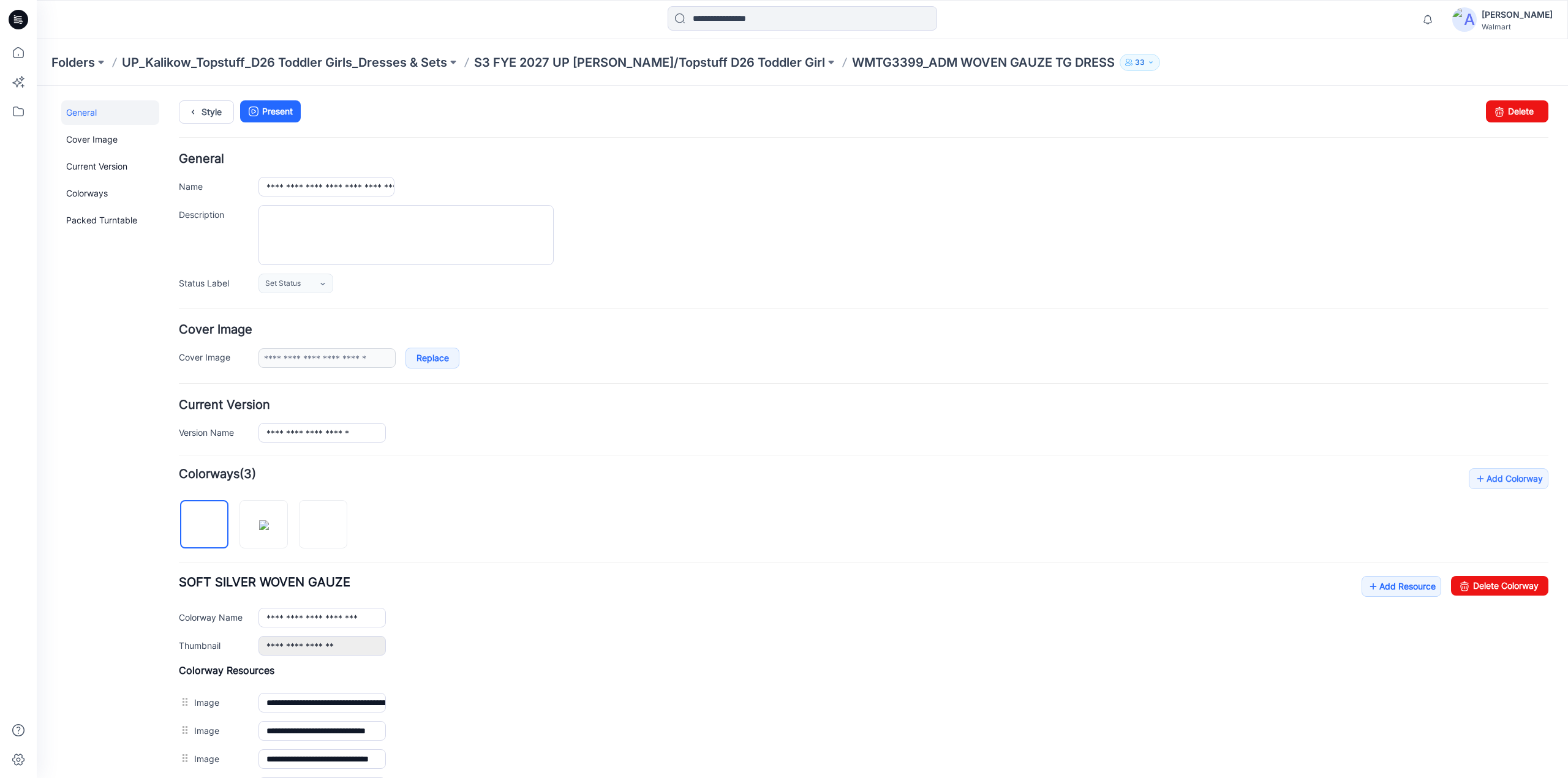
scroll to position [241, 0]
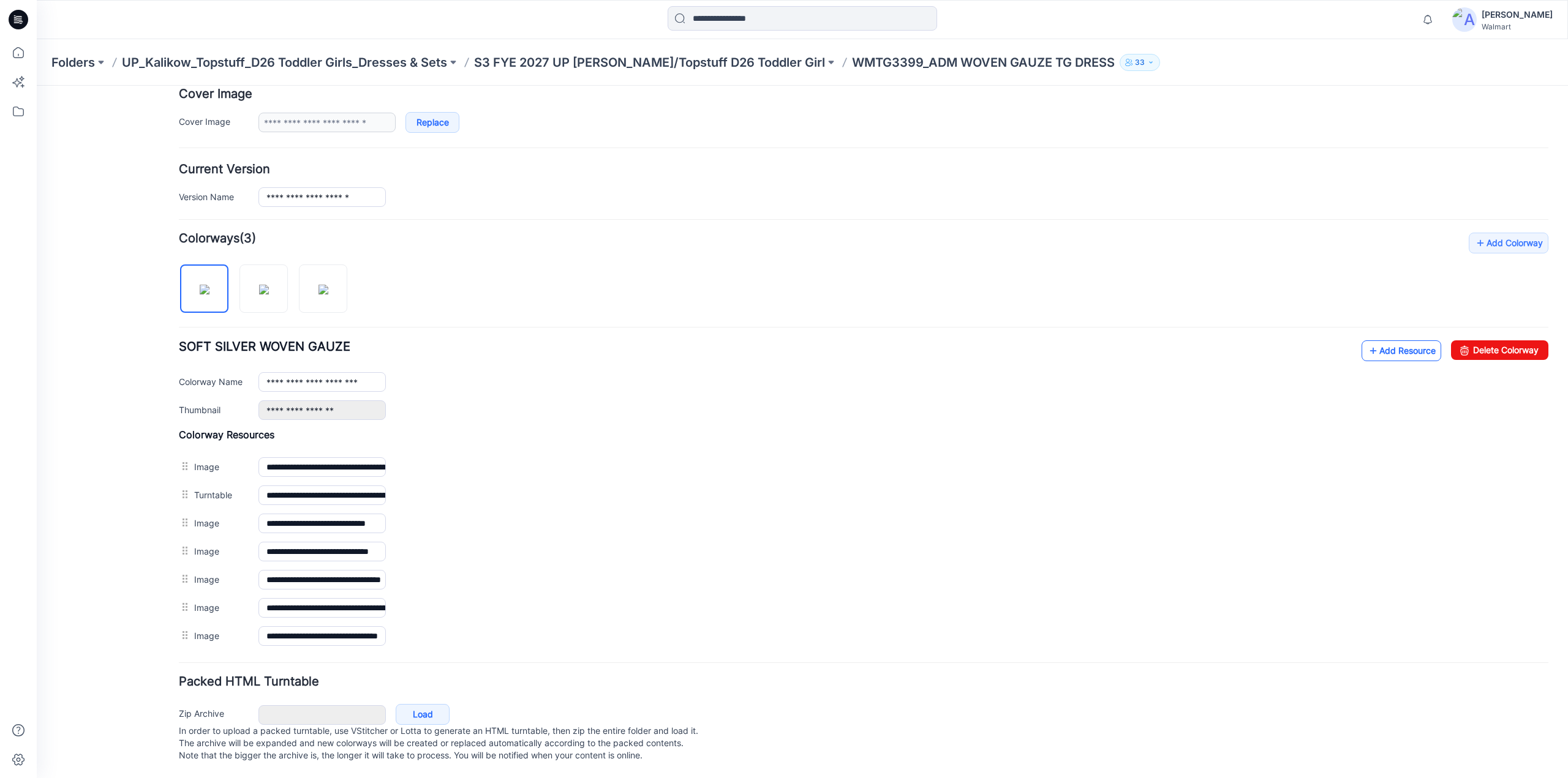
click at [1391, 344] on link "Add Resource" at bounding box center [1401, 351] width 80 height 21
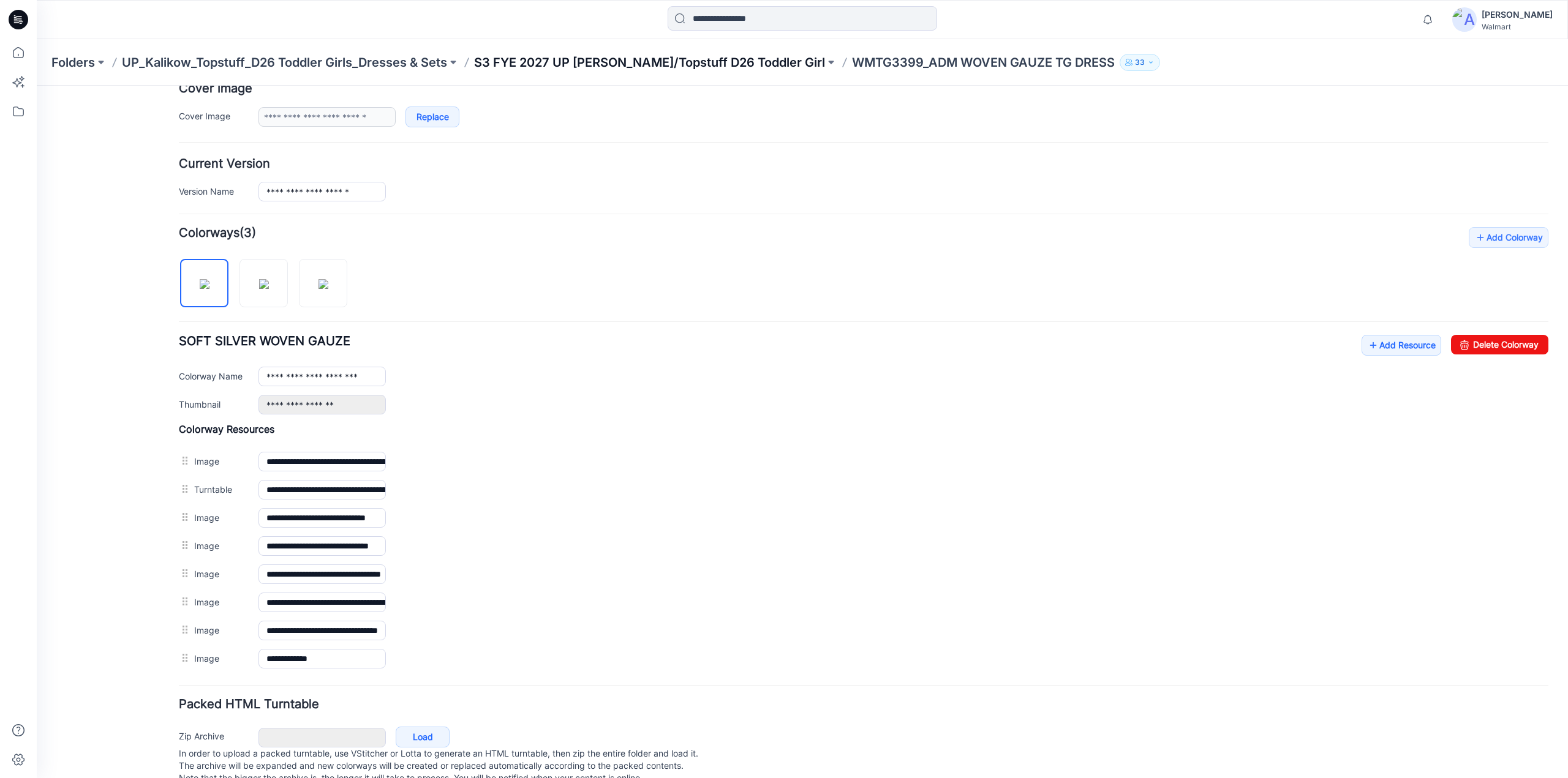
click at [669, 61] on p "S3 FYE 2027 UP Kalikow/Topstuff D26 Toddler Girl" at bounding box center [650, 62] width 351 height 17
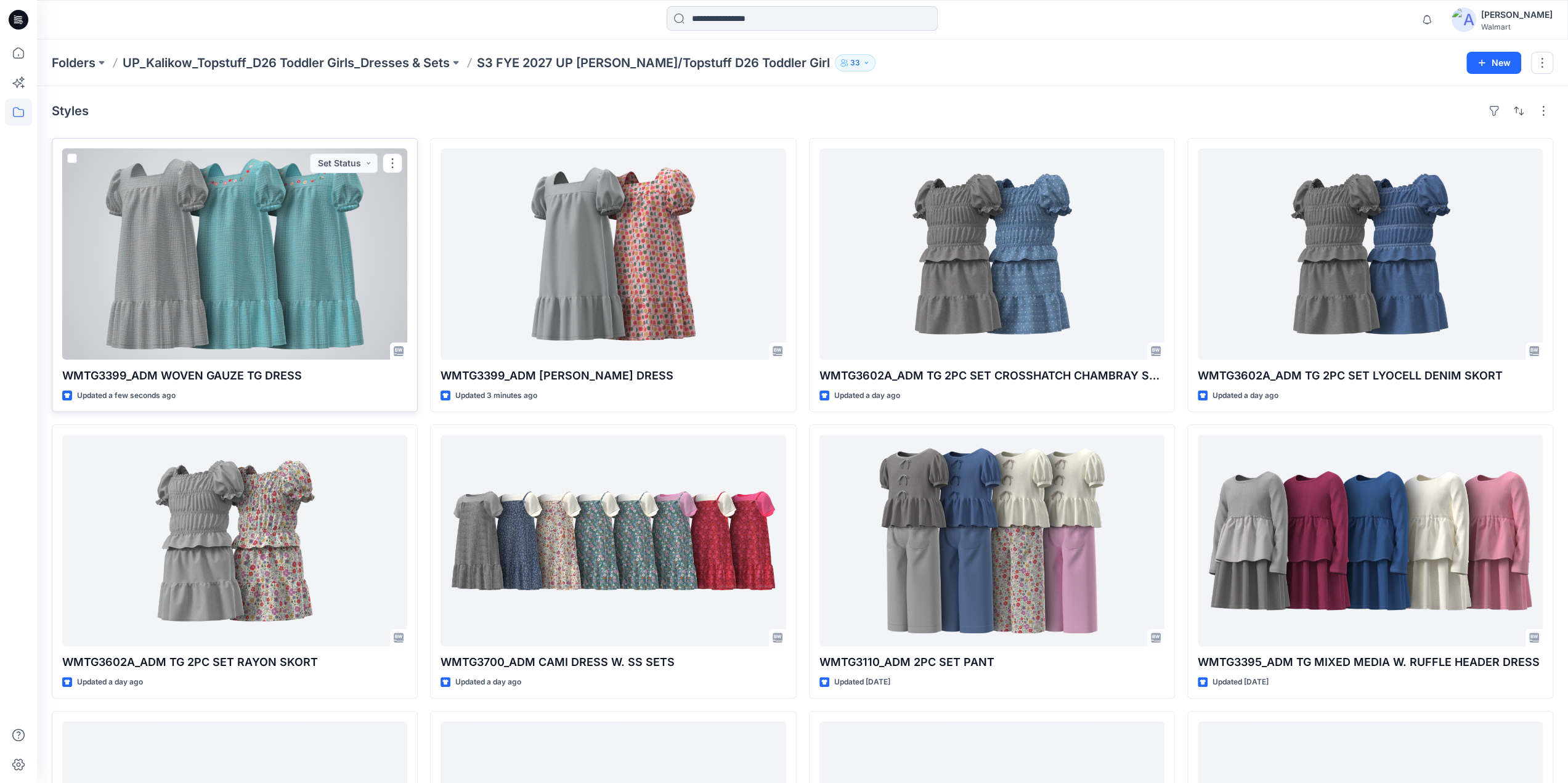
click at [261, 264] on div at bounding box center [234, 254] width 345 height 211
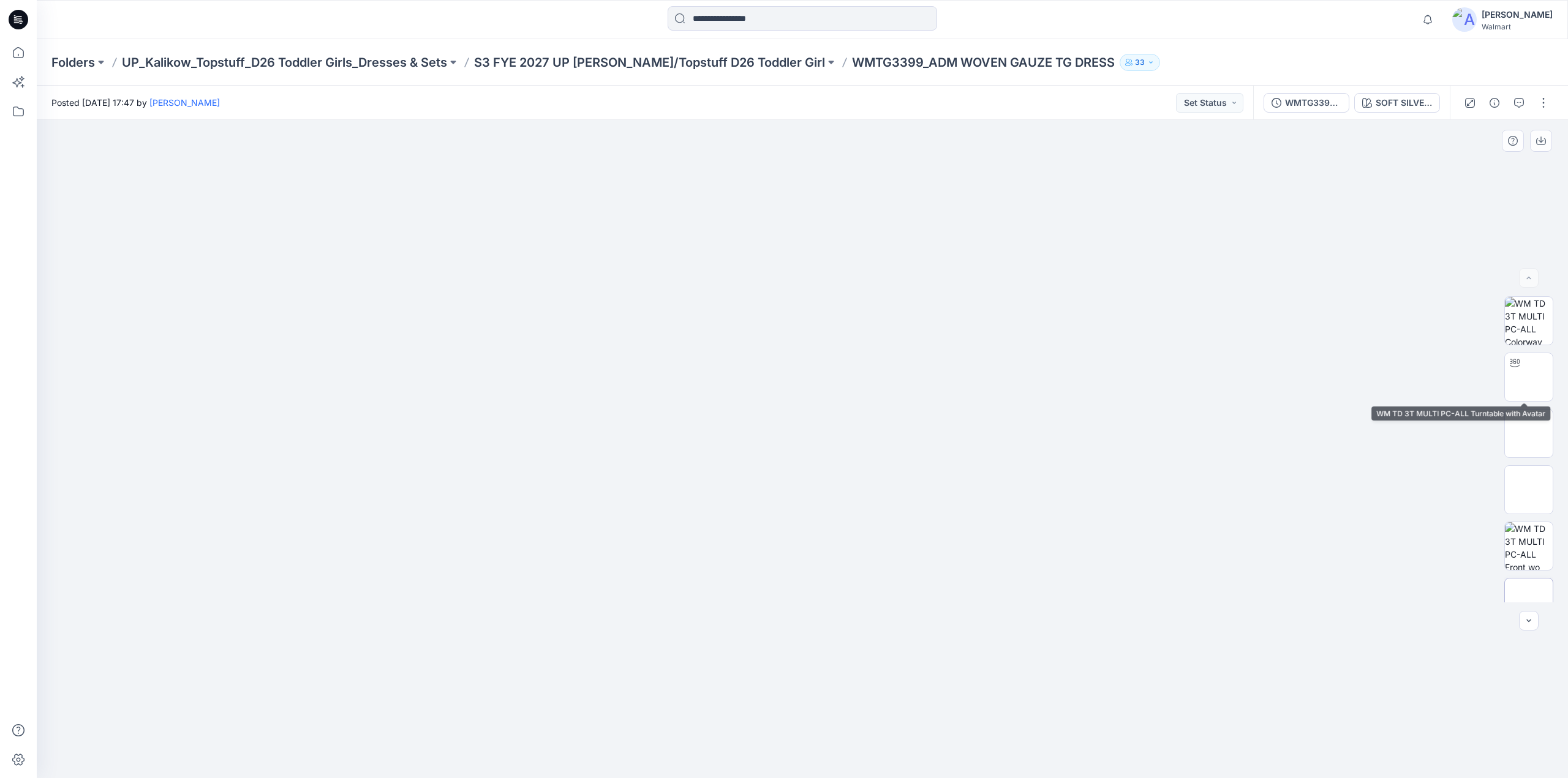
scroll to position [194, 0]
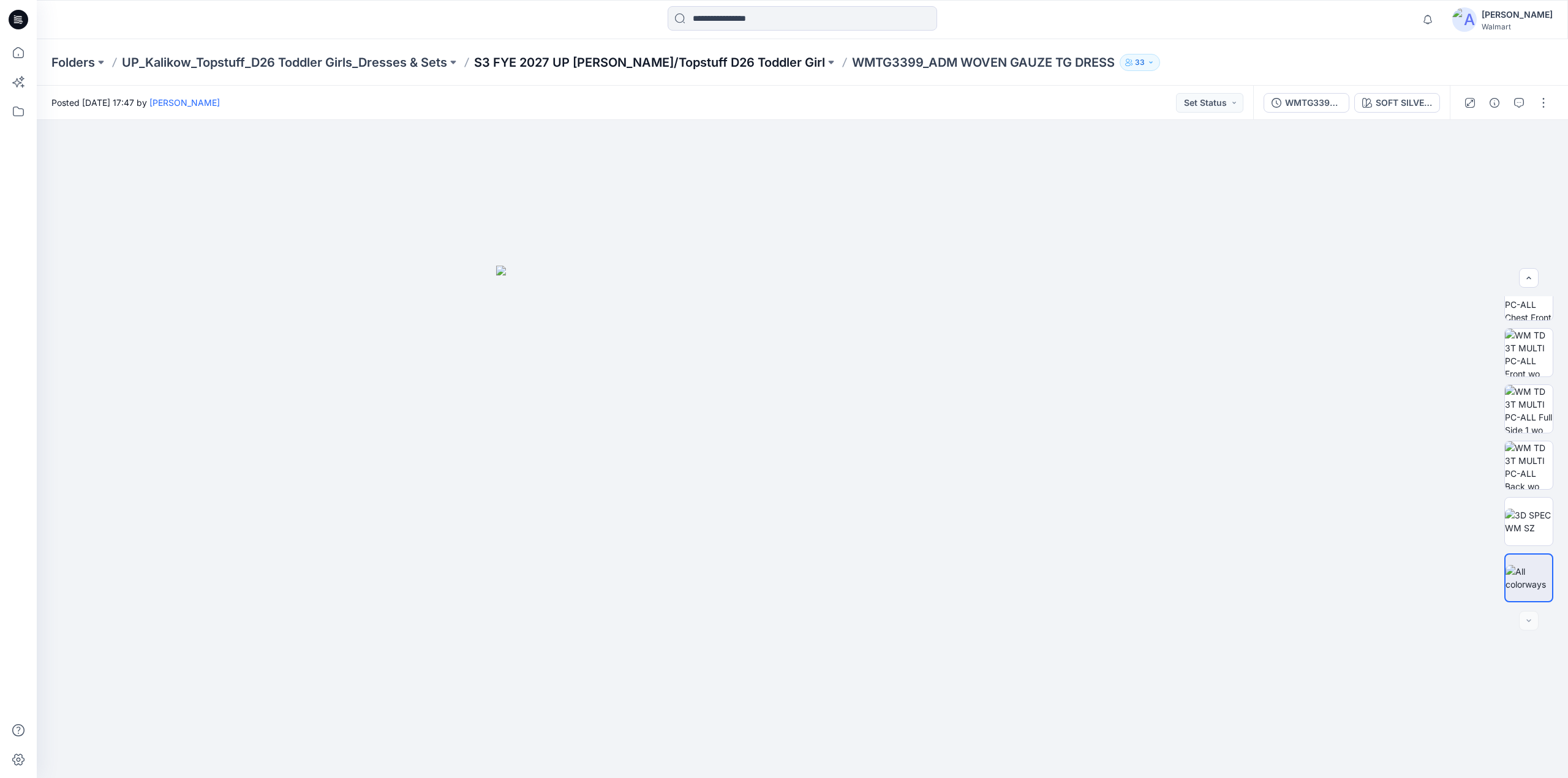
click at [702, 57] on p "S3 FYE 2027 UP Kalikow/Topstuff D26 Toddler Girl" at bounding box center [650, 62] width 351 height 17
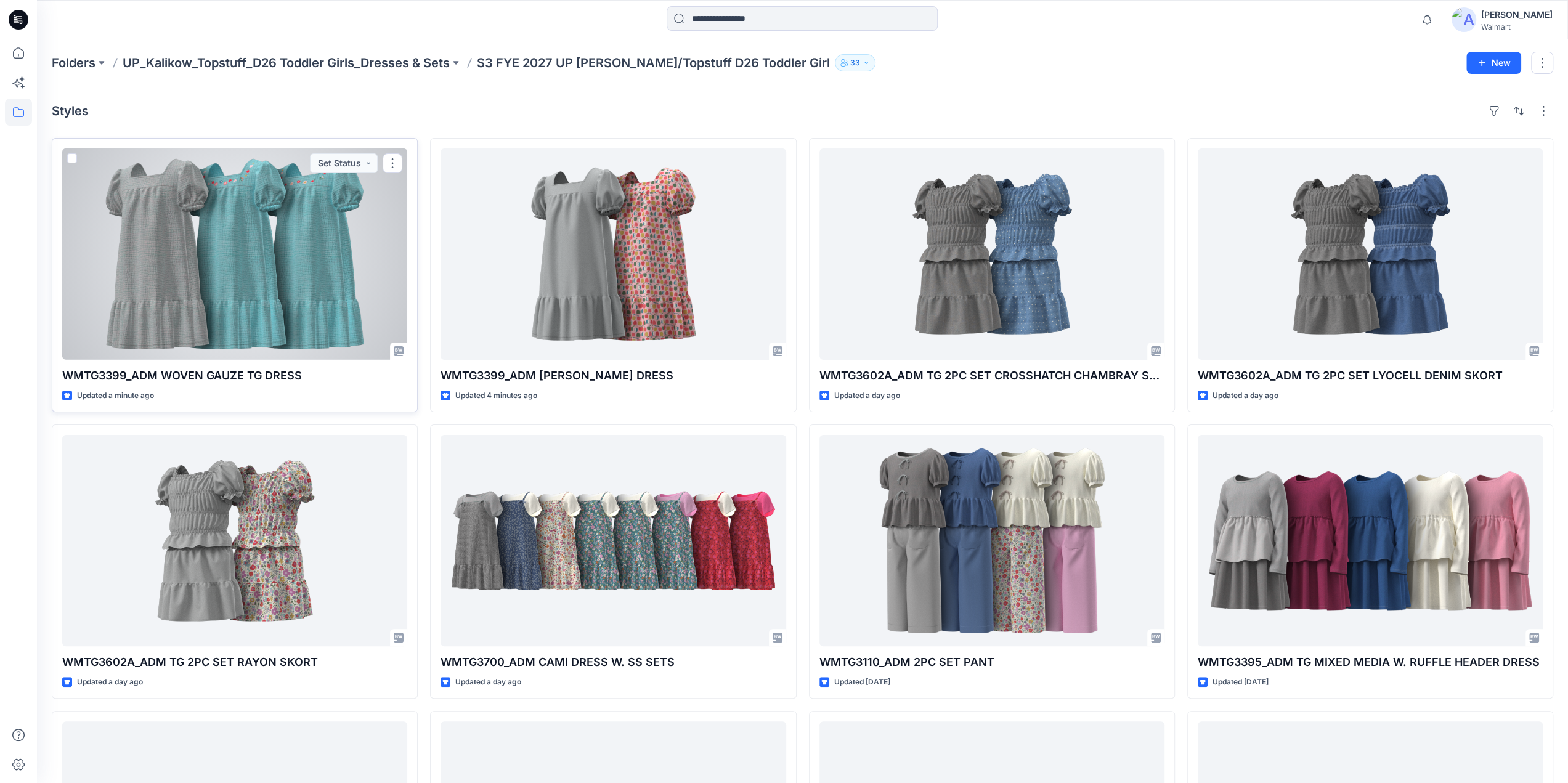
click at [261, 249] on div at bounding box center [234, 254] width 345 height 211
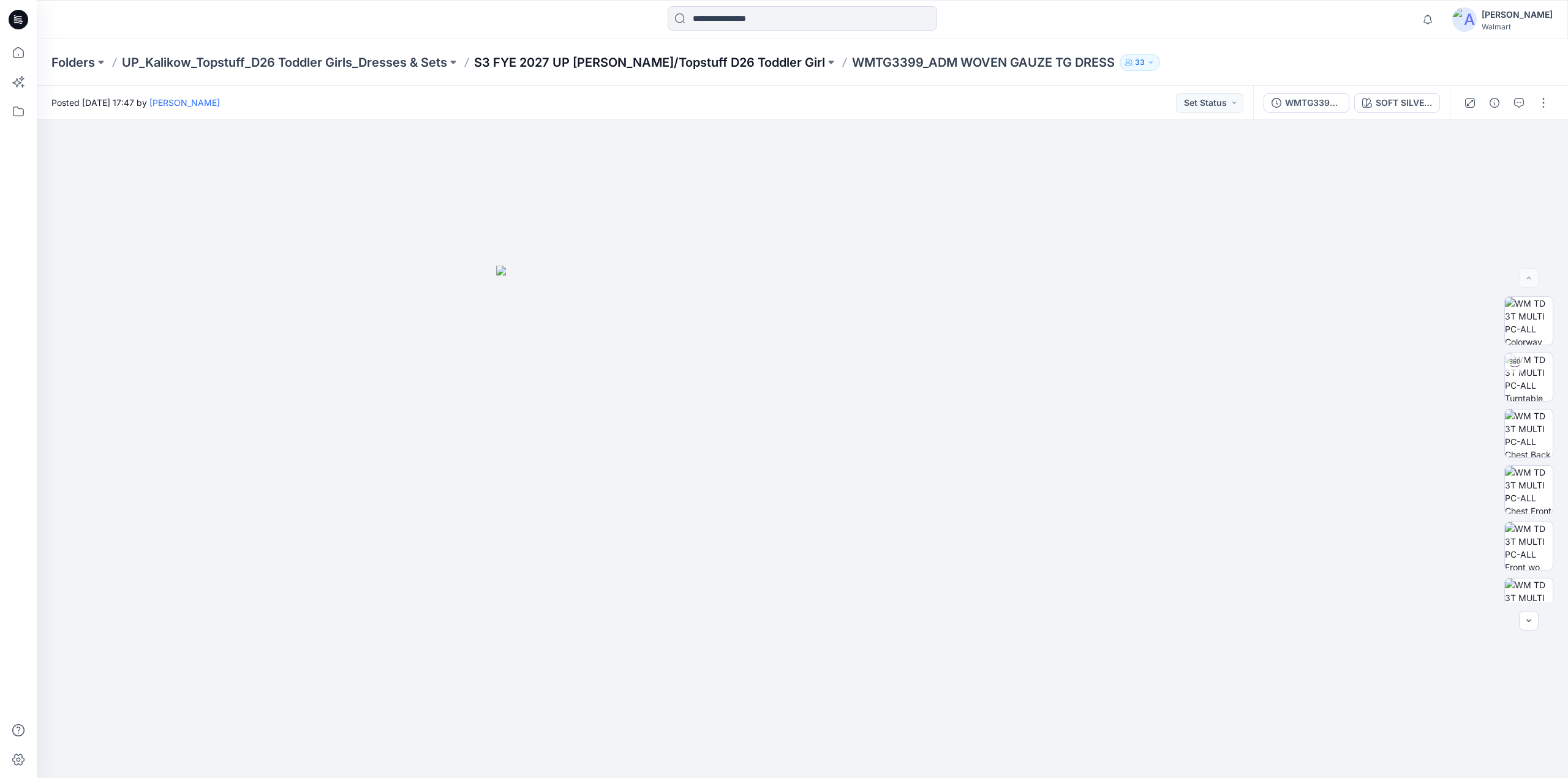
click at [582, 60] on p "S3 FYE 2027 UP Kalikow/Topstuff D26 Toddler Girl" at bounding box center [650, 62] width 351 height 17
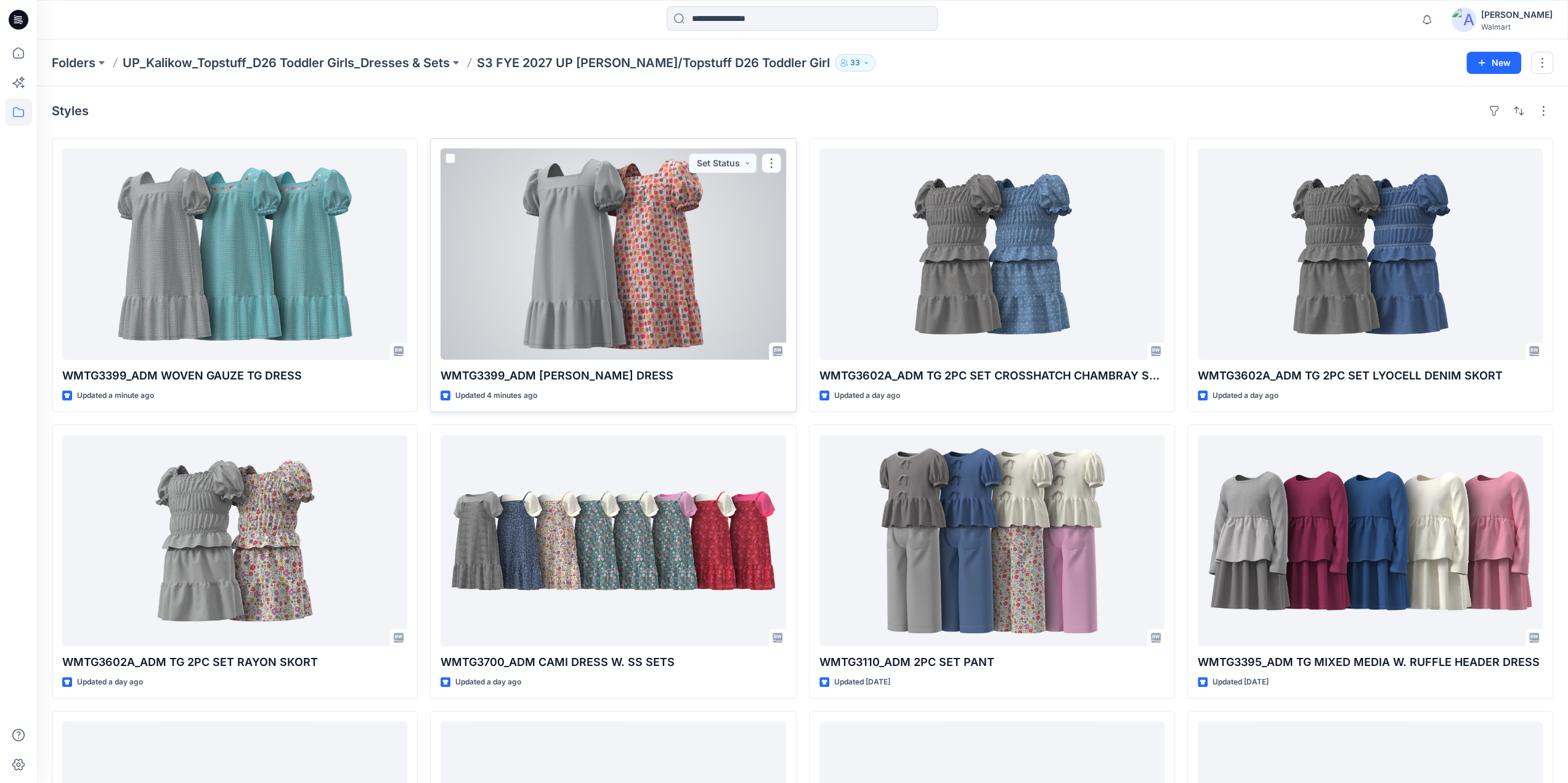
click at [611, 294] on div at bounding box center [613, 254] width 345 height 211
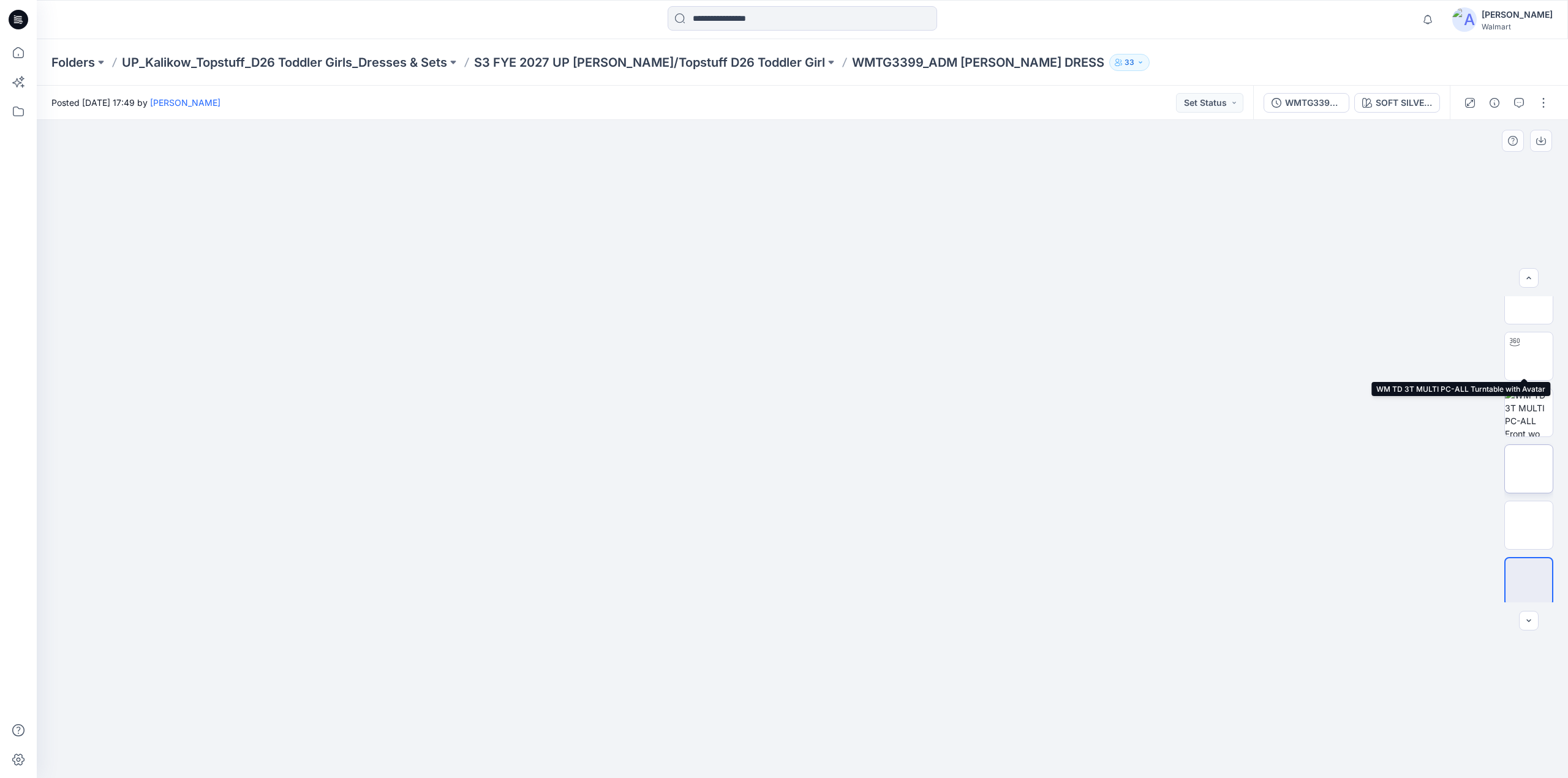
scroll to position [137, 0]
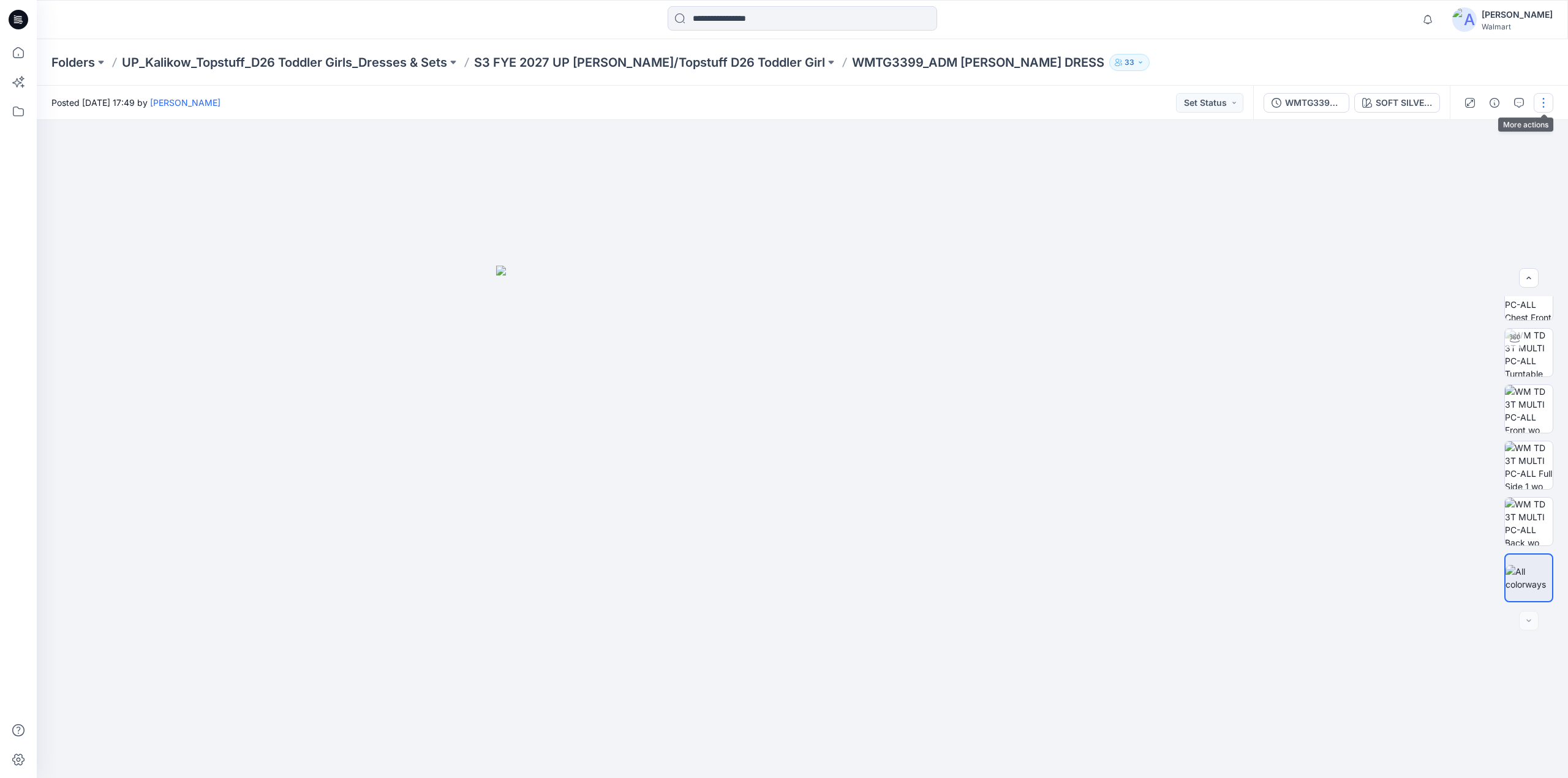
click at [1541, 109] on button "button" at bounding box center [1544, 103] width 20 height 20
click at [1474, 165] on button "Edit" at bounding box center [1492, 165] width 113 height 23
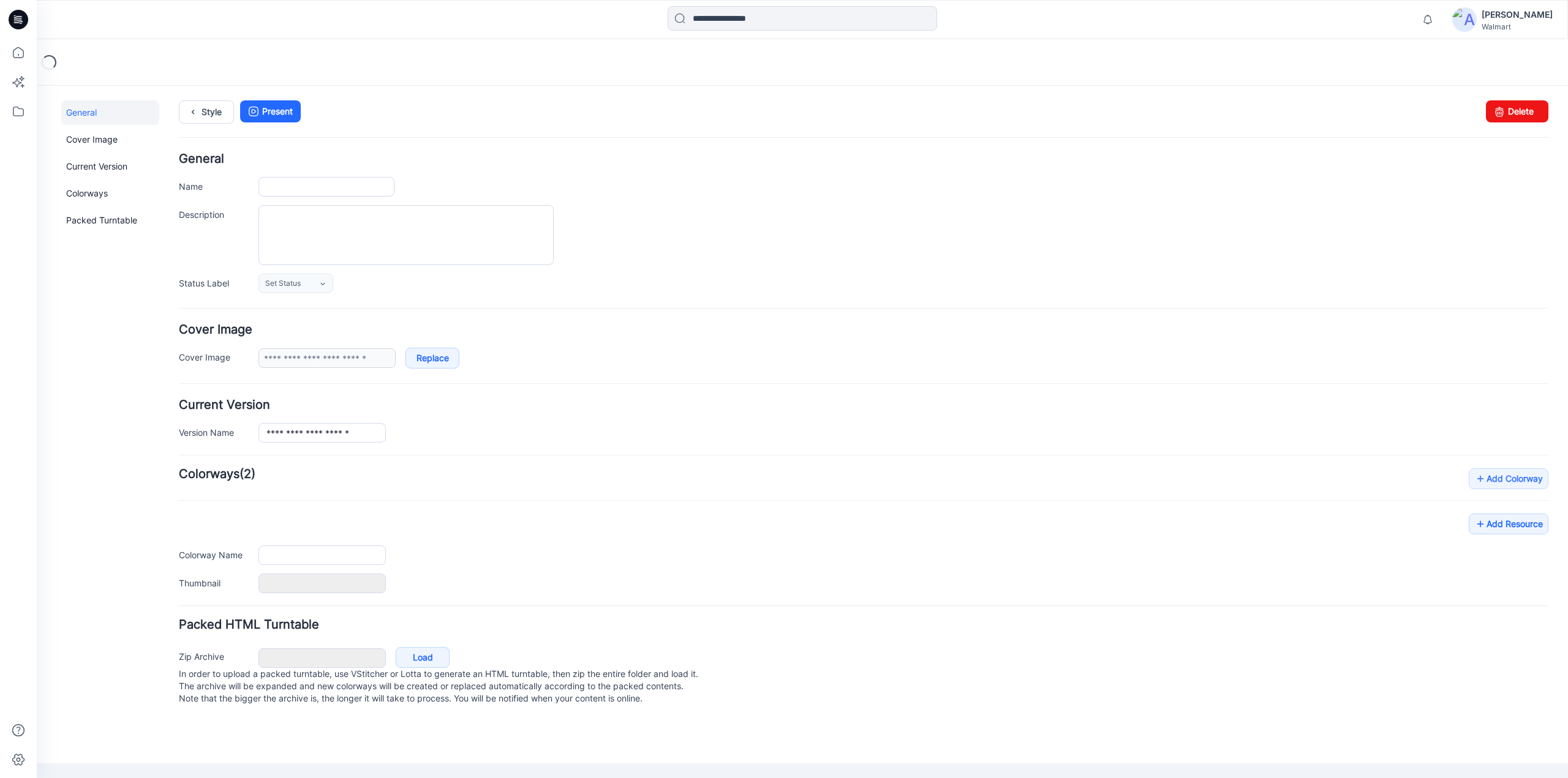
type input "**********"
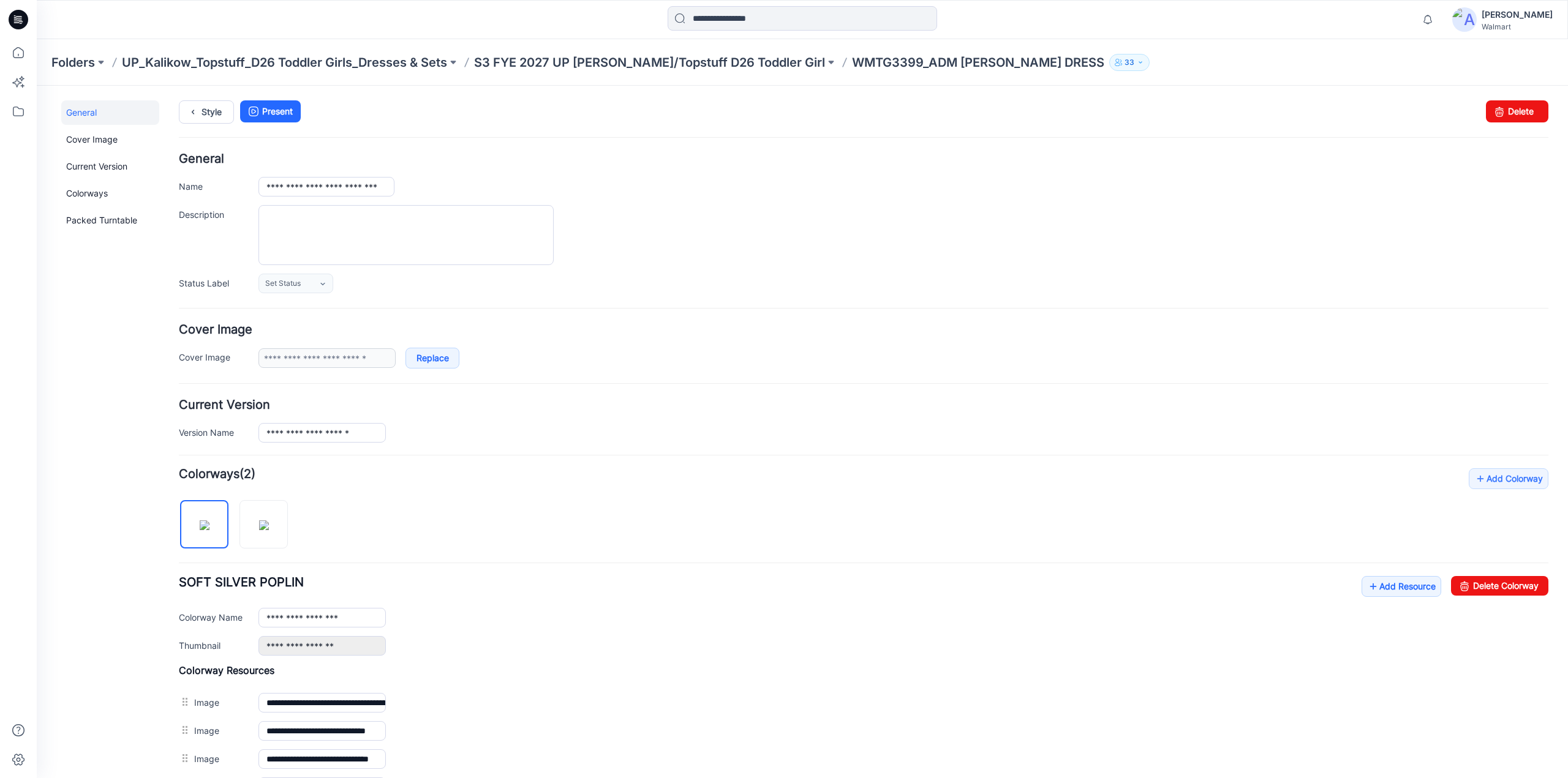
scroll to position [241, 0]
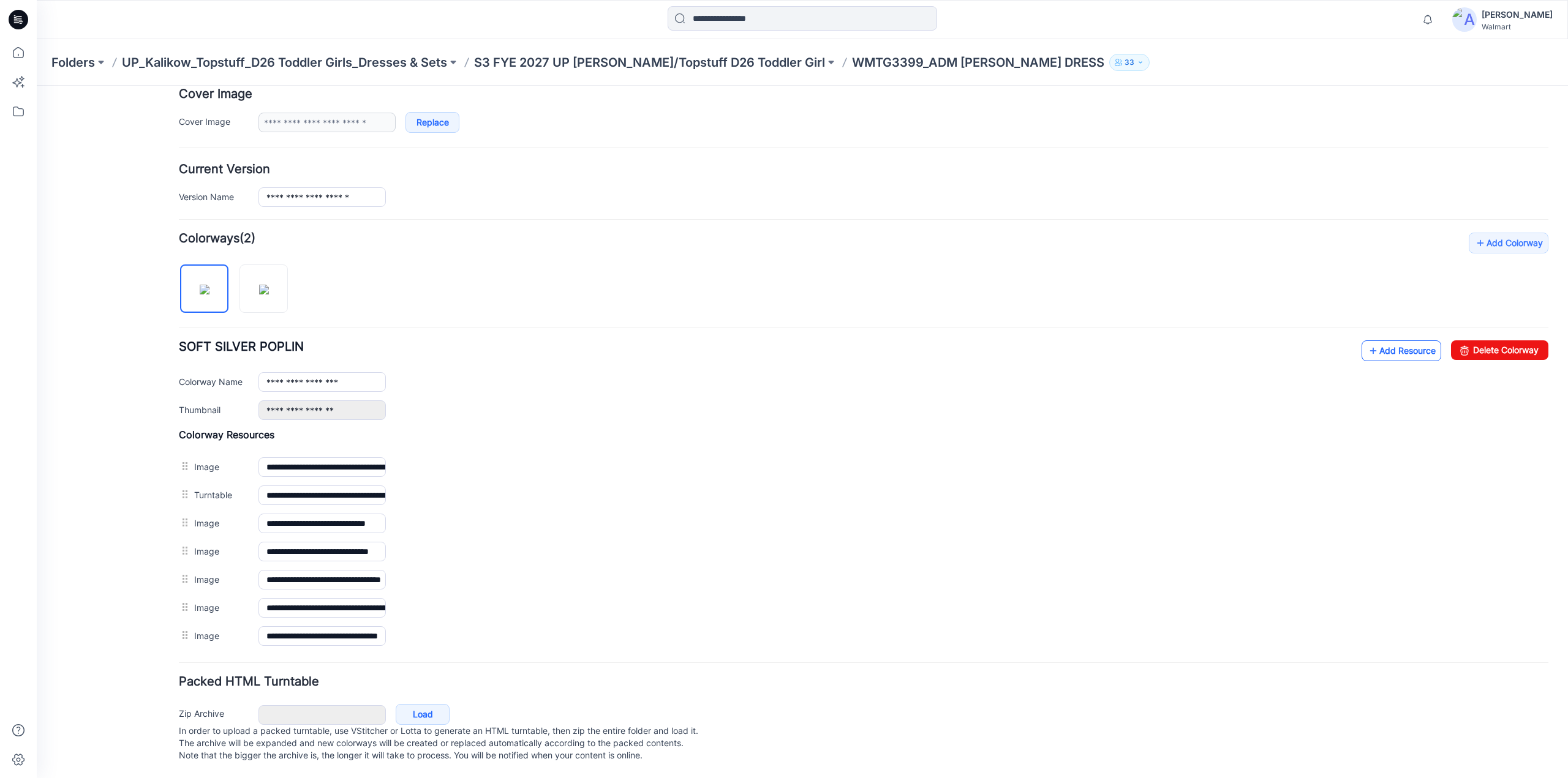
click at [1368, 341] on link "Add Resource" at bounding box center [1401, 351] width 80 height 21
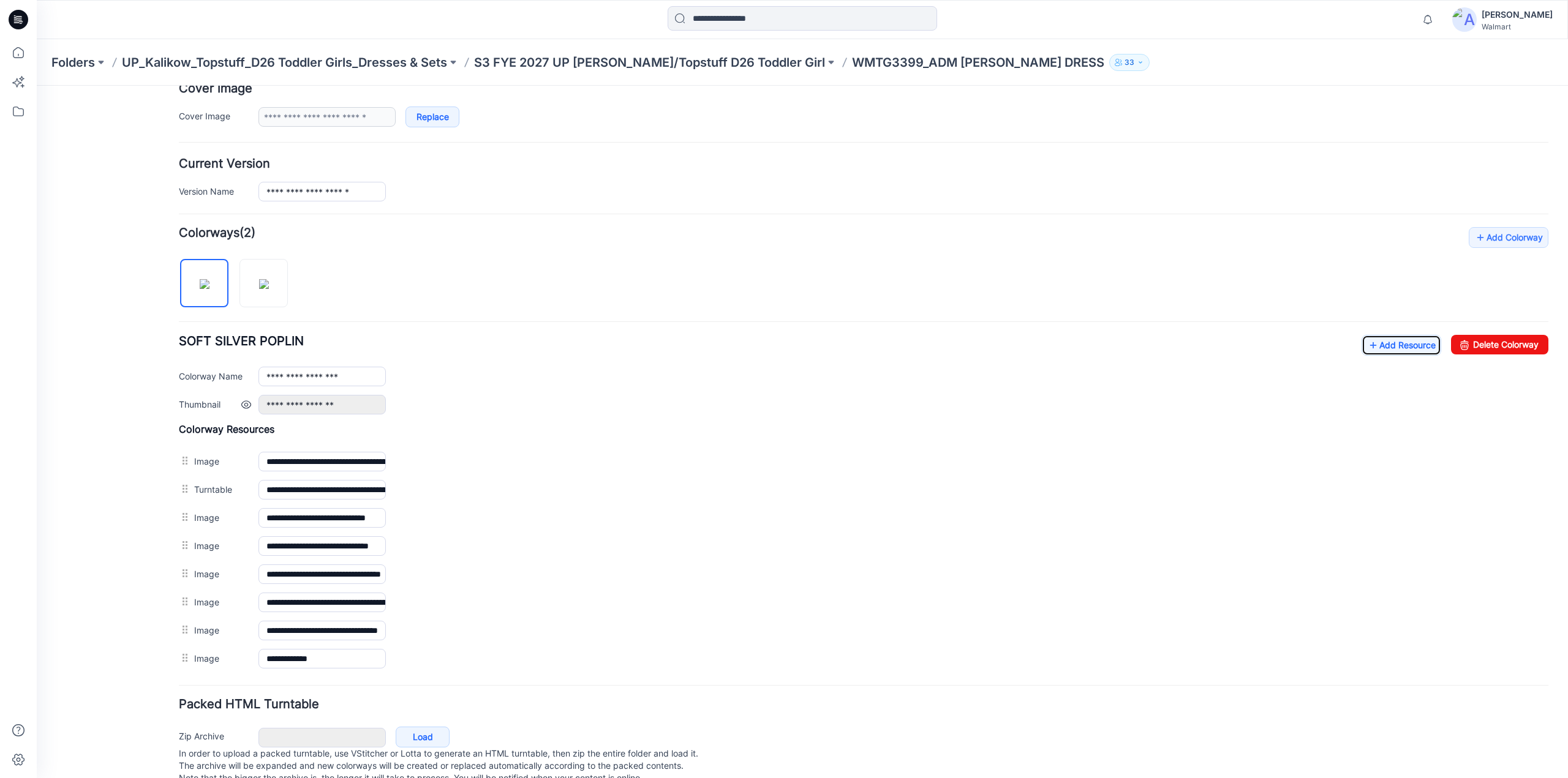
scroll to position [0, 0]
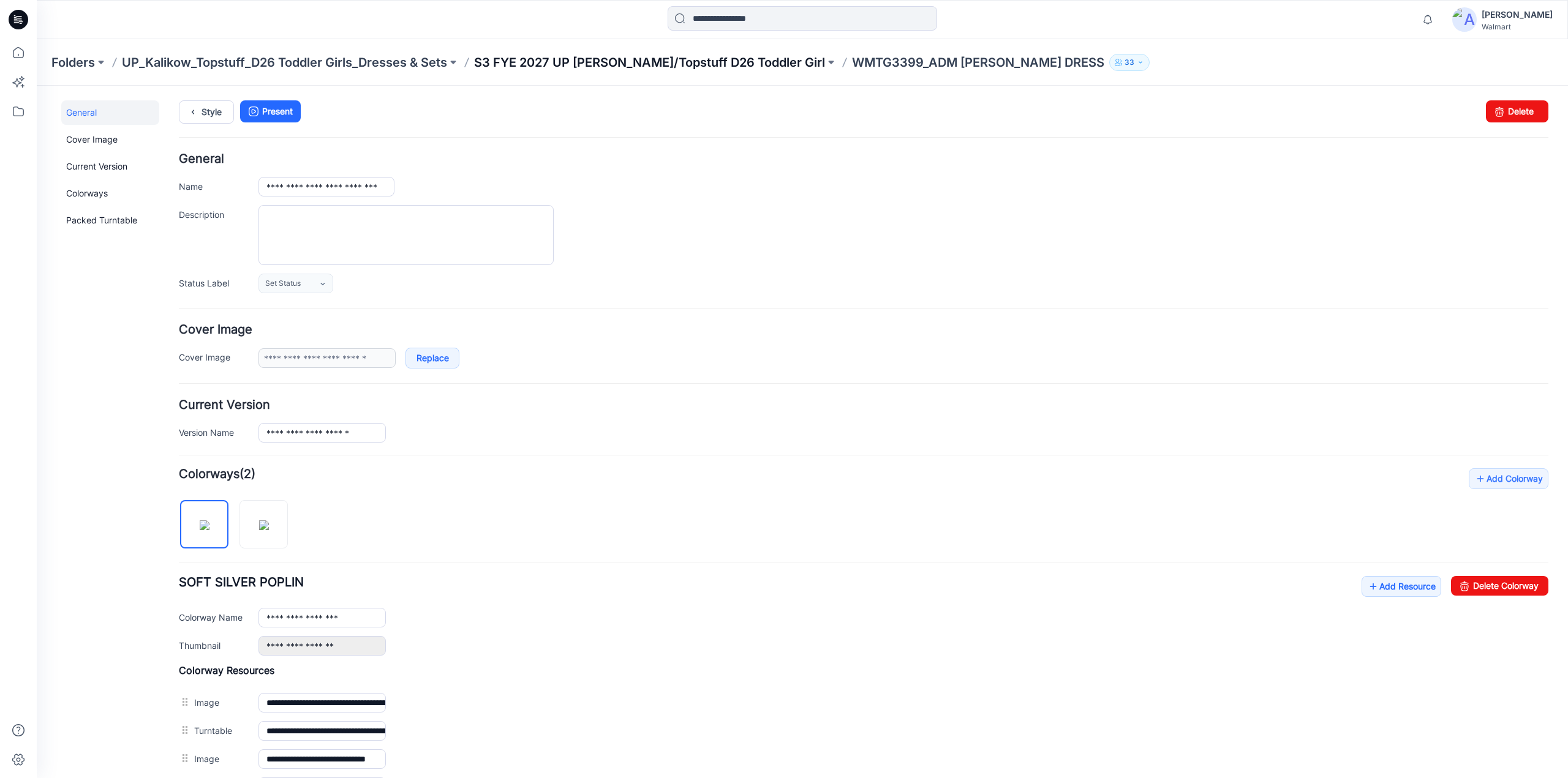
click at [542, 67] on p "S3 FYE 2027 UP [PERSON_NAME]/Topstuff D26 Toddler Girl" at bounding box center [650, 62] width 351 height 17
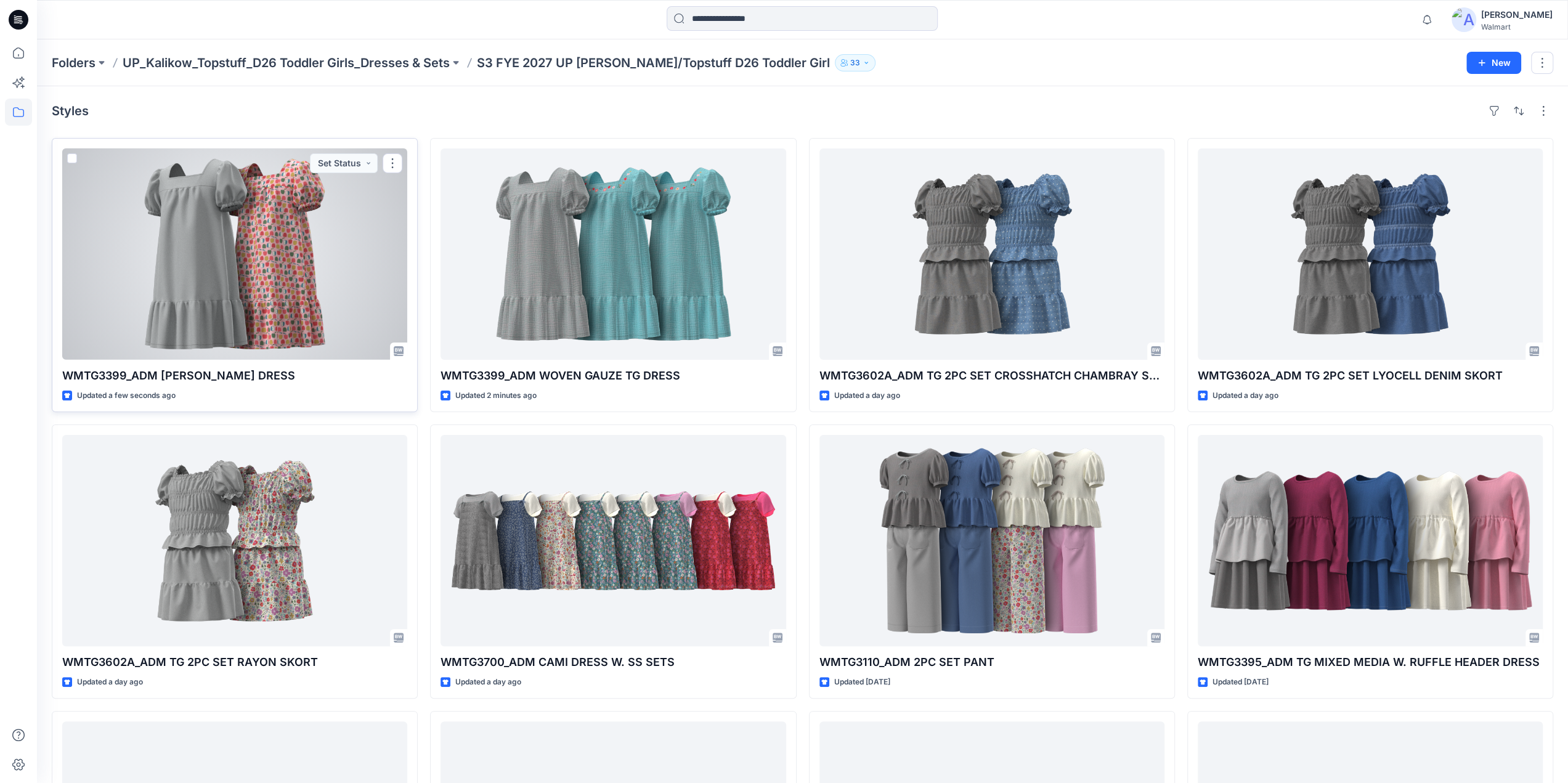
click at [257, 245] on div at bounding box center [234, 254] width 345 height 211
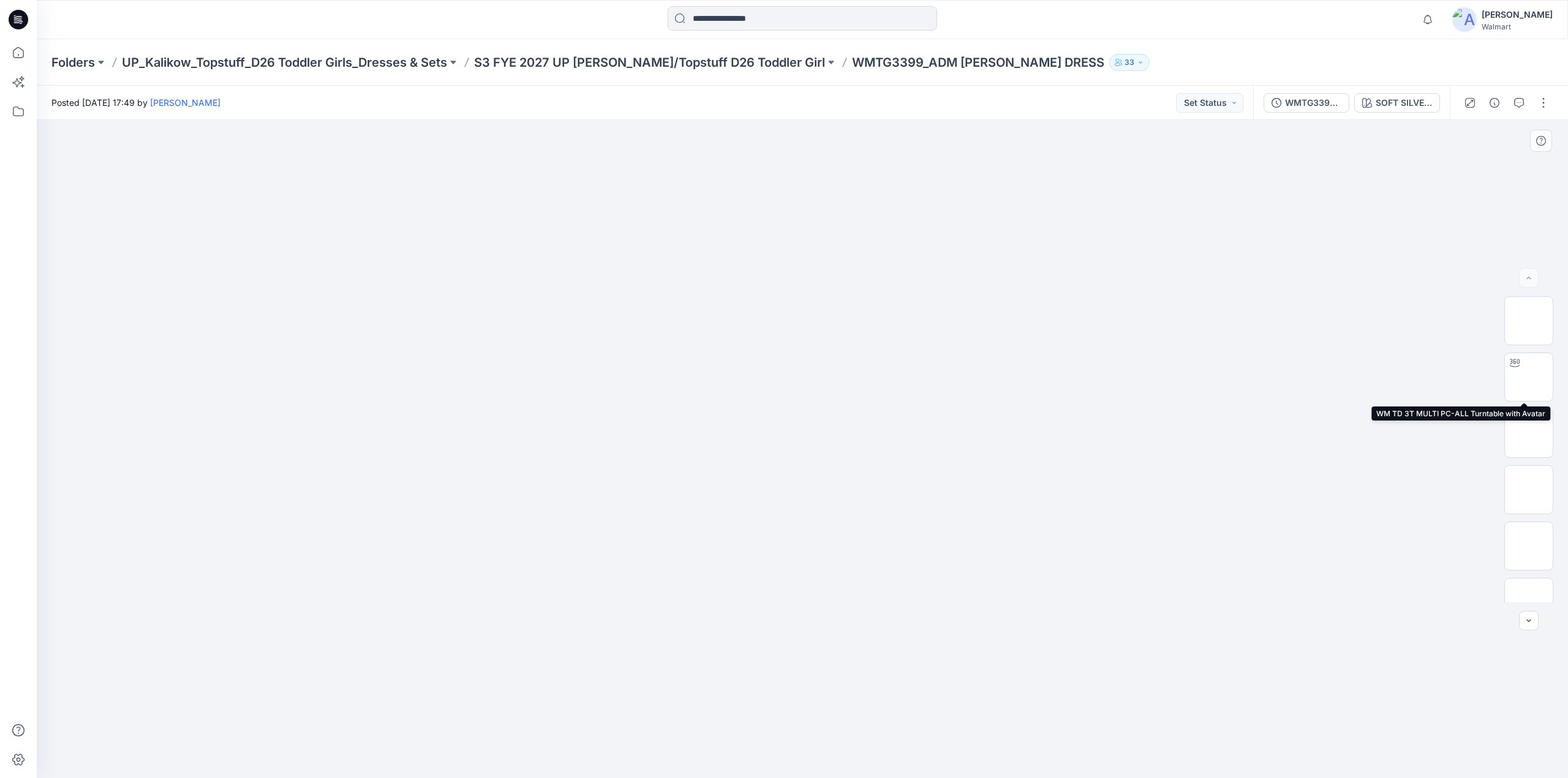
scroll to position [194, 0]
